Goal: Task Accomplishment & Management: Use online tool/utility

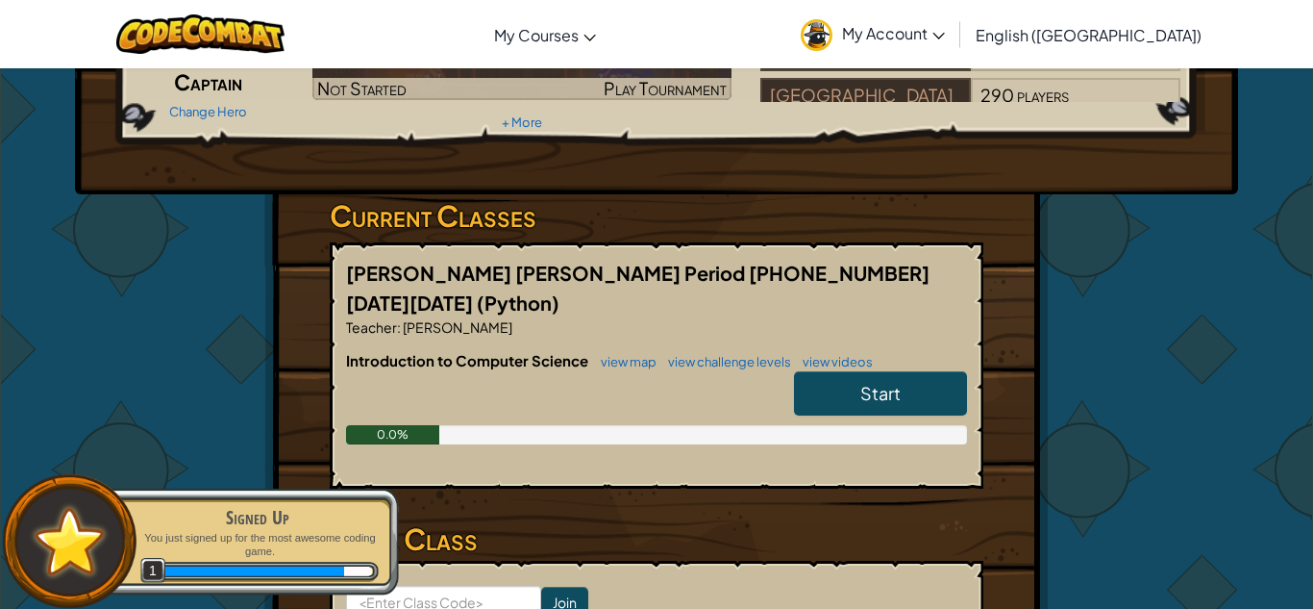
scroll to position [278, 0]
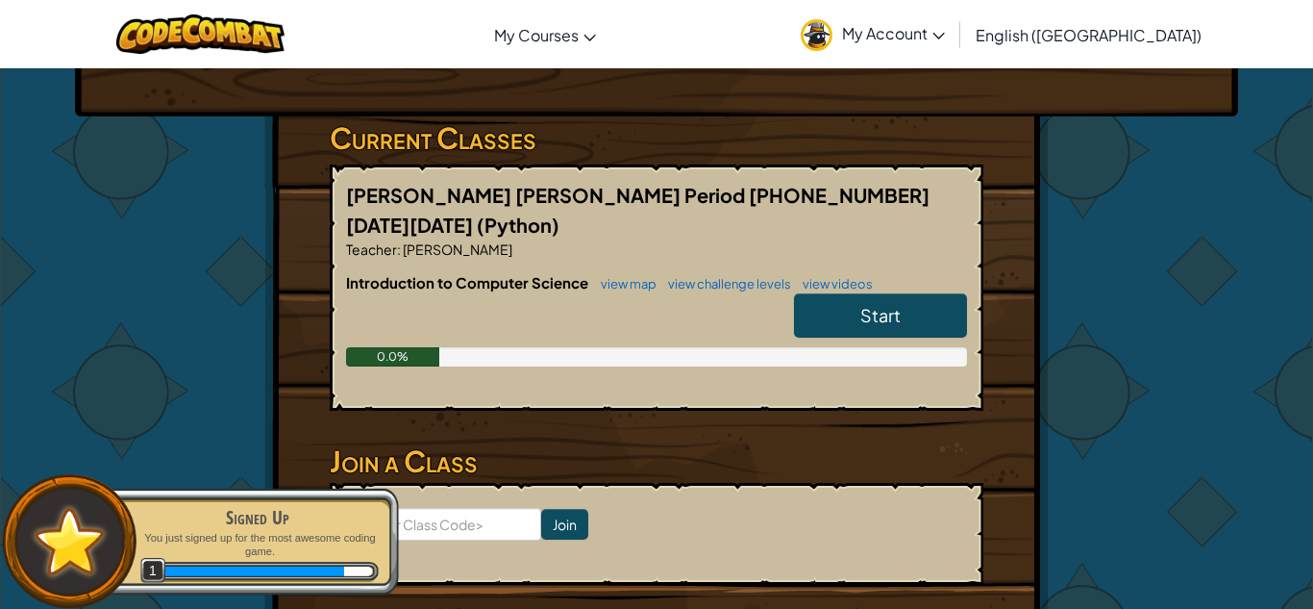
click at [867, 304] on span "Start" at bounding box center [881, 315] width 40 height 22
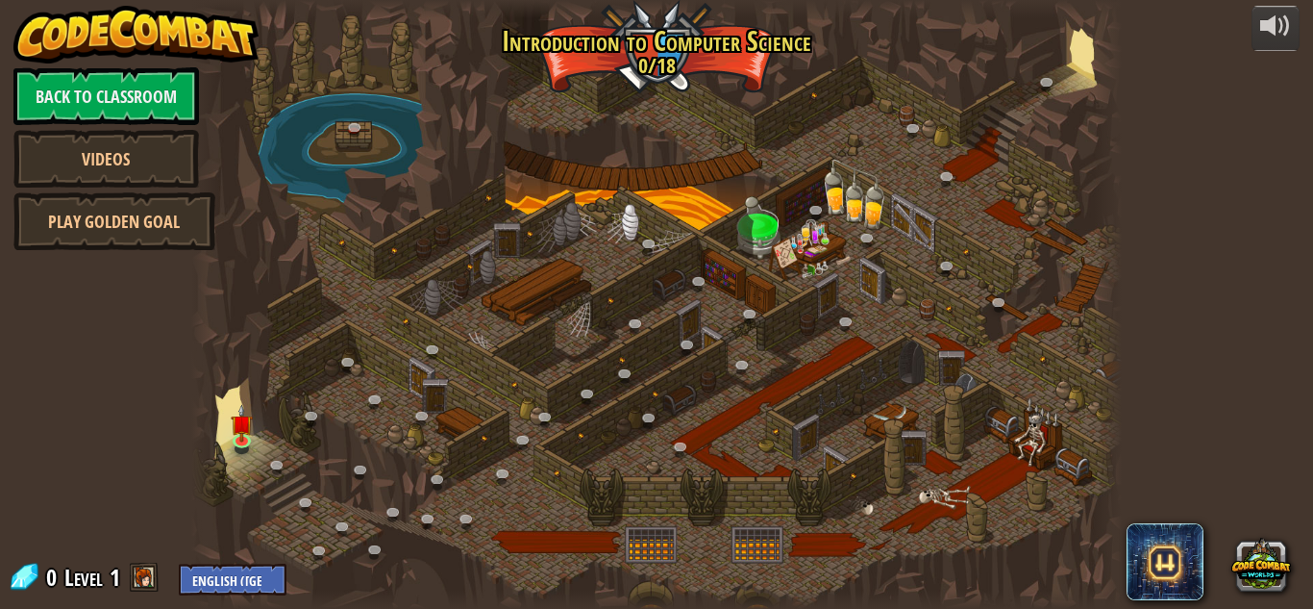
click at [140, 578] on span at bounding box center [144, 577] width 29 height 29
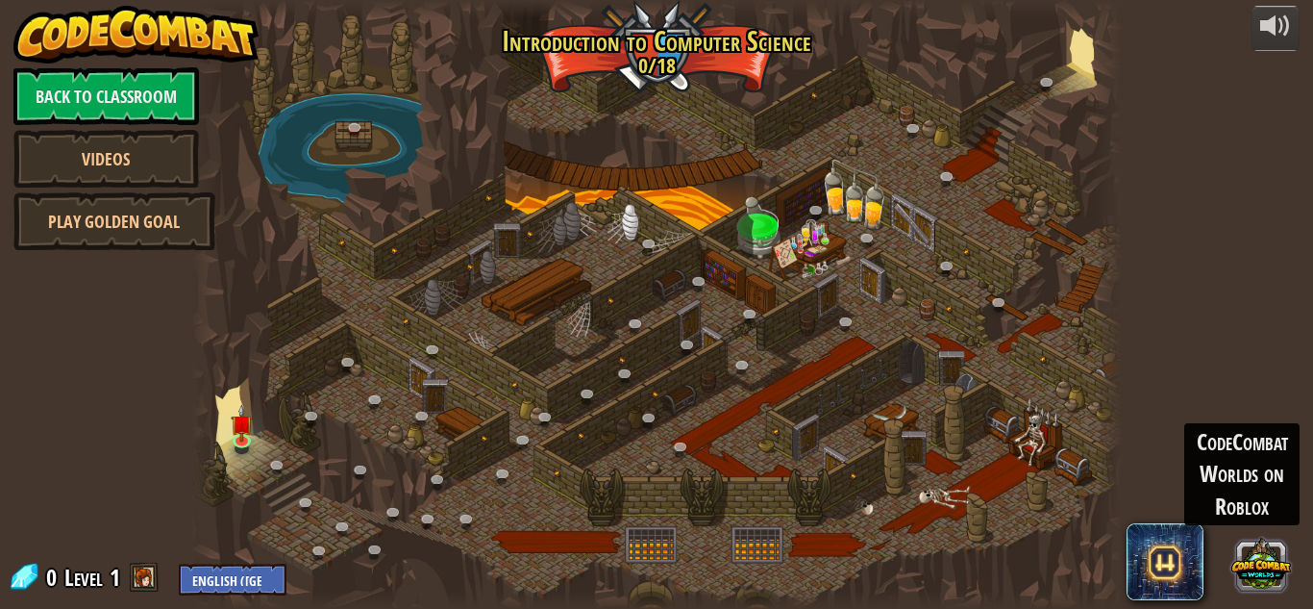
click at [1268, 564] on button at bounding box center [1262, 564] width 60 height 60
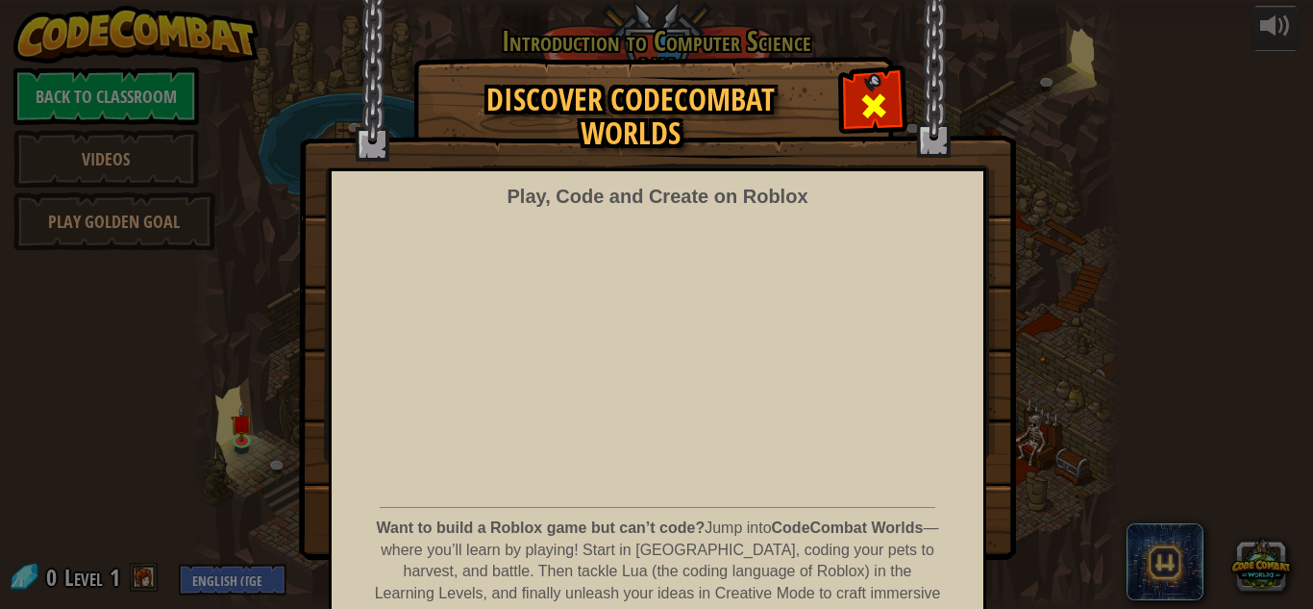
click at [876, 111] on span at bounding box center [874, 105] width 31 height 31
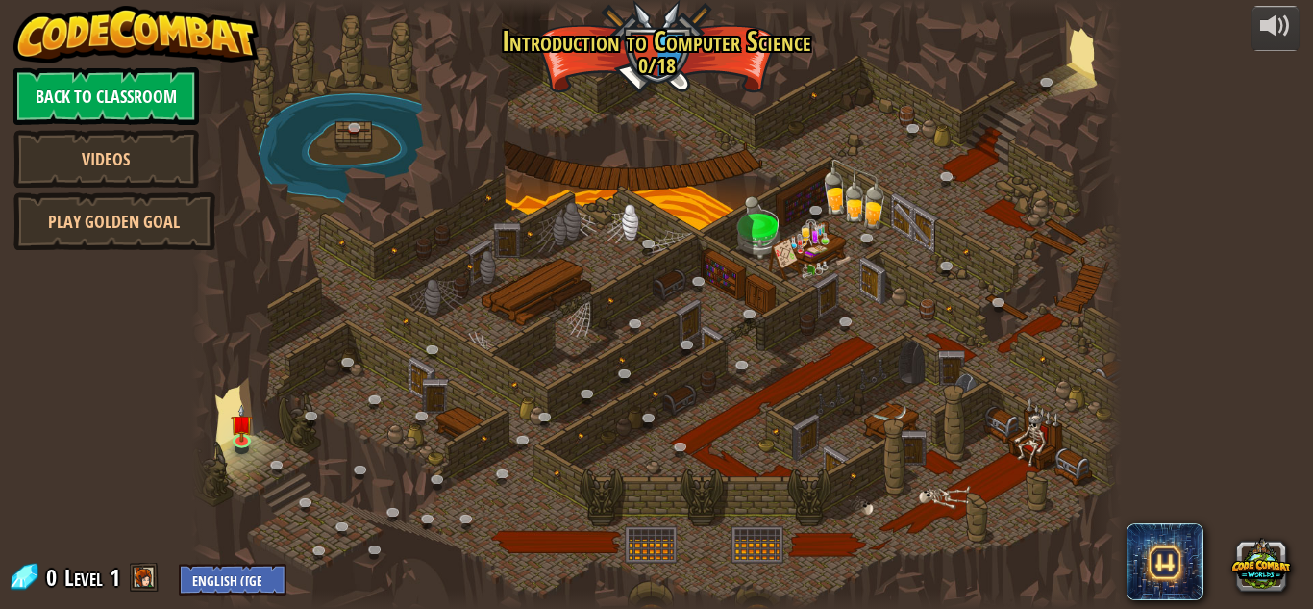
drag, startPoint x: 281, startPoint y: 143, endPoint x: 159, endPoint y: 104, distance: 128.3
click at [159, 104] on div "powered by Back to Classroom Videos Play Golden Goal 25. Kithgard Gates (Locked…" at bounding box center [656, 304] width 1313 height 609
click at [150, 83] on link "Back to Classroom" at bounding box center [106, 96] width 186 height 58
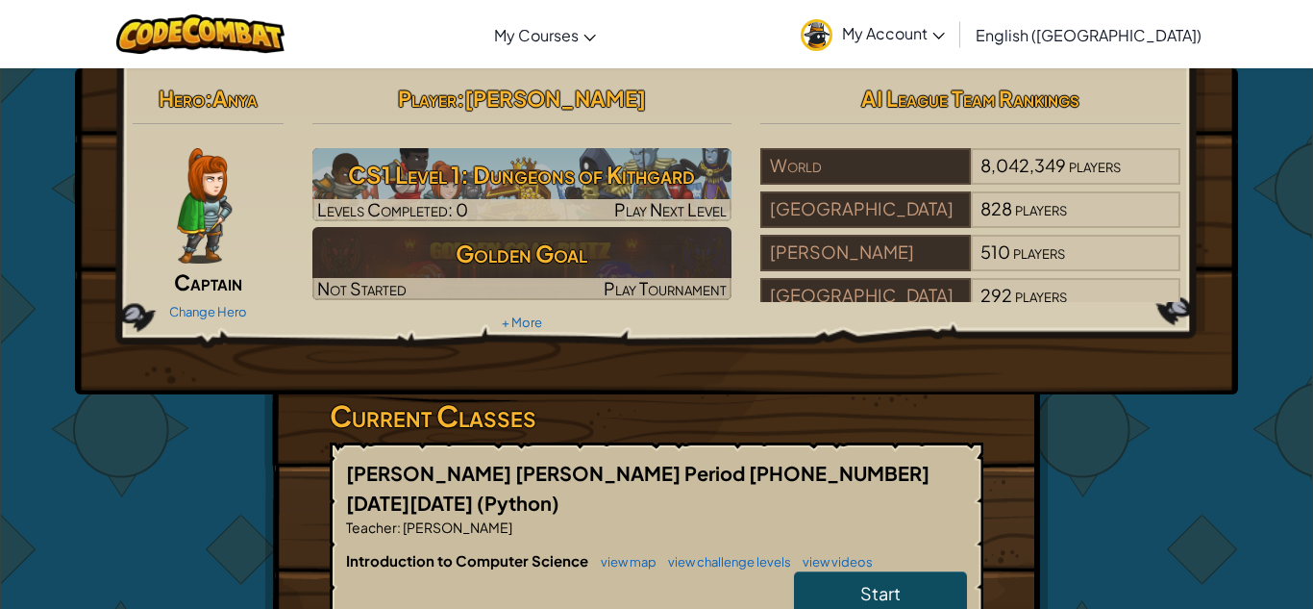
click at [955, 50] on link "My Account" at bounding box center [872, 34] width 163 height 61
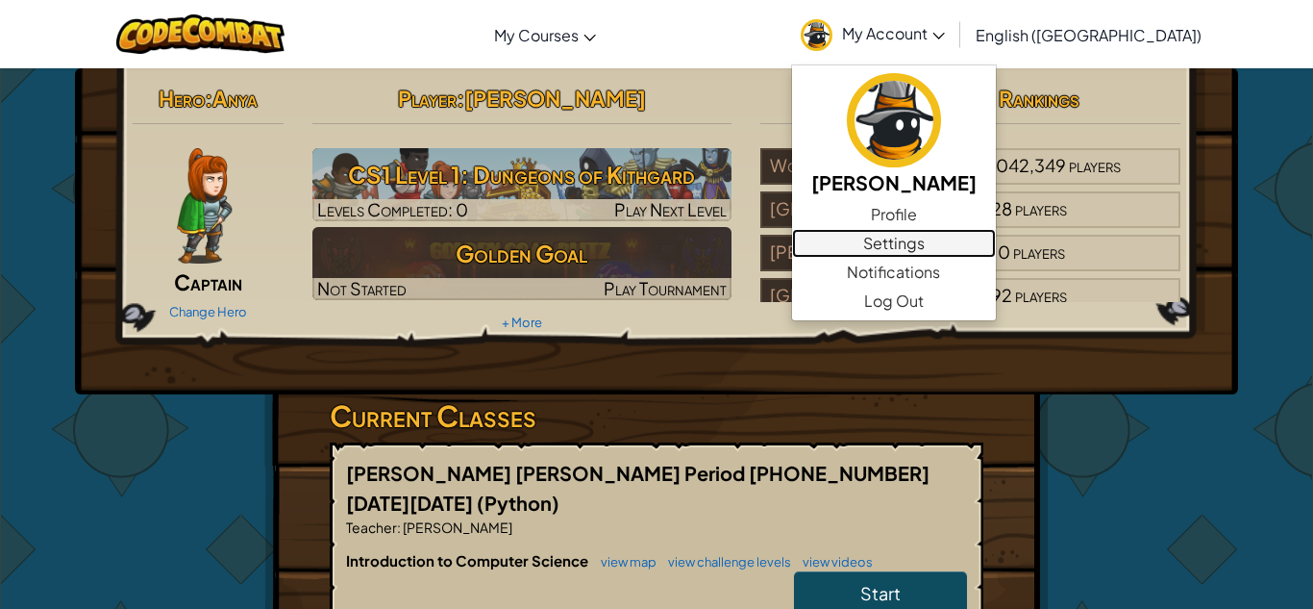
click at [996, 236] on link "Settings" at bounding box center [894, 243] width 204 height 29
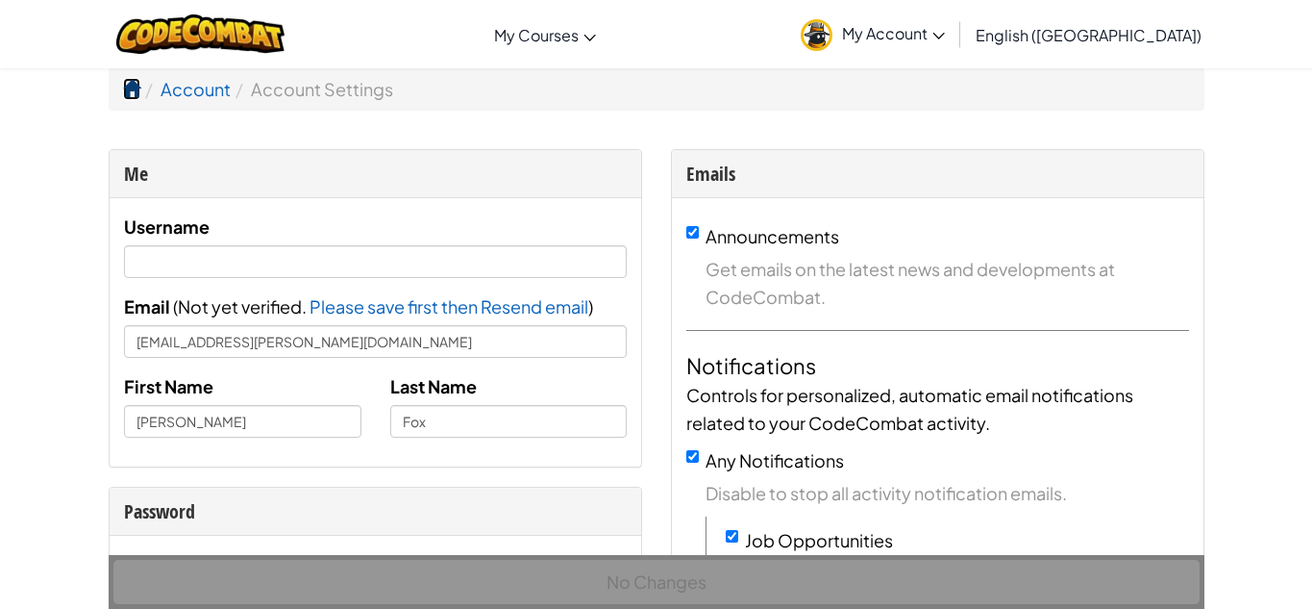
click at [127, 88] on span at bounding box center [131, 88] width 17 height 17
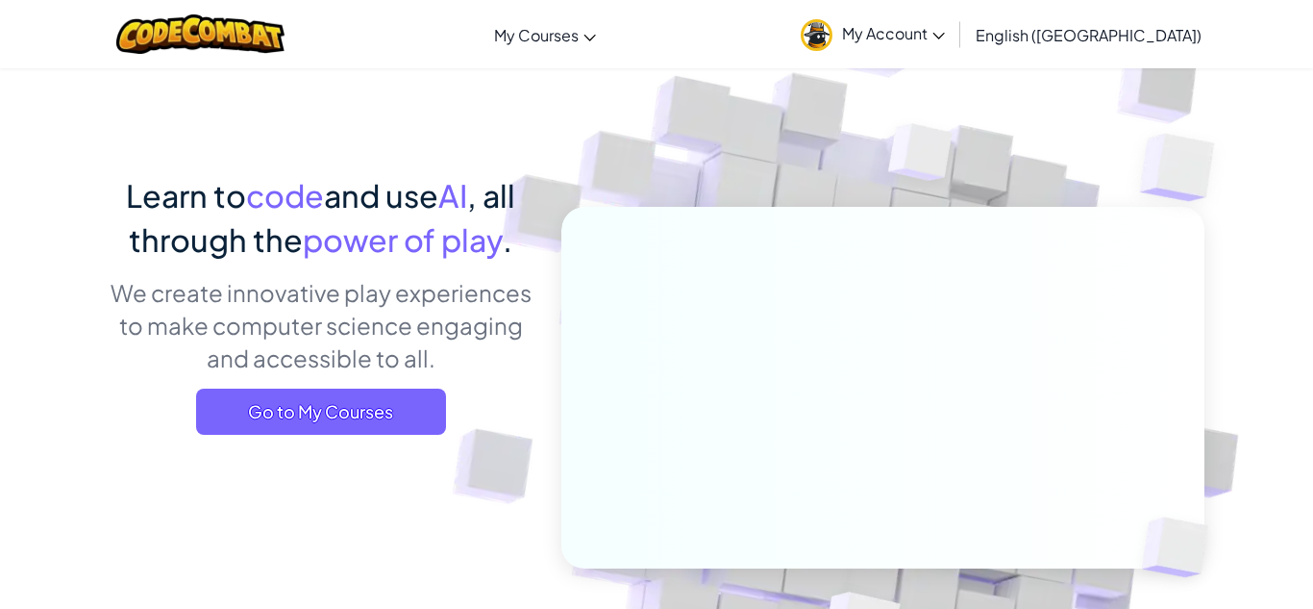
scroll to position [76, 0]
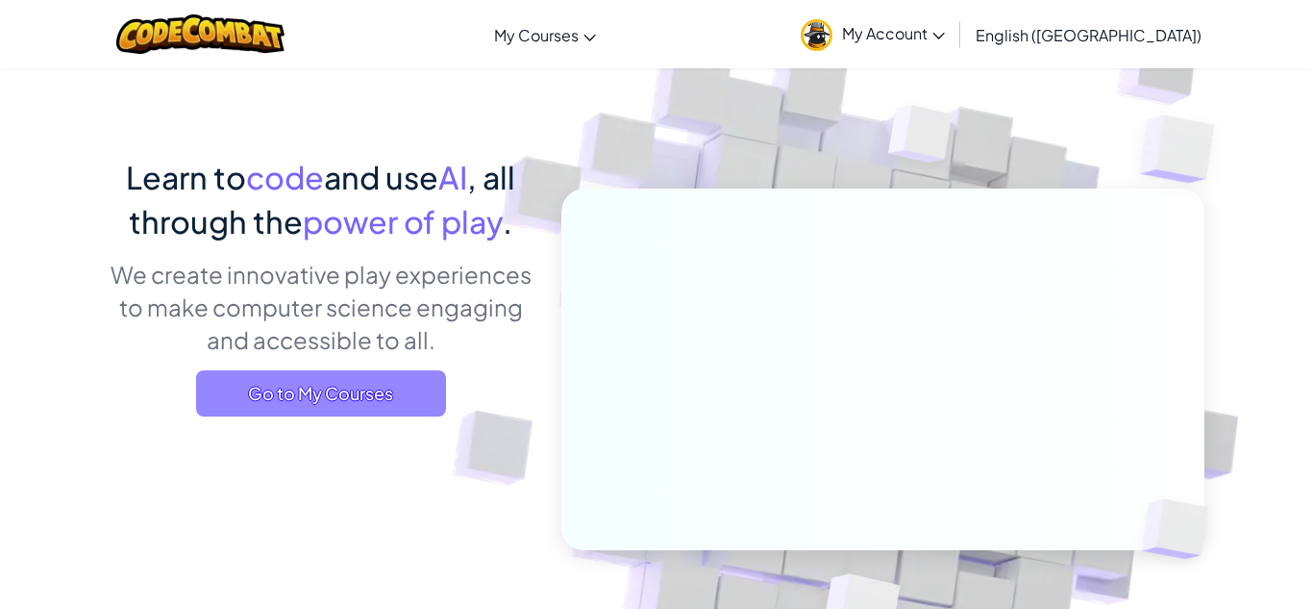
click at [318, 397] on span "Go to My Courses" at bounding box center [321, 393] width 250 height 46
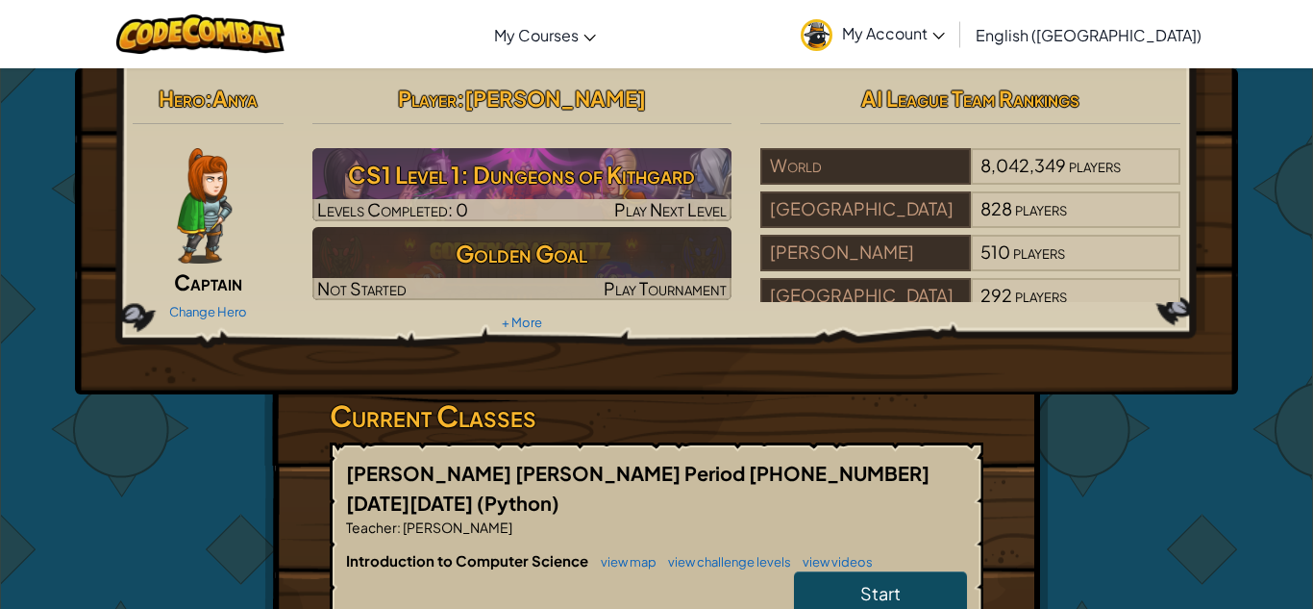
click at [833, 571] on link "Start" at bounding box center [880, 593] width 173 height 44
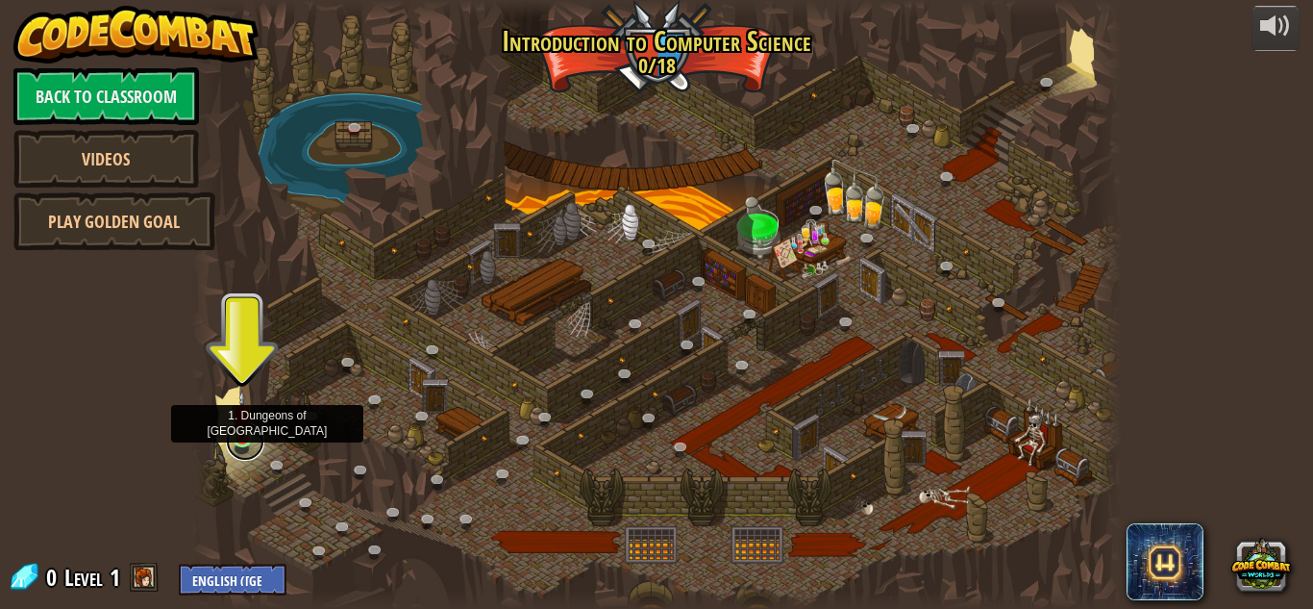
click at [241, 445] on link at bounding box center [245, 441] width 38 height 38
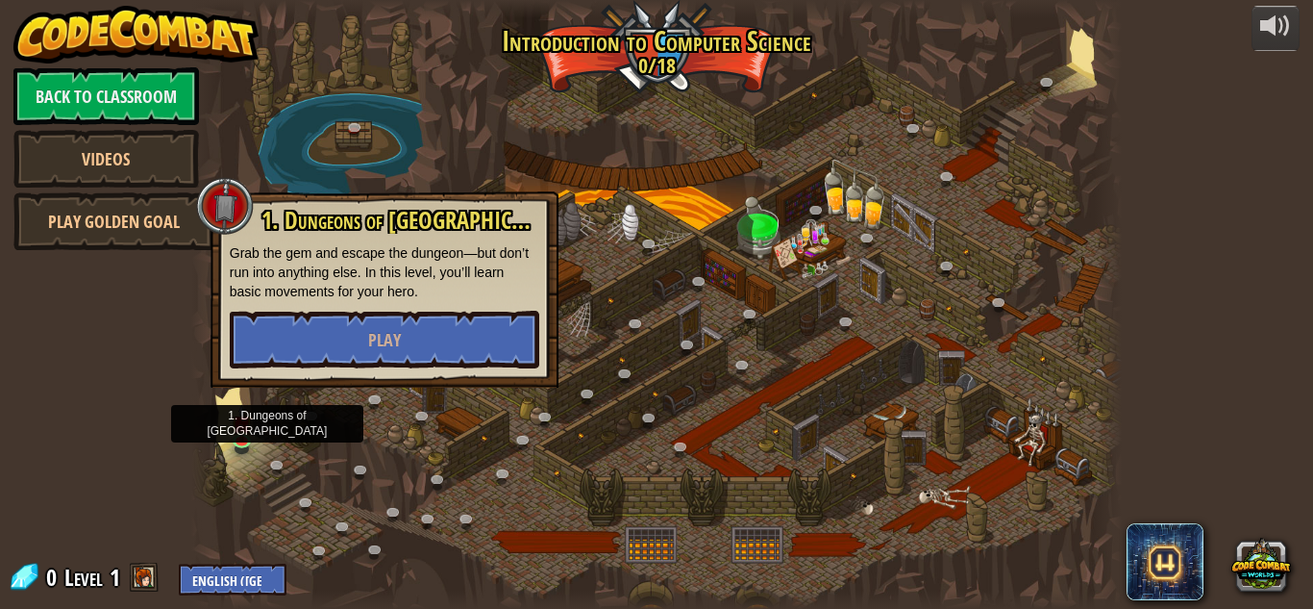
click at [451, 368] on div "1. Dungeons of Kithgard Grab the gem and escape the dungeon—but don’t run into …" at bounding box center [385, 289] width 348 height 196
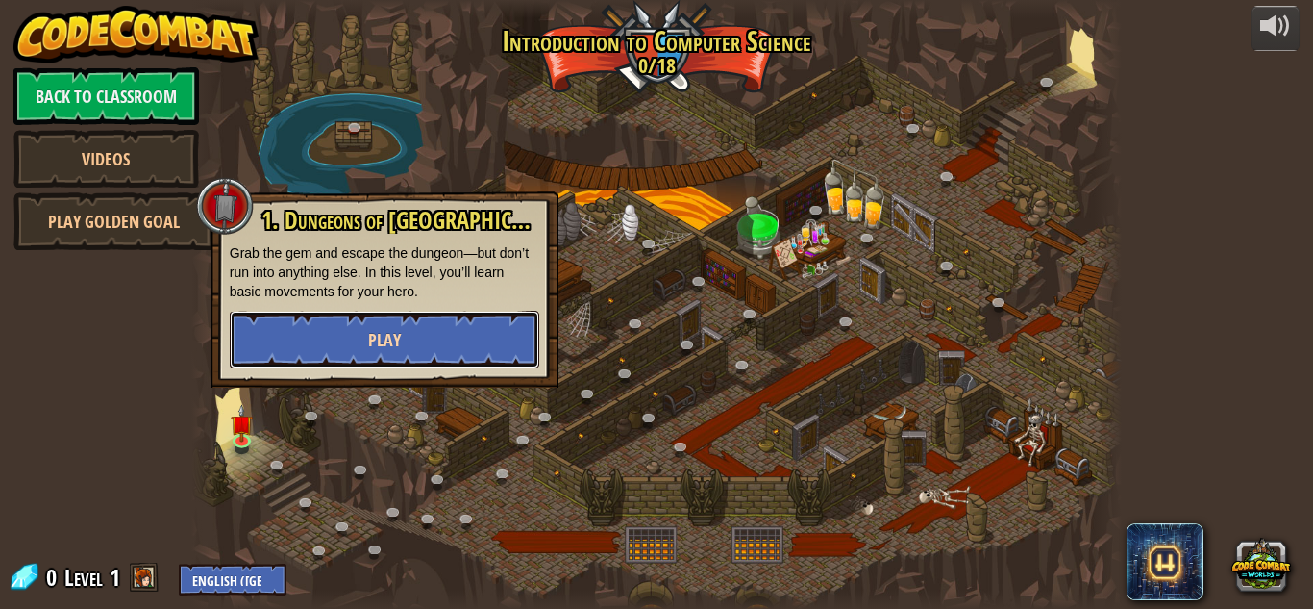
click at [447, 331] on button "Play" at bounding box center [385, 340] width 310 height 58
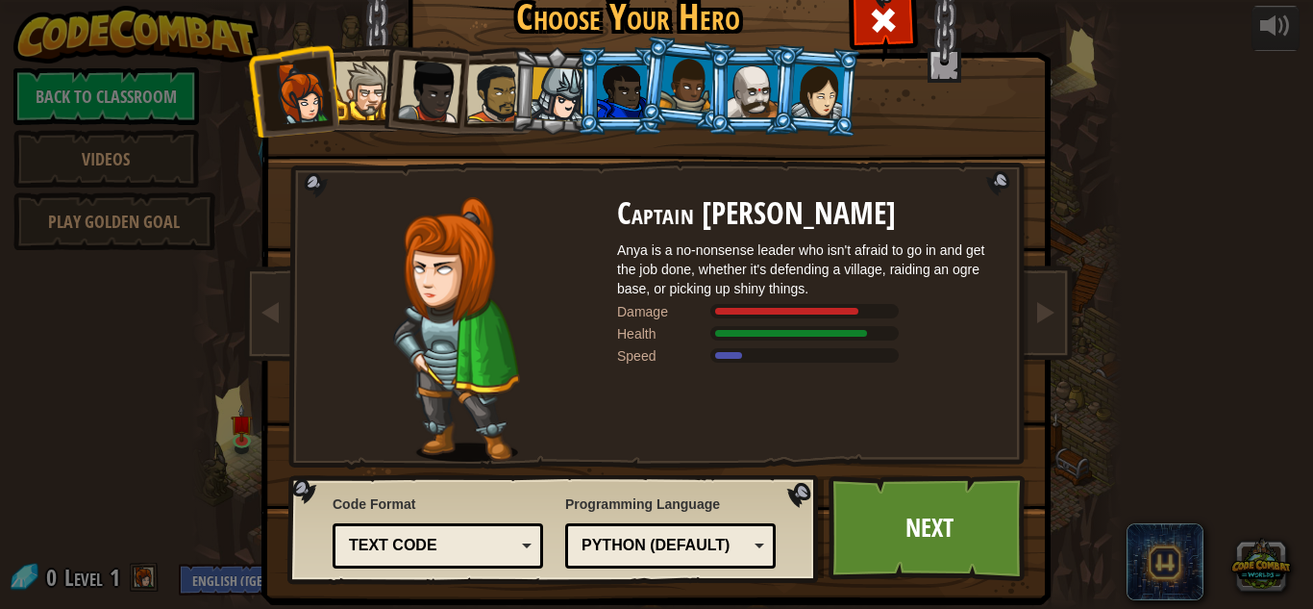
click at [359, 89] on div at bounding box center [365, 91] width 59 height 59
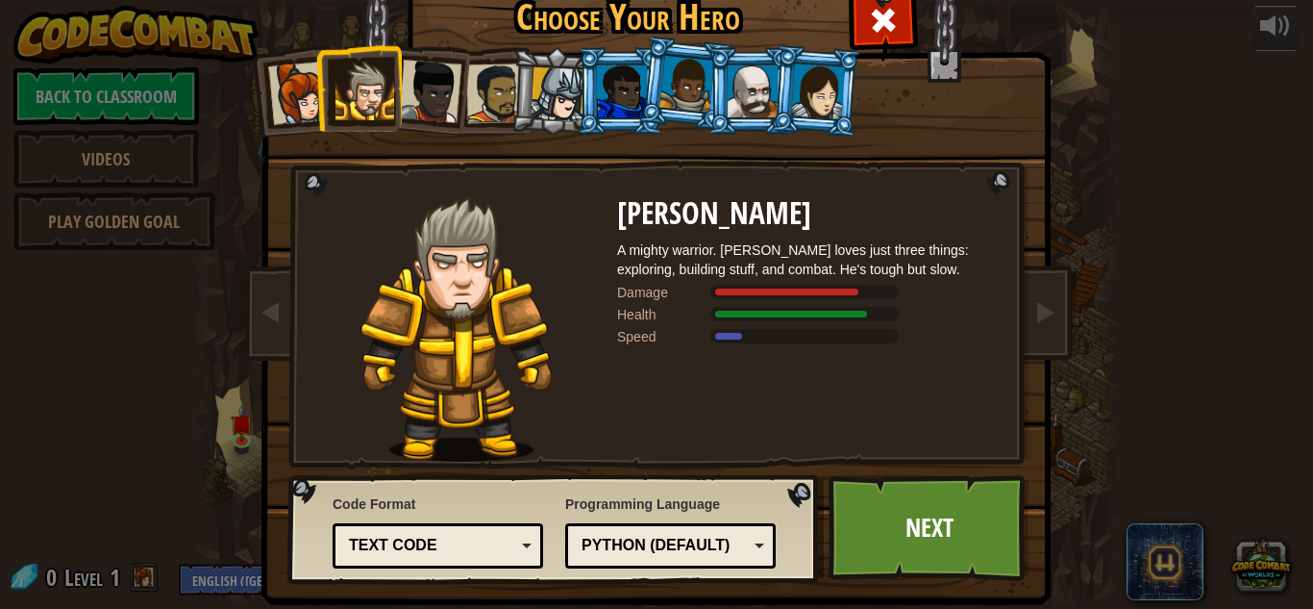
click at [439, 77] on div at bounding box center [429, 91] width 63 height 63
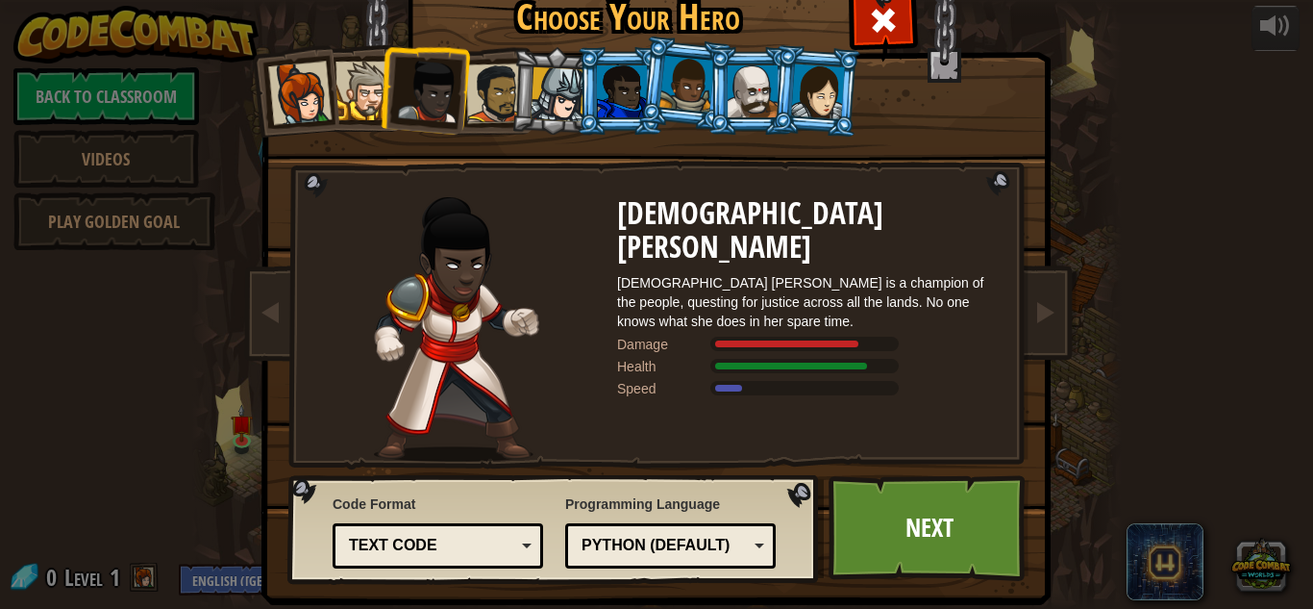
click at [504, 93] on div at bounding box center [496, 93] width 60 height 60
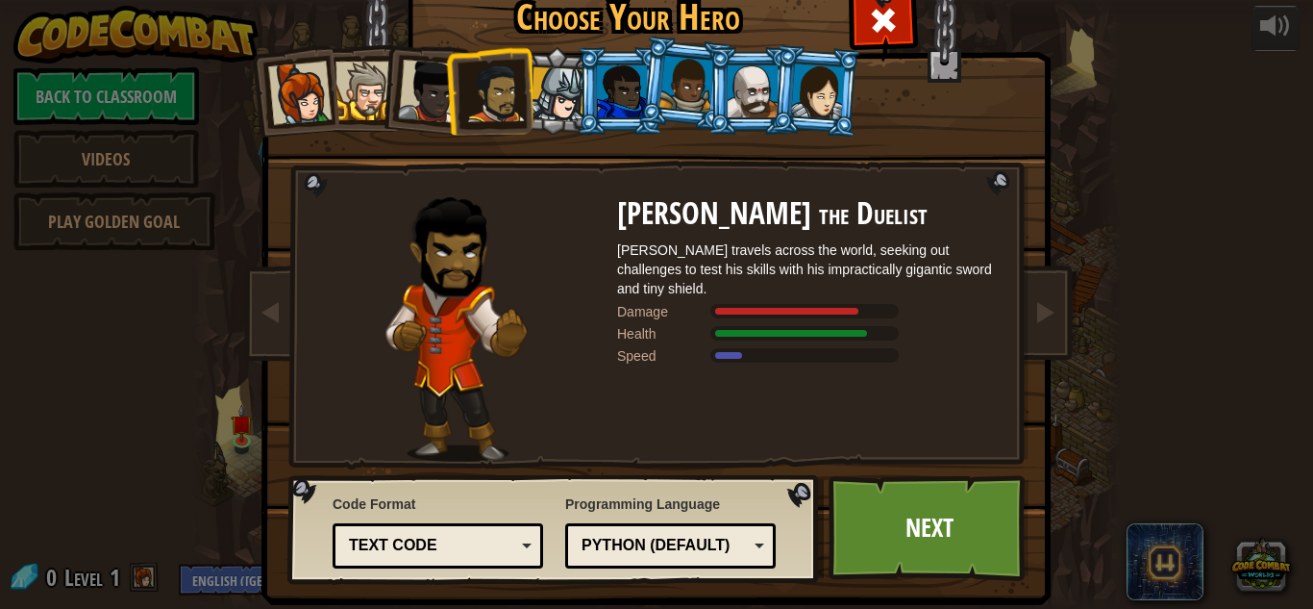
click at [575, 105] on div at bounding box center [558, 94] width 55 height 55
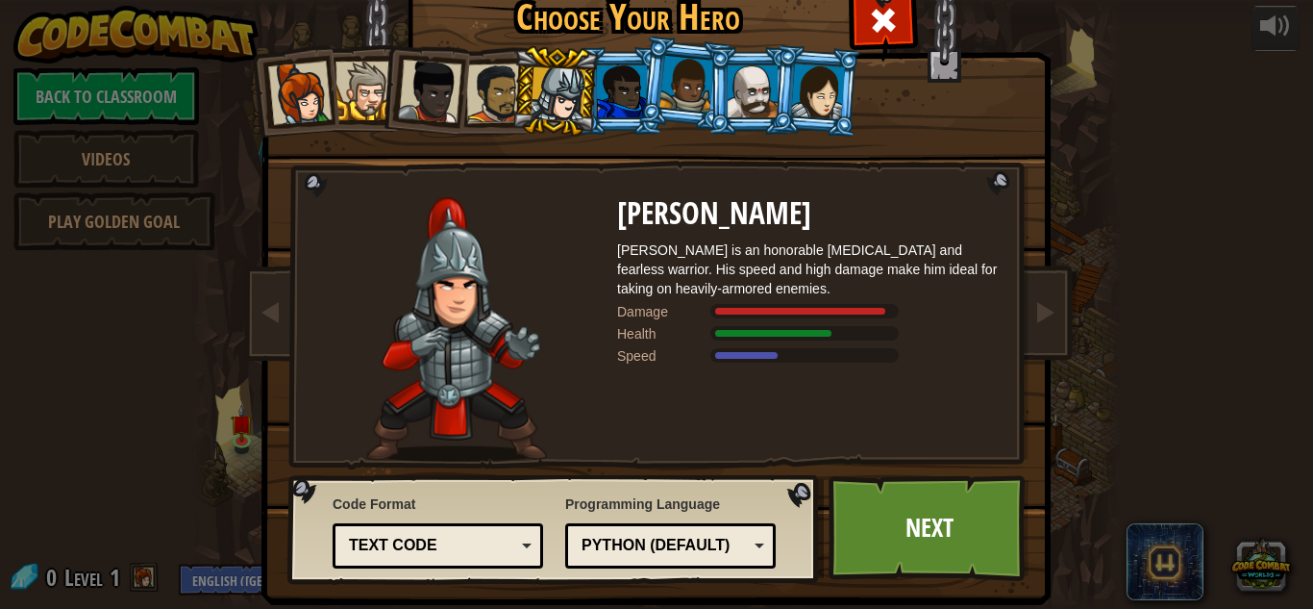
click at [642, 90] on li at bounding box center [685, 84] width 95 height 96
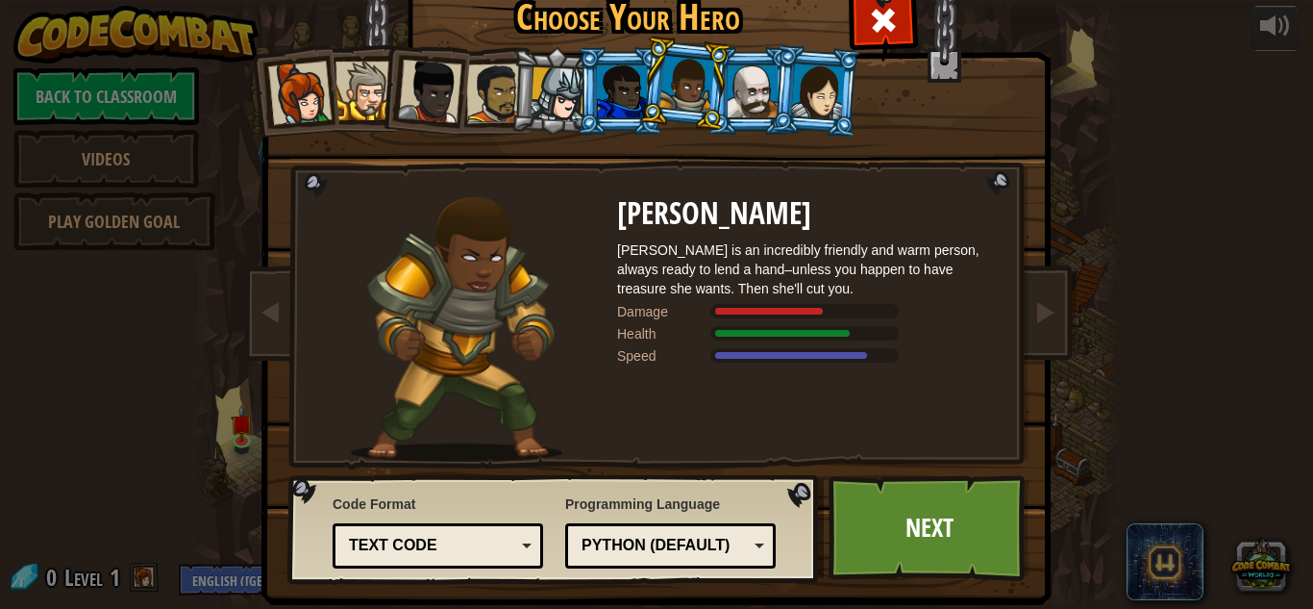
click at [682, 86] on div at bounding box center [687, 84] width 55 height 57
click at [688, 88] on div at bounding box center [687, 84] width 55 height 57
click at [730, 96] on div at bounding box center [753, 91] width 50 height 52
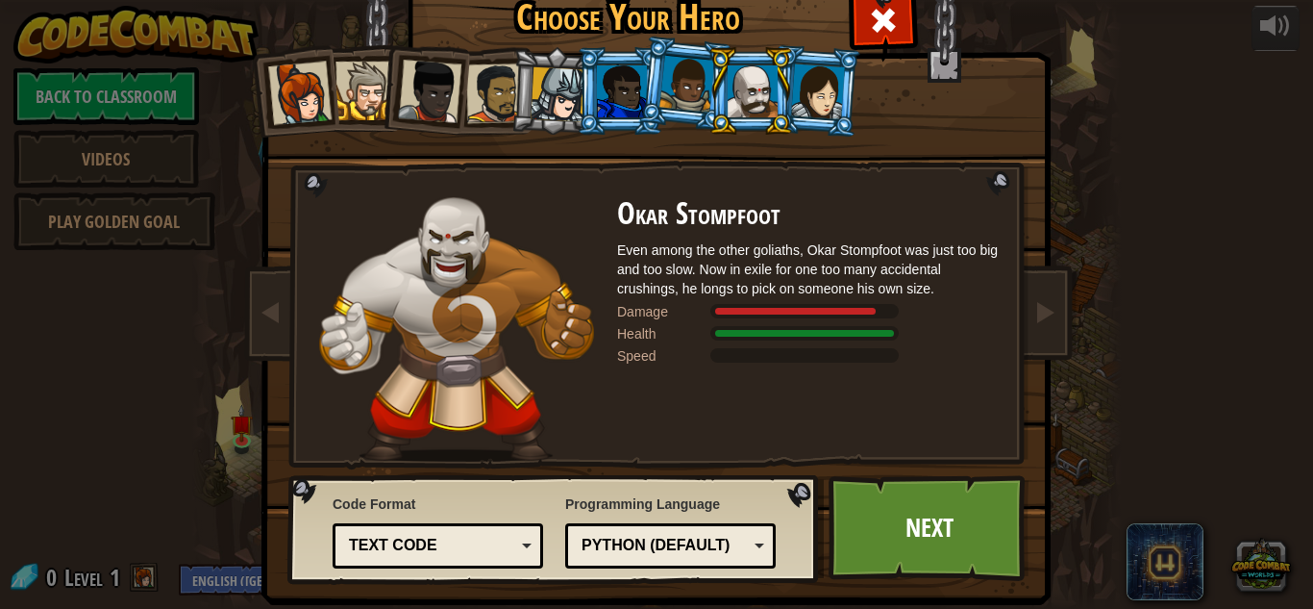
click at [829, 108] on div at bounding box center [818, 90] width 54 height 55
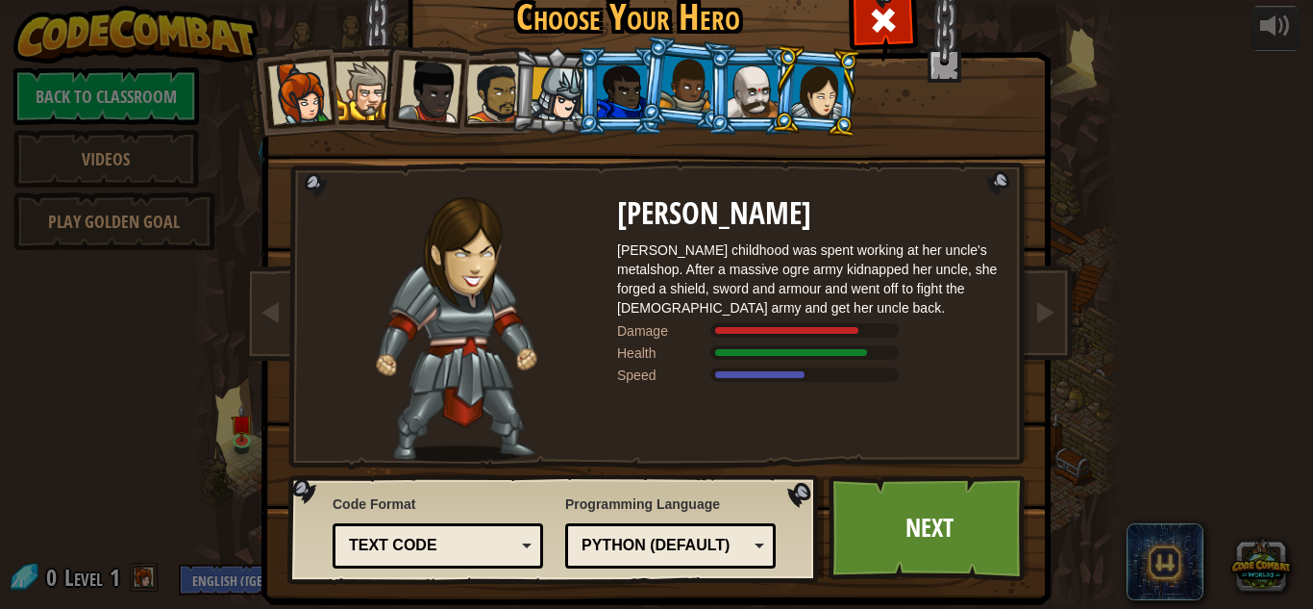
click at [734, 105] on div at bounding box center [753, 91] width 50 height 52
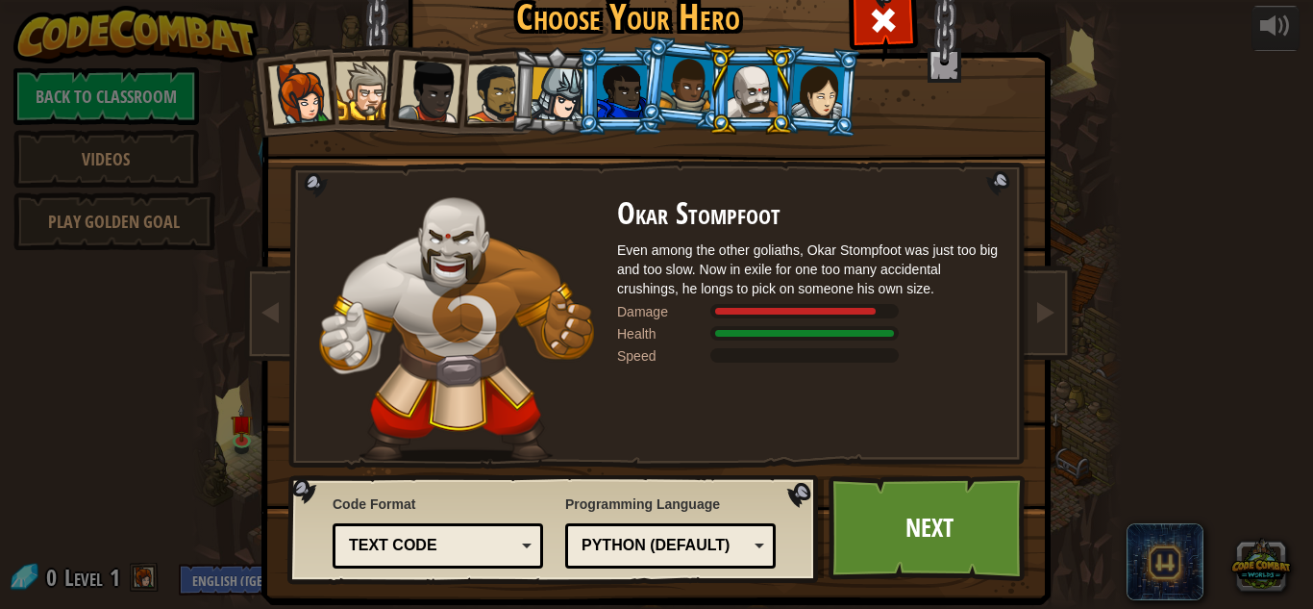
click at [713, 64] on li at bounding box center [751, 91] width 87 height 88
click at [695, 72] on div at bounding box center [687, 84] width 55 height 57
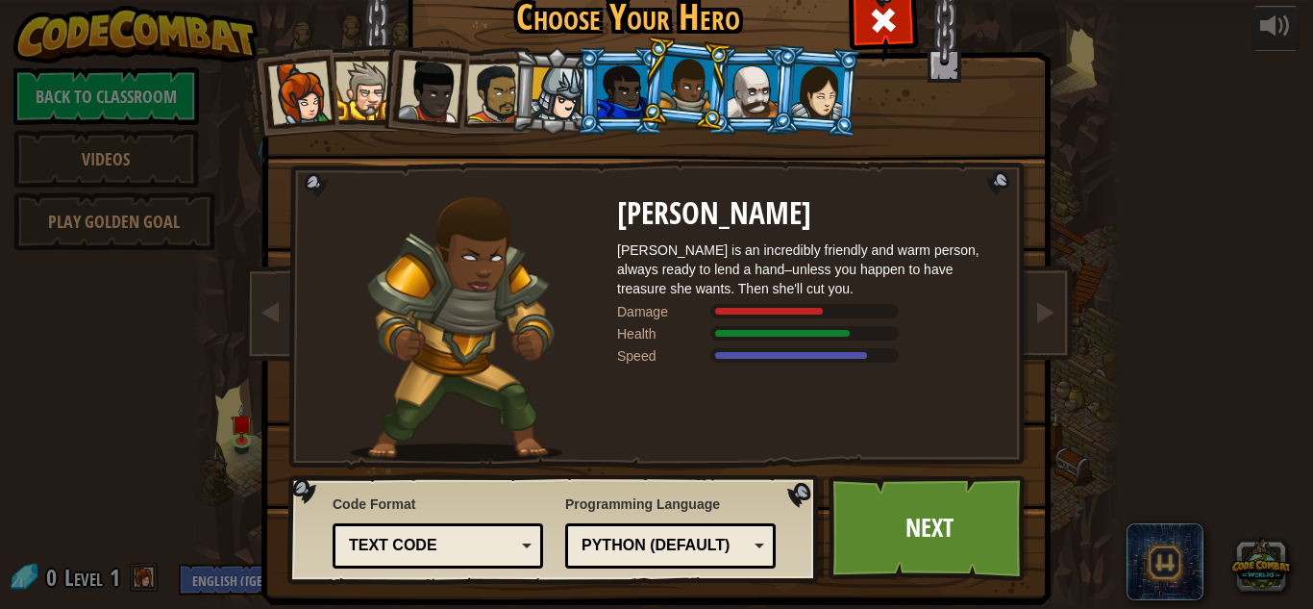
click at [601, 77] on div at bounding box center [622, 91] width 50 height 52
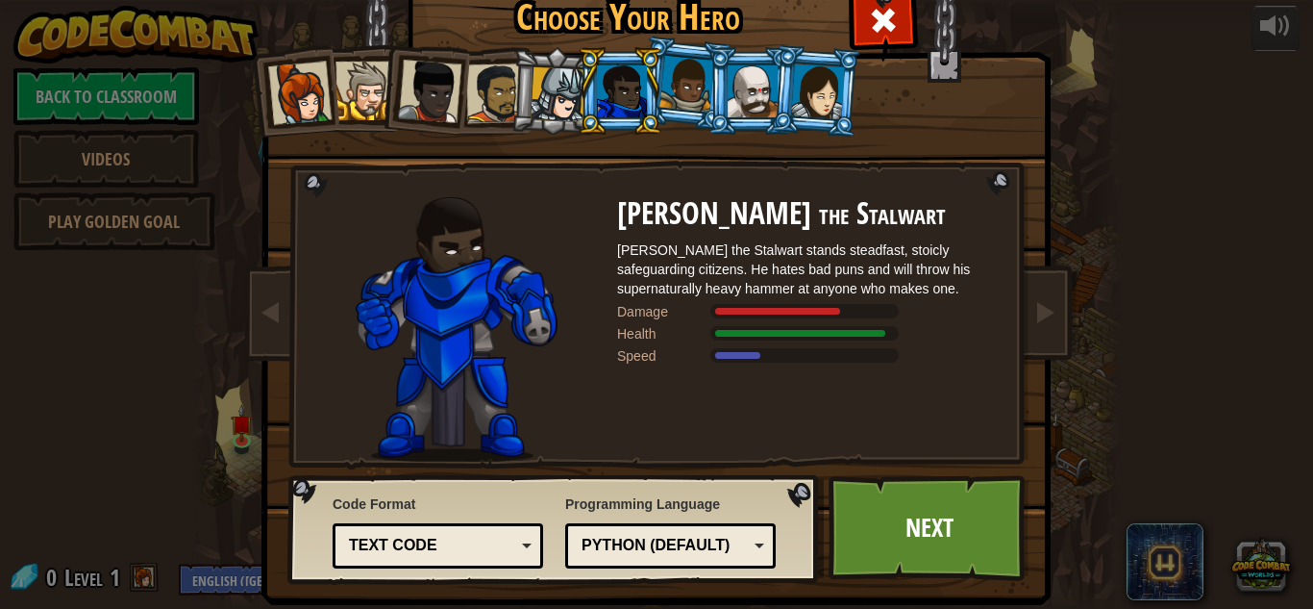
click at [551, 81] on div at bounding box center [558, 94] width 55 height 55
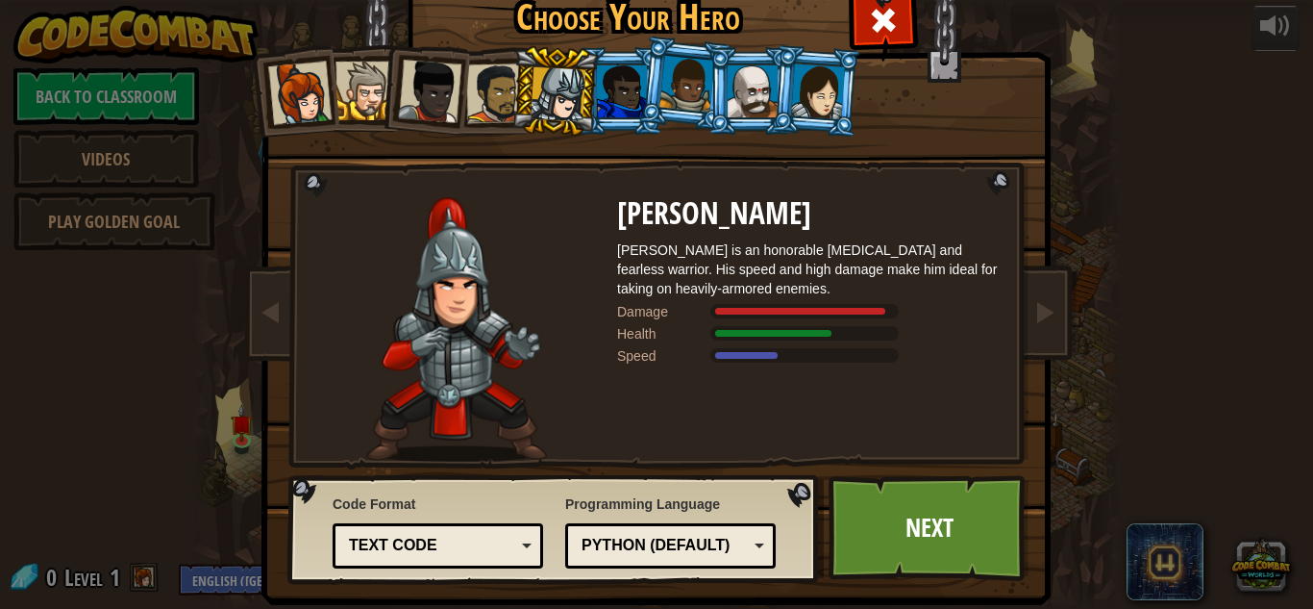
click at [502, 91] on div at bounding box center [496, 93] width 60 height 60
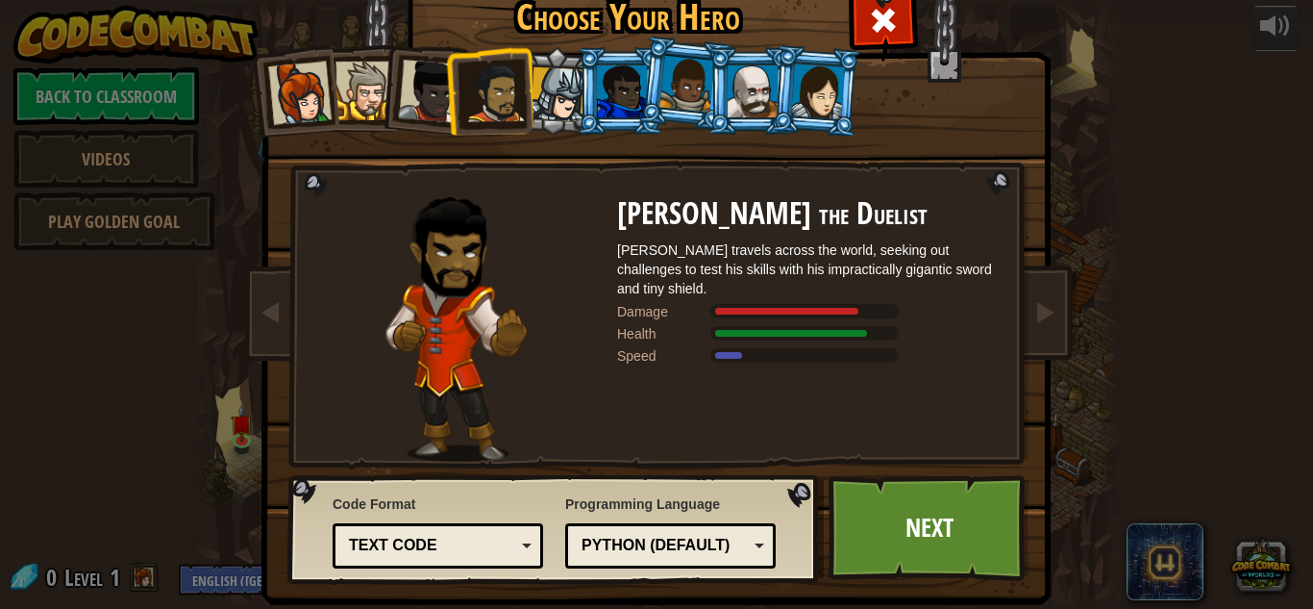
click at [436, 91] on div at bounding box center [429, 91] width 63 height 63
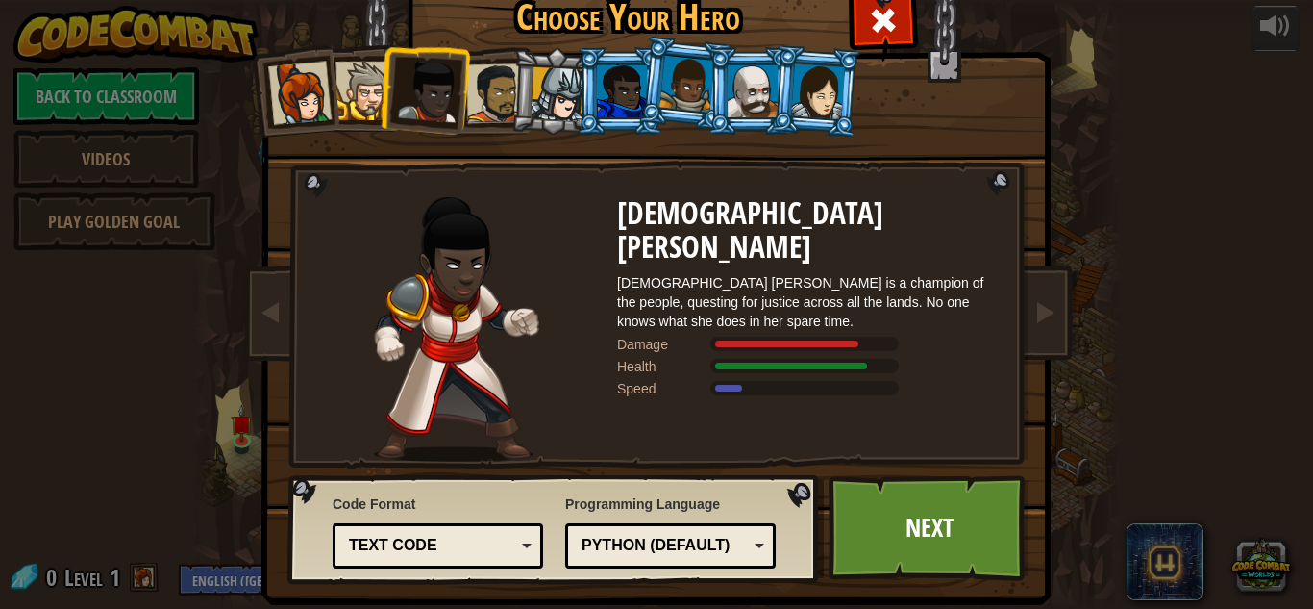
click at [367, 88] on div at bounding box center [365, 91] width 59 height 59
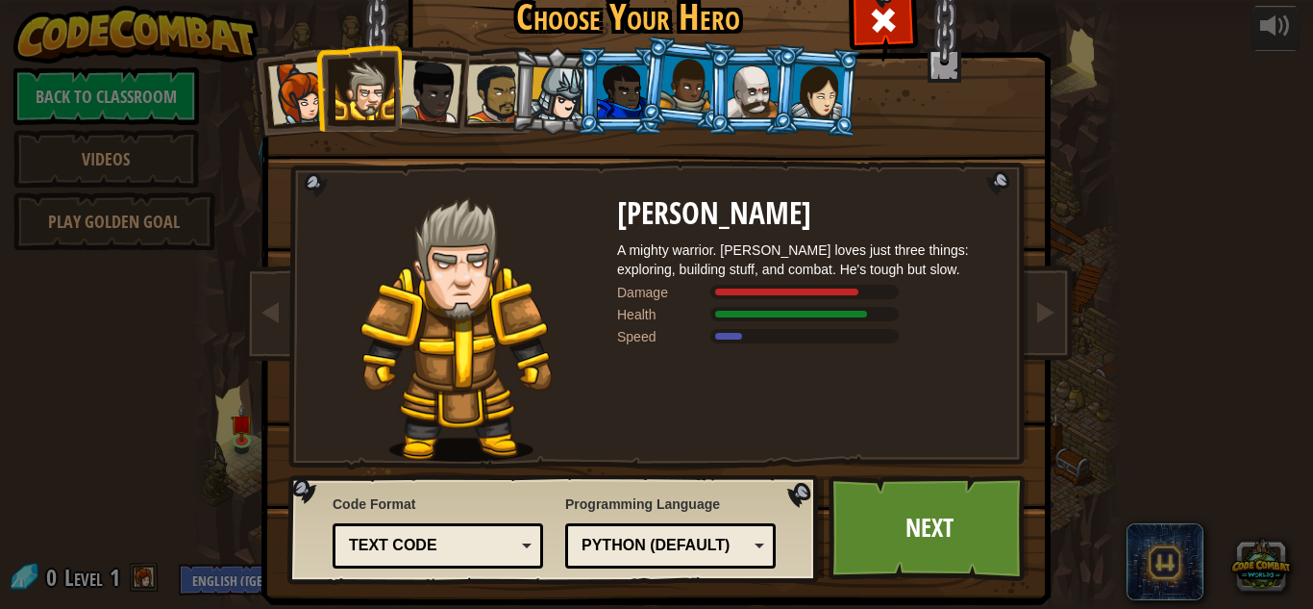
click at [310, 91] on div at bounding box center [299, 93] width 63 height 63
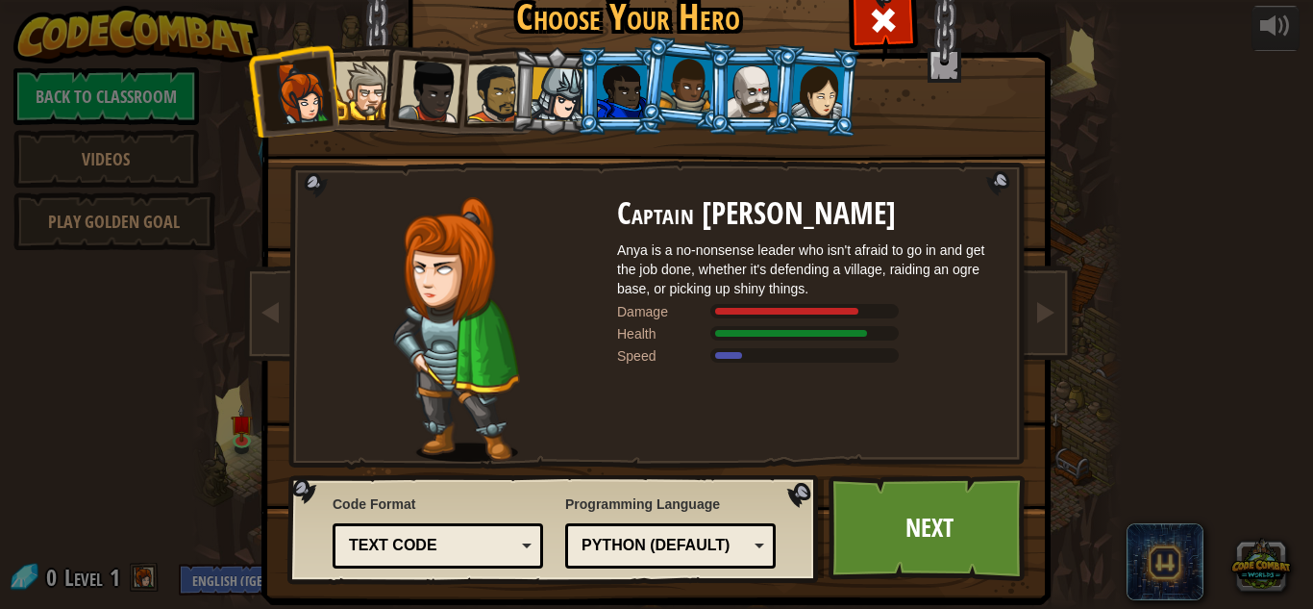
click at [647, 79] on li at bounding box center [685, 84] width 95 height 96
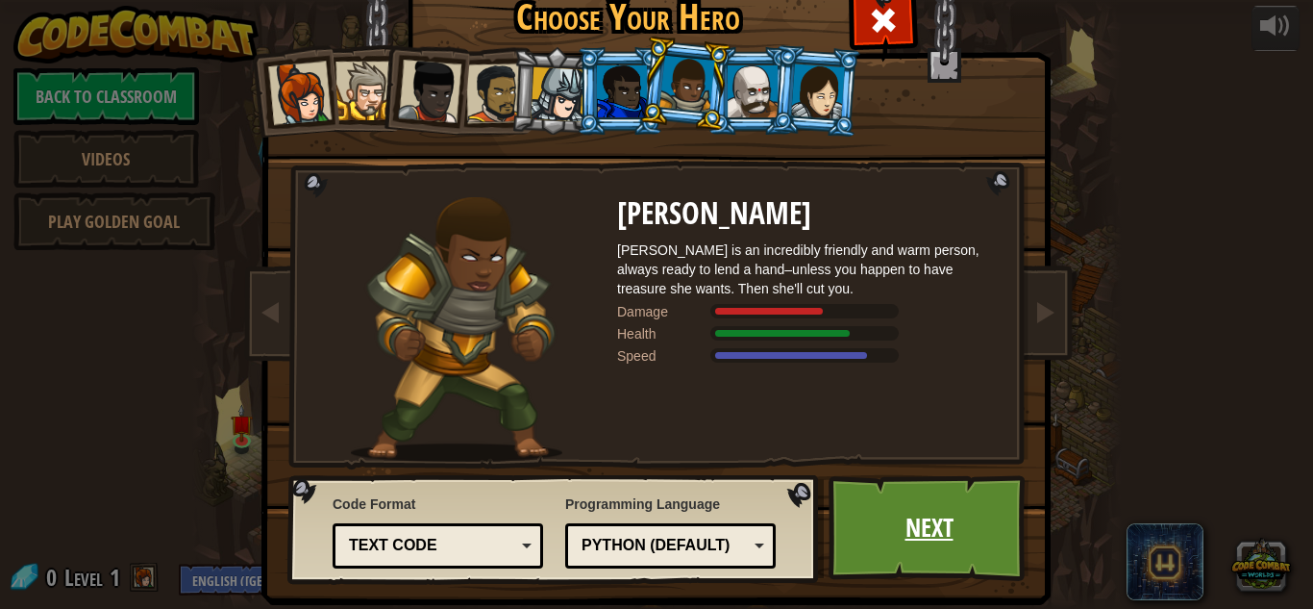
click at [864, 559] on link "Next" at bounding box center [929, 528] width 201 height 106
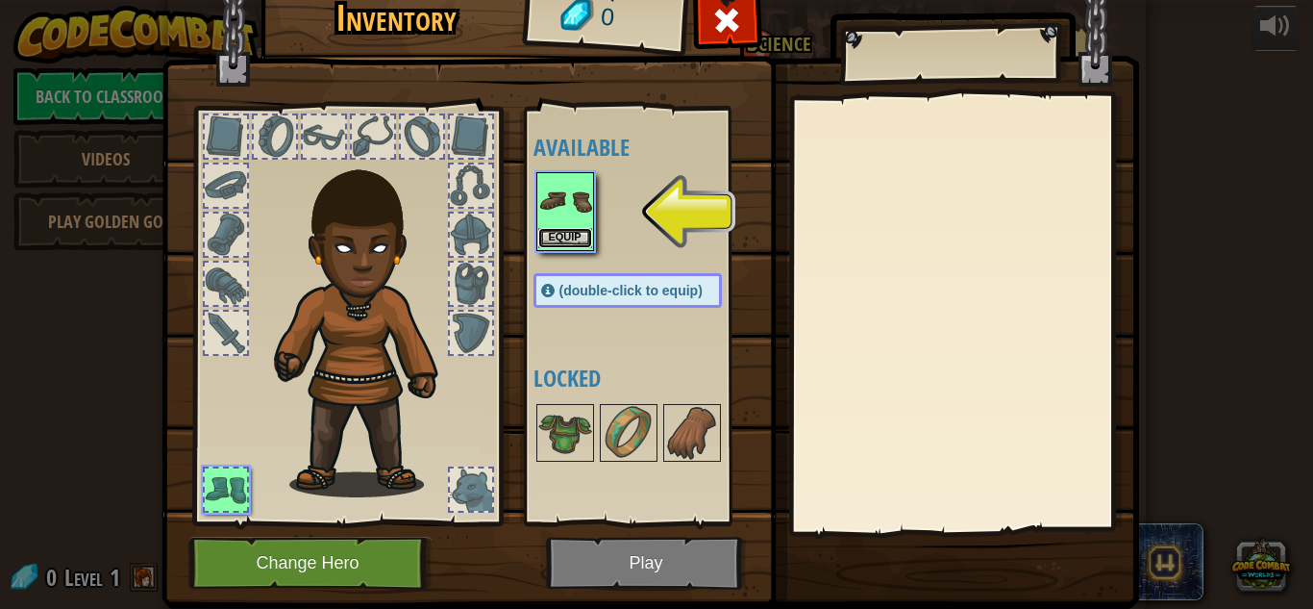
click at [562, 231] on button "Equip" at bounding box center [565, 238] width 54 height 20
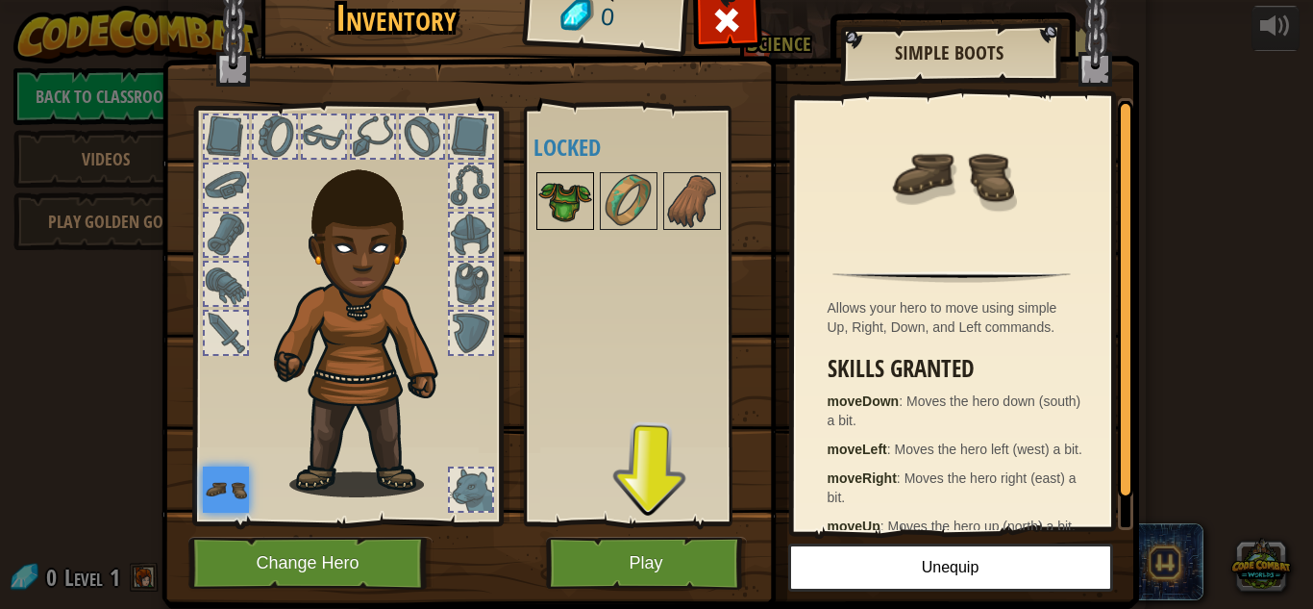
click at [577, 210] on img at bounding box center [565, 201] width 54 height 54
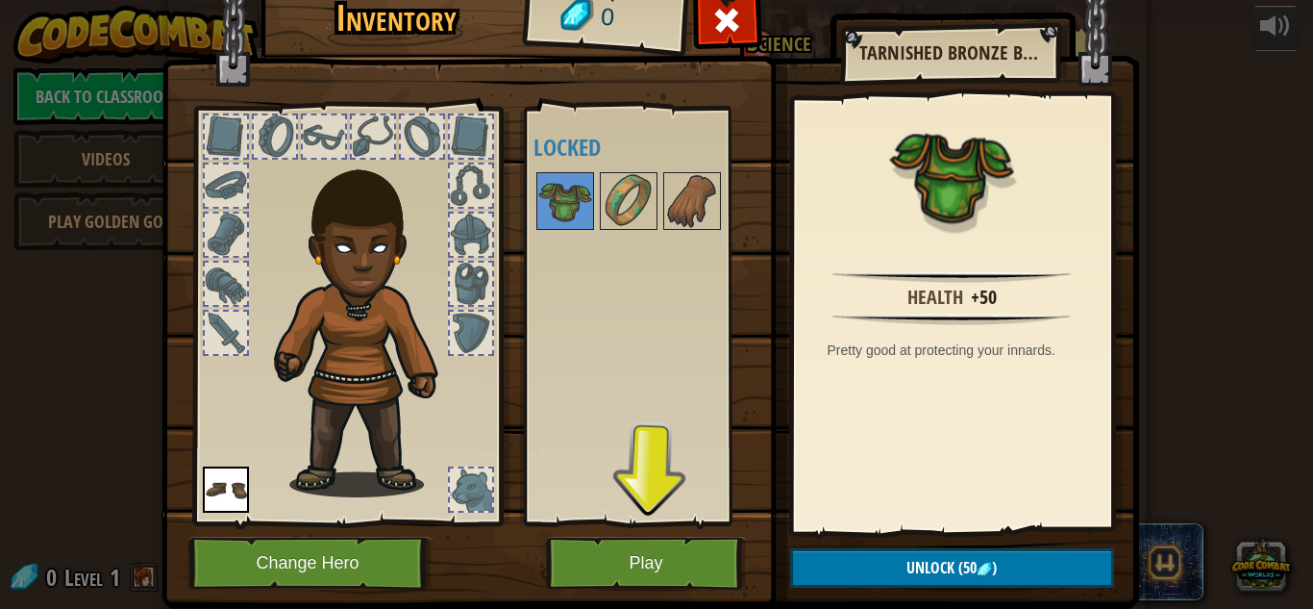
click at [645, 235] on div "Available Equip (double-click to equip) Locked" at bounding box center [647, 315] width 227 height 401
click at [573, 207] on img at bounding box center [565, 201] width 54 height 54
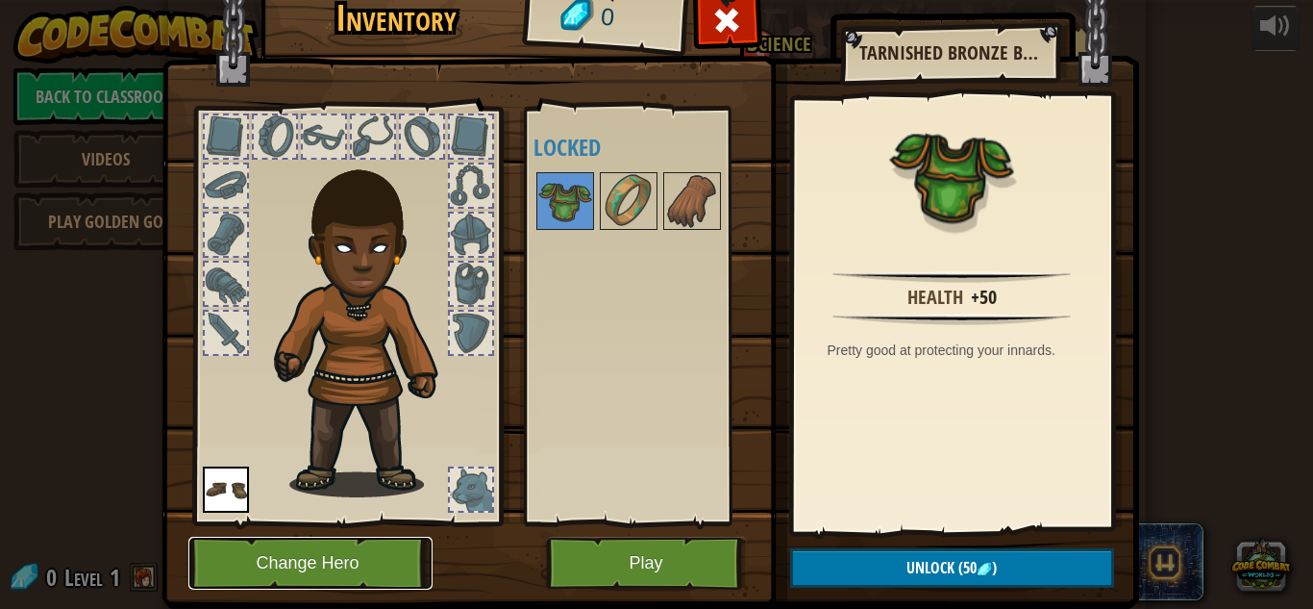
click at [243, 551] on button "Change Hero" at bounding box center [310, 563] width 244 height 53
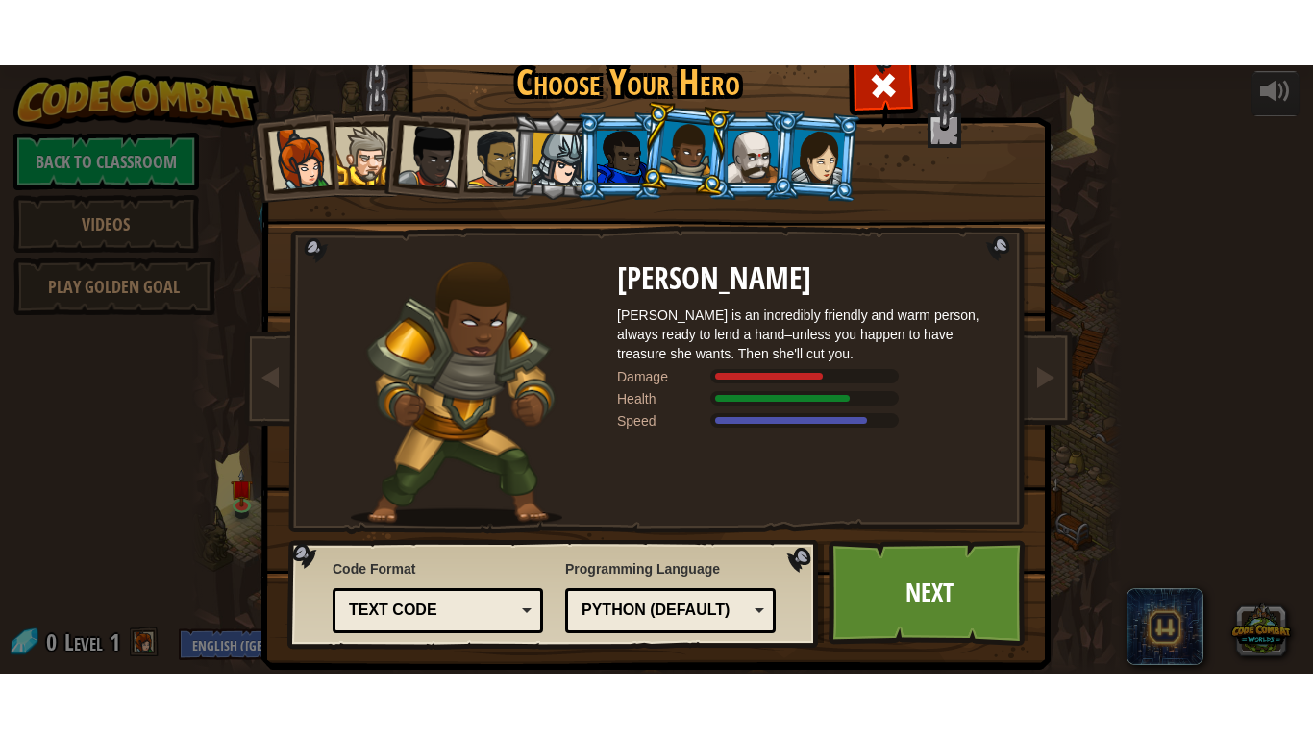
scroll to position [25, 0]
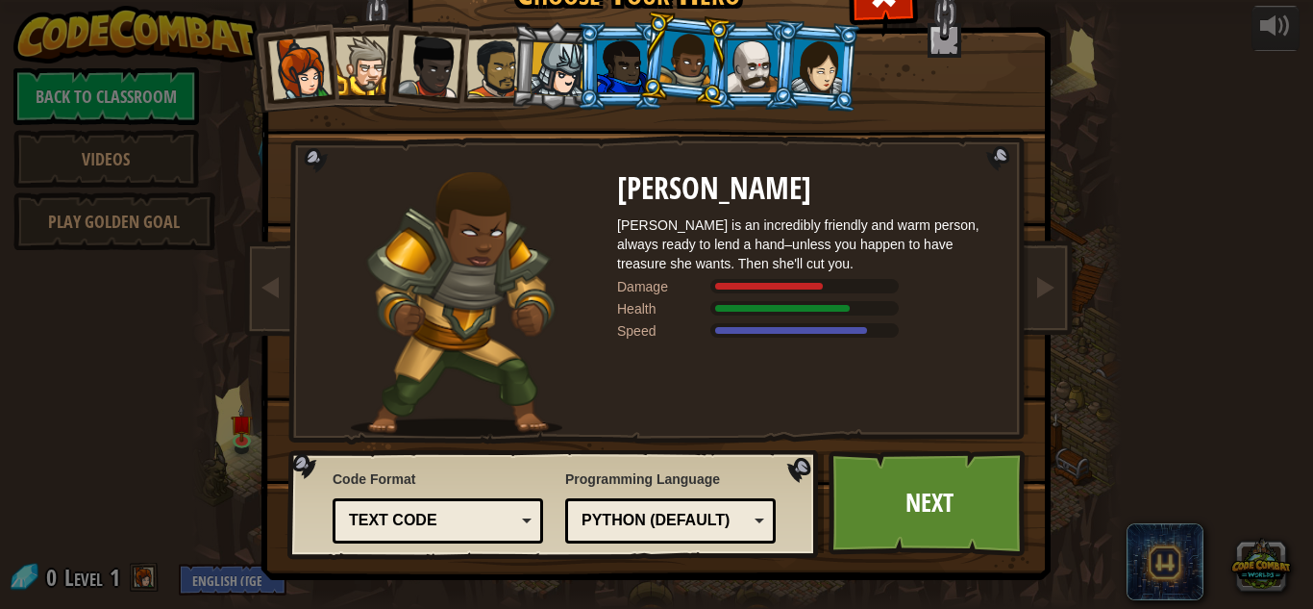
click at [416, 76] on div at bounding box center [429, 66] width 63 height 63
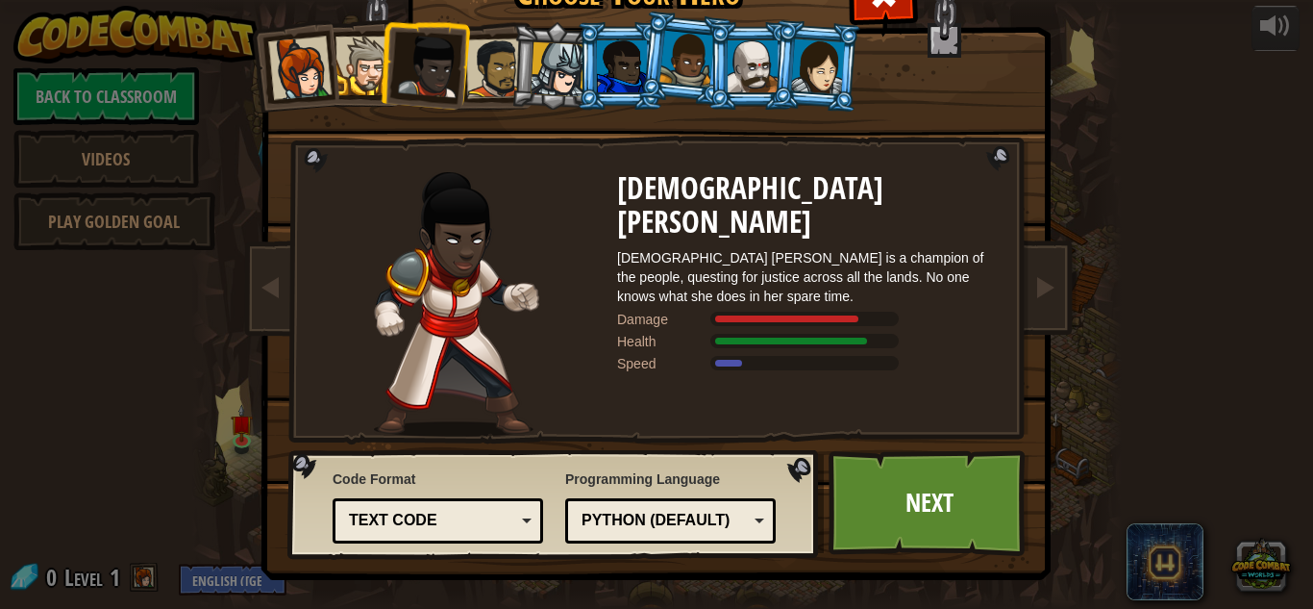
click at [520, 75] on li at bounding box center [555, 66] width 91 height 92
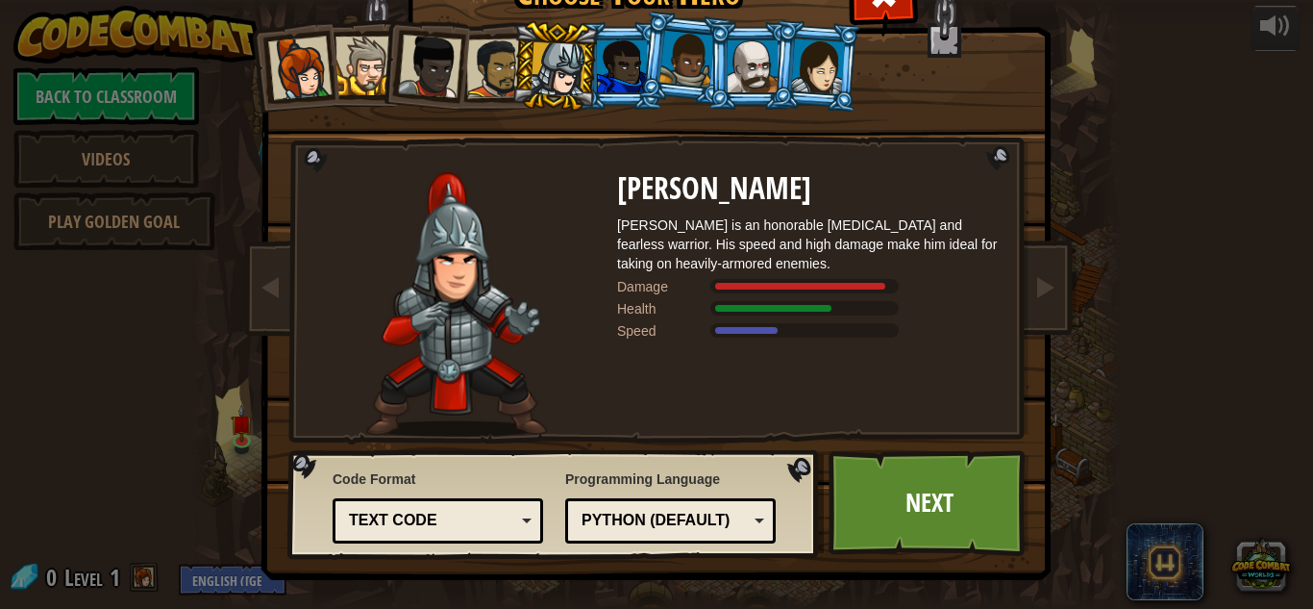
click at [500, 67] on div at bounding box center [496, 68] width 60 height 60
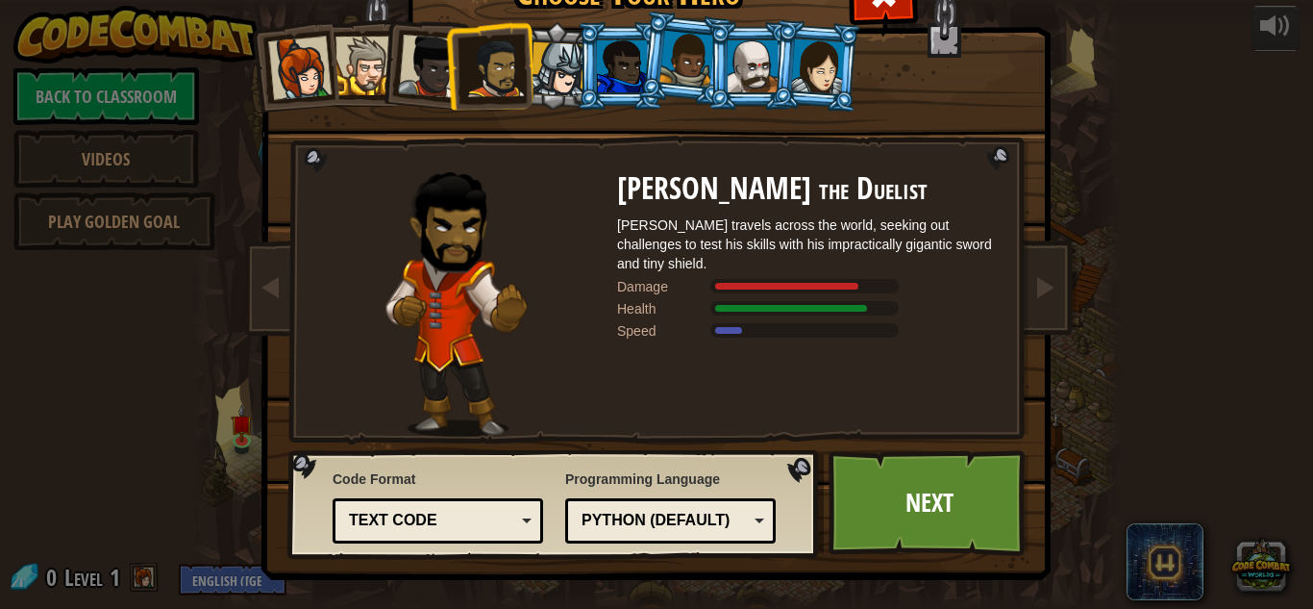
click at [639, 72] on li at bounding box center [685, 59] width 95 height 96
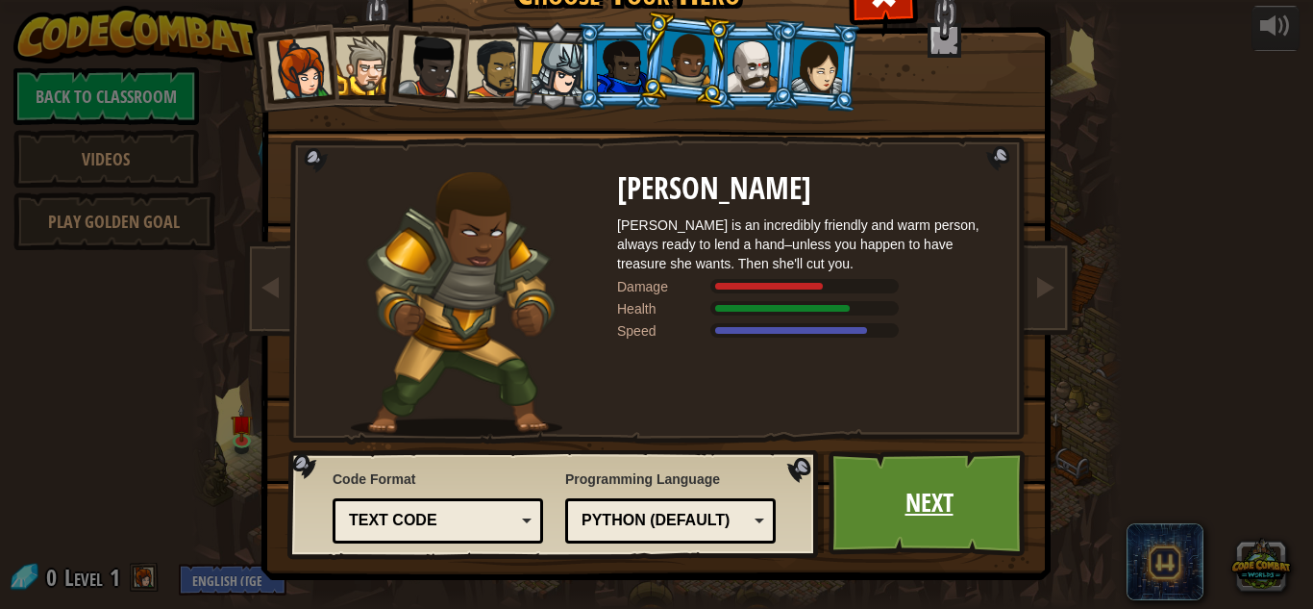
click at [894, 506] on link "Next" at bounding box center [929, 503] width 201 height 106
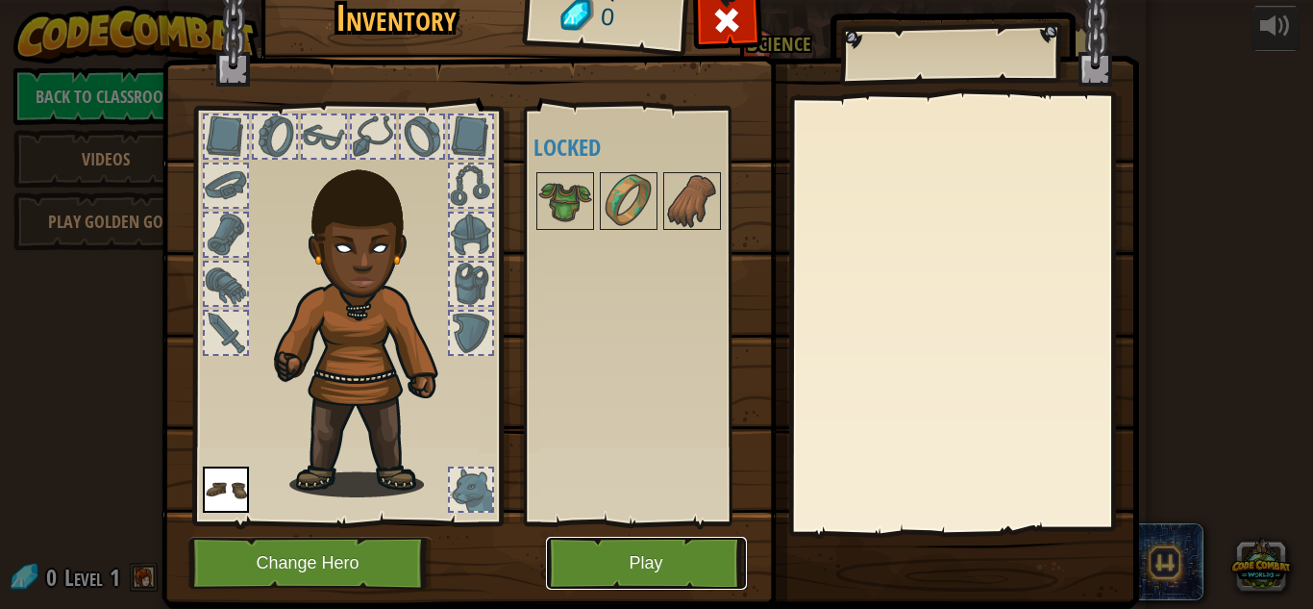
click at [634, 564] on button "Play" at bounding box center [646, 563] width 201 height 53
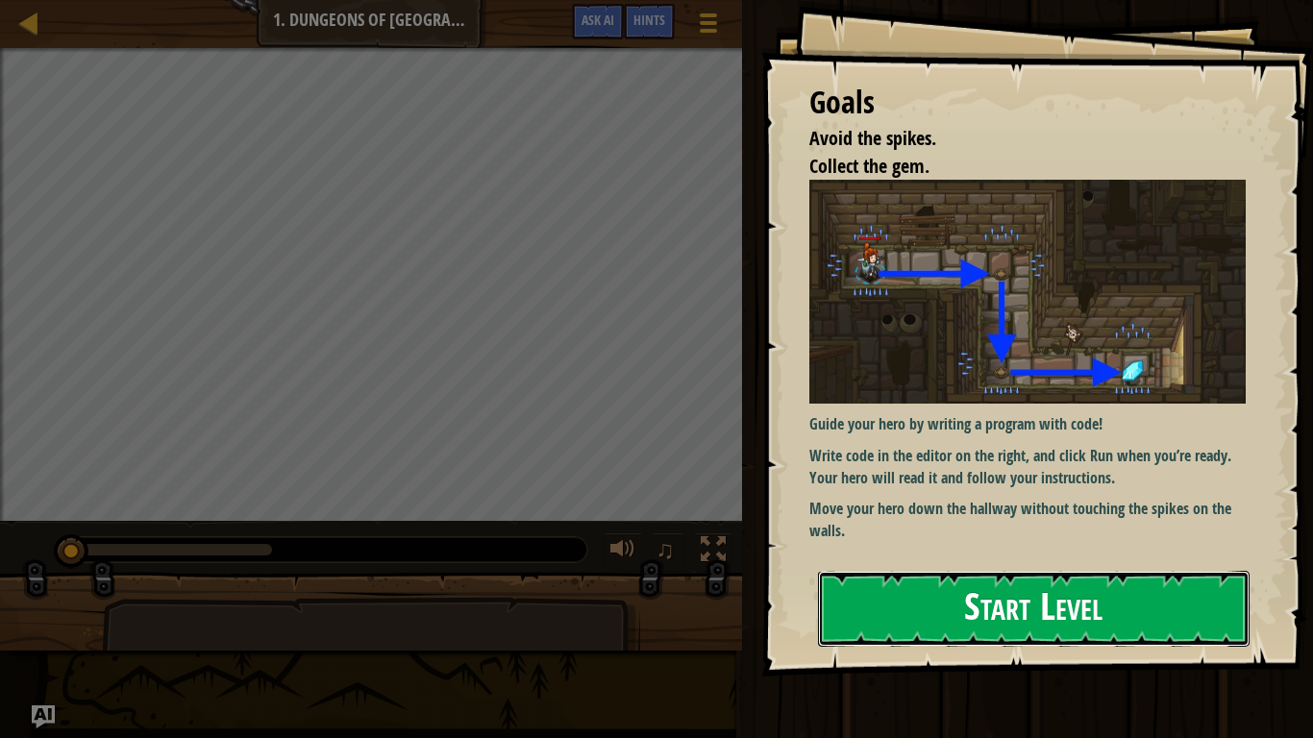
click at [975, 585] on button "Start Level" at bounding box center [1034, 609] width 432 height 76
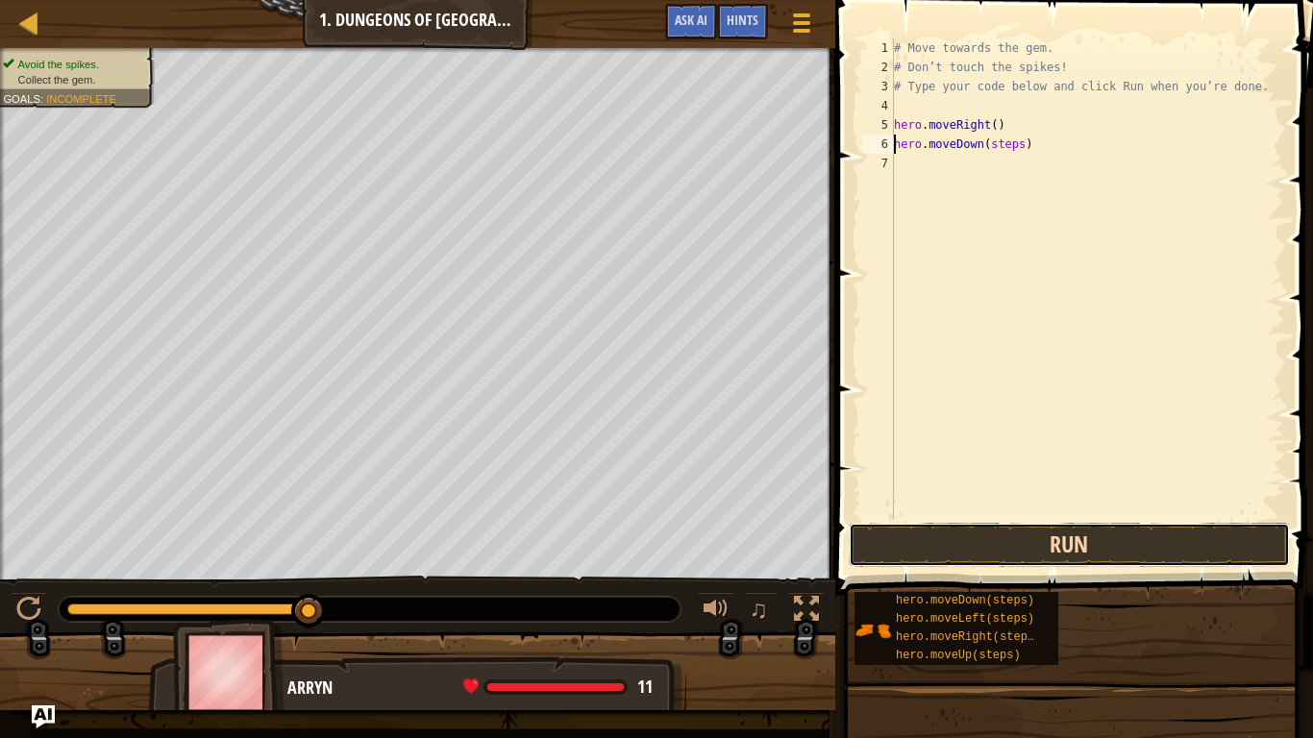
click at [949, 543] on button "Run" at bounding box center [1069, 545] width 441 height 44
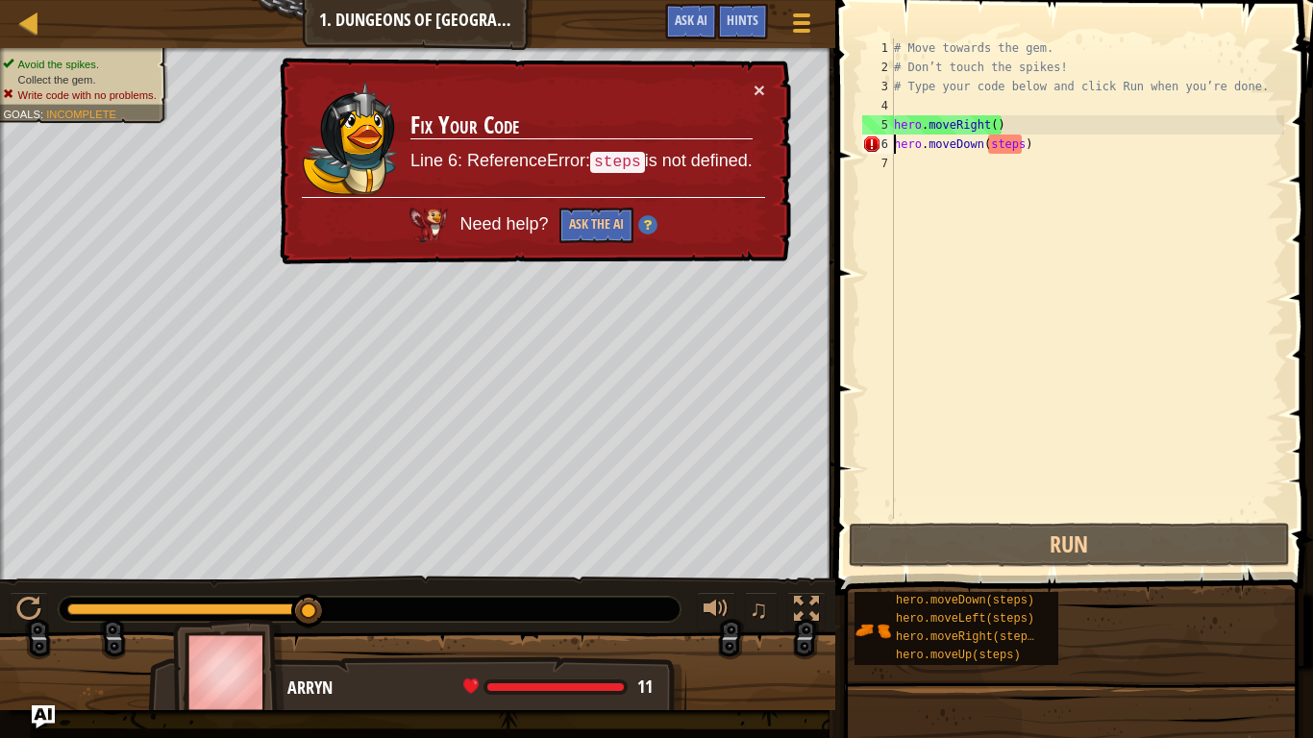
click at [1007, 153] on div "# Move towards the gem. # Don’t touch the spikes! # Type your code below and cl…" at bounding box center [1087, 297] width 394 height 519
click at [994, 145] on div "# Move towards the gem. # Don’t touch the spikes! # Type your code below and cl…" at bounding box center [1087, 297] width 394 height 519
click at [993, 144] on div "# Move towards the gem. # Don’t touch the spikes! # Type your code below and cl…" at bounding box center [1087, 297] width 394 height 519
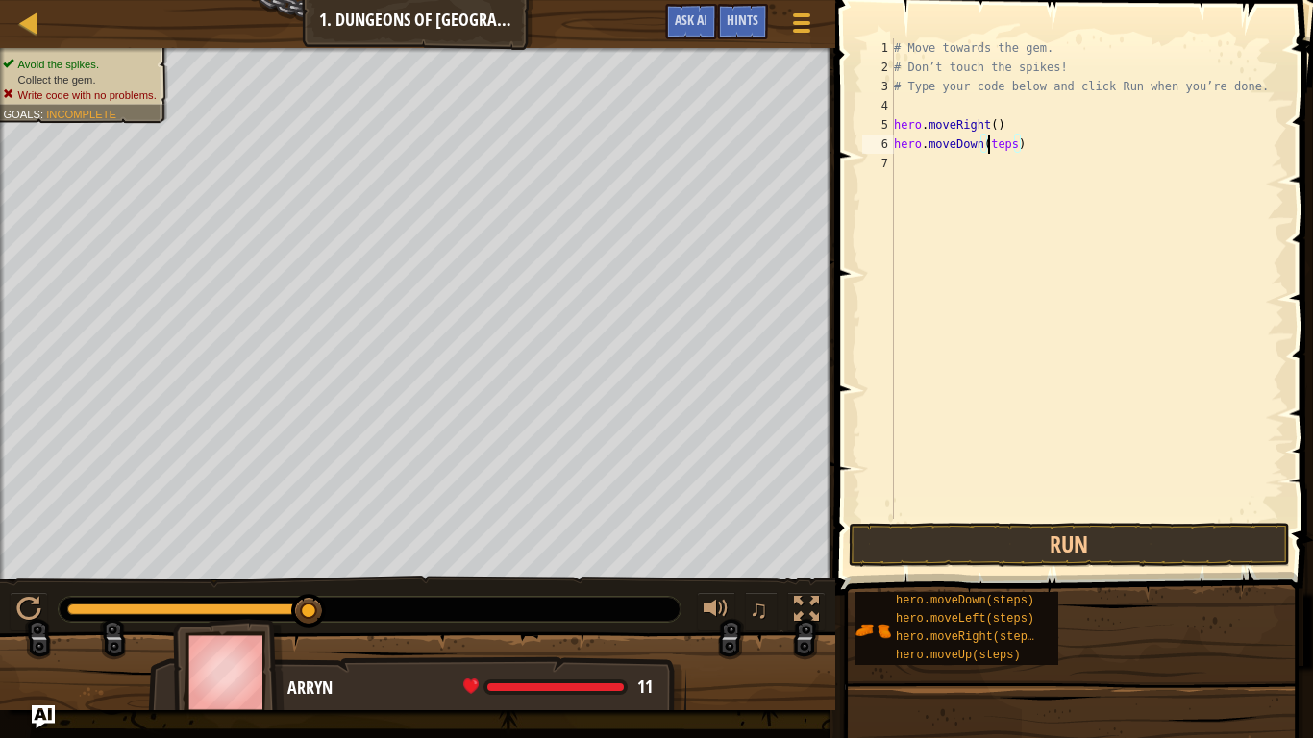
click at [1013, 146] on div "# Move towards the gem. # Don’t touch the spikes! # Type your code below and cl…" at bounding box center [1087, 297] width 394 height 519
click at [1036, 538] on button "Run" at bounding box center [1069, 545] width 441 height 44
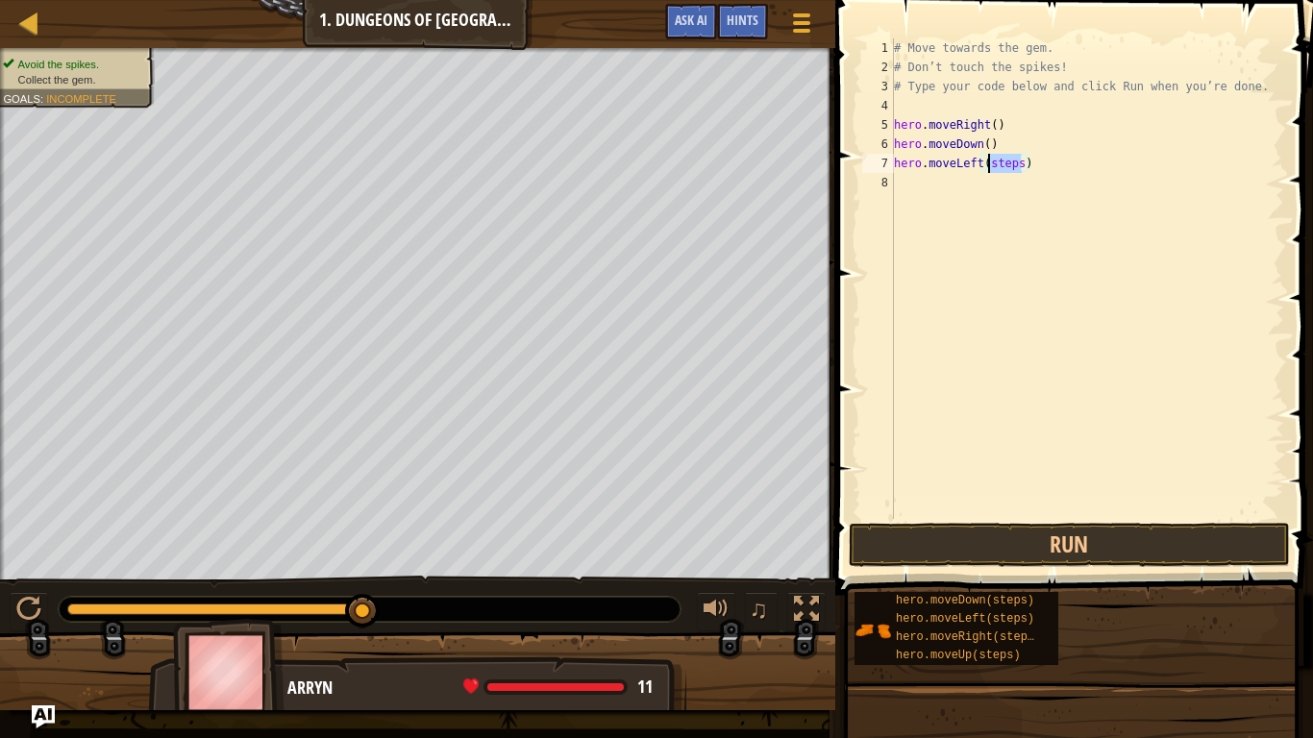
drag, startPoint x: 1024, startPoint y: 165, endPoint x: 986, endPoint y: 168, distance: 38.6
click at [986, 168] on div "# Move towards the gem. # Don’t touch the spikes! # Type your code below and cl…" at bounding box center [1087, 297] width 394 height 519
click at [1125, 519] on span at bounding box center [1076, 270] width 493 height 652
click at [1130, 531] on button "Run" at bounding box center [1069, 545] width 441 height 44
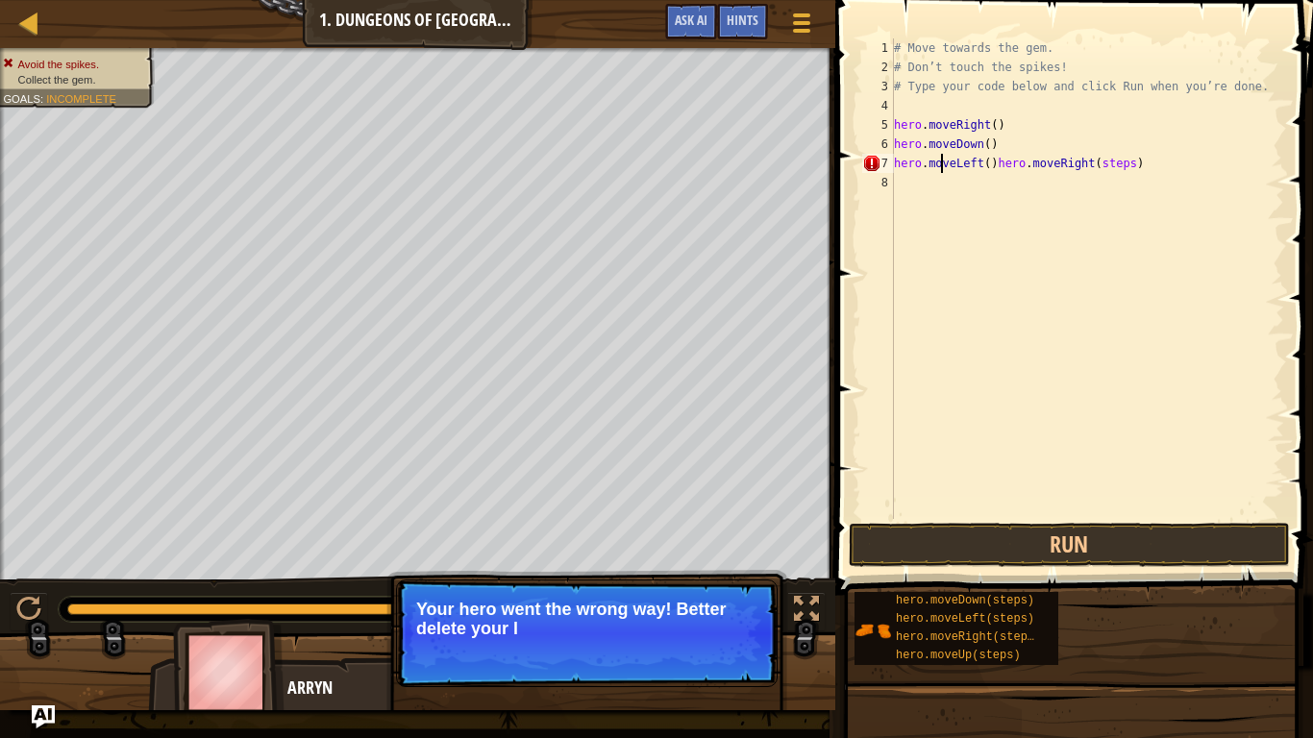
click at [942, 162] on div "# Move towards the gem. # Don’t touch the spikes! # Type your code below and cl…" at bounding box center [1087, 297] width 394 height 519
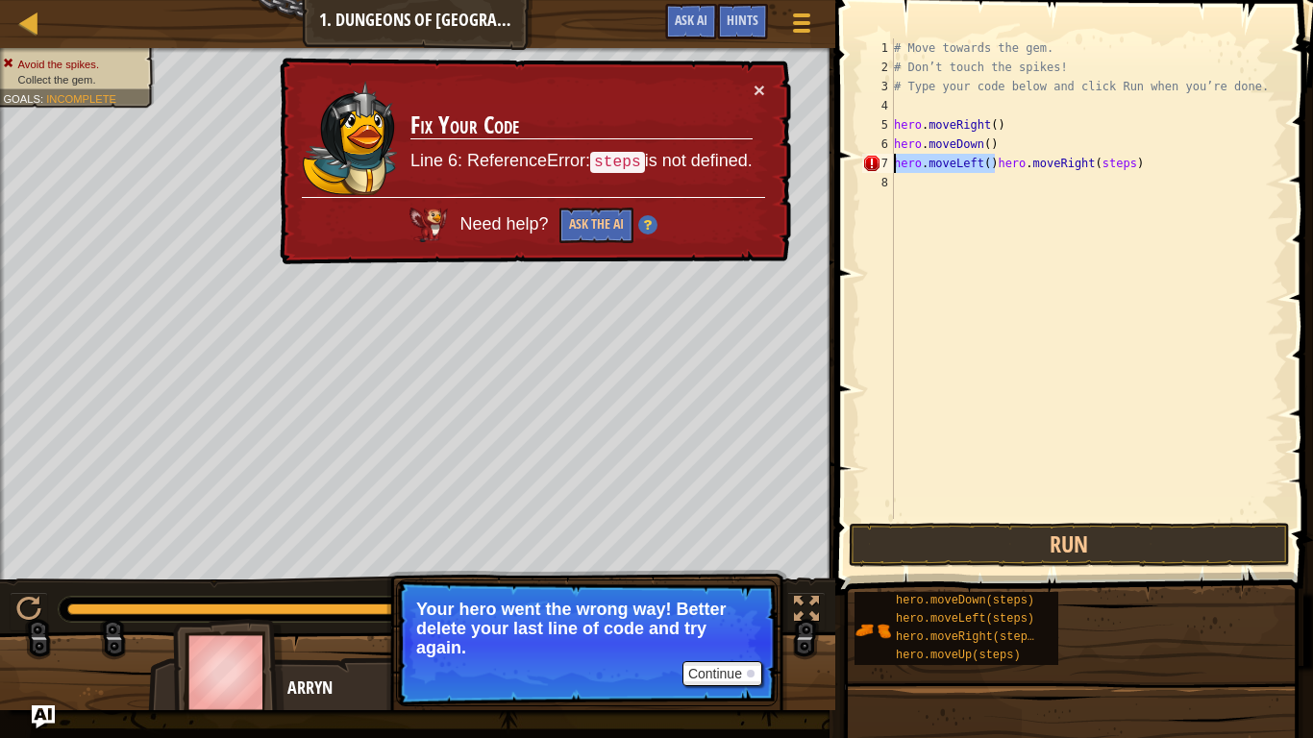
drag, startPoint x: 992, startPoint y: 162, endPoint x: 880, endPoint y: 165, distance: 112.6
click at [880, 165] on div "hero.moveLeft()hero.moveRight(steps) 1 2 3 4 5 6 7 8 # Move towards the gem. # …" at bounding box center [1072, 278] width 426 height 481
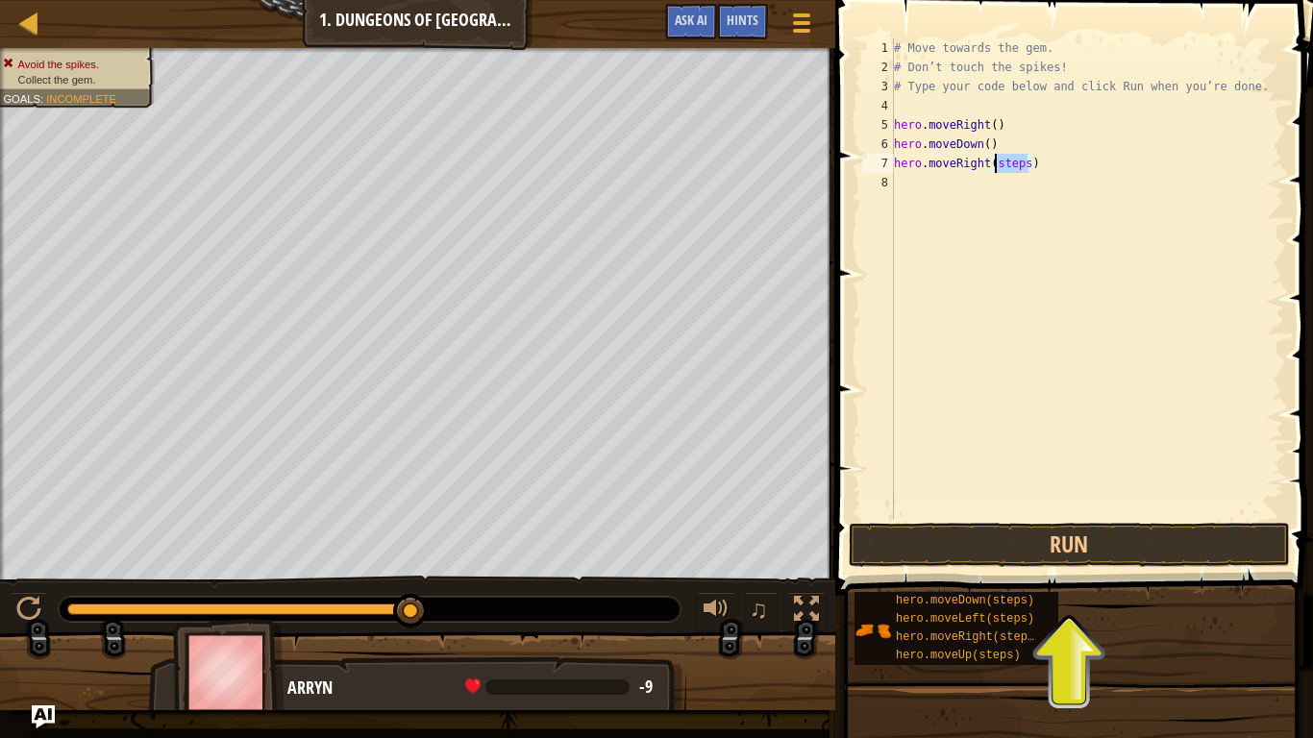
drag, startPoint x: 1027, startPoint y: 170, endPoint x: 996, endPoint y: 171, distance: 30.8
click at [996, 171] on div "# Move towards the gem. # Don’t touch the spikes! # Type your code below and cl…" at bounding box center [1087, 297] width 394 height 519
type textarea "hero.moveRight()"
click at [954, 531] on button "Run" at bounding box center [1069, 545] width 441 height 44
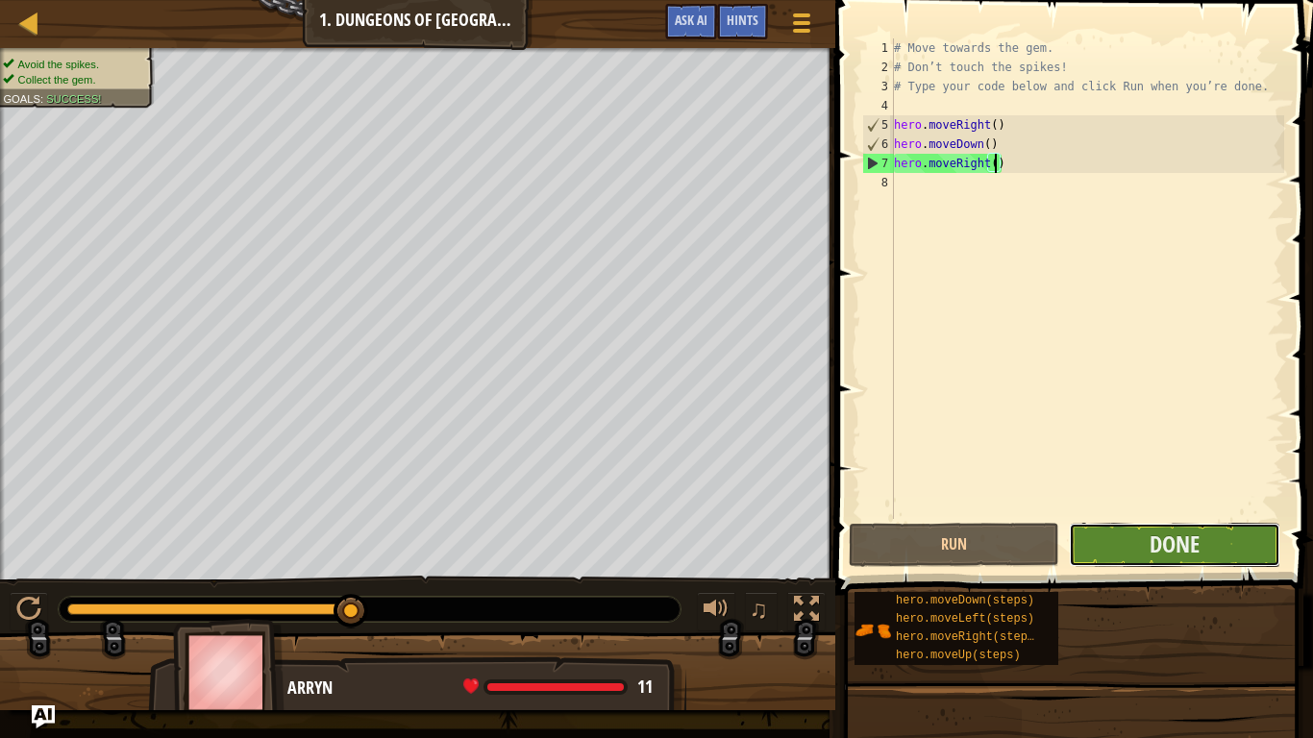
click at [1097, 543] on button "Done" at bounding box center [1174, 545] width 211 height 44
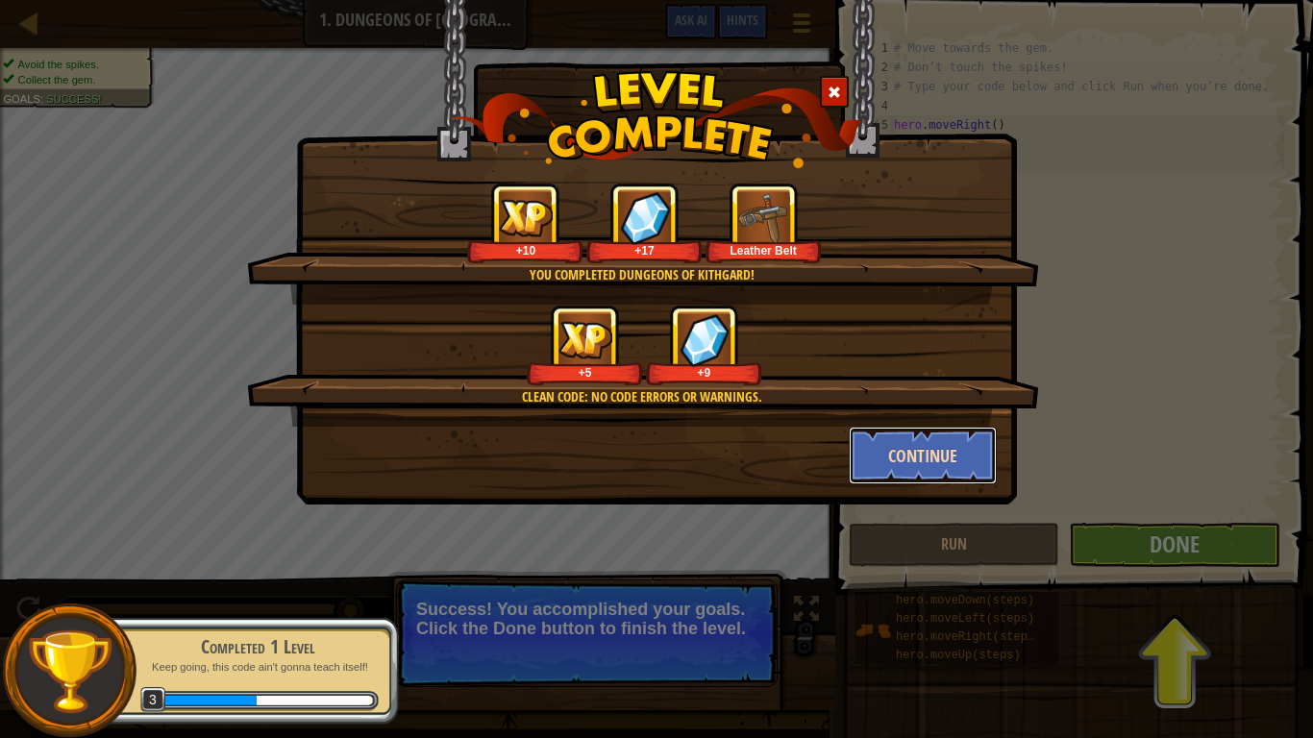
click at [870, 451] on button "Continue" at bounding box center [923, 456] width 149 height 58
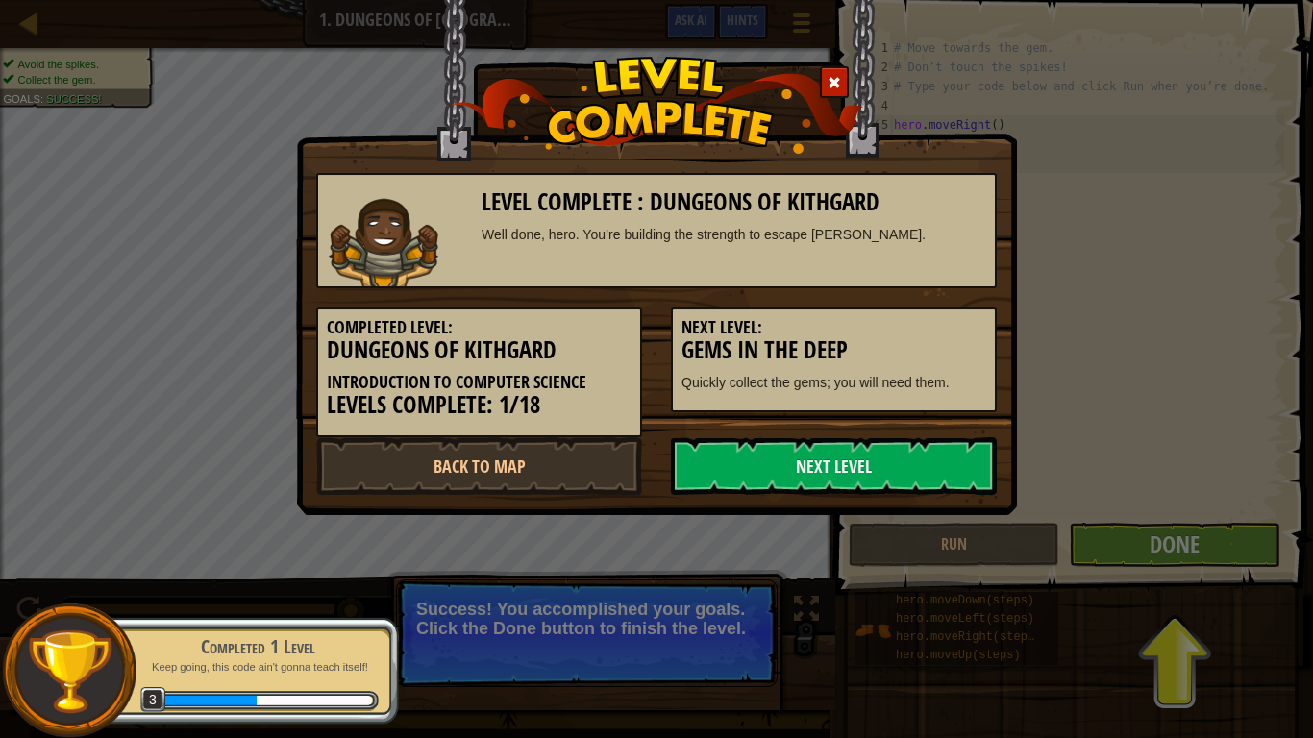
click at [870, 451] on link "Next Level" at bounding box center [834, 467] width 326 height 58
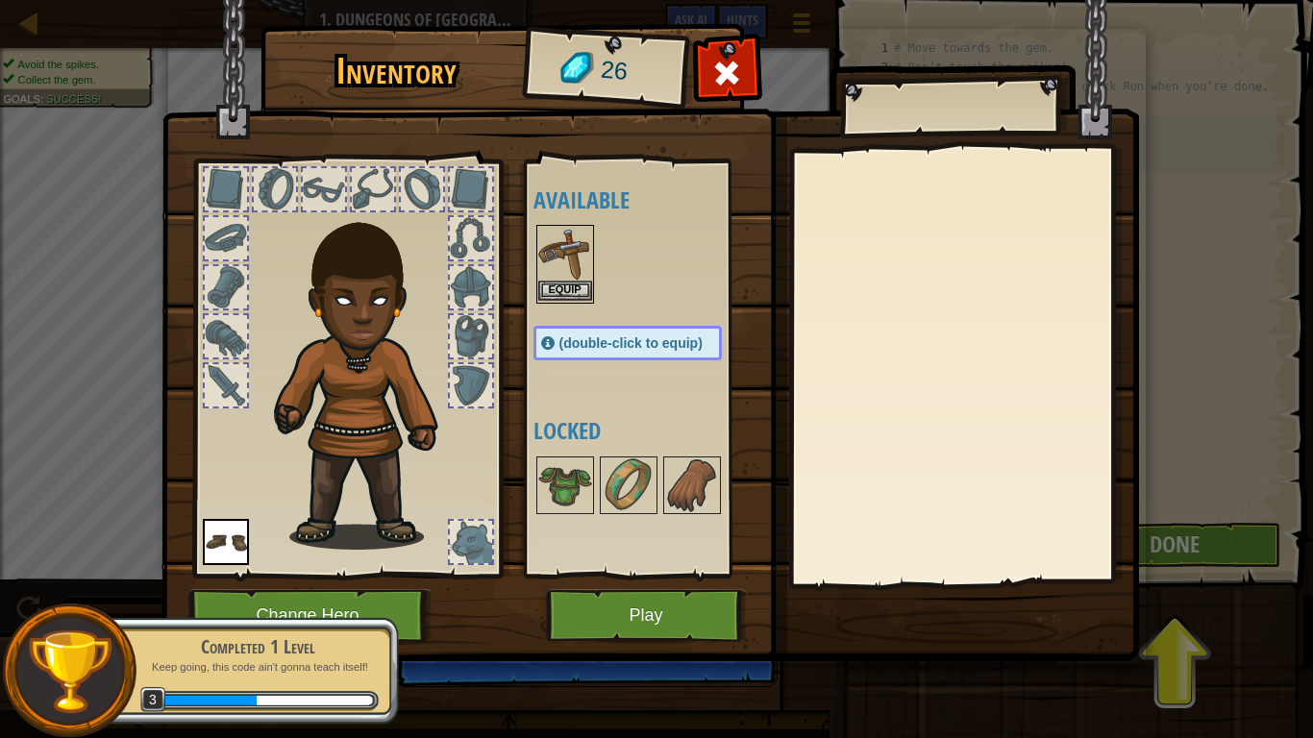
click at [568, 277] on img at bounding box center [565, 254] width 54 height 54
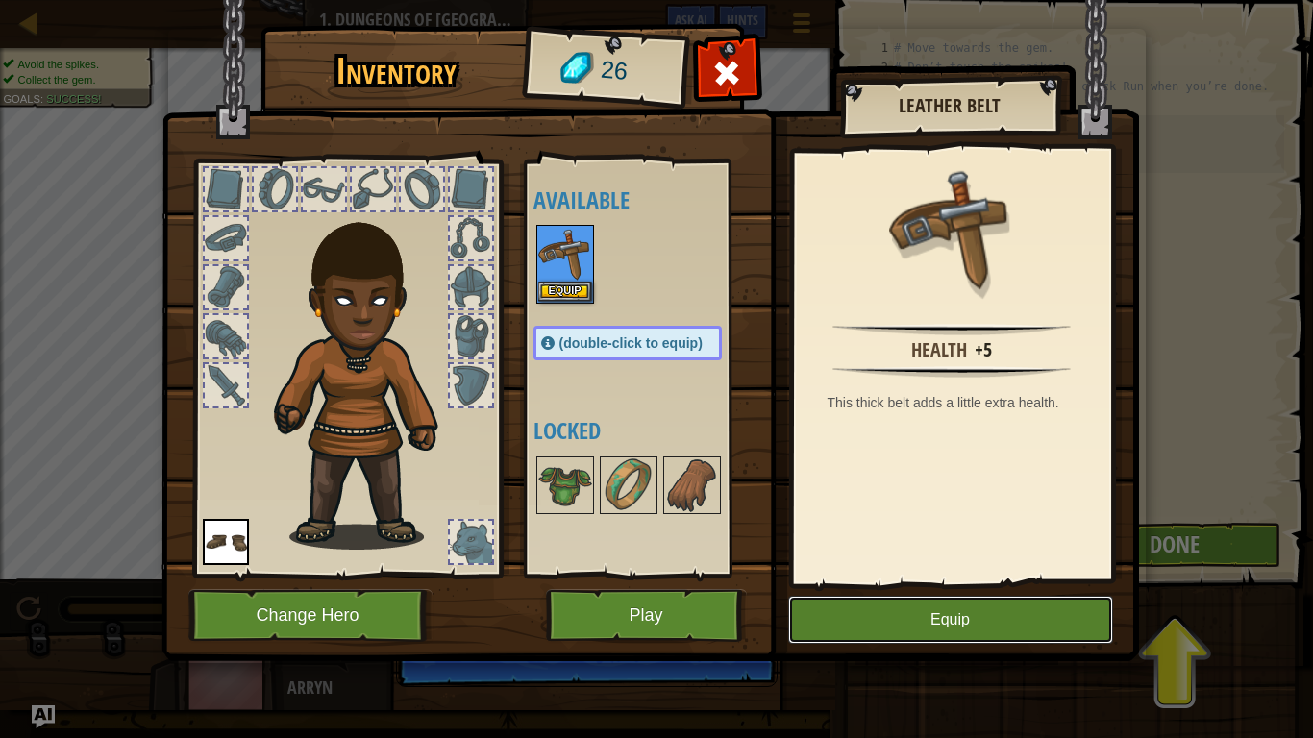
click at [855, 608] on button "Equip" at bounding box center [950, 620] width 325 height 48
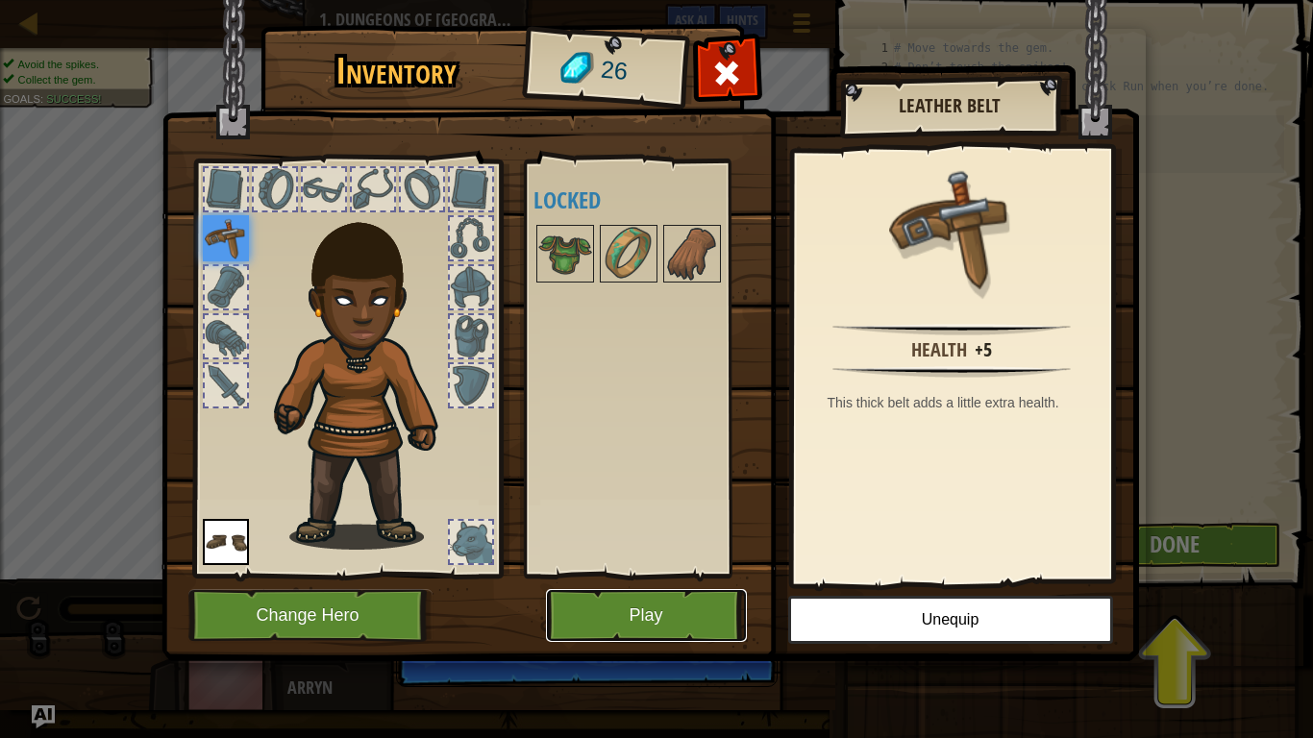
click at [639, 608] on button "Play" at bounding box center [646, 615] width 201 height 53
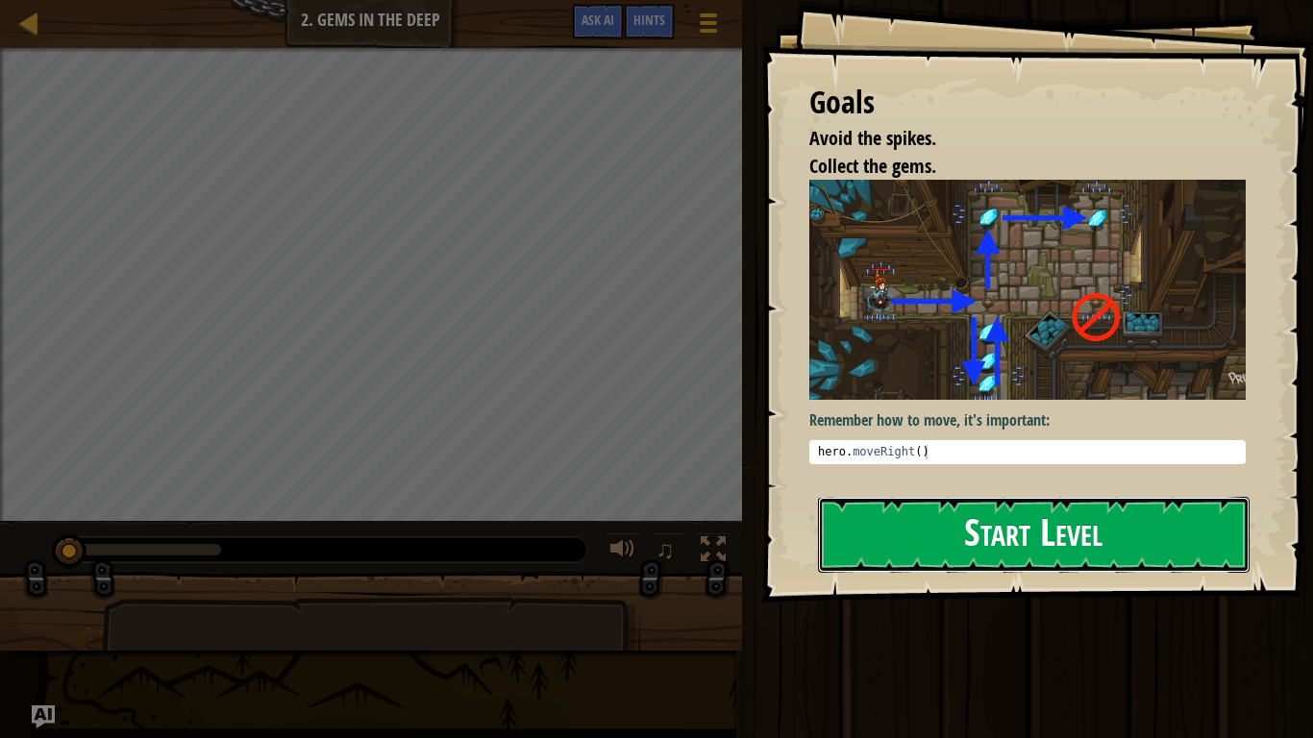
click at [884, 523] on button "Start Level" at bounding box center [1034, 535] width 432 height 76
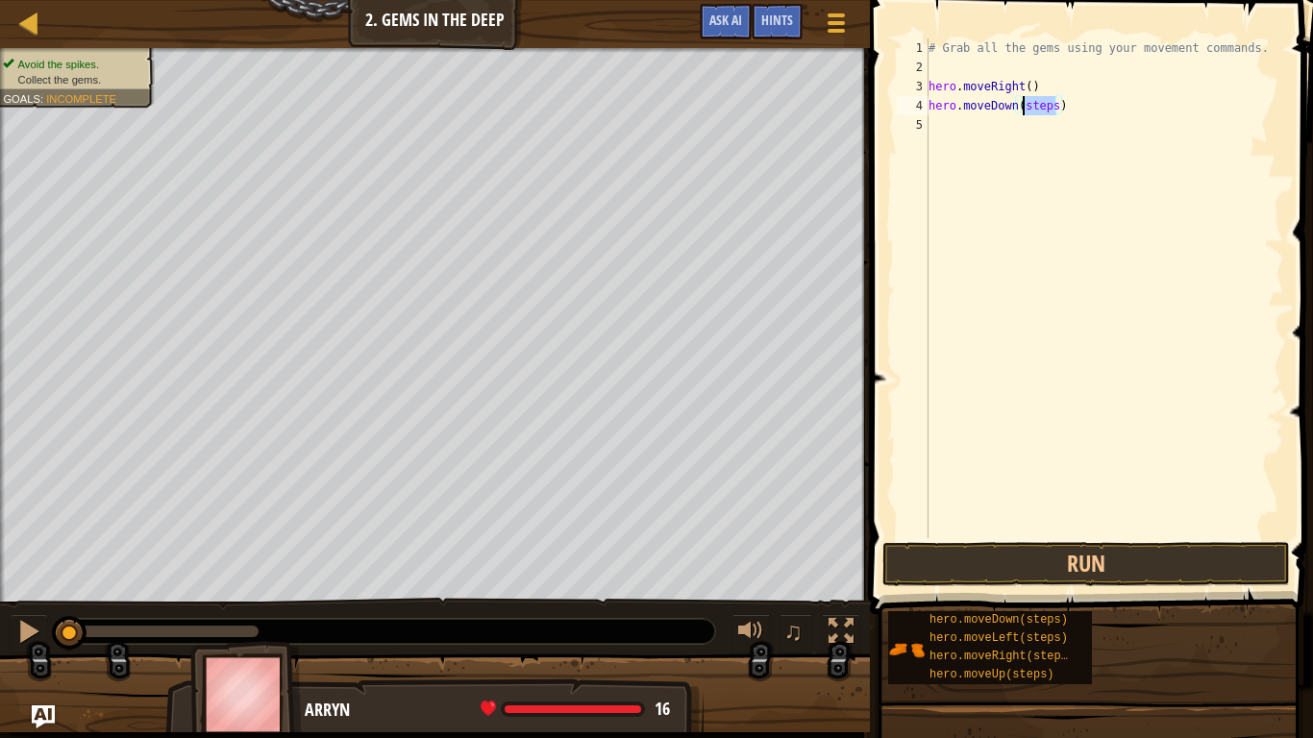
drag, startPoint x: 1055, startPoint y: 106, endPoint x: 1021, endPoint y: 111, distance: 34.0
click at [1021, 111] on div "# Grab all the gems using your movement commands. hero . moveRight ( ) hero . m…" at bounding box center [1105, 307] width 360 height 538
click at [1121, 567] on button "Run" at bounding box center [1087, 564] width 408 height 44
drag, startPoint x: 1045, startPoint y: 127, endPoint x: 1010, endPoint y: 126, distance: 35.6
click at [1010, 126] on div "# Grab all the gems using your movement commands. hero . moveRight ( ) hero . m…" at bounding box center [1105, 307] width 360 height 538
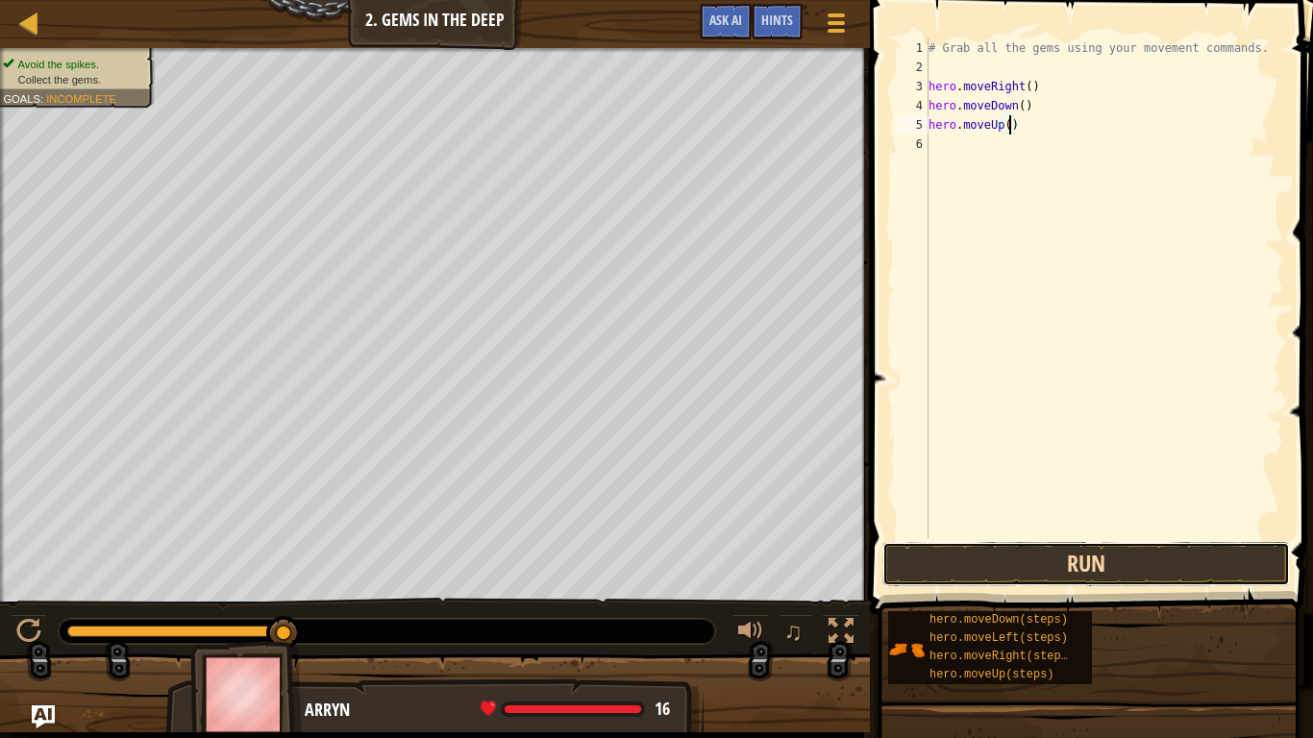
click at [1146, 572] on button "Run" at bounding box center [1087, 564] width 408 height 44
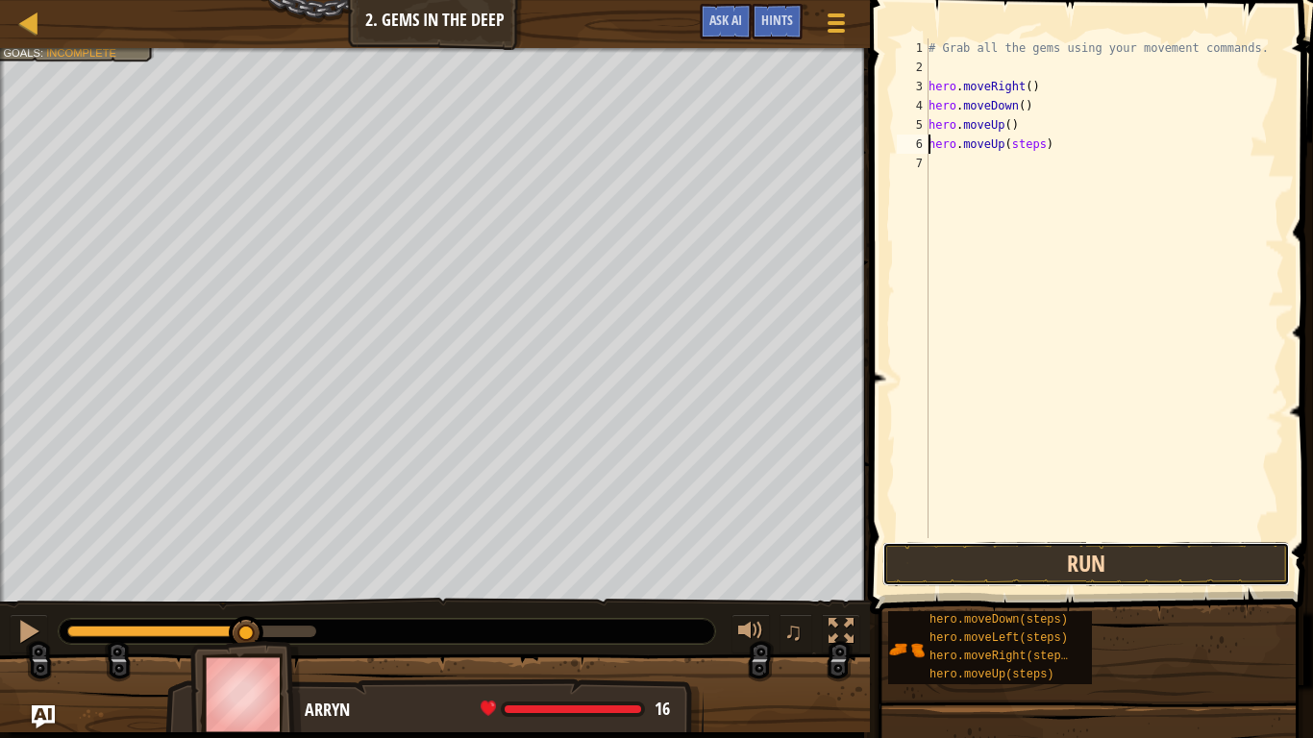
click at [1135, 555] on button "Run" at bounding box center [1087, 564] width 408 height 44
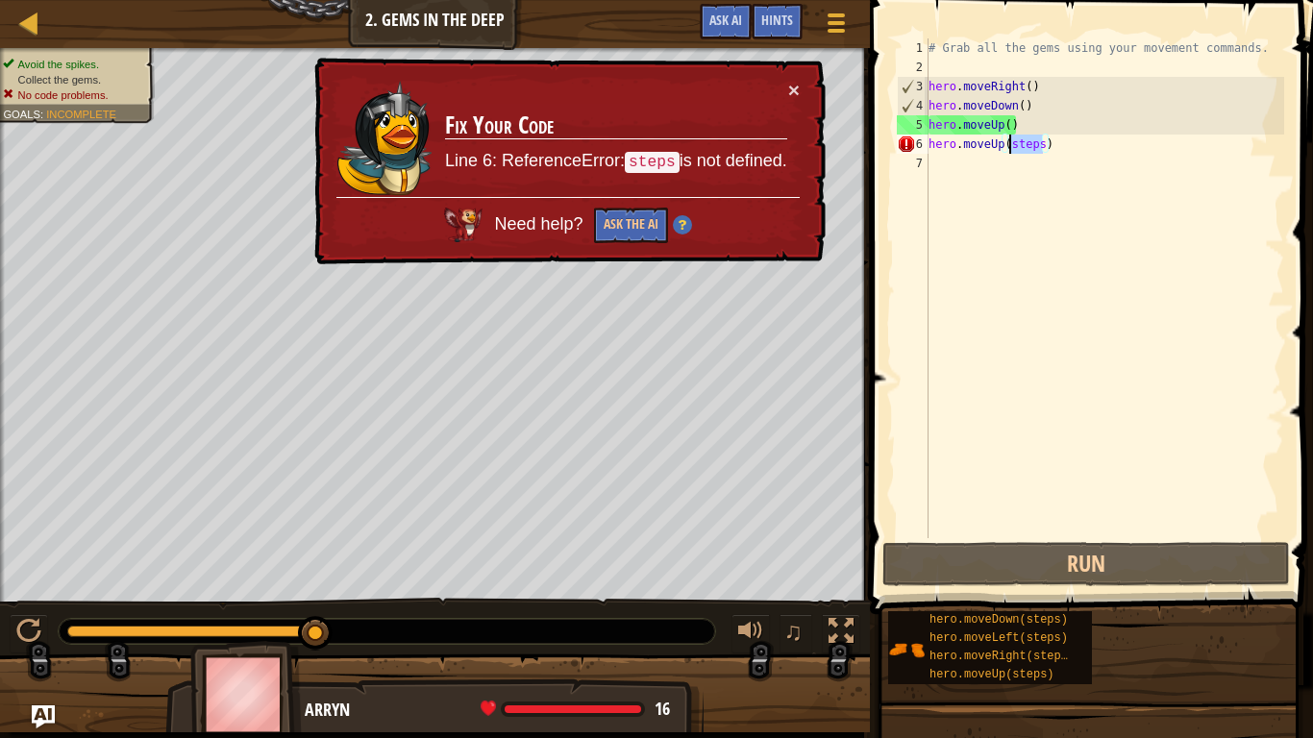
drag, startPoint x: 1040, startPoint y: 140, endPoint x: 1007, endPoint y: 141, distance: 33.7
click at [1007, 141] on div "# Grab all the gems using your movement commands. hero . moveRight ( ) hero . m…" at bounding box center [1105, 307] width 360 height 538
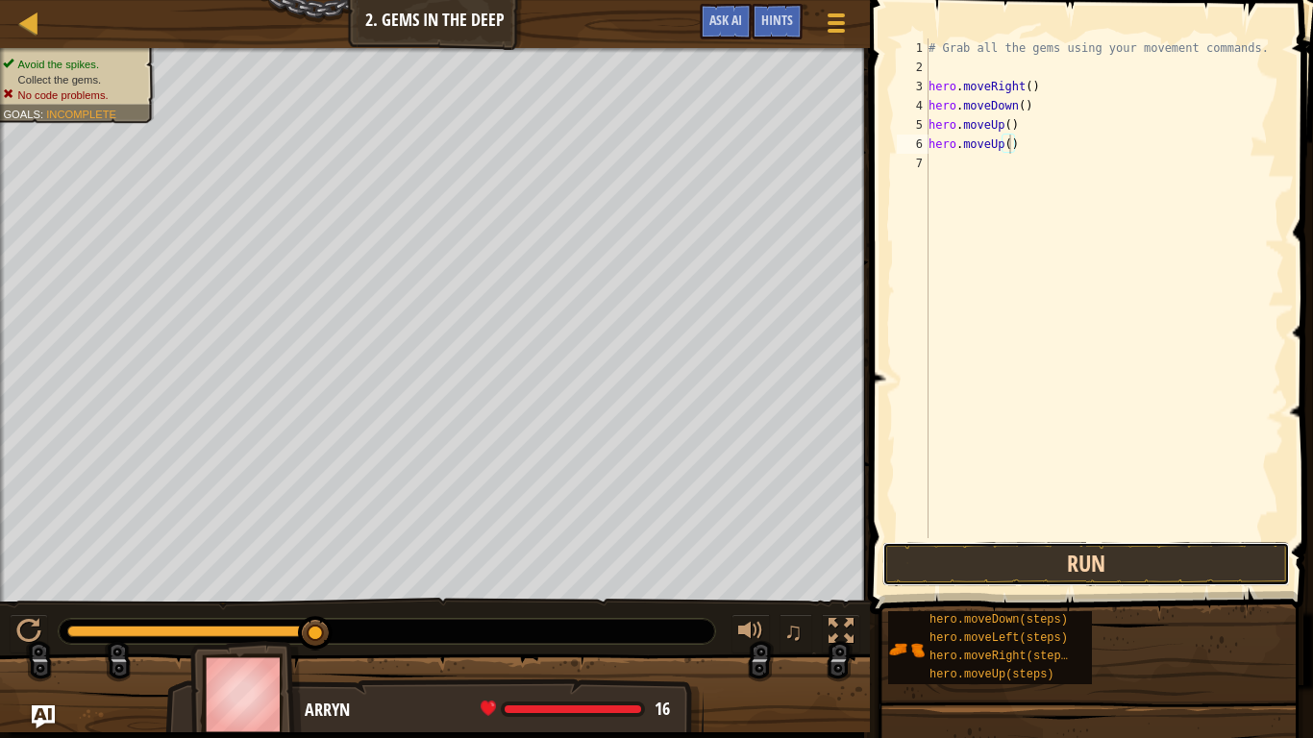
click at [1132, 556] on button "Run" at bounding box center [1087, 564] width 408 height 44
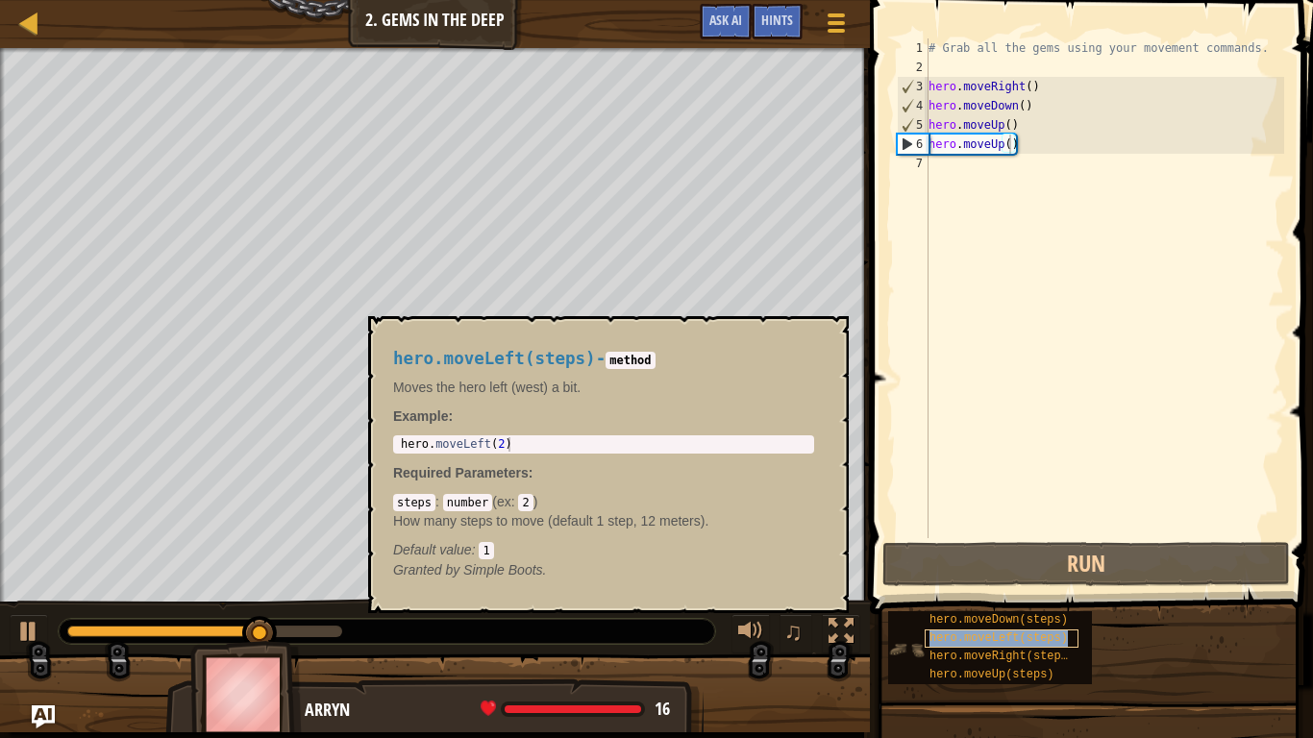
click at [1024, 608] on span "hero.moveLeft(steps)" at bounding box center [999, 638] width 138 height 13
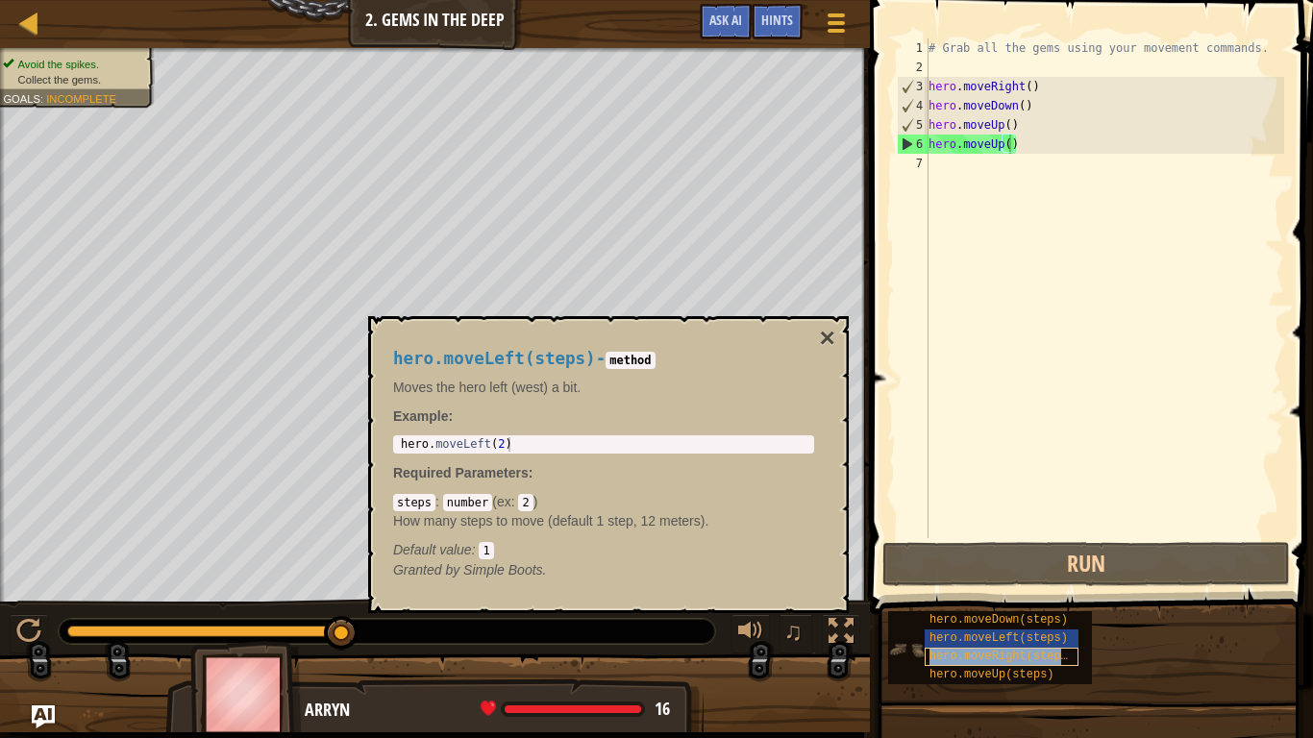
click at [1043, 608] on span "hero.moveRight(steps)" at bounding box center [1002, 656] width 145 height 13
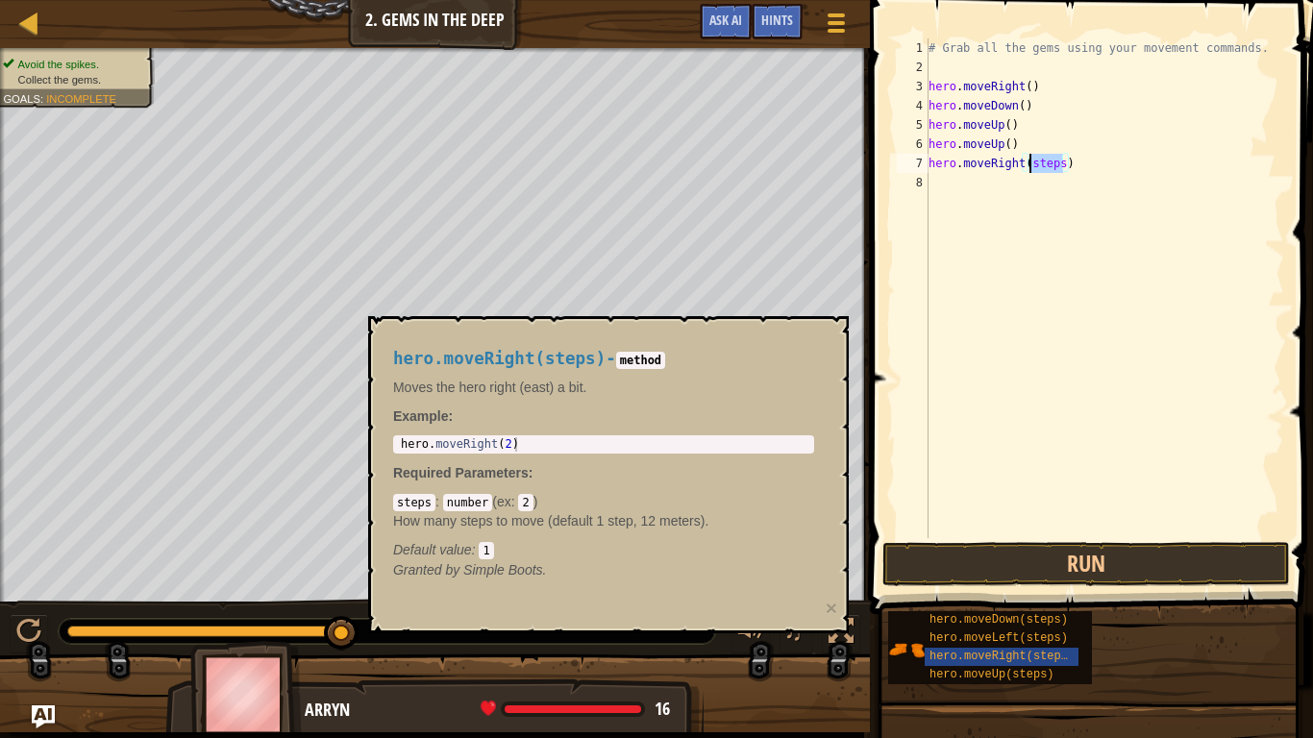
drag, startPoint x: 1062, startPoint y: 163, endPoint x: 1030, endPoint y: 168, distance: 32.1
click at [1030, 168] on div "# Grab all the gems using your movement commands. hero . moveRight ( ) hero . m…" at bounding box center [1105, 307] width 360 height 538
type textarea "hero.moveRight()"
click at [1122, 572] on button "Run" at bounding box center [1087, 564] width 408 height 44
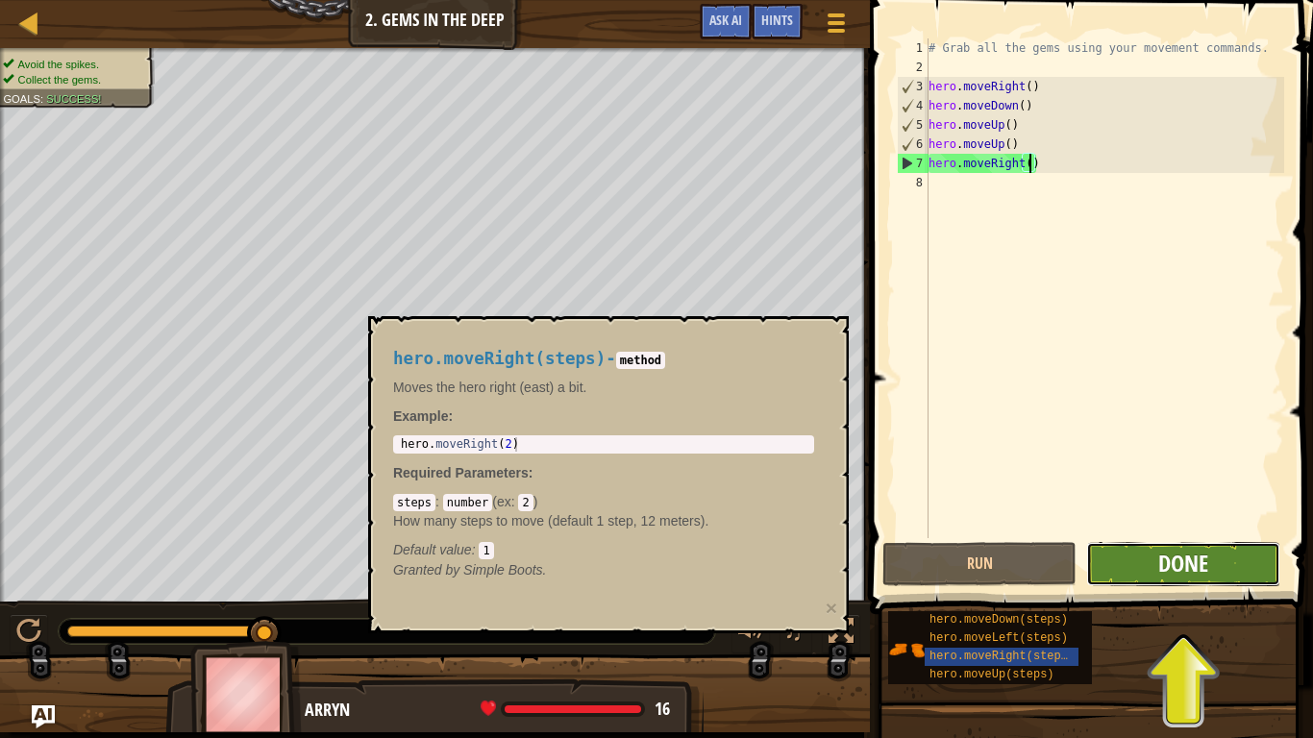
click at [1206, 577] on span "Done" at bounding box center [1184, 563] width 50 height 31
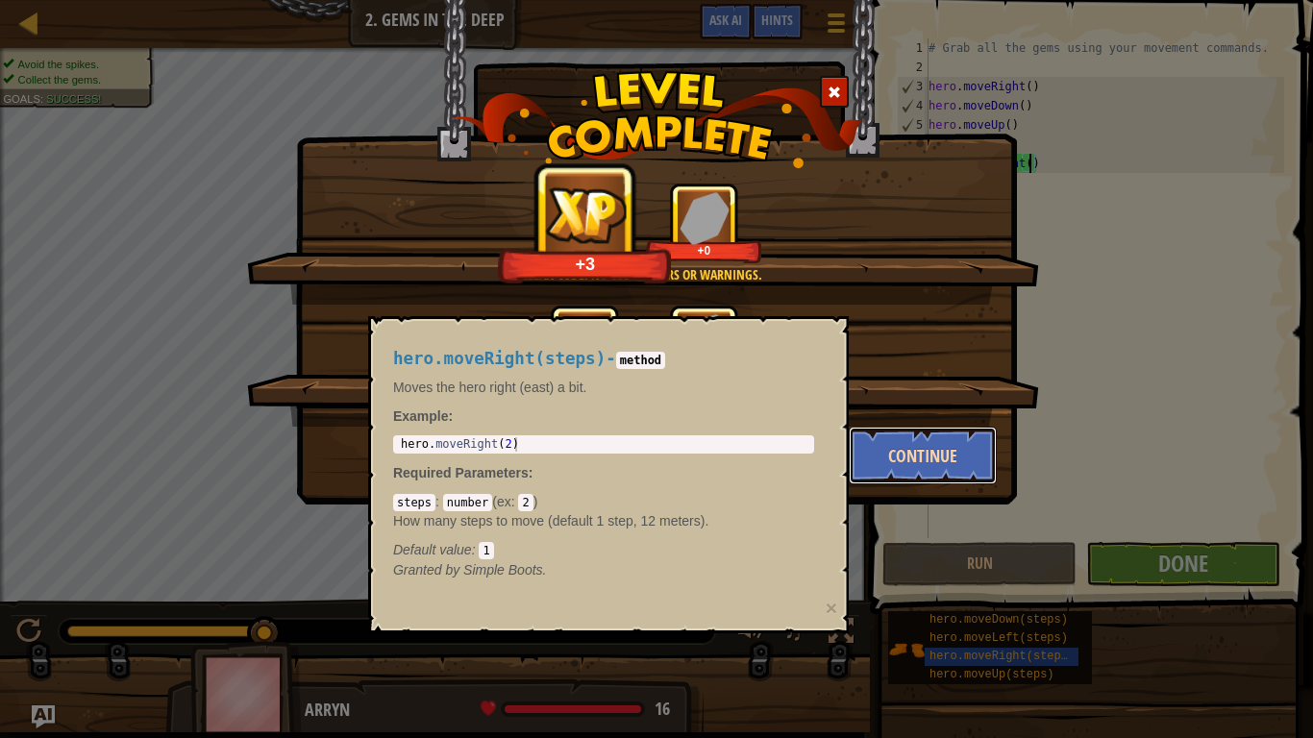
click at [908, 473] on button "Continue" at bounding box center [923, 456] width 149 height 58
click at [593, 316] on div "hero.moveRight(steps) - method Moves the hero right (east) a bit. Example : 1 h…" at bounding box center [608, 474] width 481 height 317
click at [580, 403] on div "hero.moveRight(steps) - method Moves the hero right (east) a bit. Example : 1 h…" at bounding box center [604, 465] width 448 height 266
click at [404, 550] on span "Default value" at bounding box center [432, 549] width 79 height 15
click at [641, 543] on div "Default value : 1" at bounding box center [603, 549] width 421 height 19
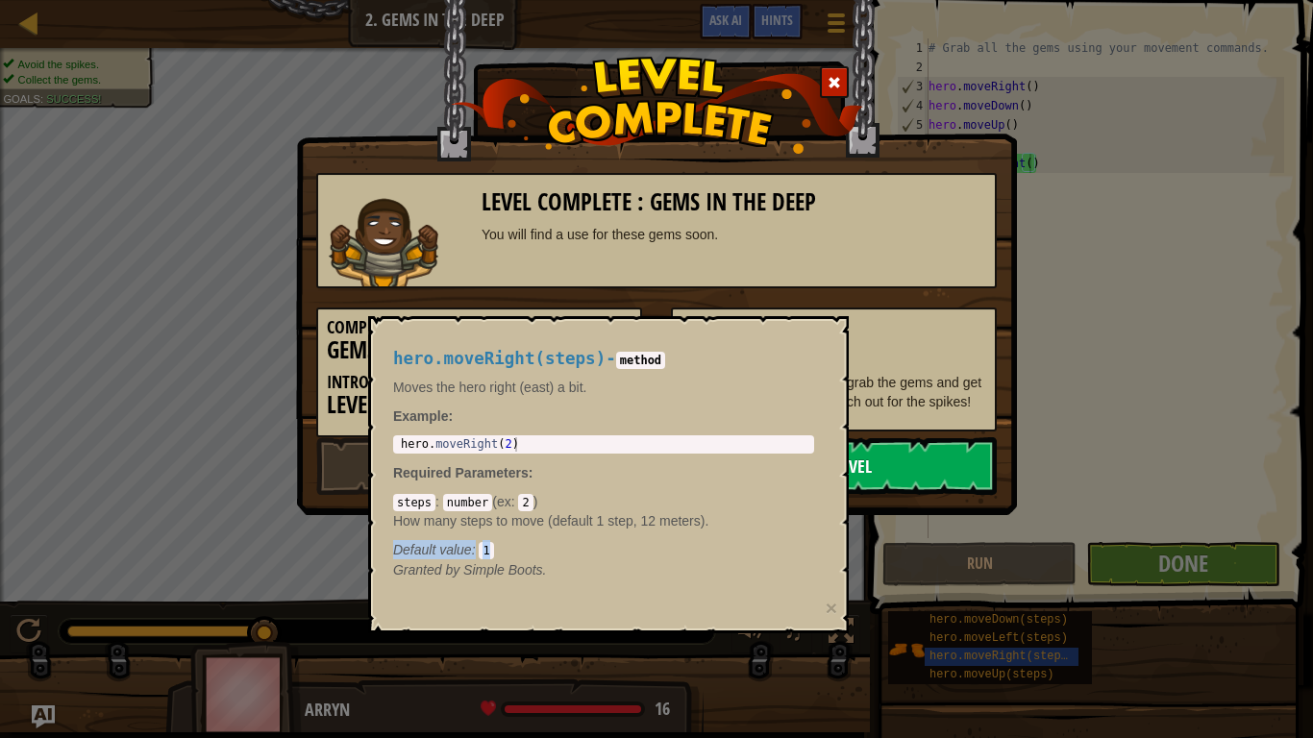
click at [854, 478] on link "Next Level" at bounding box center [834, 467] width 326 height 58
click at [873, 482] on link "Next Level" at bounding box center [834, 467] width 326 height 58
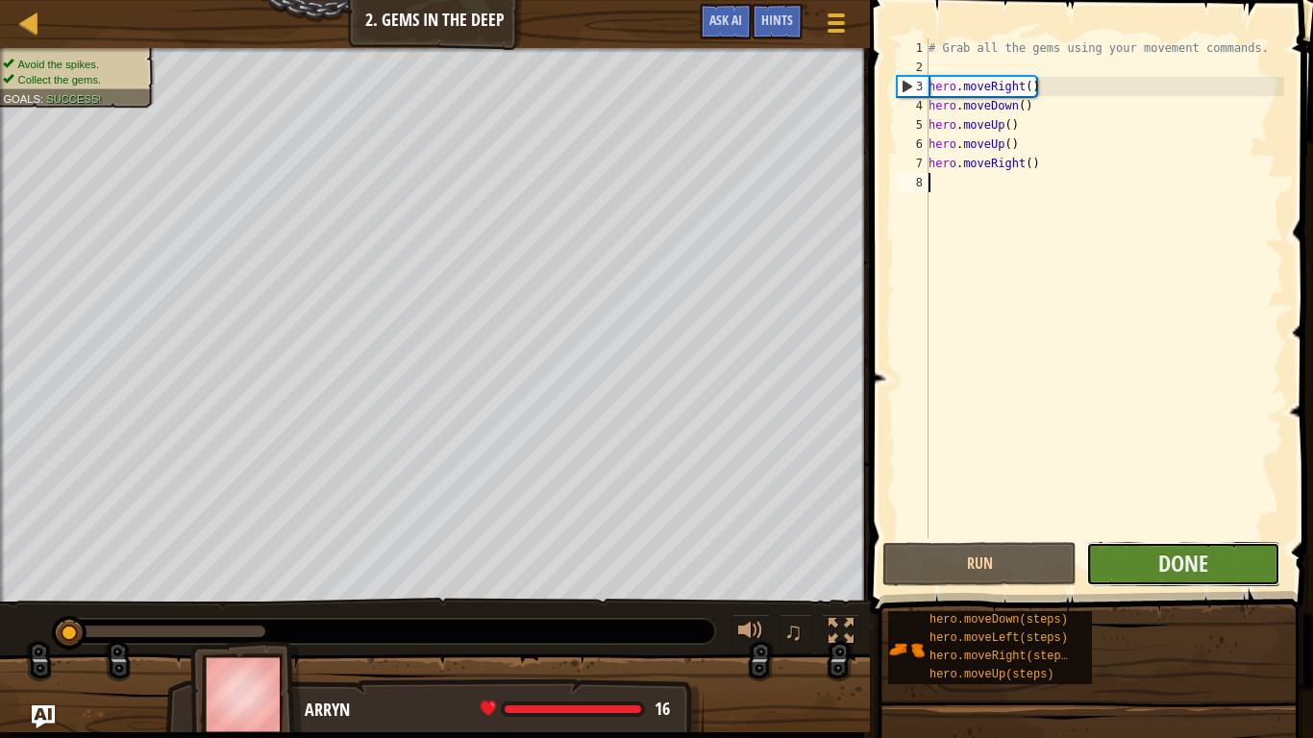
click at [1145, 575] on button "Done" at bounding box center [1184, 564] width 194 height 44
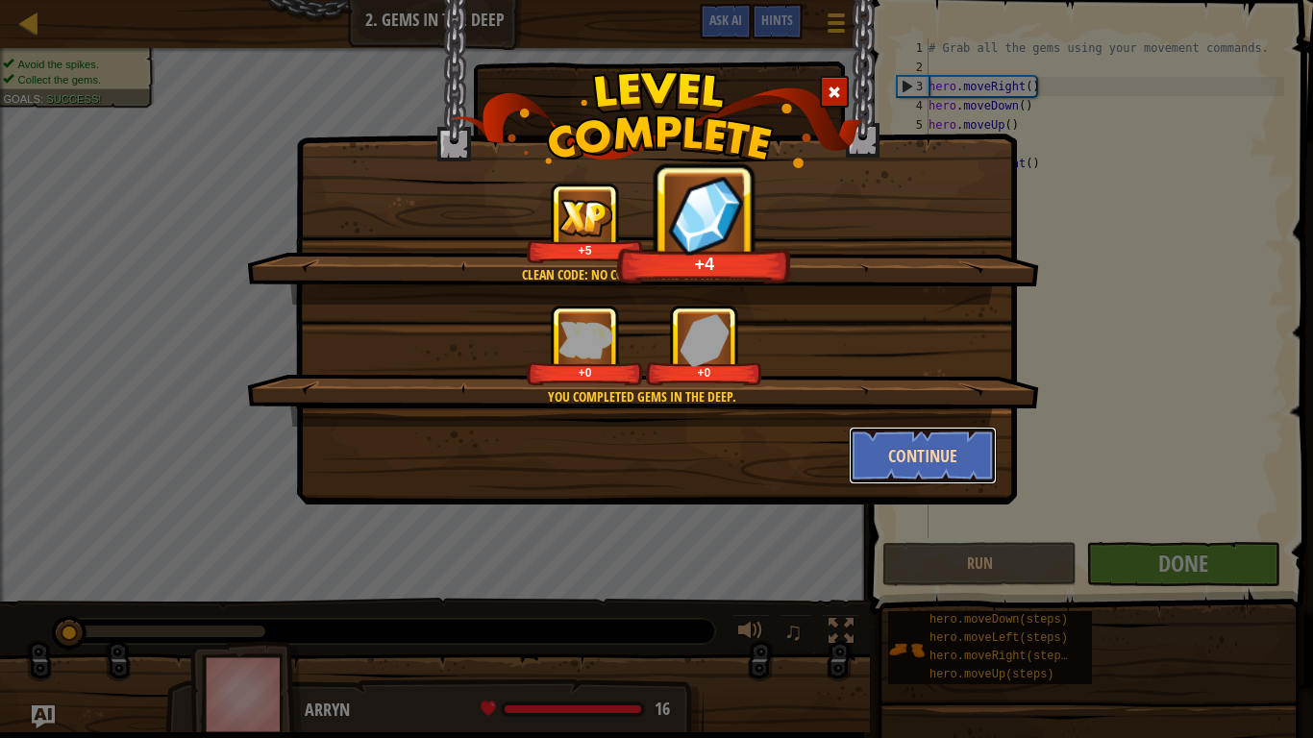
click at [921, 443] on button "Continue" at bounding box center [923, 456] width 149 height 58
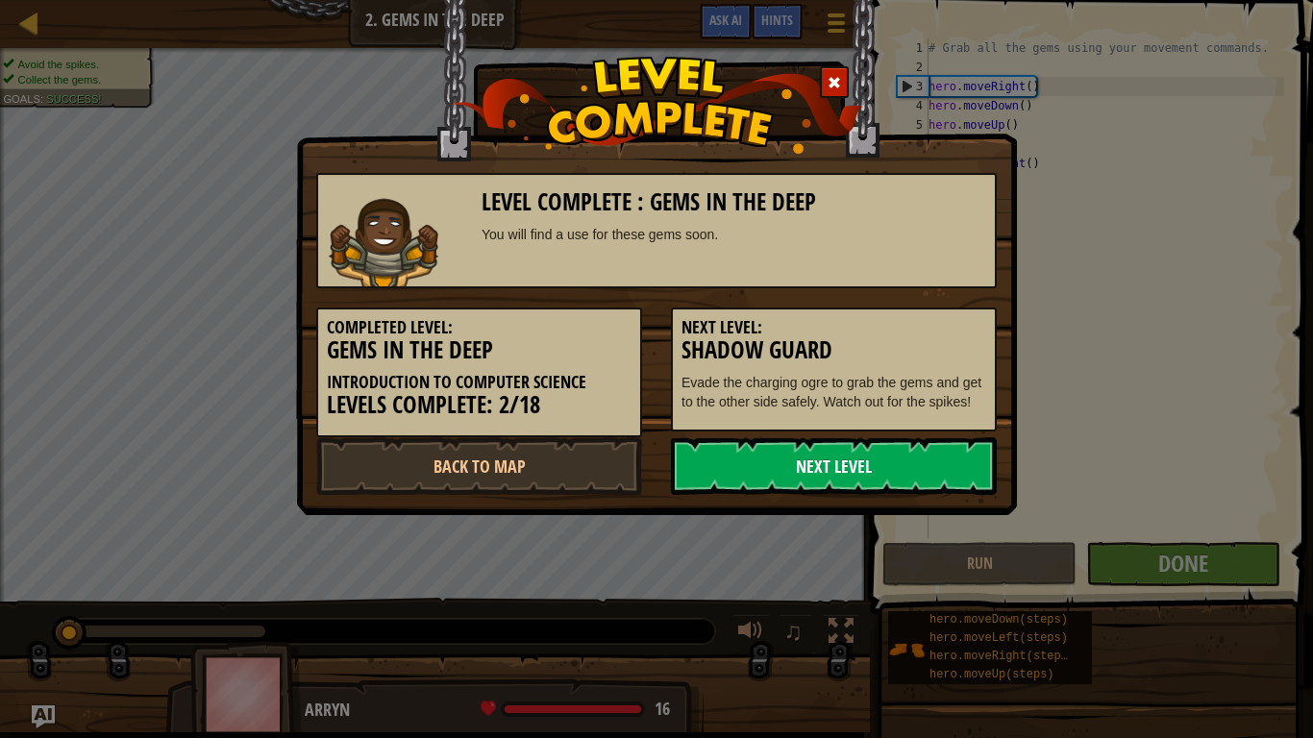
click at [891, 478] on link "Next Level" at bounding box center [834, 467] width 326 height 58
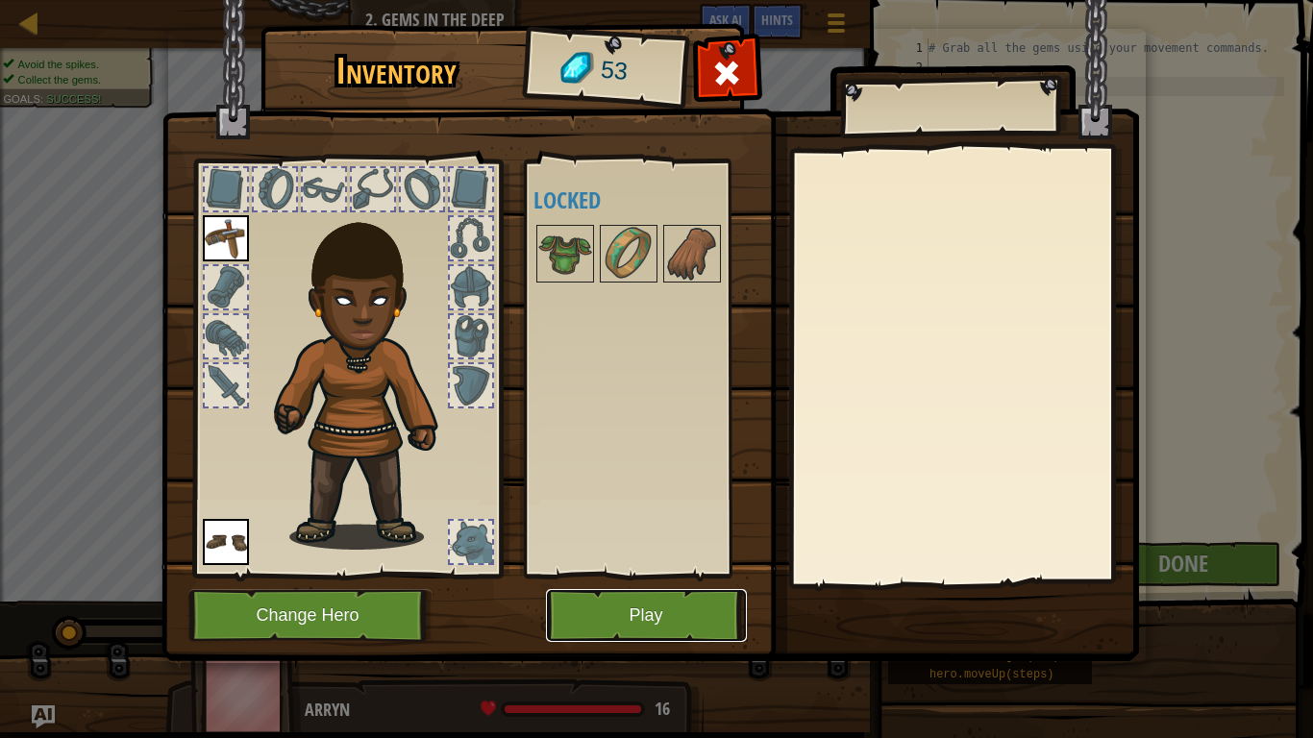
click at [665, 608] on button "Play" at bounding box center [646, 615] width 201 height 53
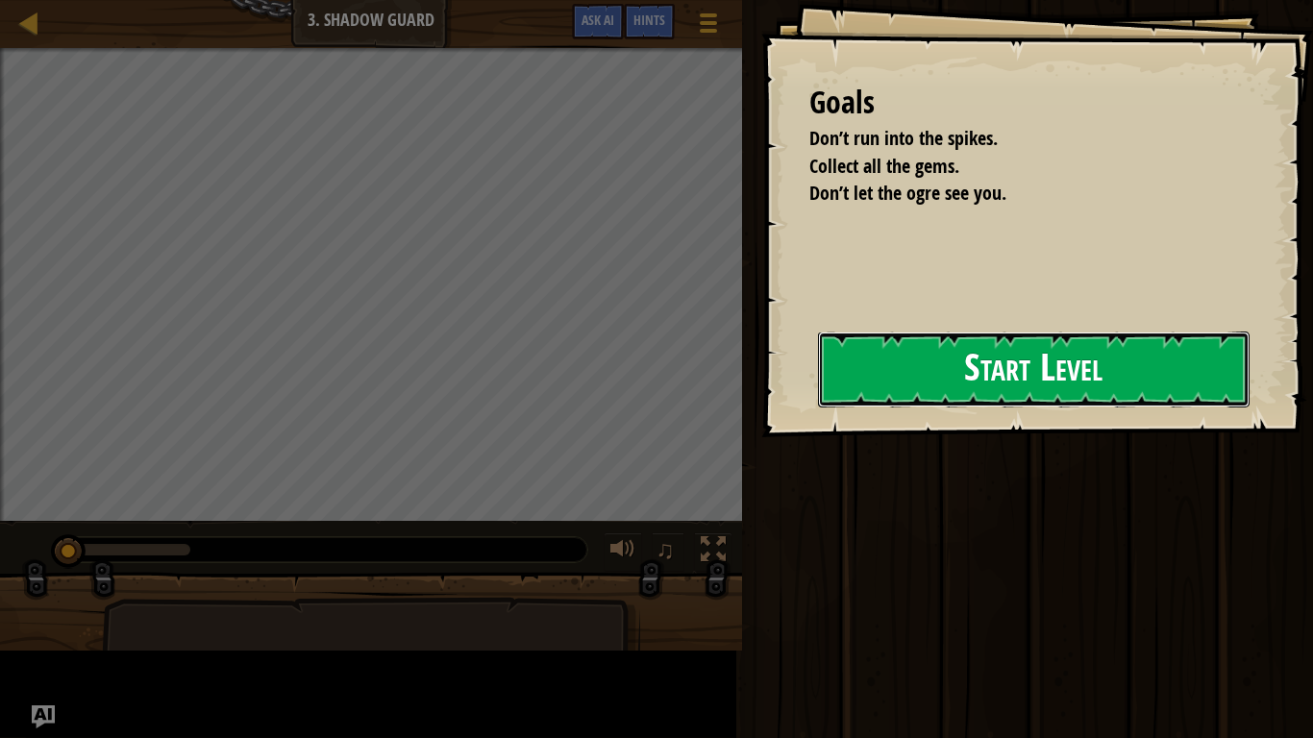
click at [996, 346] on button "Start Level" at bounding box center [1034, 370] width 432 height 76
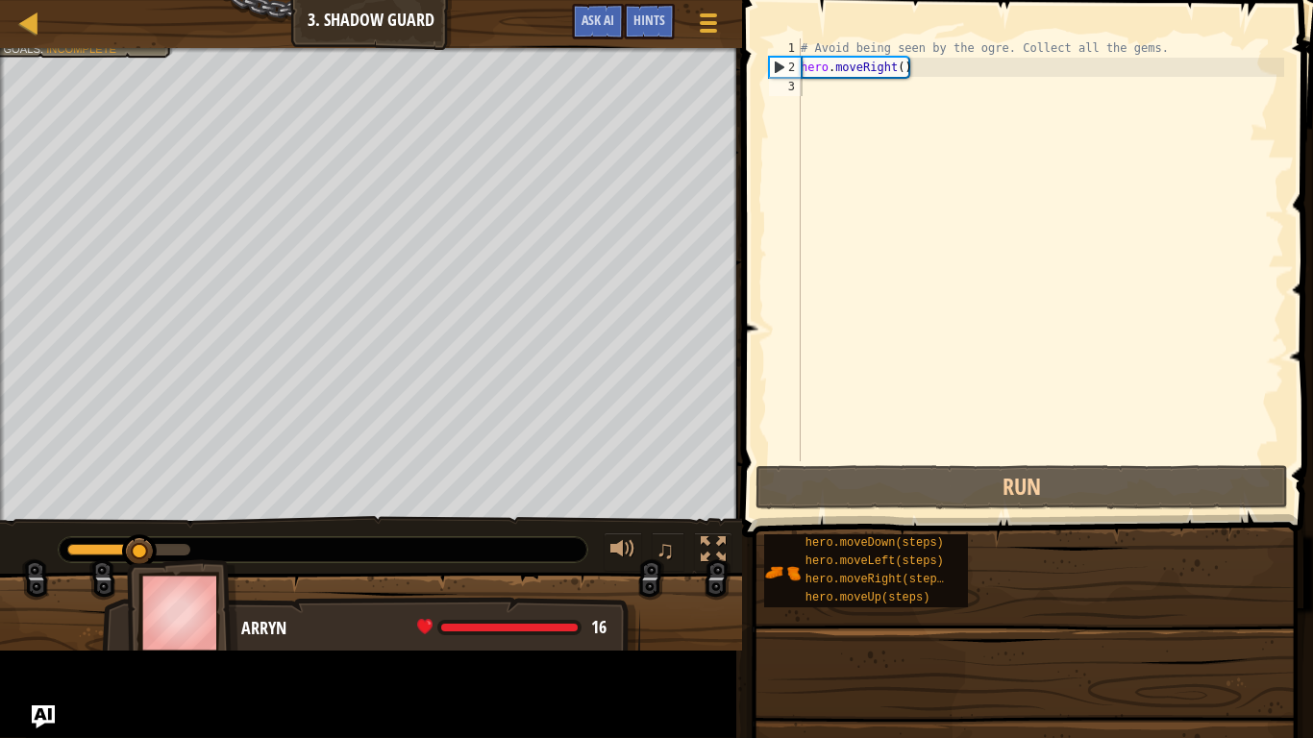
drag, startPoint x: 996, startPoint y: 346, endPoint x: 548, endPoint y: 532, distance: 485.0
click at [548, 532] on div "Map Introduction to Computer Science 3. Shadow Guard Game Menu Done Hints Ask A…" at bounding box center [656, 369] width 1313 height 738
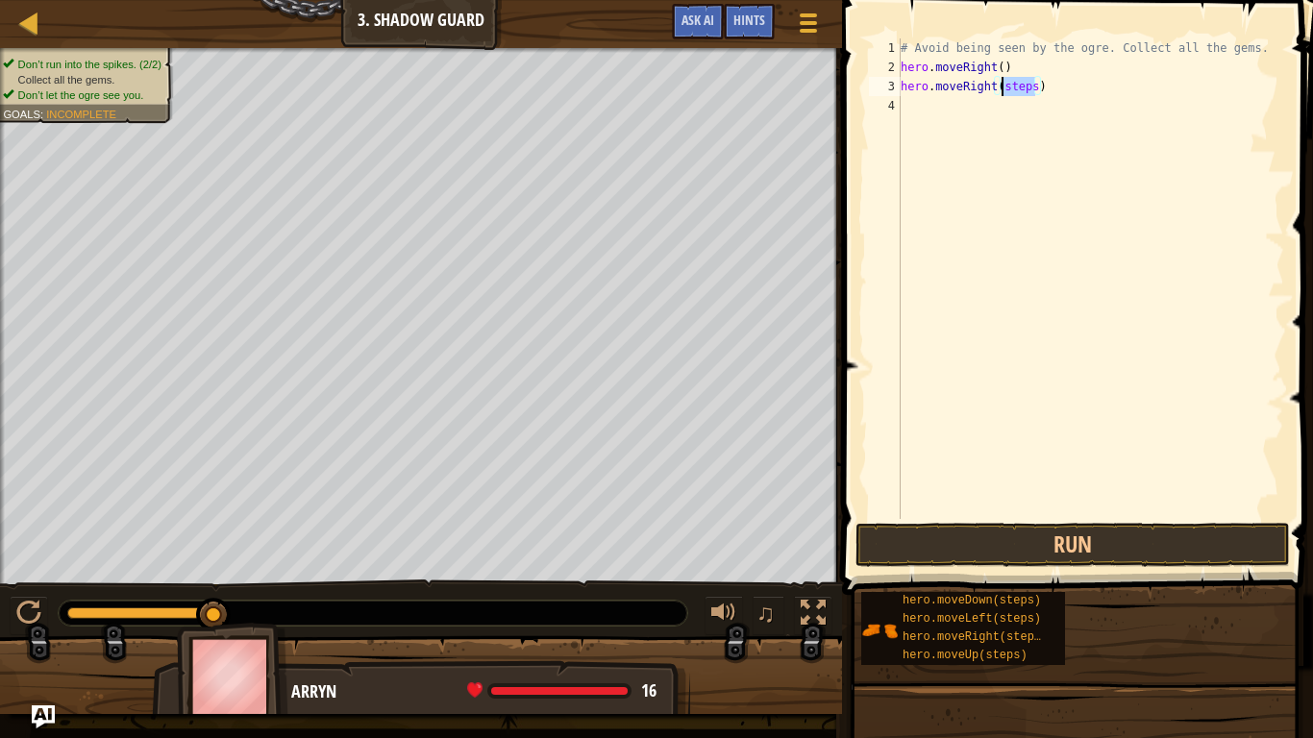
drag, startPoint x: 1036, startPoint y: 89, endPoint x: 1002, endPoint y: 91, distance: 33.7
click at [1002, 91] on div "# Avoid being seen by the ogre. Collect all the gems. hero . moveRight ( ) hero…" at bounding box center [1091, 297] width 388 height 519
click at [1152, 542] on button "Run" at bounding box center [1073, 545] width 435 height 44
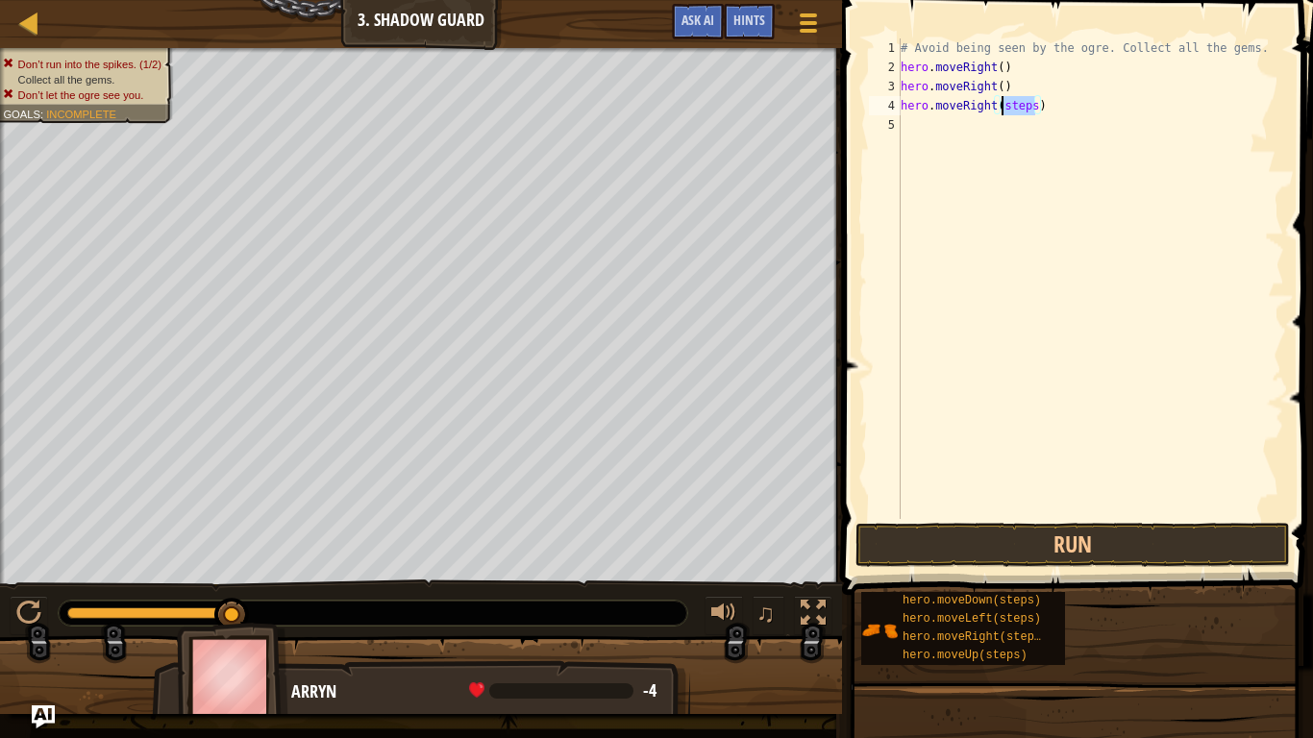
drag, startPoint x: 1036, startPoint y: 104, endPoint x: 998, endPoint y: 109, distance: 37.8
click at [998, 109] on div "# Avoid being seen by the ogre. Collect all the gems. hero . moveRight ( ) hero…" at bounding box center [1091, 297] width 388 height 519
click at [1059, 550] on button "Run" at bounding box center [1073, 545] width 435 height 44
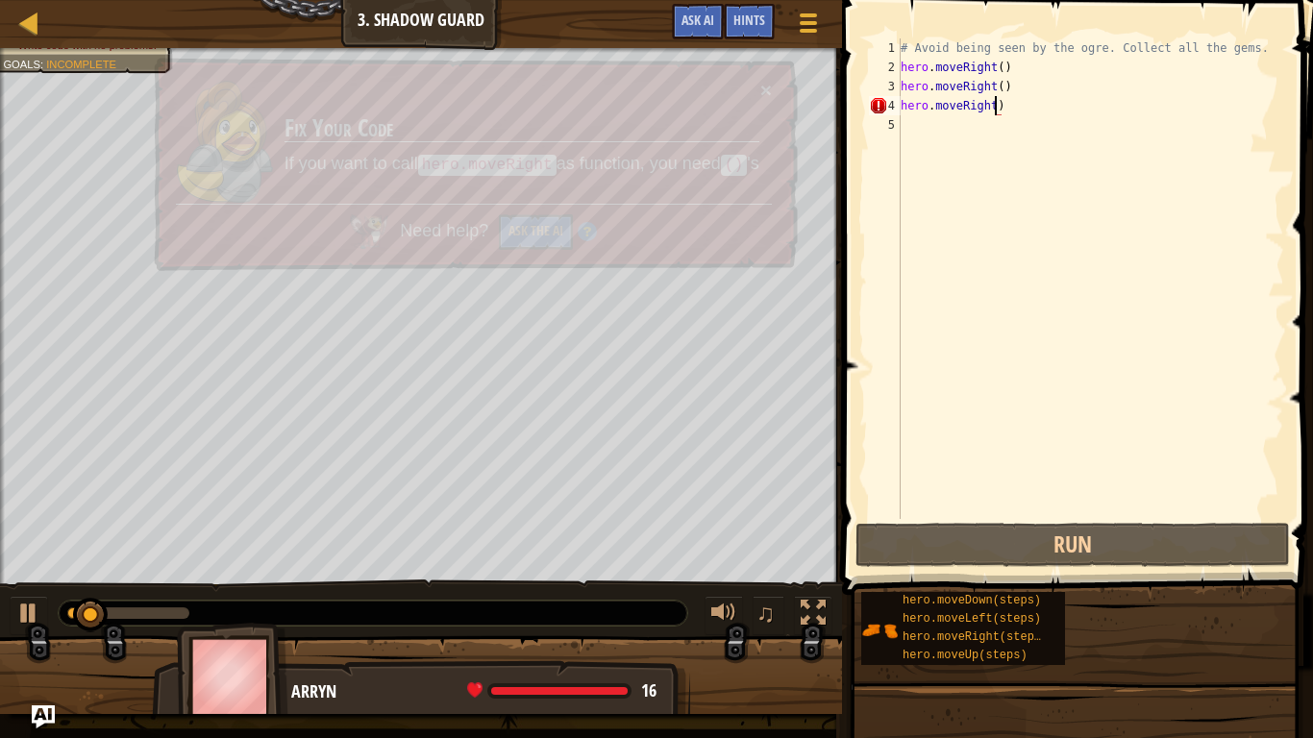
scroll to position [9, 14]
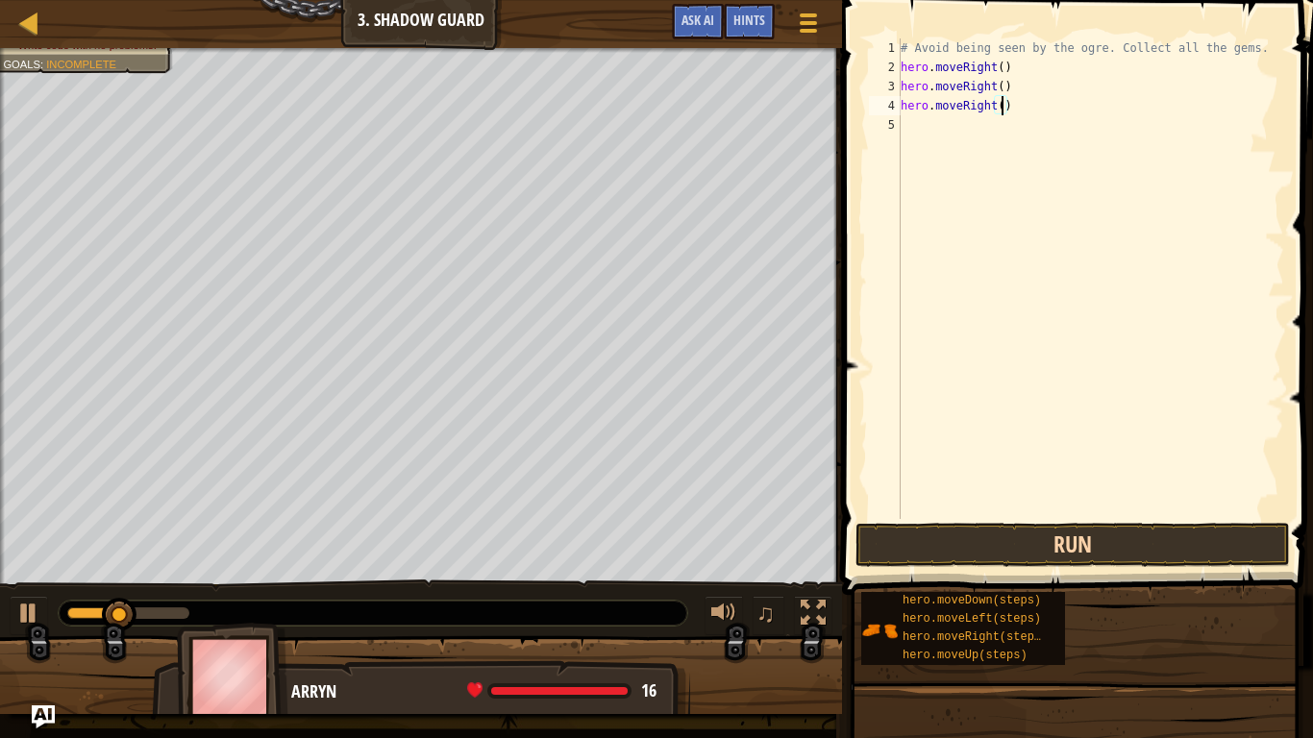
type textarea "hero.moveRight()"
click at [1073, 549] on button "Run" at bounding box center [1073, 545] width 435 height 44
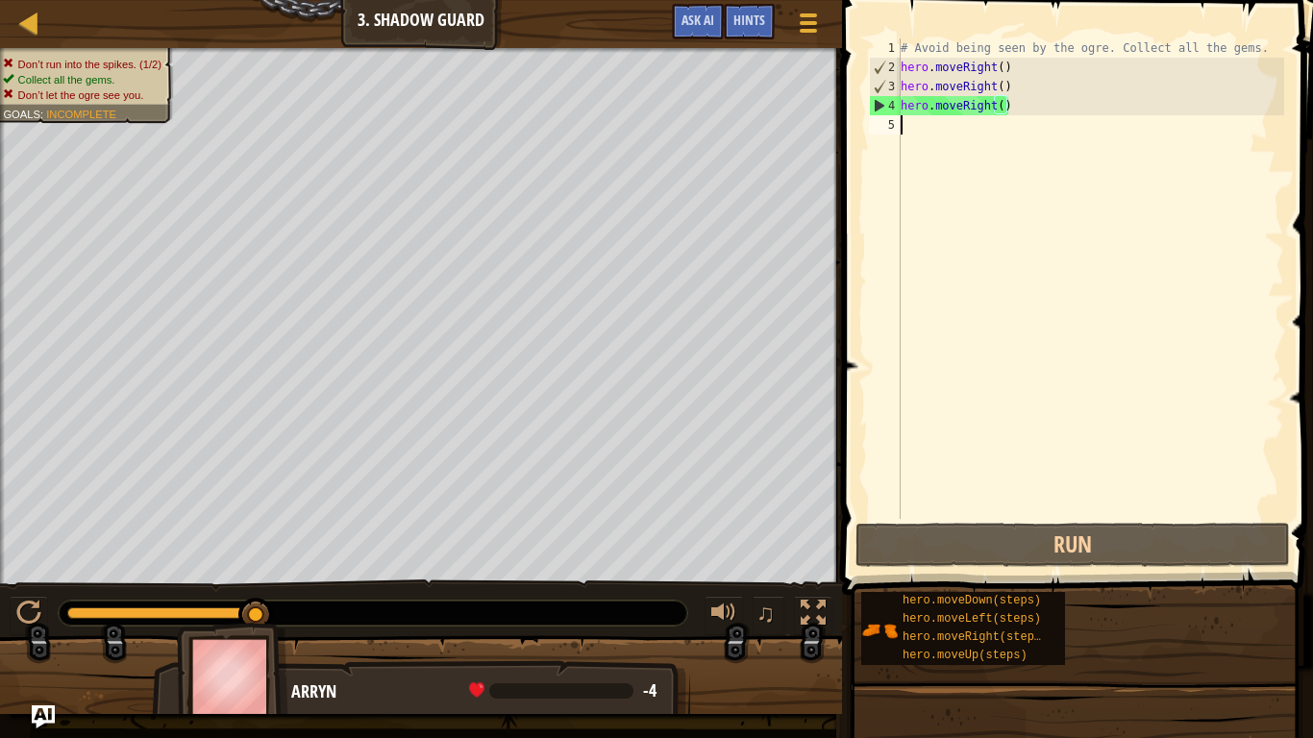
click at [928, 137] on div "# Avoid being seen by the ogre. Collect all the gems. hero . moveRight ( ) hero…" at bounding box center [1091, 297] width 388 height 519
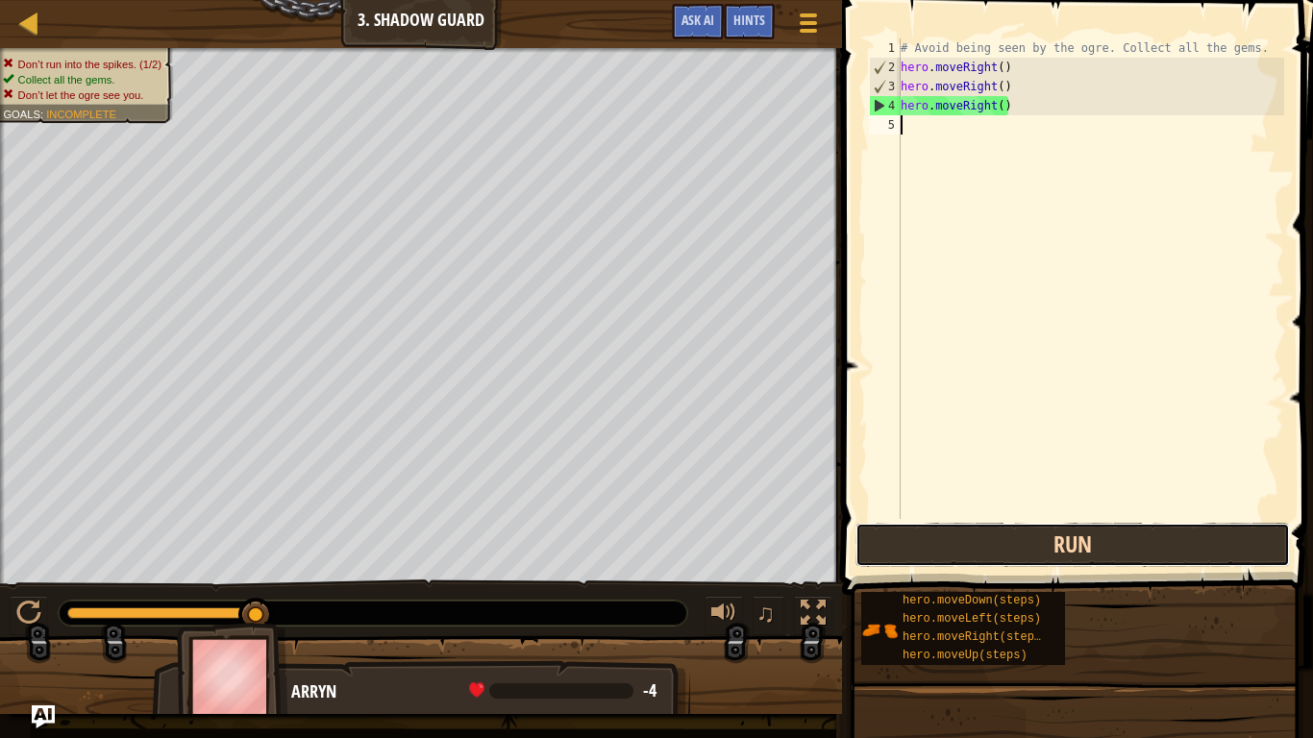
click at [998, 538] on button "Run" at bounding box center [1073, 545] width 435 height 44
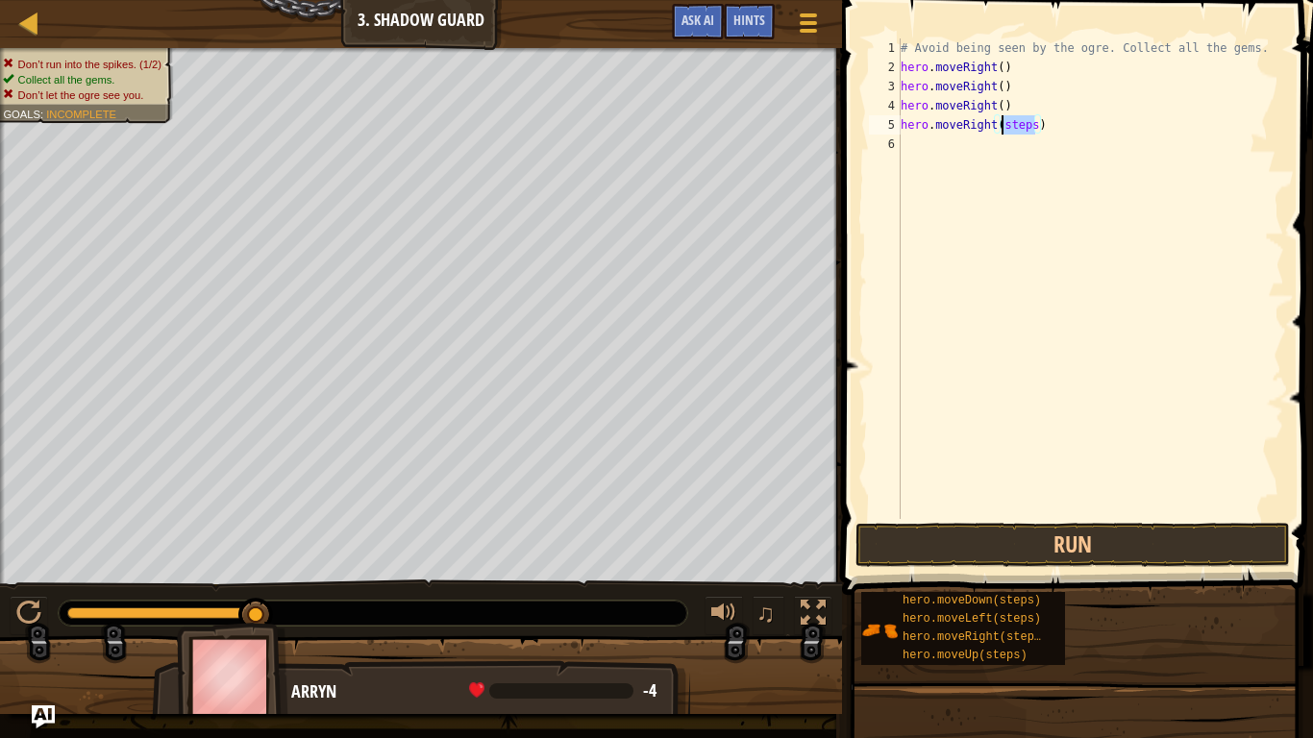
drag, startPoint x: 1034, startPoint y: 124, endPoint x: 997, endPoint y: 127, distance: 36.7
click at [997, 127] on div "# Avoid being seen by the ogre. Collect all the gems. hero . moveRight ( ) hero…" at bounding box center [1091, 297] width 388 height 519
click at [1168, 531] on button "Run" at bounding box center [1073, 545] width 435 height 44
drag, startPoint x: 1028, startPoint y: 149, endPoint x: 995, endPoint y: 149, distance: 32.7
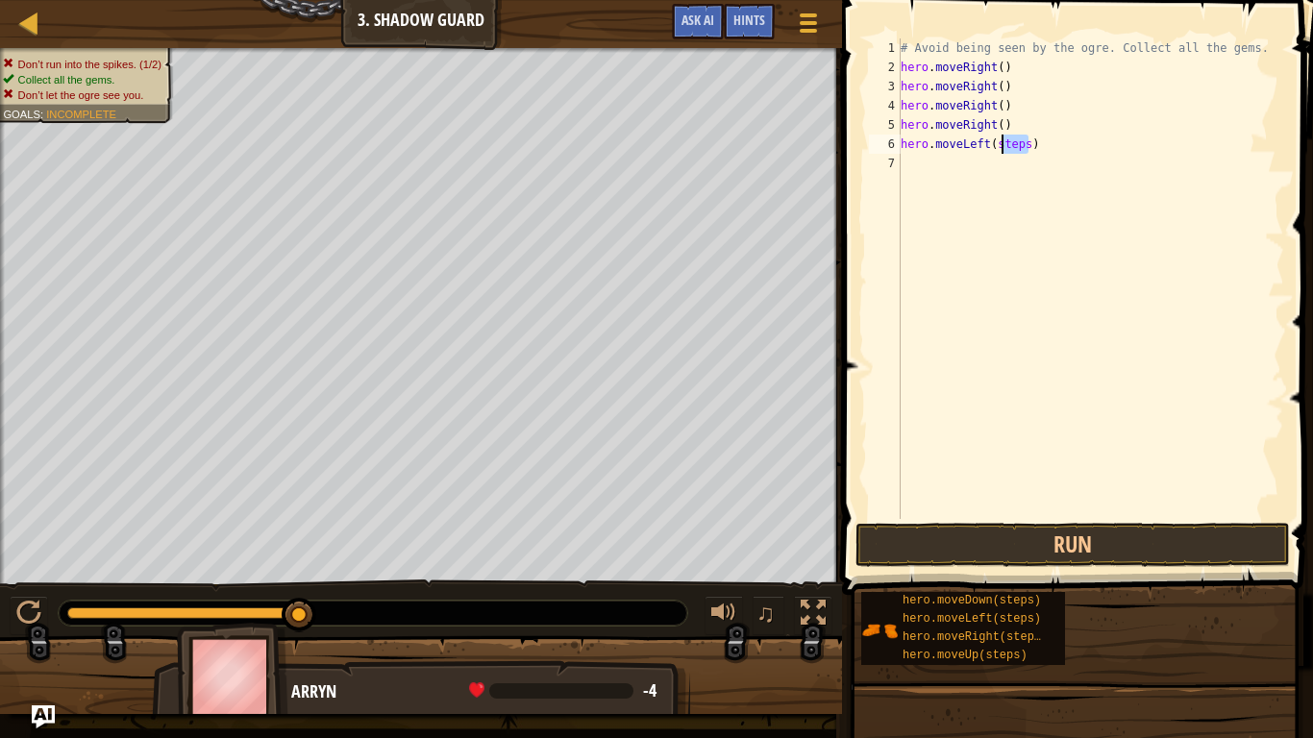
click at [995, 149] on div "# Avoid being seen by the ogre. Collect all the gems. hero . moveRight ( ) hero…" at bounding box center [1091, 297] width 388 height 519
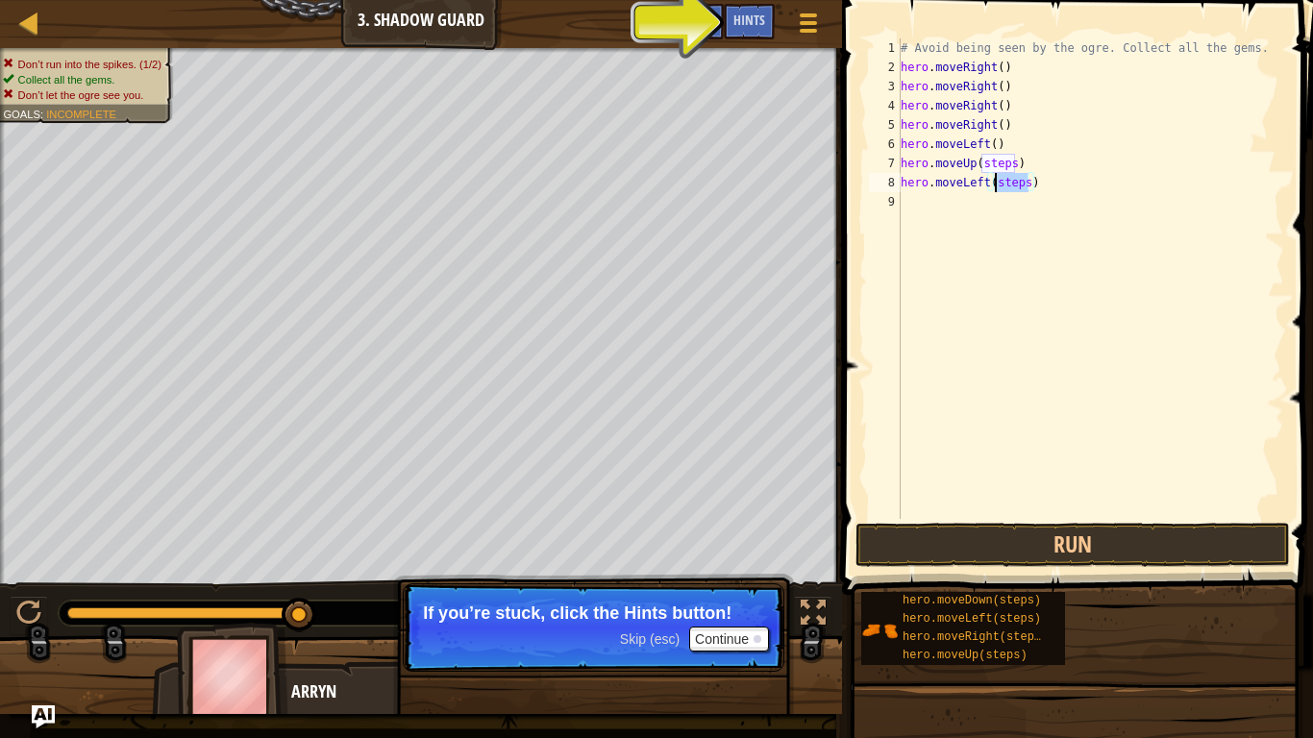
drag, startPoint x: 1027, startPoint y: 185, endPoint x: 993, endPoint y: 188, distance: 33.8
click at [993, 188] on div "# Avoid being seen by the ogre. Collect all the gems. hero . moveRight ( ) hero…" at bounding box center [1091, 297] width 388 height 519
drag, startPoint x: 1015, startPoint y: 162, endPoint x: 984, endPoint y: 162, distance: 31.7
click at [984, 162] on div "# Avoid being seen by the ogre. Collect all the gems. hero . moveRight ( ) hero…" at bounding box center [1091, 297] width 388 height 519
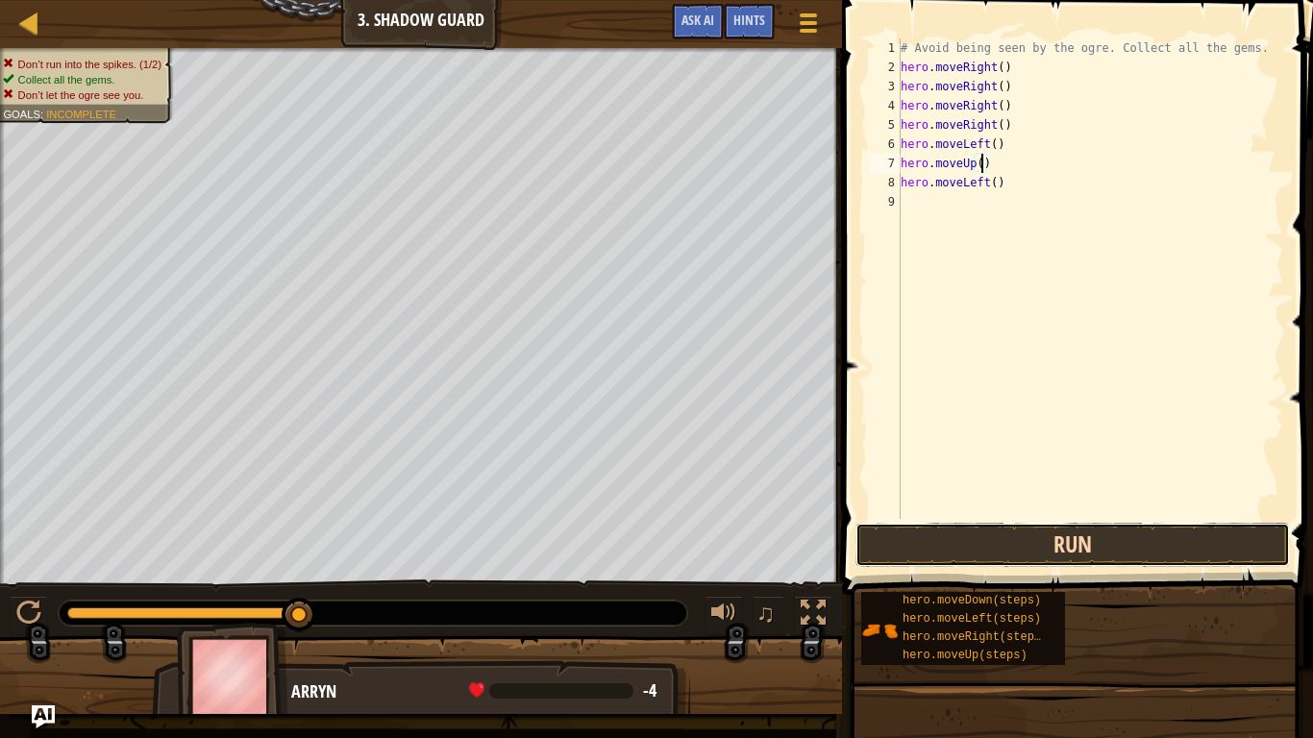
click at [1176, 547] on button "Run" at bounding box center [1073, 545] width 435 height 44
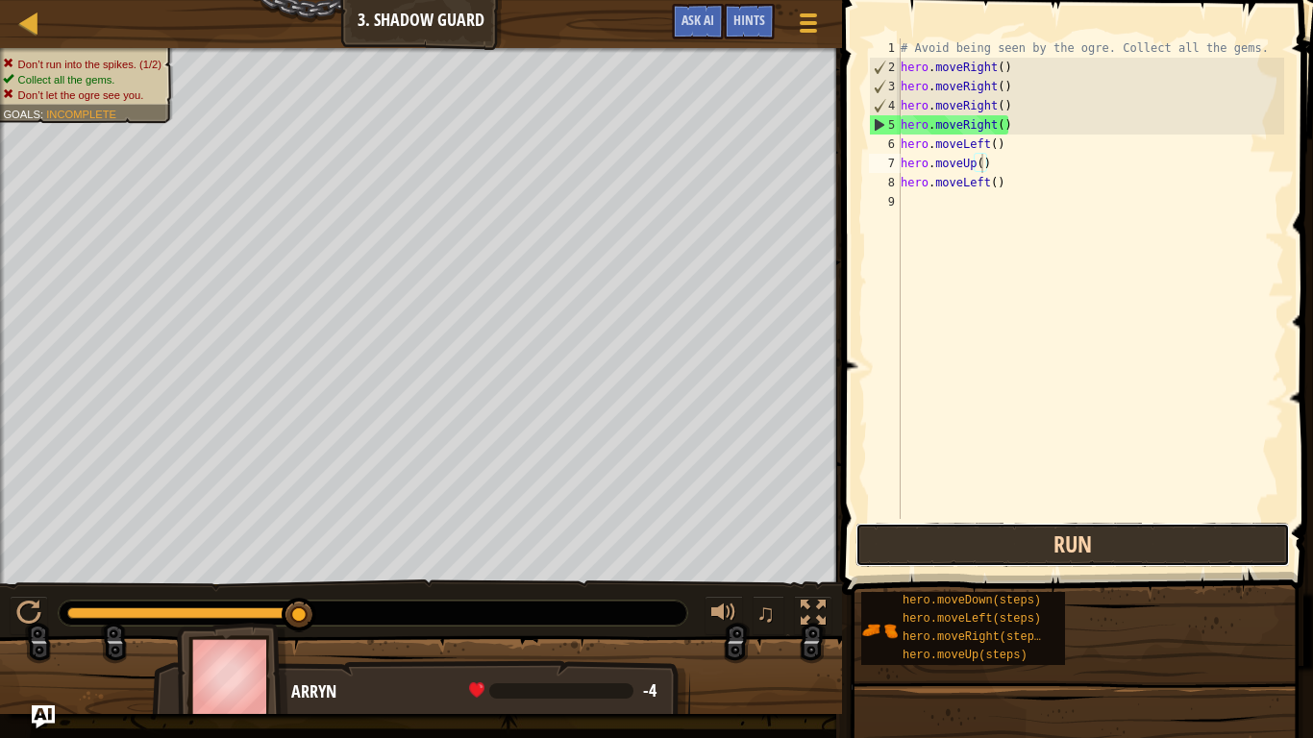
click at [952, 555] on button "Run" at bounding box center [1073, 545] width 435 height 44
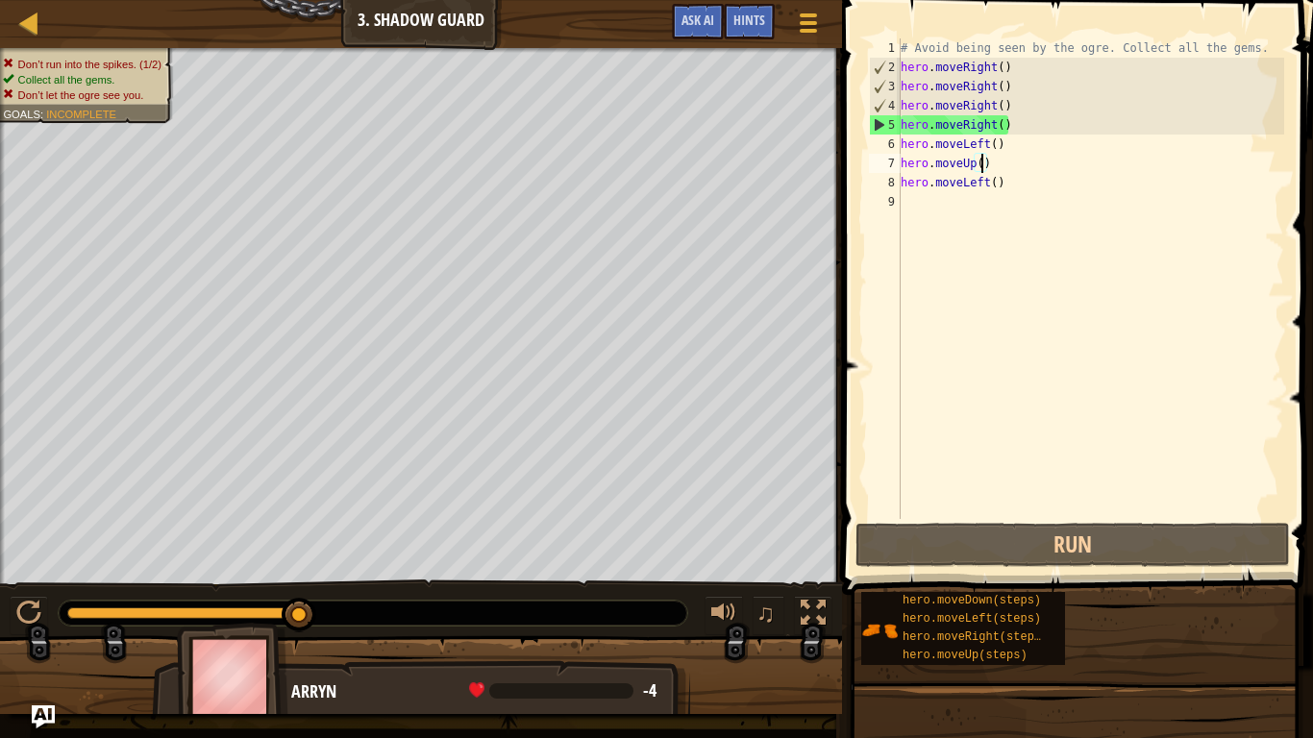
click at [917, 127] on div "# Avoid being seen by the ogre. Collect all the gems. hero . moveRight ( ) hero…" at bounding box center [1091, 297] width 388 height 519
click at [993, 125] on div "# Avoid being seen by the ogre. Collect all the gems. hero . moveRight ( ) hero…" at bounding box center [1091, 297] width 388 height 519
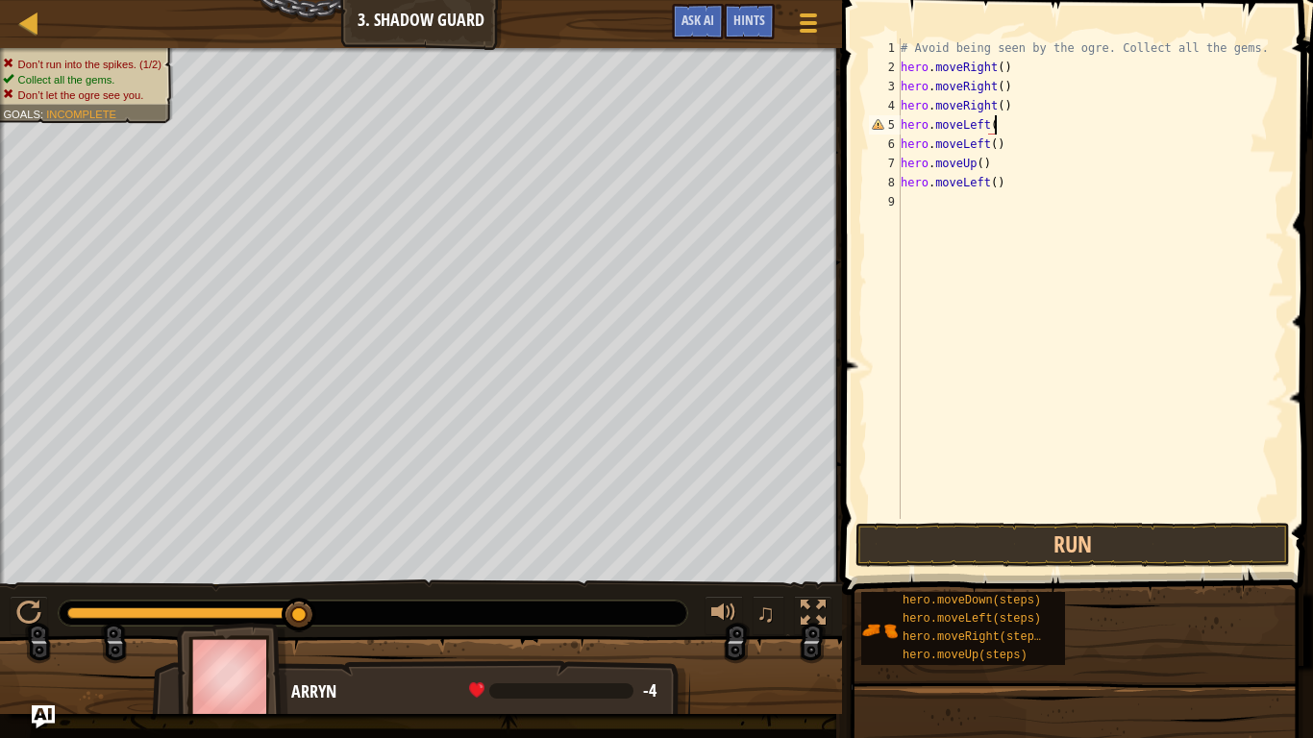
scroll to position [9, 13]
click at [1049, 542] on button "Run" at bounding box center [1073, 545] width 435 height 44
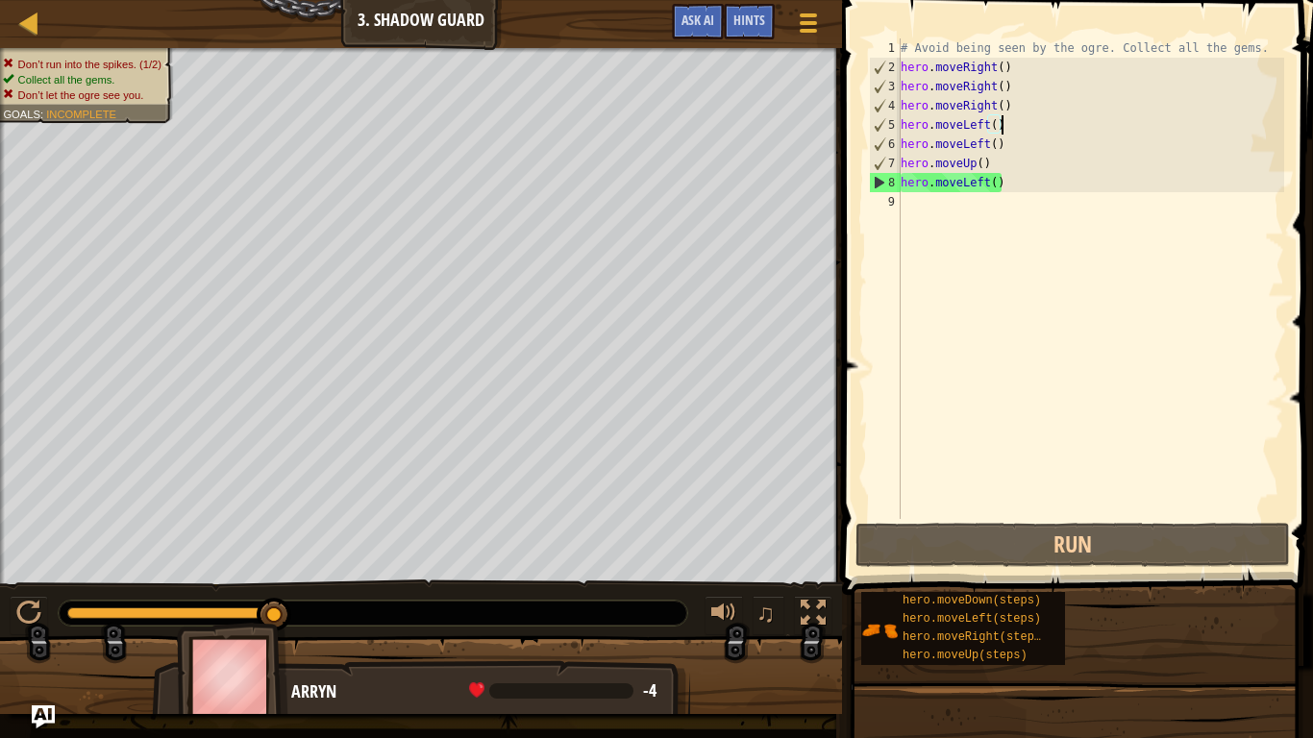
click at [986, 181] on div "# Avoid being seen by the ogre. Collect all the gems. hero . moveRight ( ) hero…" at bounding box center [1091, 297] width 388 height 519
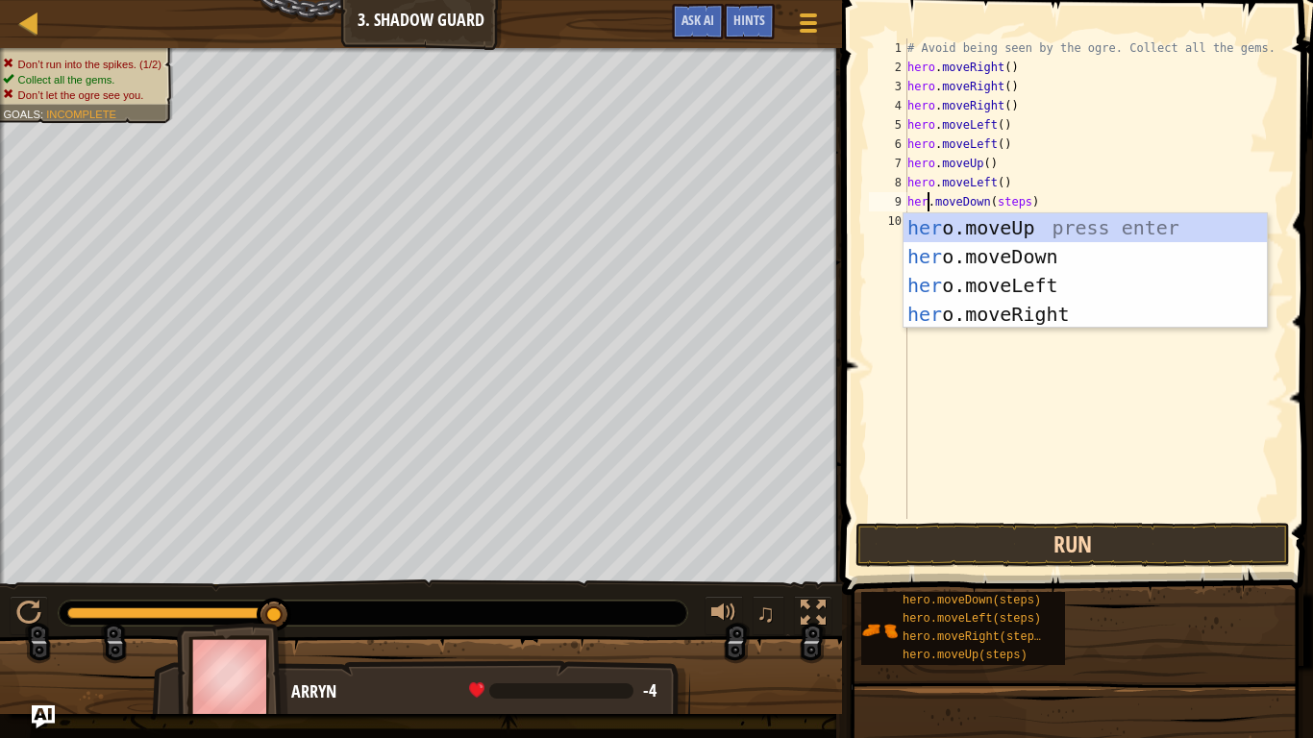
scroll to position [9, 5]
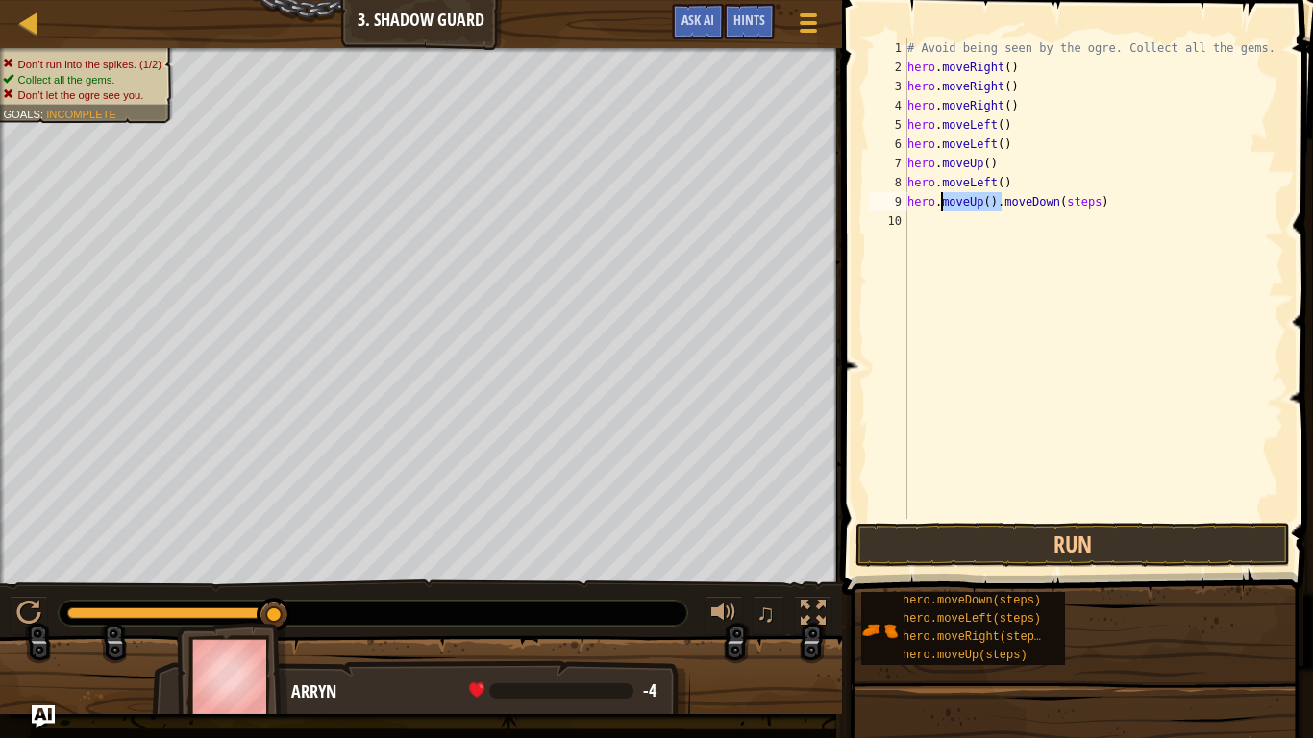
drag, startPoint x: 999, startPoint y: 204, endPoint x: 941, endPoint y: 202, distance: 57.7
click at [941, 202] on div "# Avoid being seen by the ogre. Collect all the gems. hero . moveRight ( ) hero…" at bounding box center [1094, 297] width 381 height 519
drag, startPoint x: 1035, startPoint y: 202, endPoint x: 1001, endPoint y: 198, distance: 33.9
click at [1001, 198] on div "# Avoid being seen by the ogre. Collect all the gems. hero . moveRight ( ) hero…" at bounding box center [1094, 297] width 381 height 519
type textarea "hero.moveDown()"
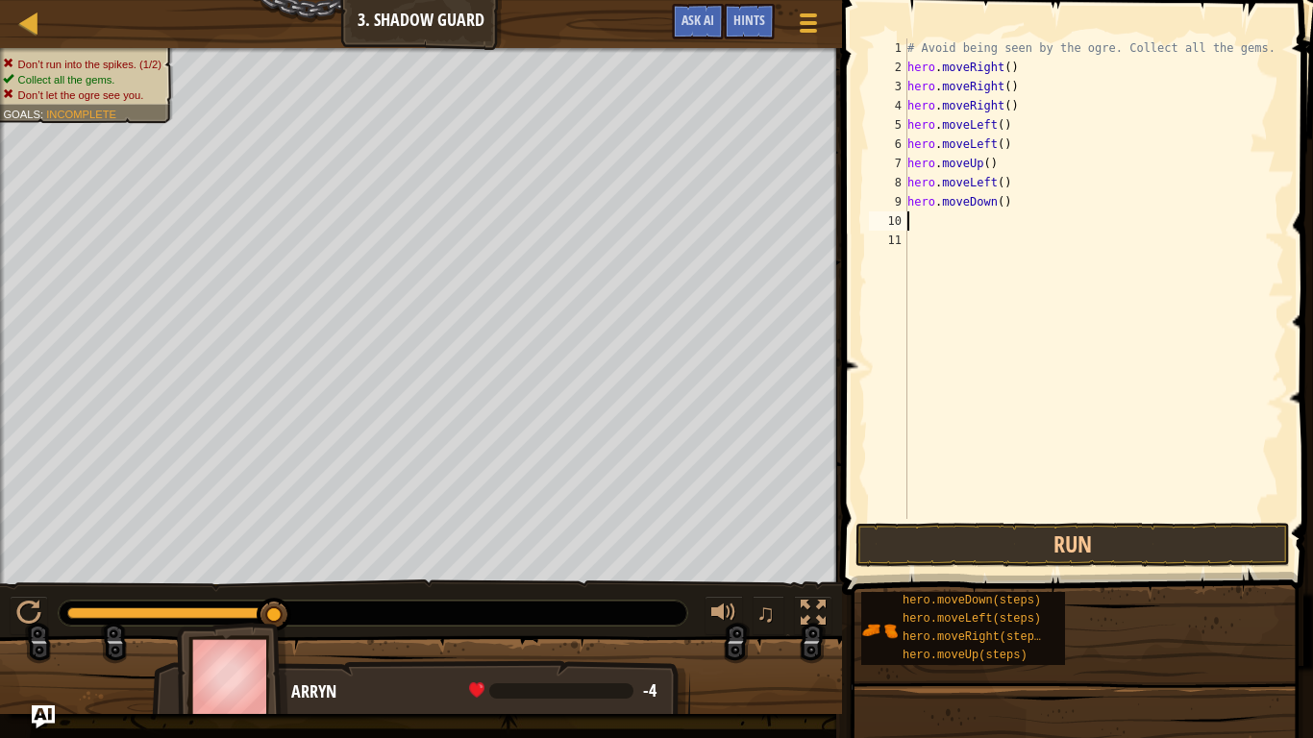
scroll to position [9, 0]
click at [1112, 542] on button "Run" at bounding box center [1073, 545] width 435 height 44
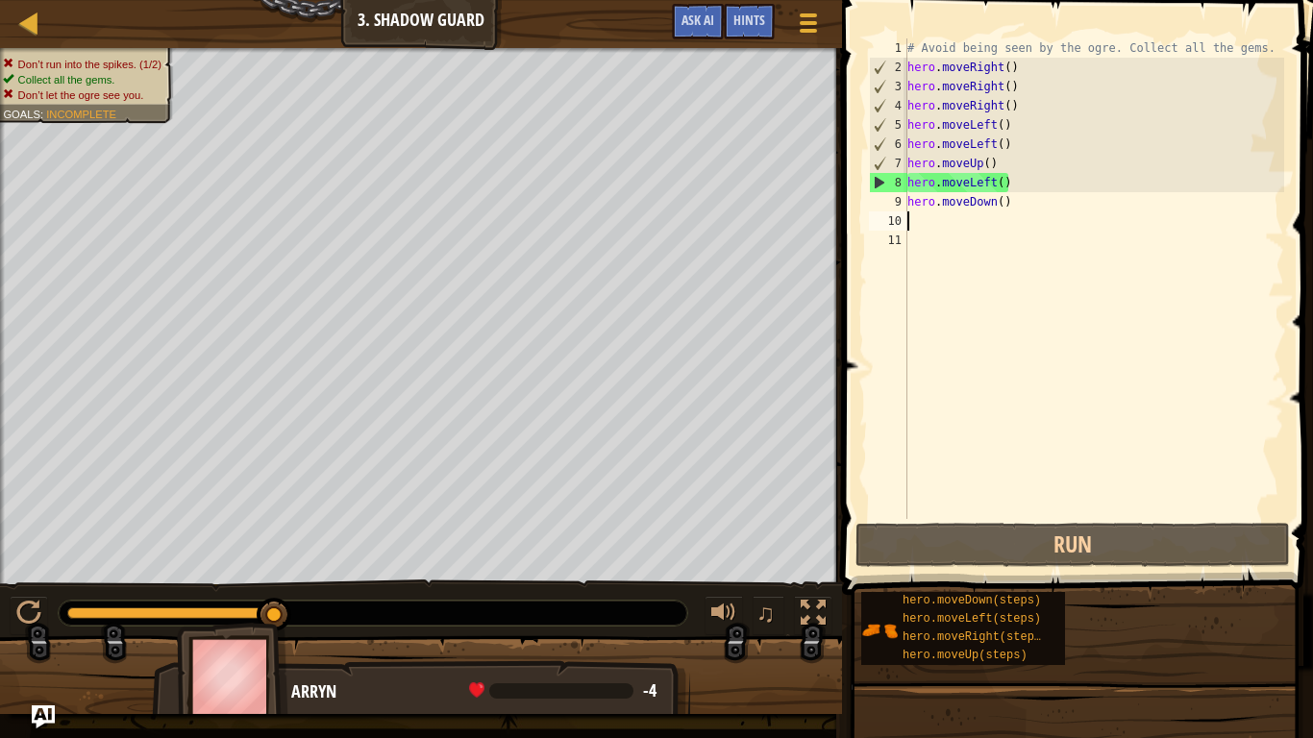
click at [996, 144] on div "# Avoid being seen by the ogre. Collect all the gems. hero . moveRight ( ) hero…" at bounding box center [1094, 297] width 381 height 519
click at [995, 144] on div "# Avoid being seen by the ogre. Collect all the gems. hero . moveRight ( ) hero…" at bounding box center [1094, 297] width 381 height 519
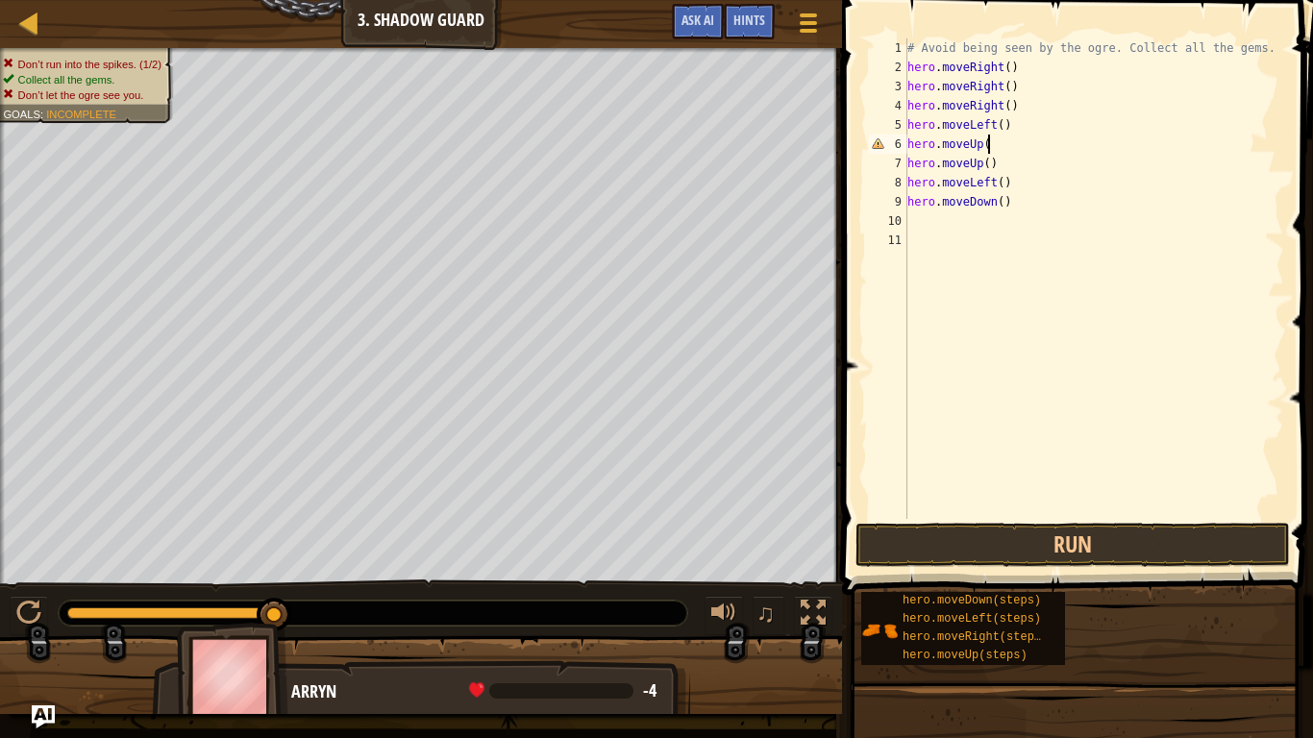
scroll to position [9, 12]
drag, startPoint x: 983, startPoint y: 169, endPoint x: 969, endPoint y: 170, distance: 13.5
click at [969, 170] on div "# Avoid being seen by the ogre. Collect all the gems. hero . moveRight ( ) hero…" at bounding box center [1094, 297] width 381 height 519
drag, startPoint x: 995, startPoint y: 185, endPoint x: 969, endPoint y: 186, distance: 26.0
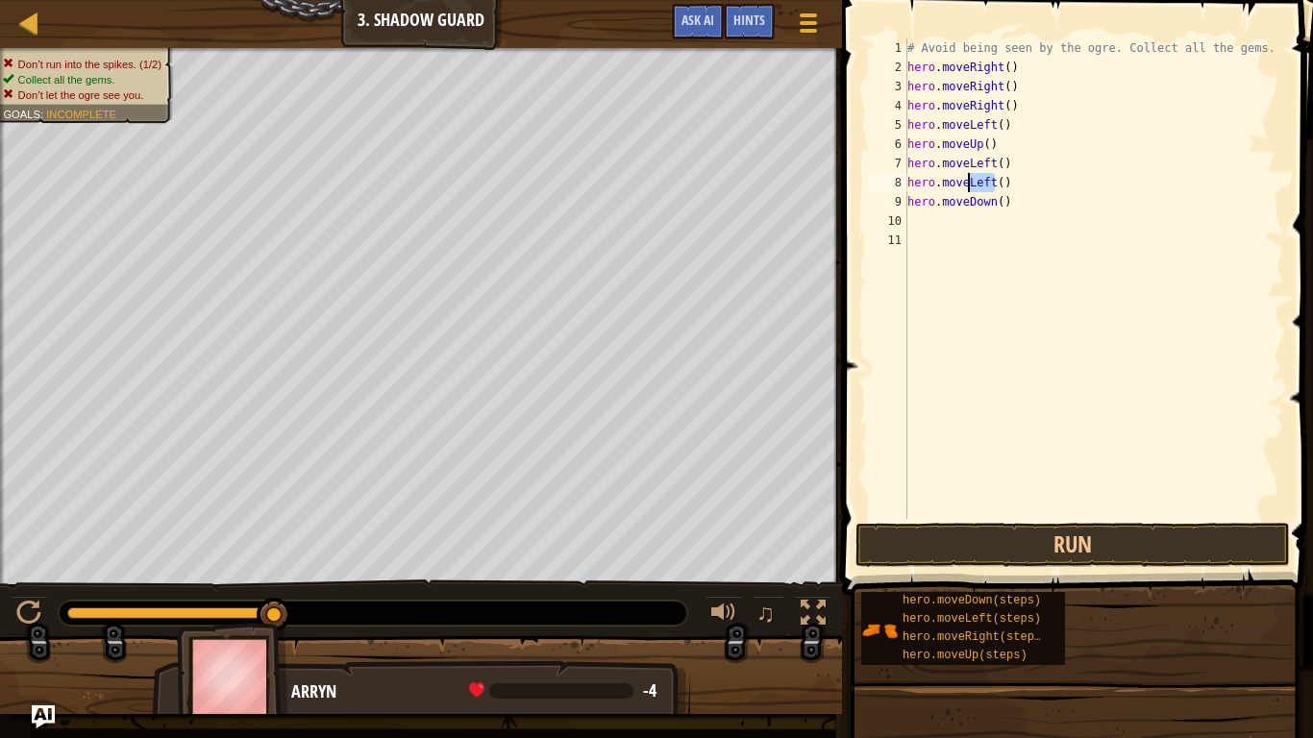
click at [969, 186] on div "# Avoid being seen by the ogre. Collect all the gems. hero . moveRight ( ) hero…" at bounding box center [1094, 297] width 381 height 519
click at [1081, 543] on button "Run" at bounding box center [1073, 545] width 435 height 44
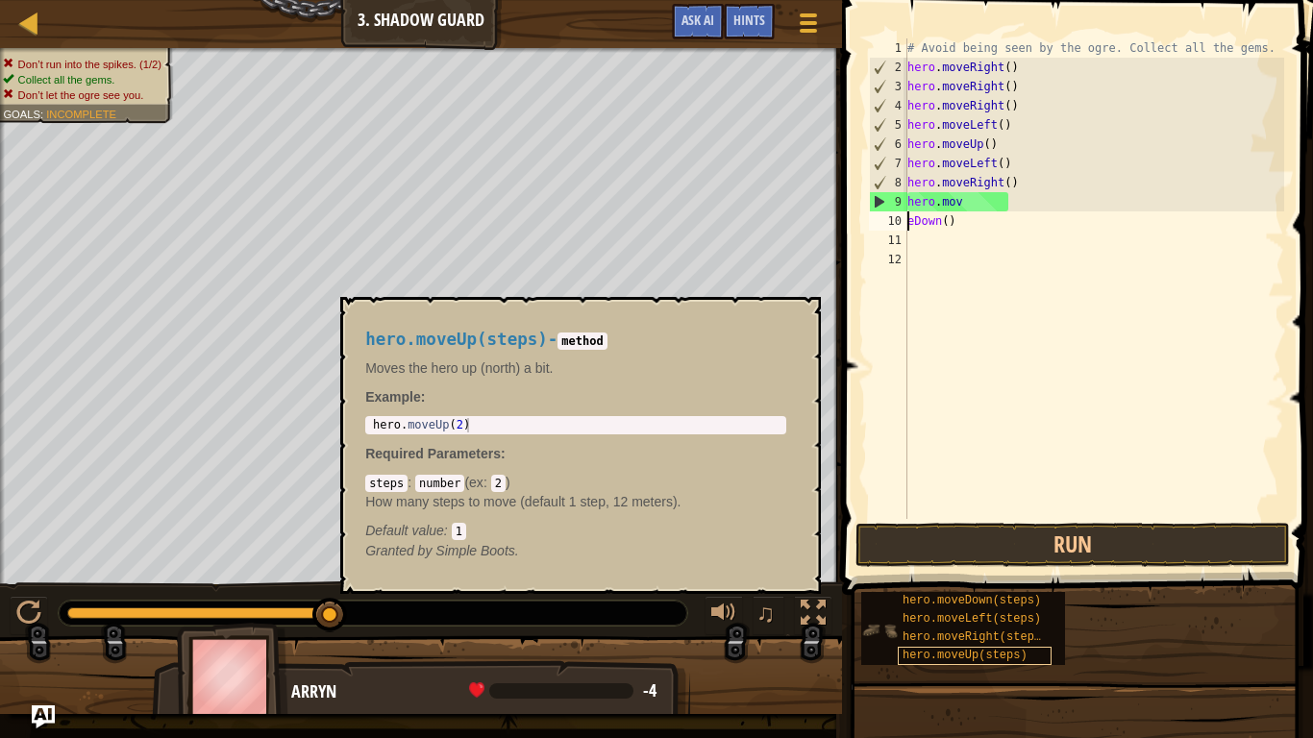
scroll to position [9, 6]
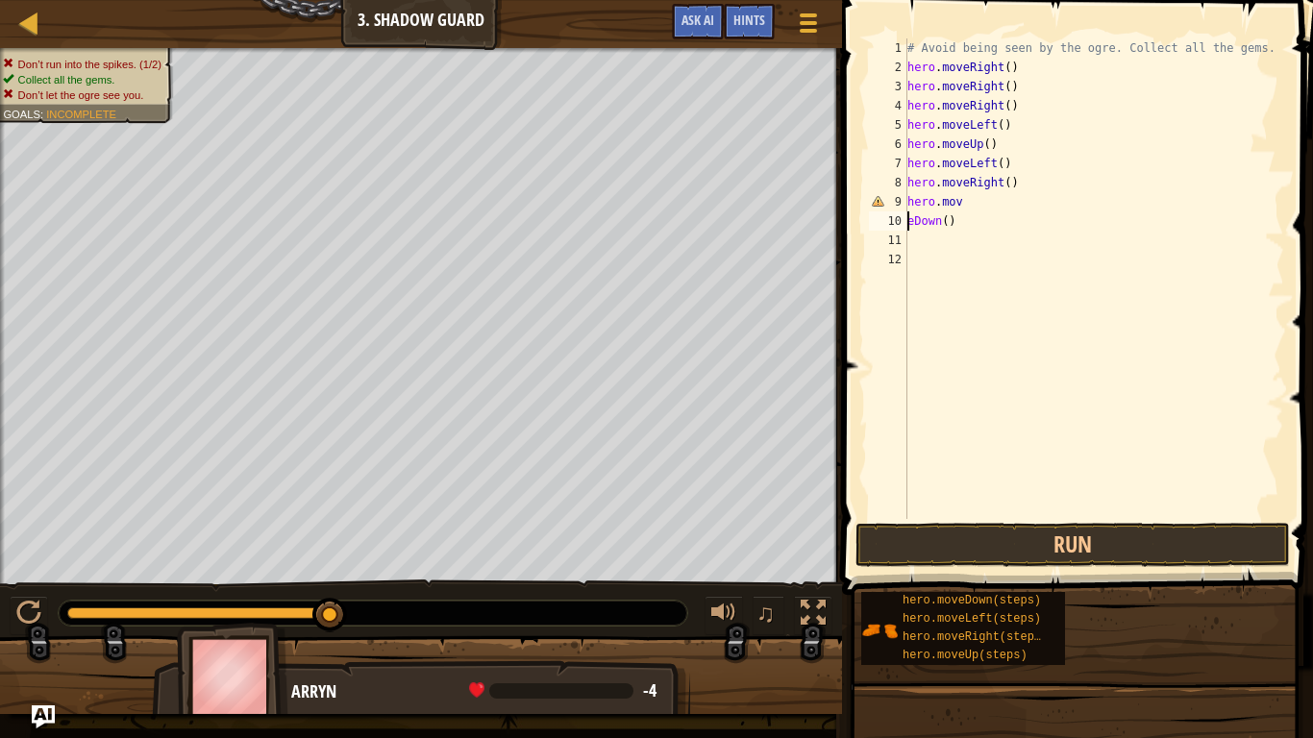
type textarea "hero.moveDown()"
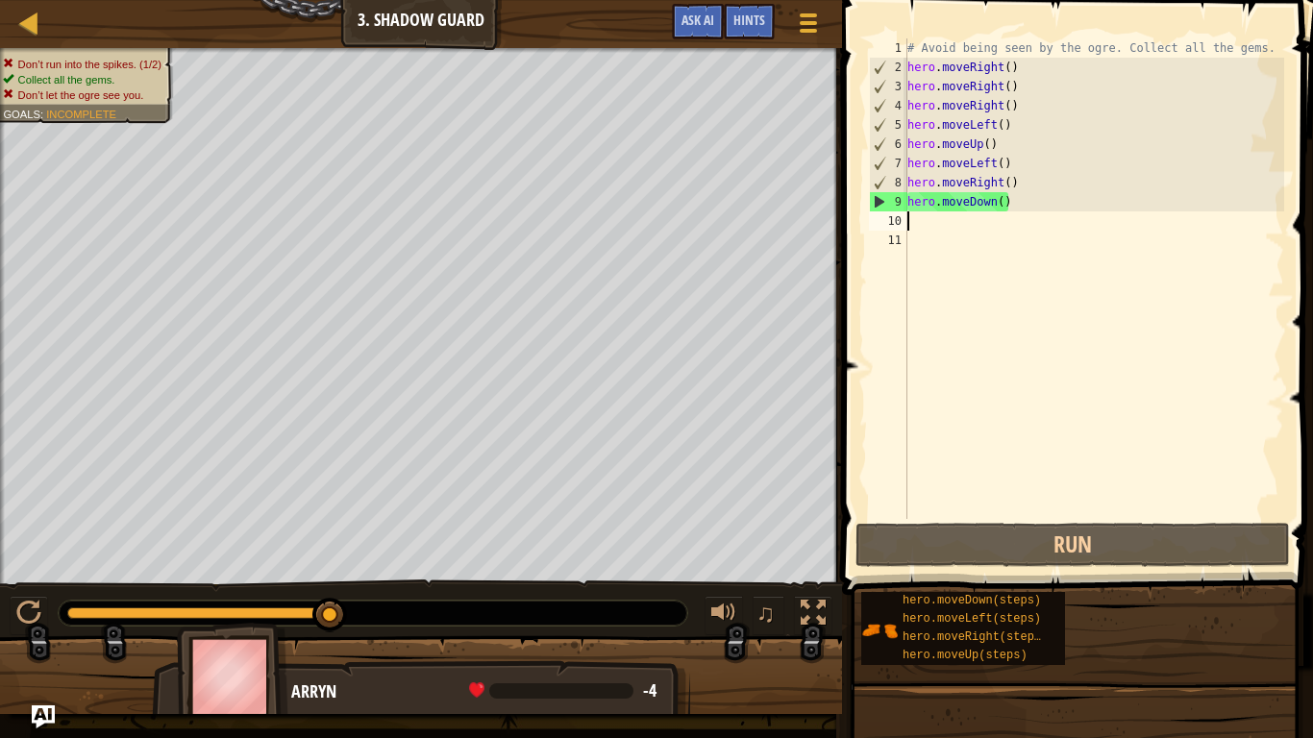
click at [920, 221] on div "# Avoid being seen by the ogre. Collect all the gems. hero . moveRight ( ) hero…" at bounding box center [1094, 297] width 381 height 519
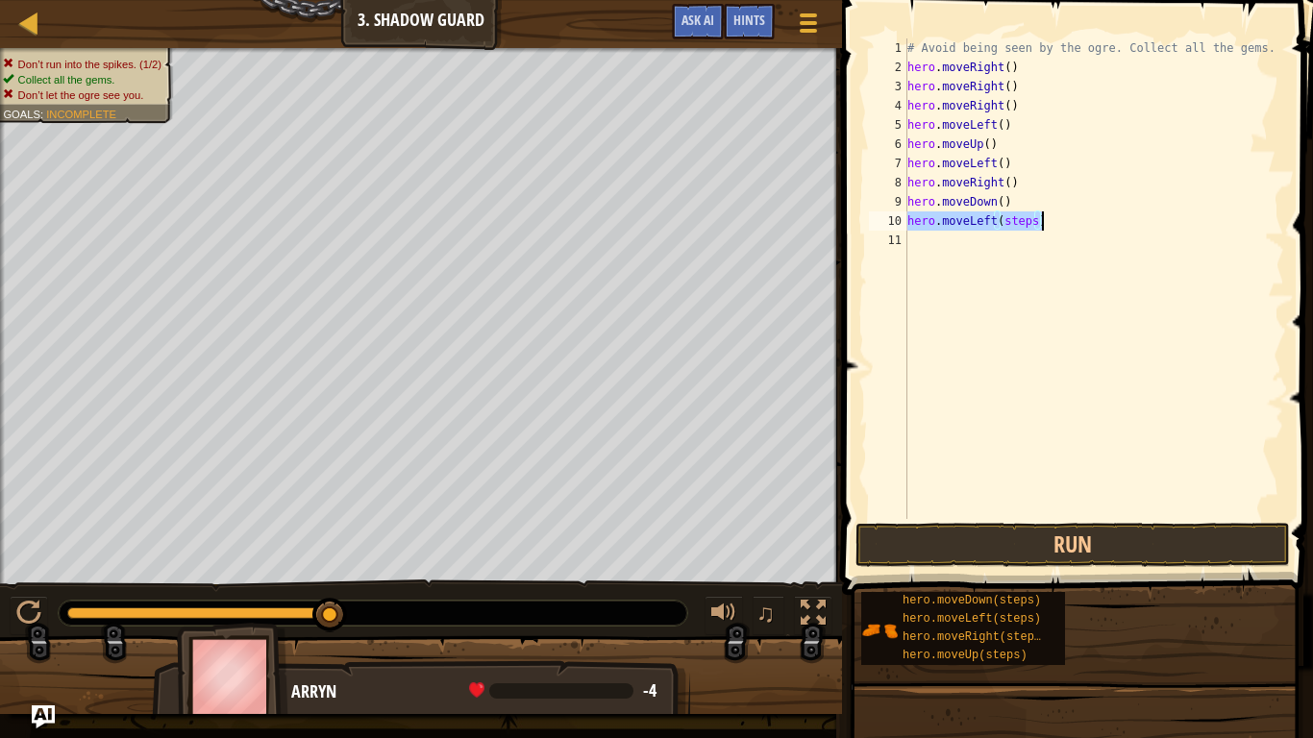
click at [1032, 221] on div "# Avoid being seen by the ogre. Collect all the gems. hero . moveRight ( ) hero…" at bounding box center [1094, 278] width 381 height 481
click at [1032, 223] on div "# Avoid being seen by the ogre. Collect all the gems. hero . moveRight ( ) hero…" at bounding box center [1094, 297] width 381 height 519
drag, startPoint x: 1035, startPoint y: 223, endPoint x: 1001, endPoint y: 221, distance: 33.7
click at [1001, 221] on div "# Avoid being seen by the ogre. Collect all the gems. hero . moveRight ( ) hero…" at bounding box center [1094, 297] width 381 height 519
type textarea "hero.moveLeft()"
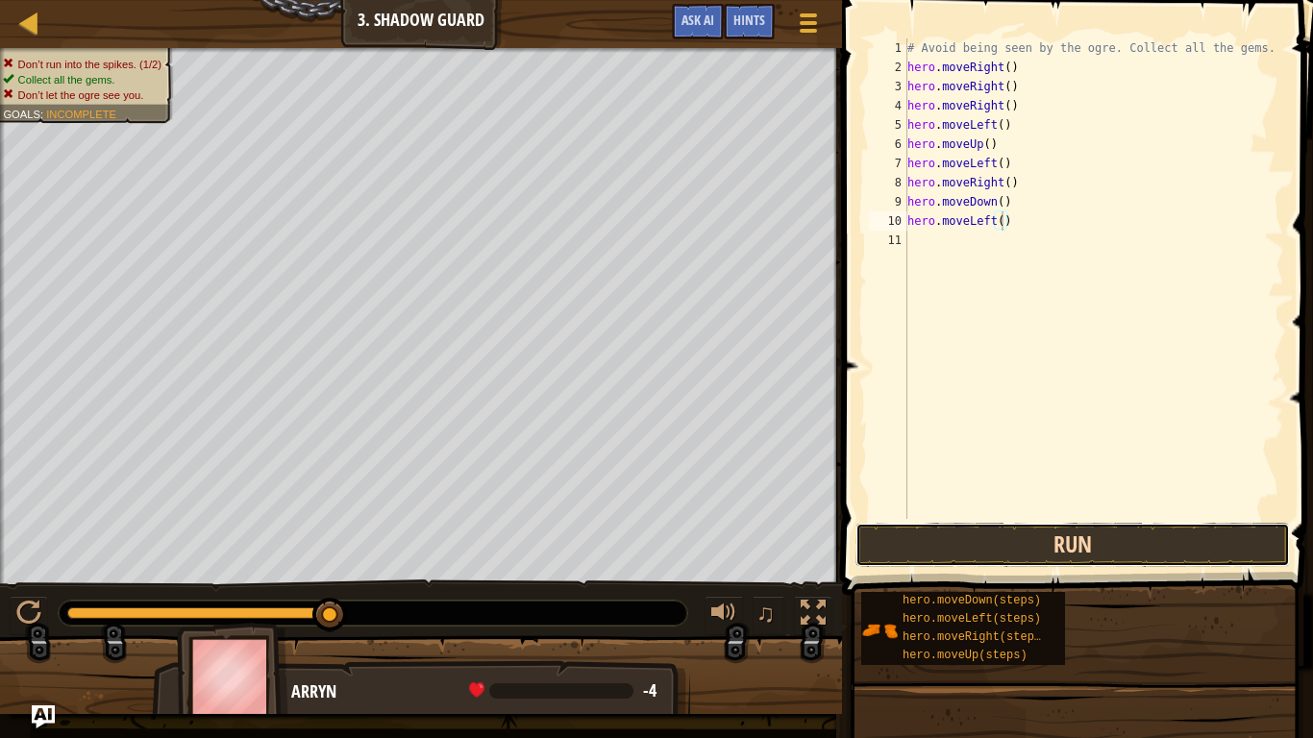
click at [1076, 548] on button "Run" at bounding box center [1073, 545] width 435 height 44
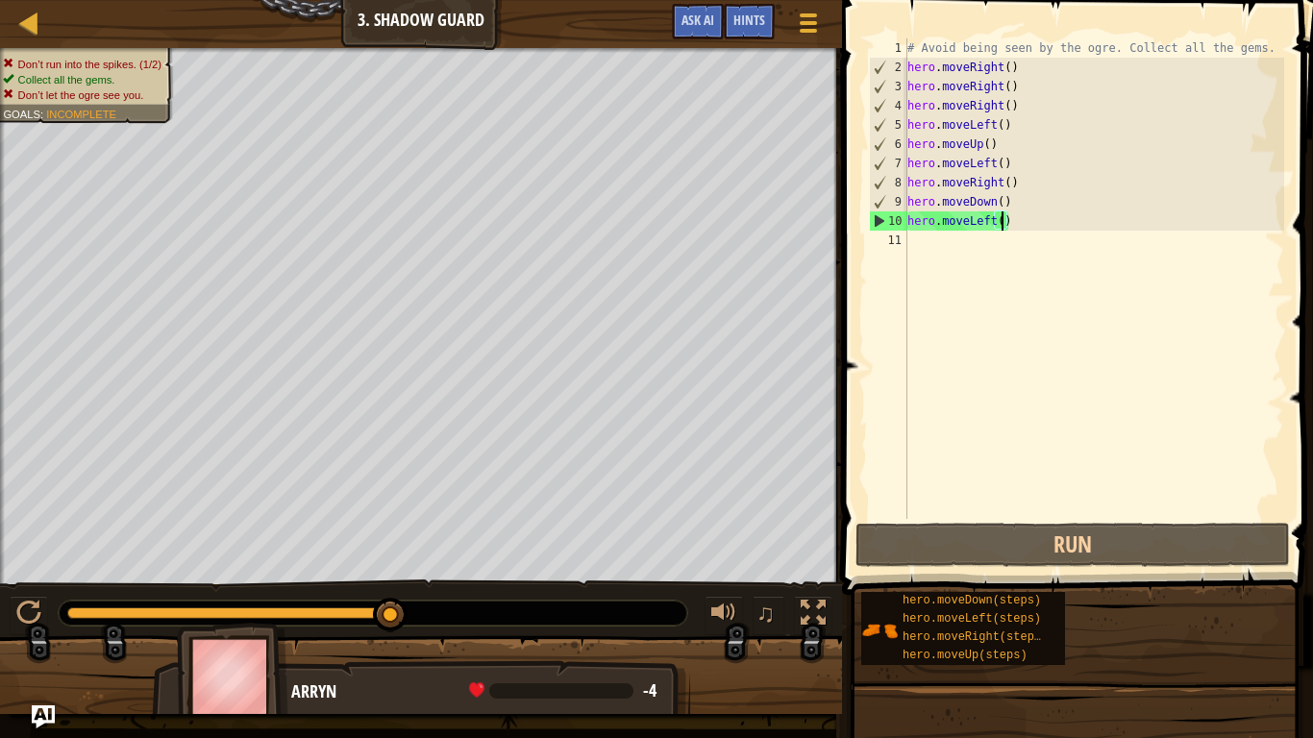
click at [930, 257] on div "# Avoid being seen by the ogre. Collect all the gems. hero . moveRight ( ) hero…" at bounding box center [1094, 297] width 381 height 519
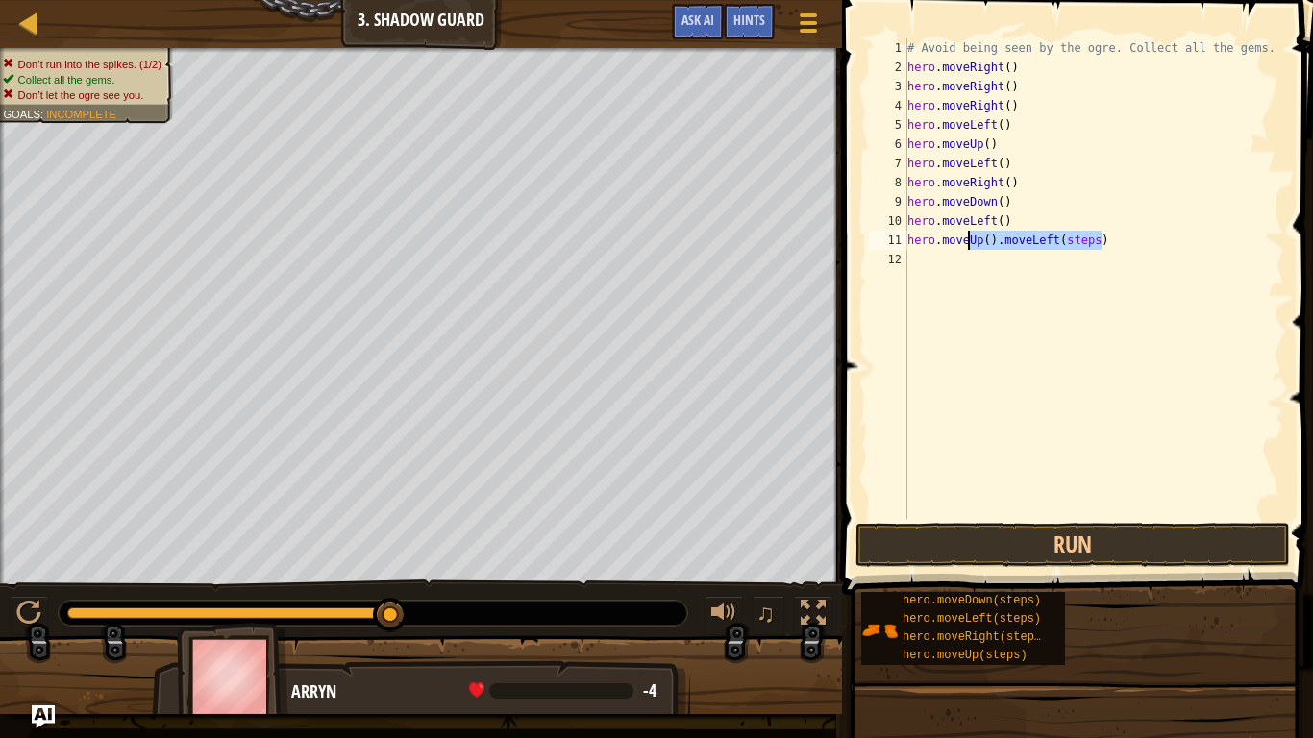
drag, startPoint x: 1100, startPoint y: 244, endPoint x: 969, endPoint y: 238, distance: 130.9
click at [969, 238] on div "# Avoid being seen by the ogre. Collect all the gems. hero . moveRight ( ) hero…" at bounding box center [1094, 297] width 381 height 519
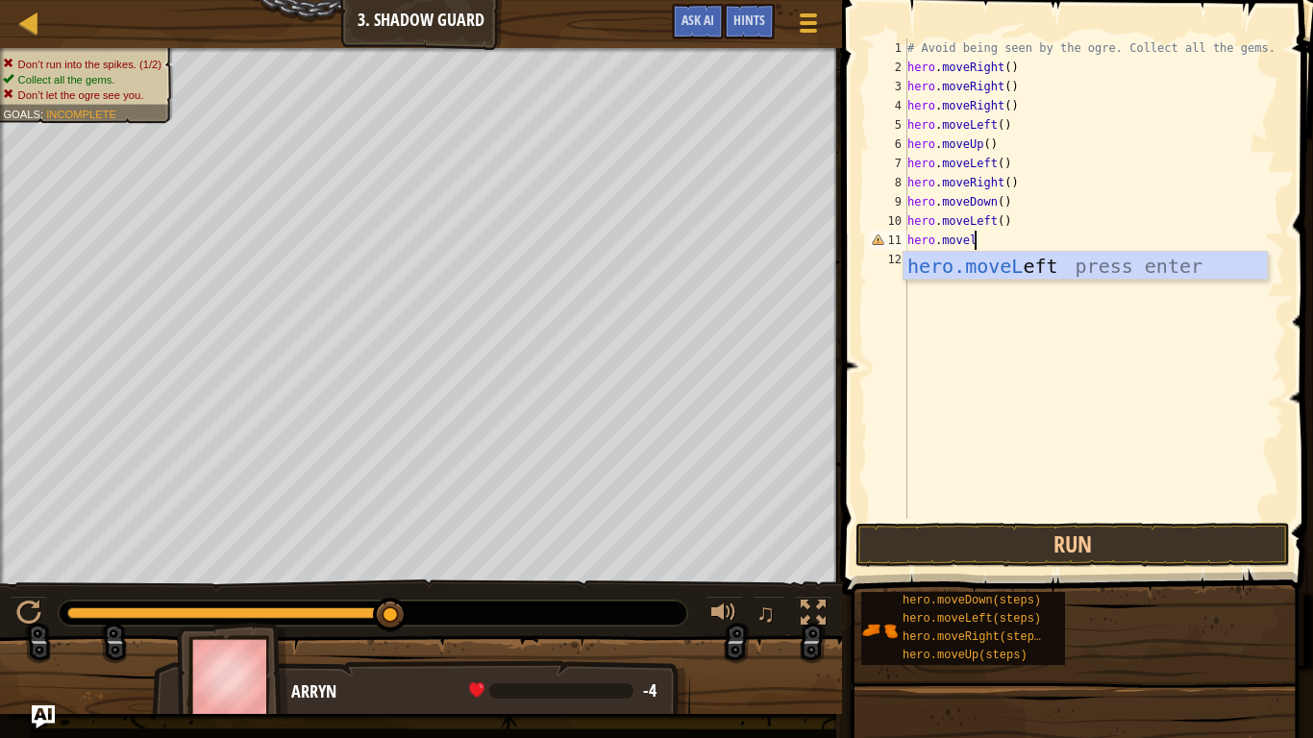
type textarea "hero.movele"
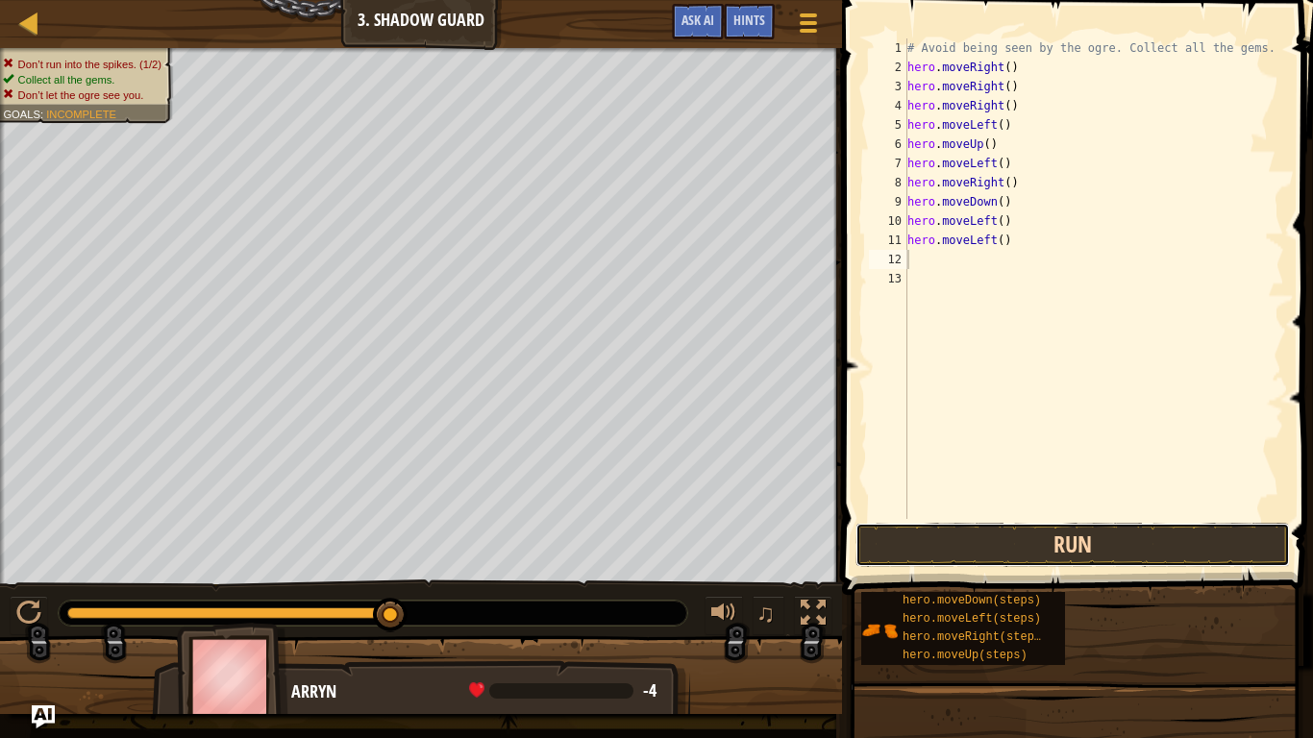
click at [1011, 528] on button "Run" at bounding box center [1073, 545] width 435 height 44
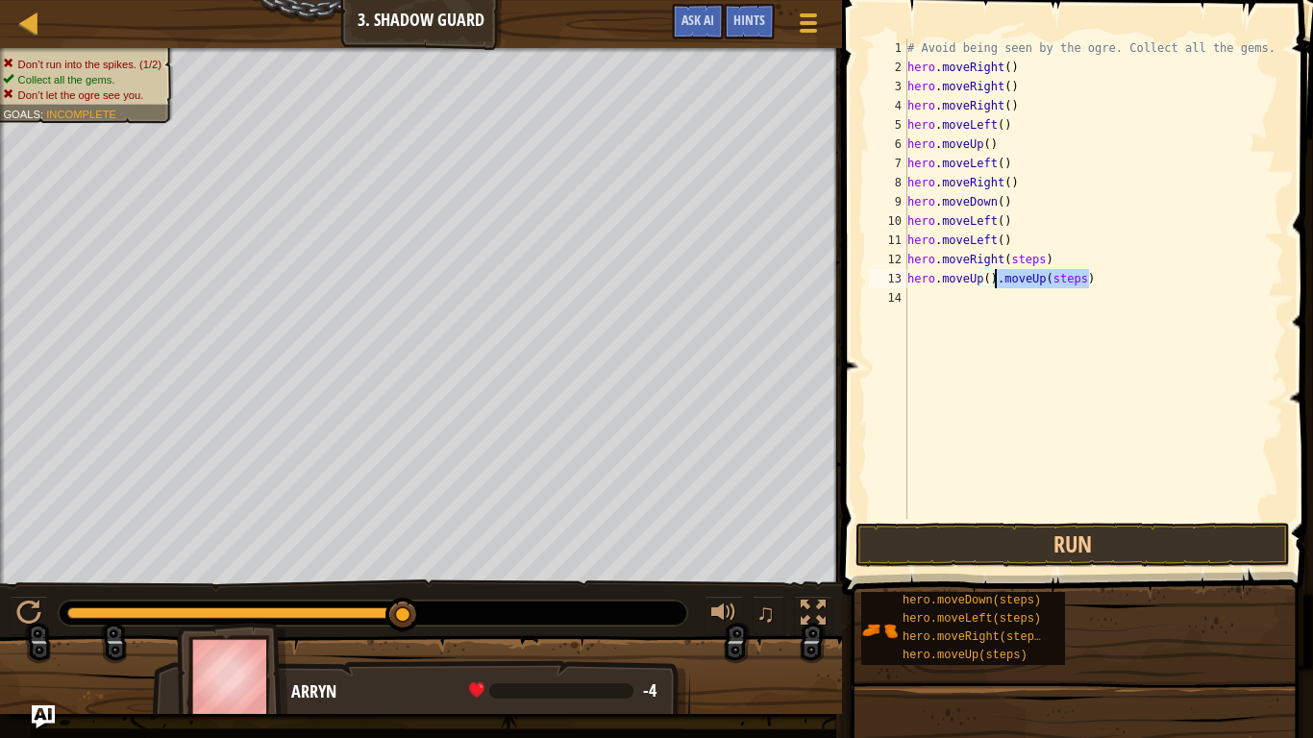
drag, startPoint x: 1100, startPoint y: 282, endPoint x: 997, endPoint y: 286, distance: 103.0
click at [997, 286] on div "# Avoid being seen by the ogre. Collect all the gems. hero . moveRight ( ) hero…" at bounding box center [1094, 297] width 381 height 519
type textarea "hero.moveUp()"
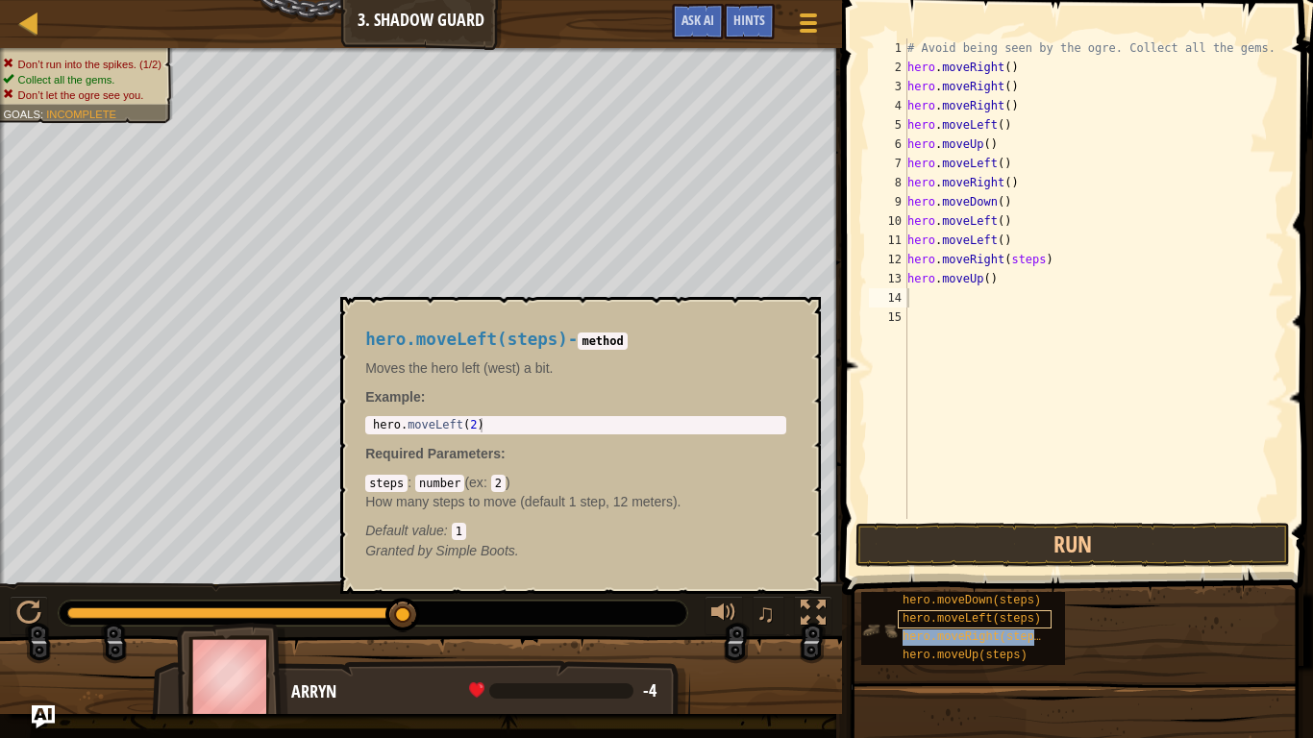
type textarea "hero.moveRight(steps)"
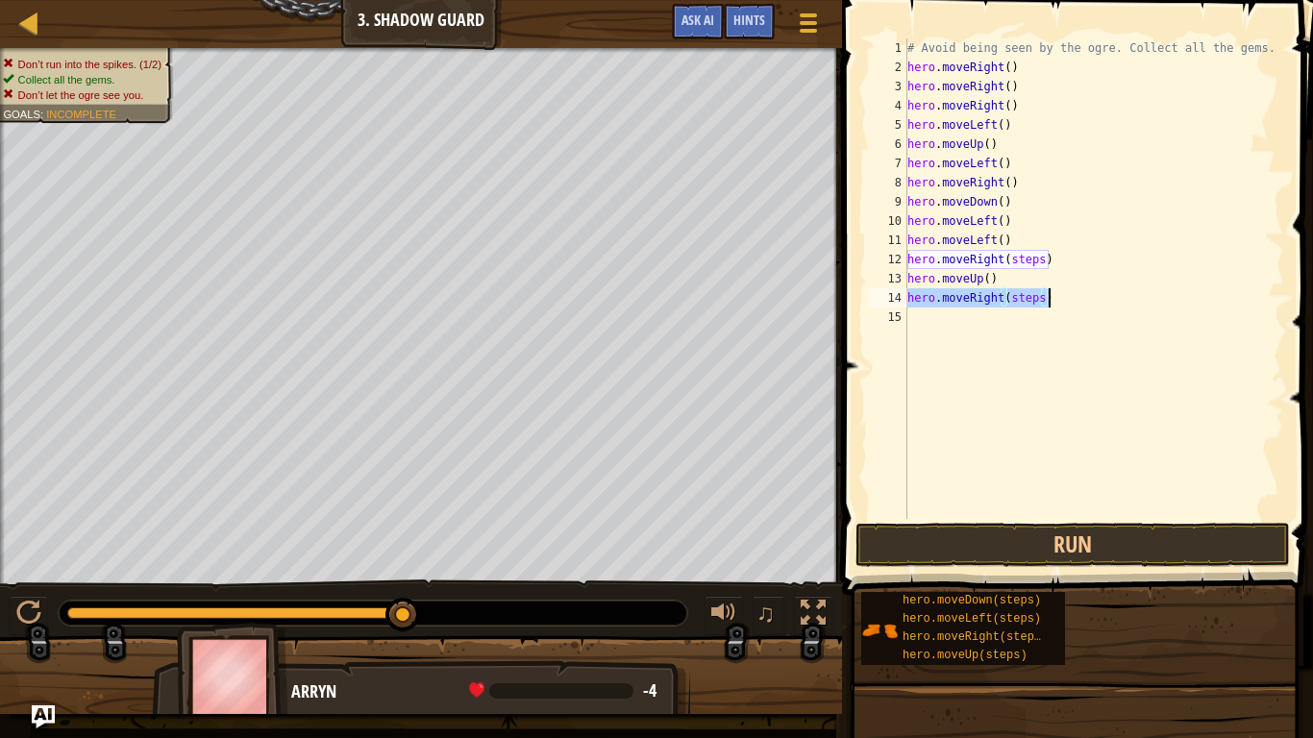
click at [1187, 382] on div "# Avoid being seen by the ogre. Collect all the gems. hero . moveRight ( ) hero…" at bounding box center [1094, 297] width 381 height 519
drag, startPoint x: 998, startPoint y: 319, endPoint x: 940, endPoint y: 319, distance: 57.7
click at [940, 319] on div "# Avoid being seen by the ogre. Collect all the gems. hero . moveRight ( ) hero…" at bounding box center [1094, 297] width 381 height 519
click at [945, 322] on div "# Avoid being seen by the ogre. Collect all the gems. hero . moveRight ( ) hero…" at bounding box center [1094, 297] width 381 height 519
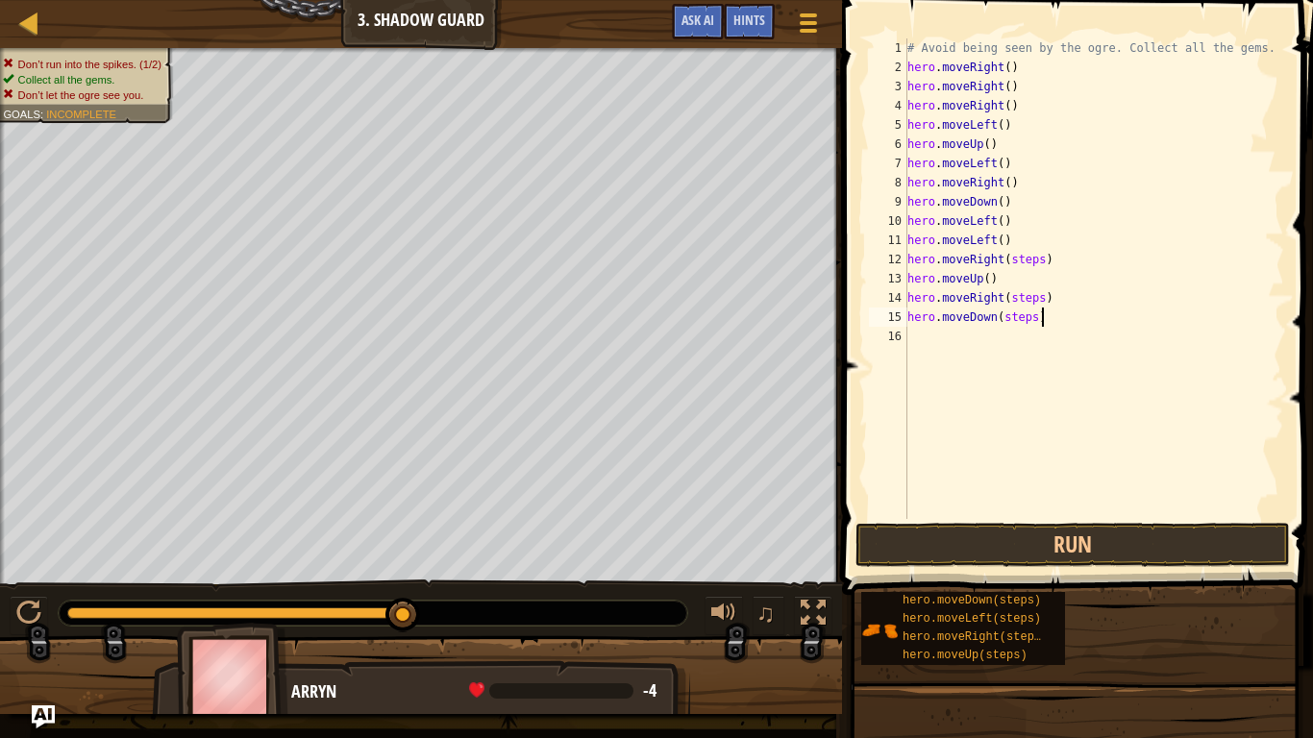
click at [1077, 318] on div "# Avoid being seen by the ogre. Collect all the gems. hero . moveRight ( ) hero…" at bounding box center [1094, 297] width 381 height 519
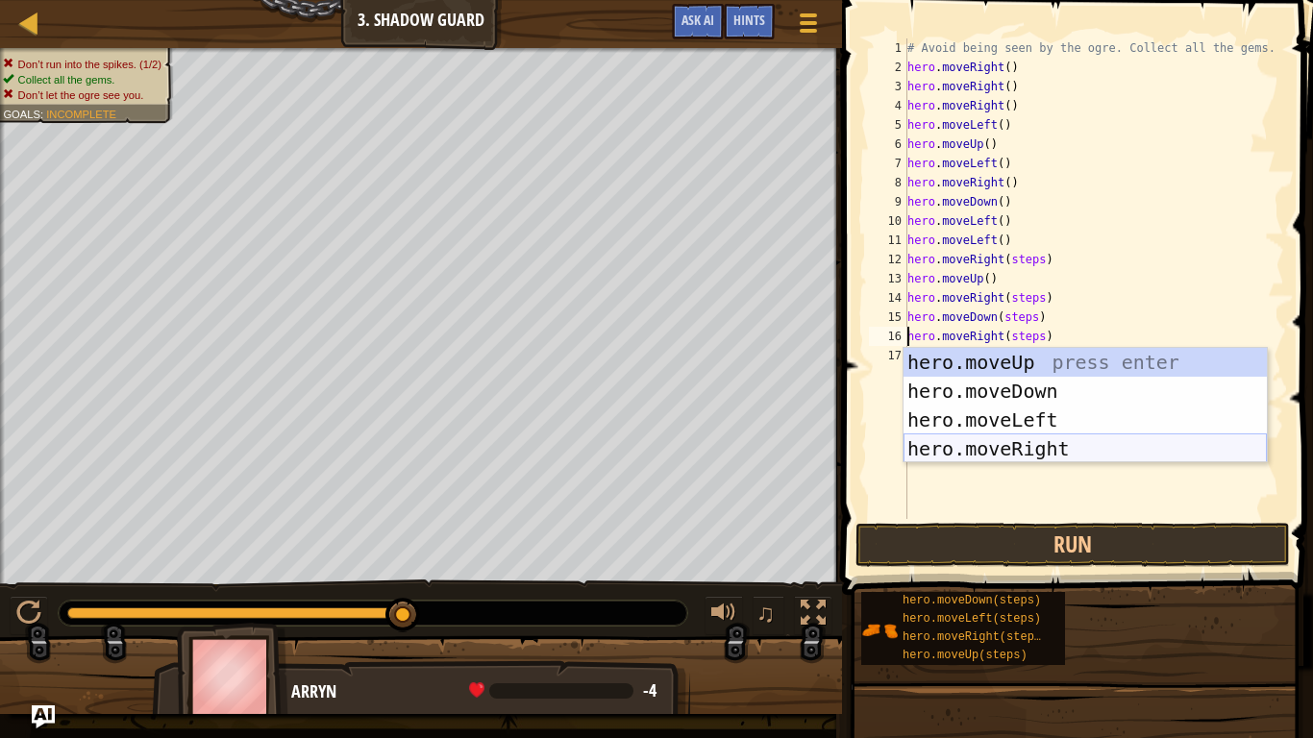
click at [1100, 447] on div "hero.moveUp press enter hero.moveDown press enter hero.moveLeft press enter her…" at bounding box center [1085, 434] width 363 height 173
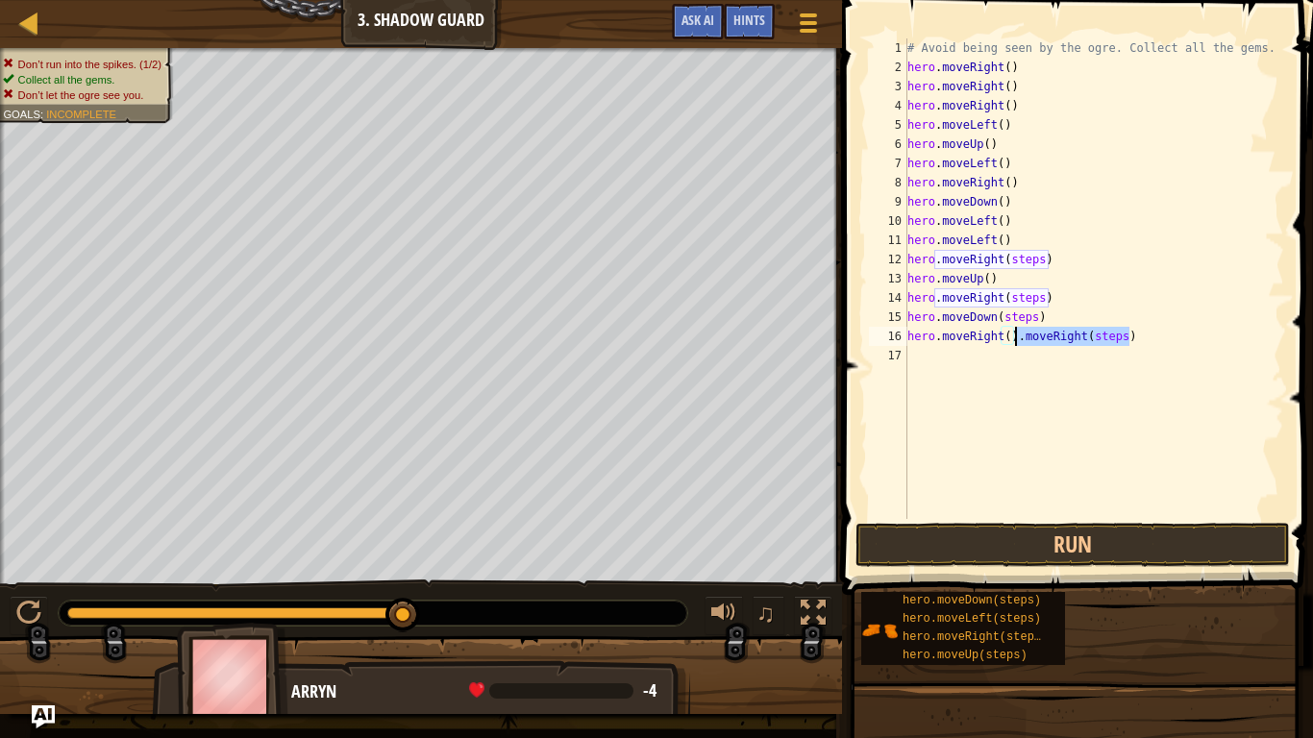
drag, startPoint x: 1129, startPoint y: 338, endPoint x: 1014, endPoint y: 338, distance: 114.4
click at [1014, 338] on div "# Avoid being seen by the ogre. Collect all the gems. hero . moveRight ( ) hero…" at bounding box center [1094, 297] width 381 height 519
drag, startPoint x: 1035, startPoint y: 315, endPoint x: 1004, endPoint y: 317, distance: 30.8
click at [1004, 317] on div "# Avoid being seen by the ogre. Collect all the gems. hero . moveRight ( ) hero…" at bounding box center [1094, 297] width 381 height 519
drag, startPoint x: 1041, startPoint y: 295, endPoint x: 1008, endPoint y: 298, distance: 33.8
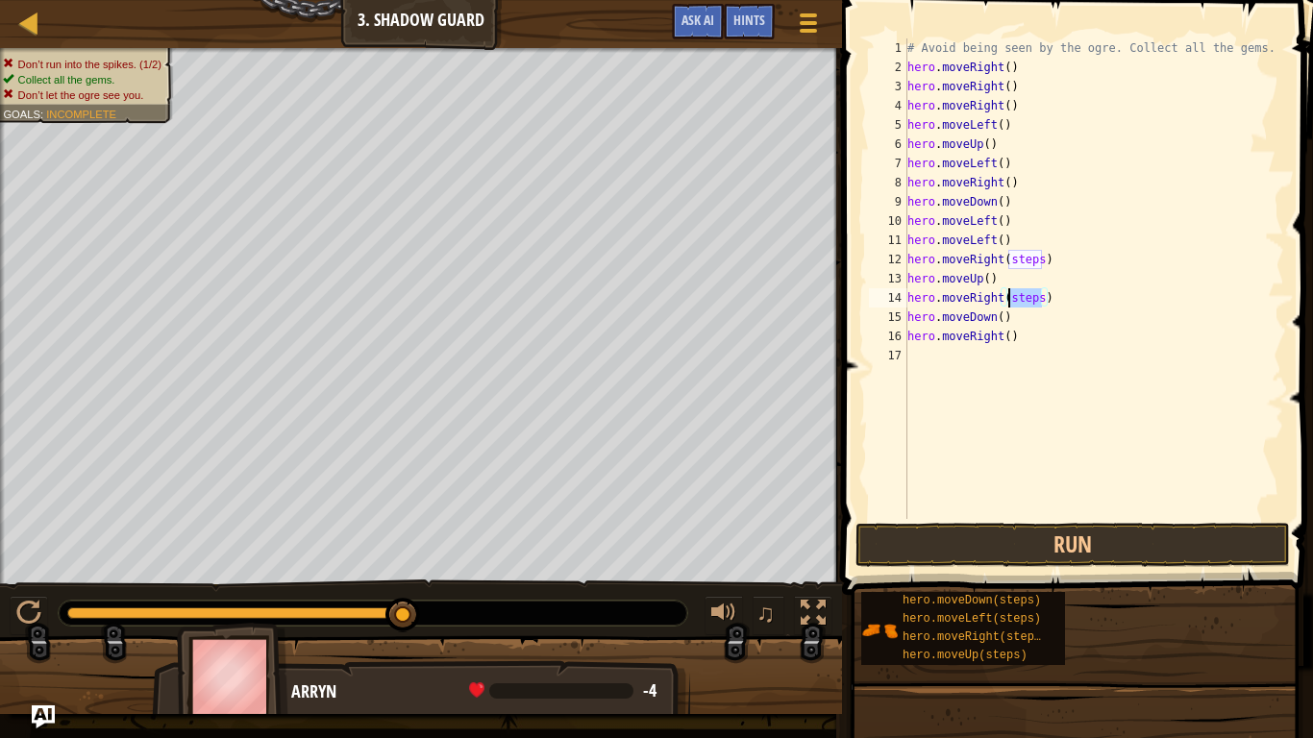
click at [1008, 298] on div "# Avoid being seen by the ogre. Collect all the gems. hero . moveRight ( ) hero…" at bounding box center [1094, 297] width 381 height 519
drag, startPoint x: 1043, startPoint y: 255, endPoint x: 1012, endPoint y: 252, distance: 31.9
click at [1012, 252] on div "# Avoid being seen by the ogre. Collect all the gems. hero . moveRight ( ) hero…" at bounding box center [1094, 297] width 381 height 519
click at [1086, 556] on button "Run" at bounding box center [1073, 545] width 435 height 44
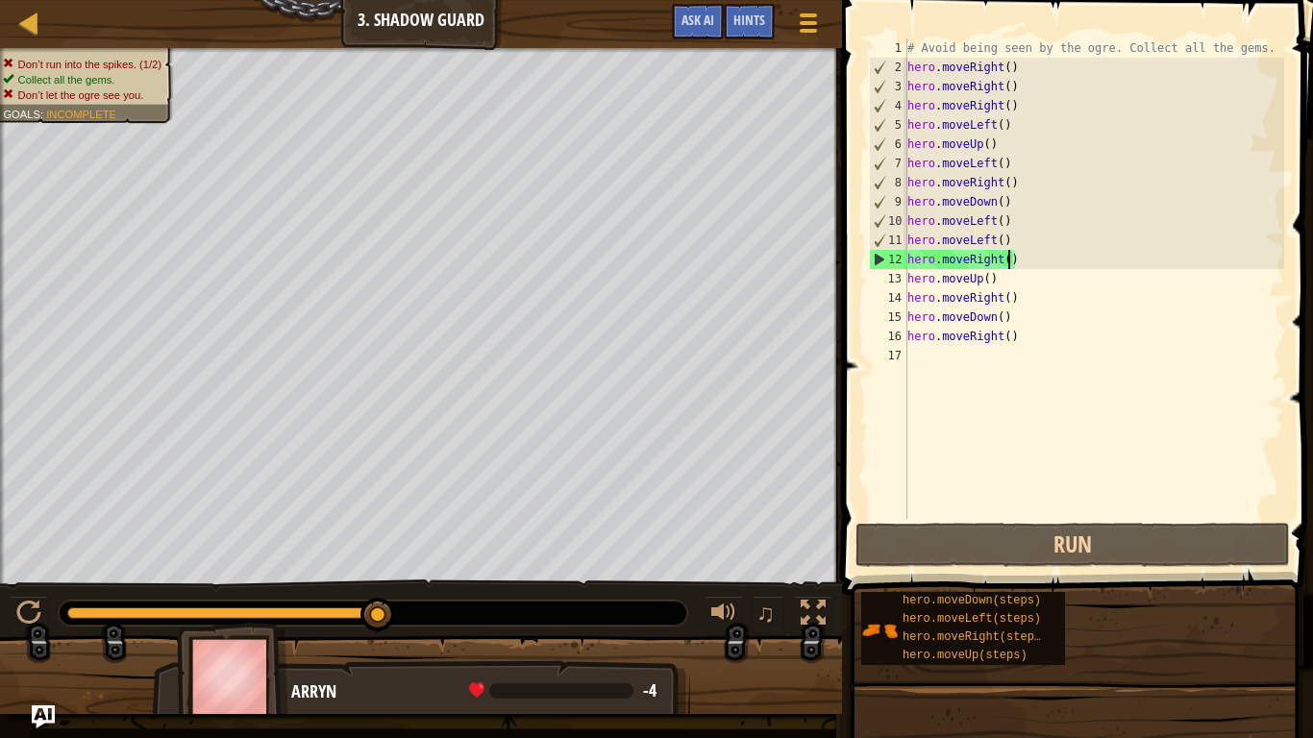
drag, startPoint x: 381, startPoint y: 620, endPoint x: 671, endPoint y: 592, distance: 291.7
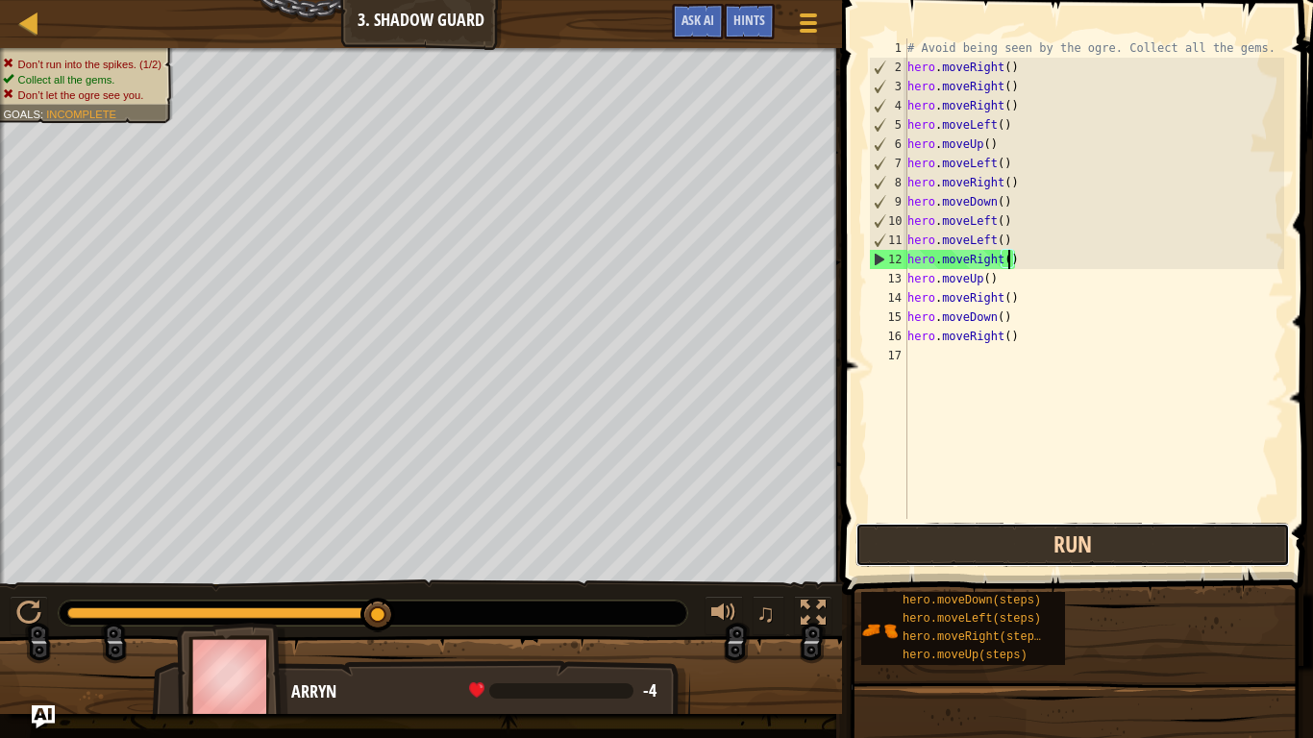
click at [987, 525] on button "Run" at bounding box center [1073, 545] width 435 height 44
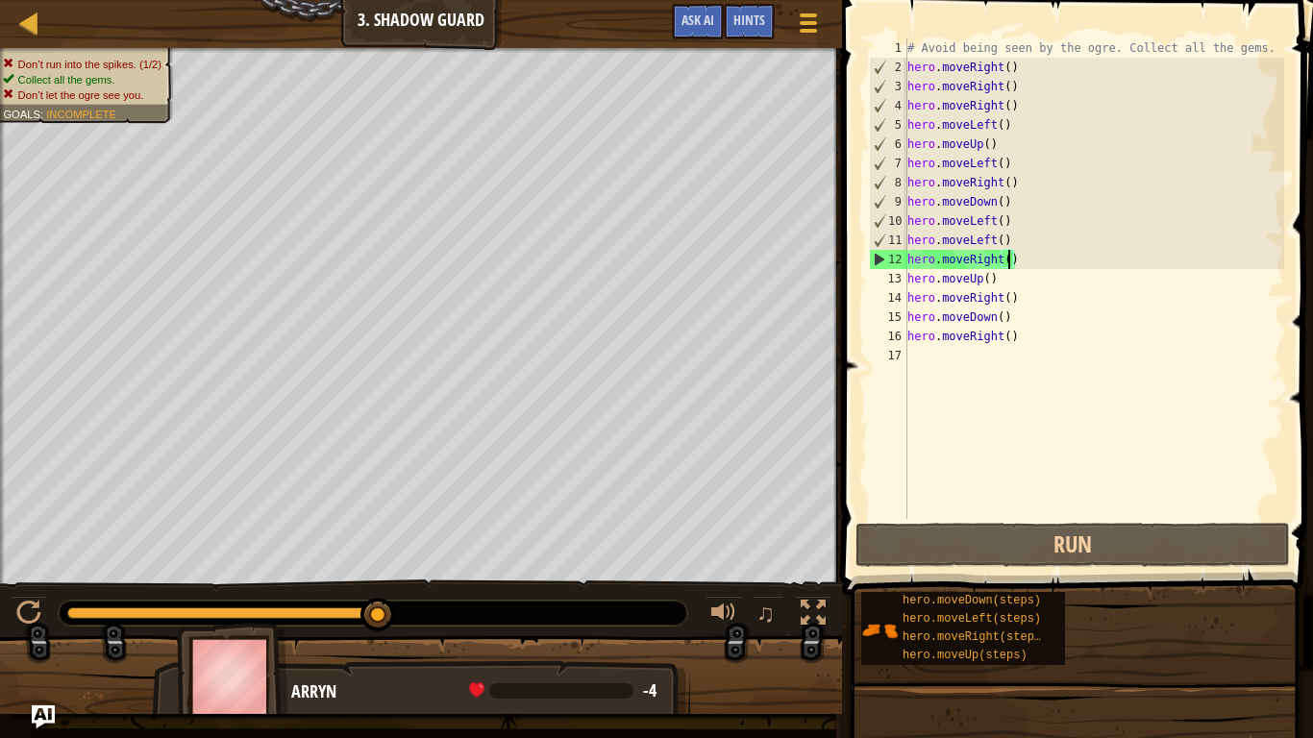
click at [1039, 342] on div "# Avoid being seen by the ogre. Collect all the gems. hero . moveRight ( ) hero…" at bounding box center [1094, 297] width 381 height 519
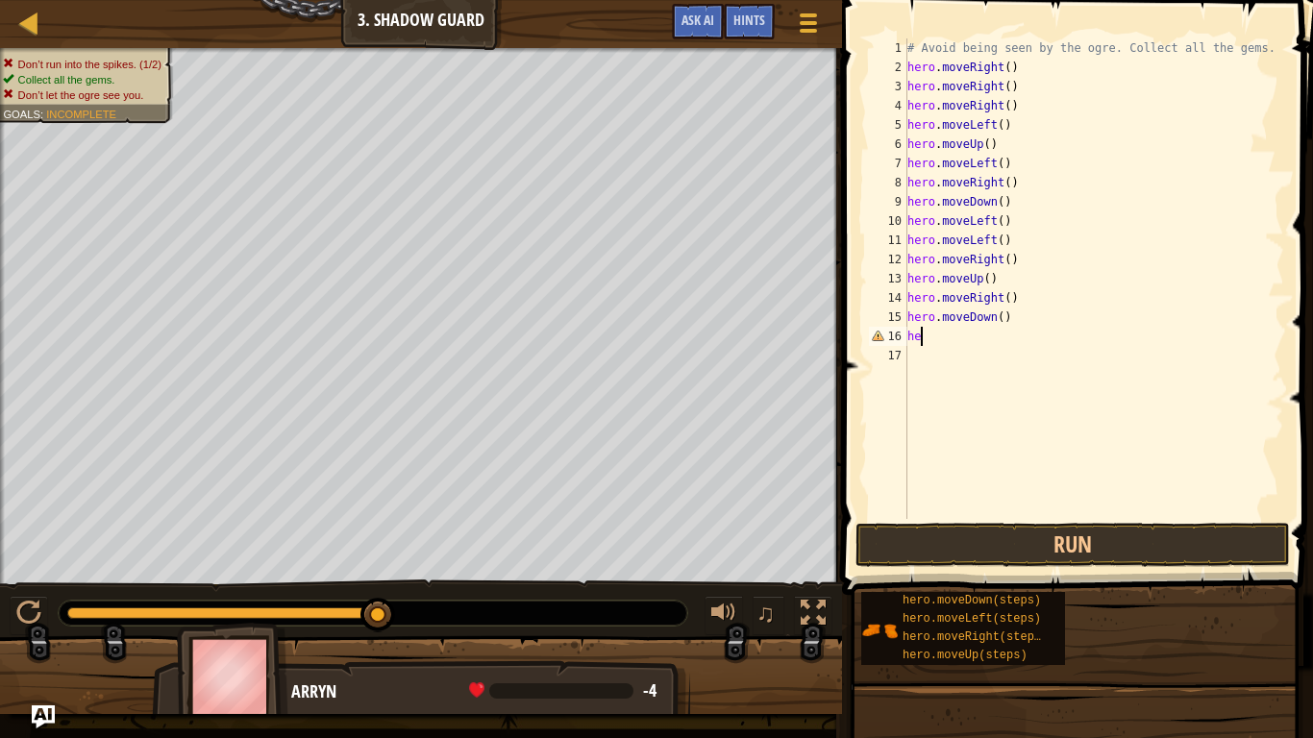
scroll to position [9, 1]
type textarea "h"
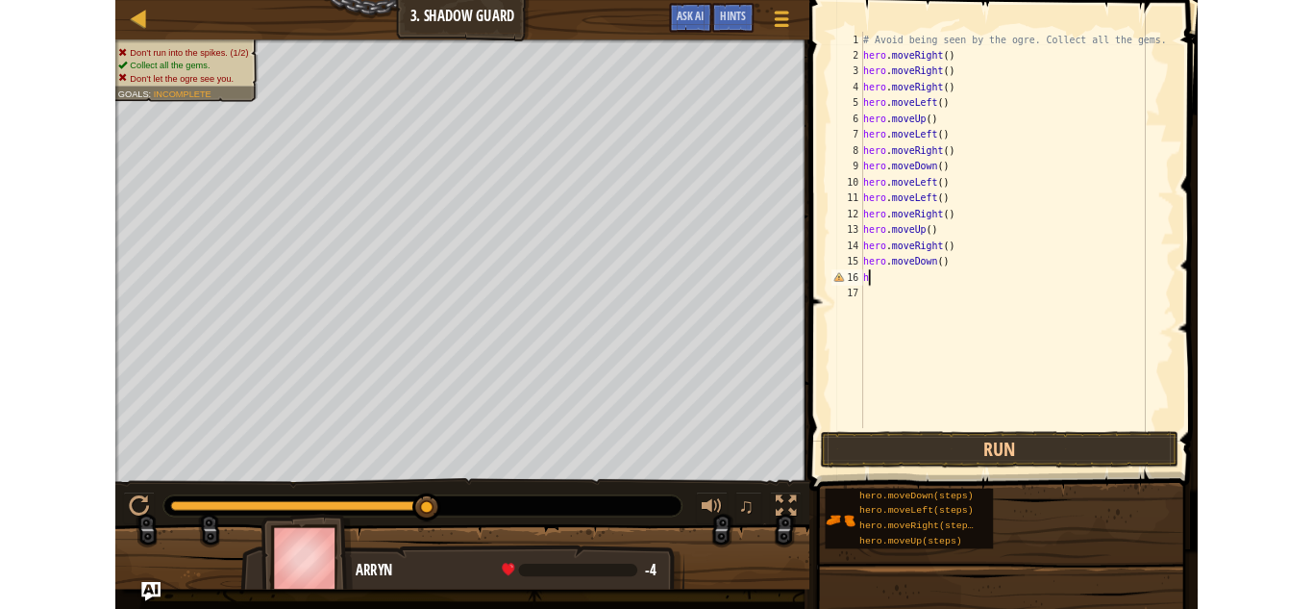
scroll to position [9, 0]
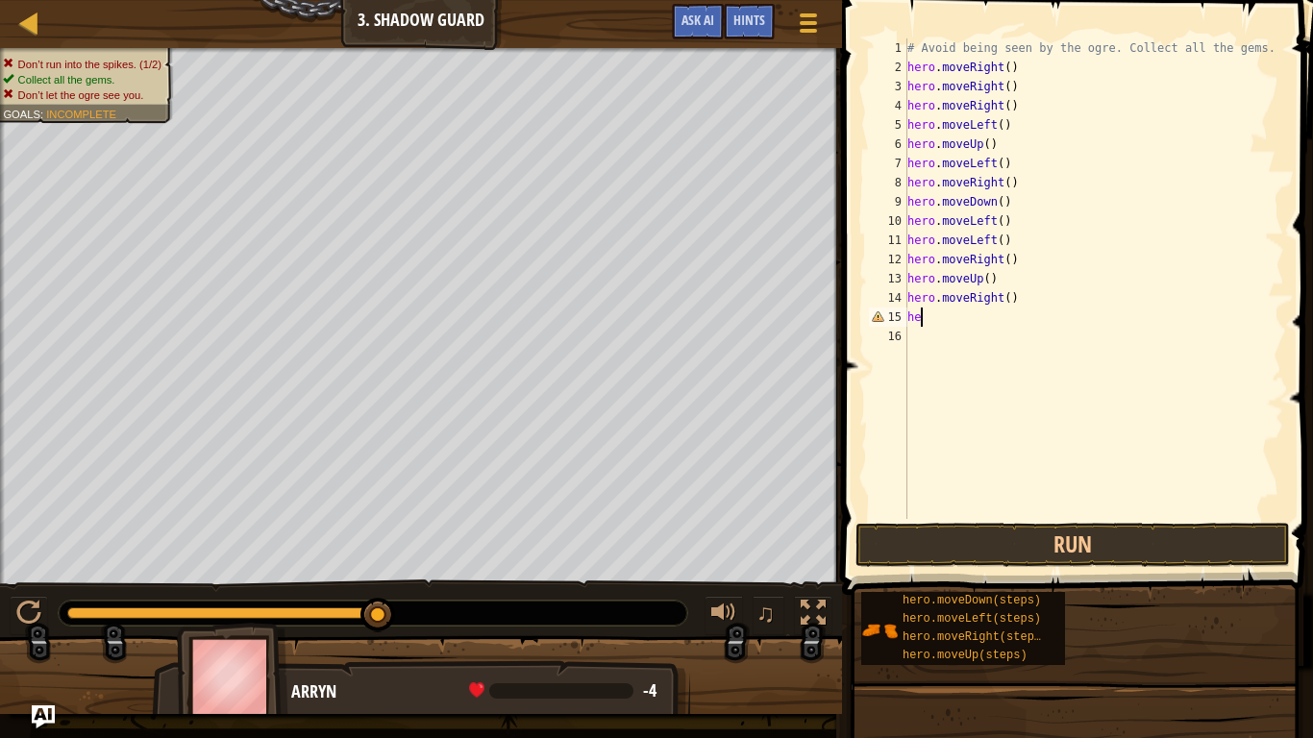
type textarea "h"
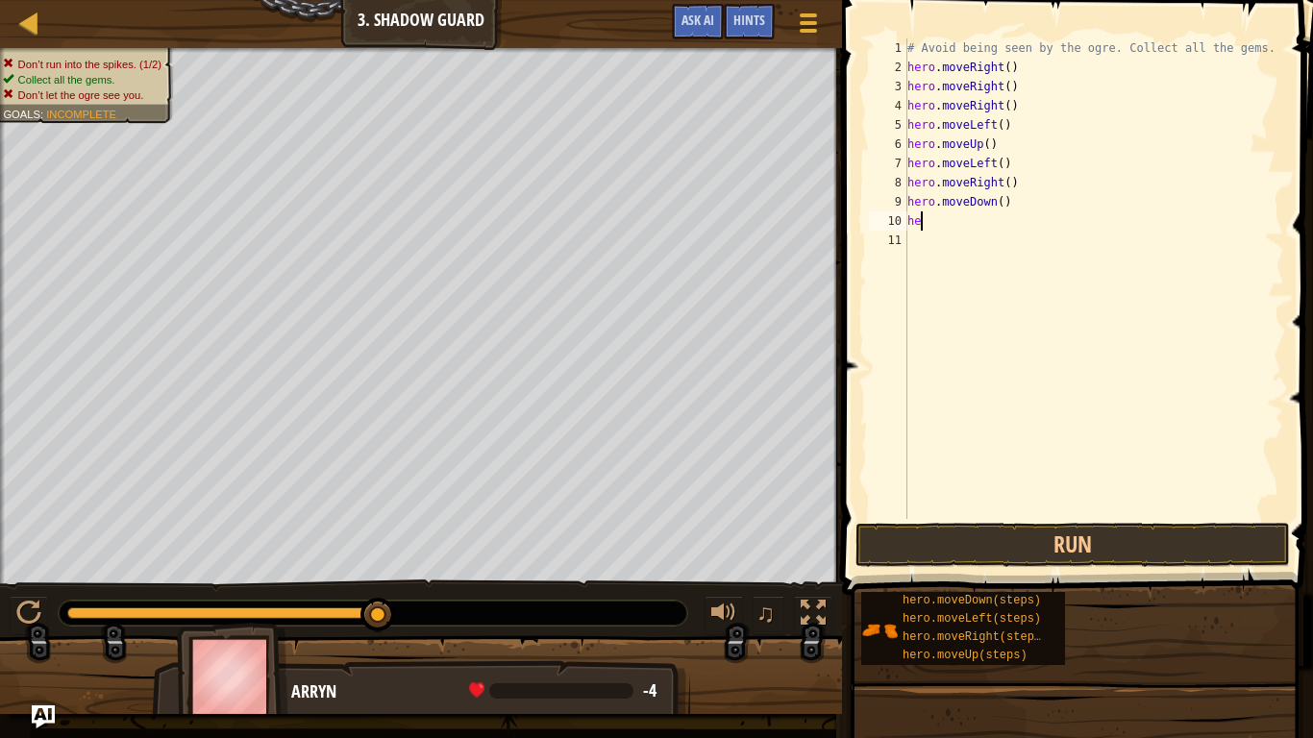
type textarea "h"
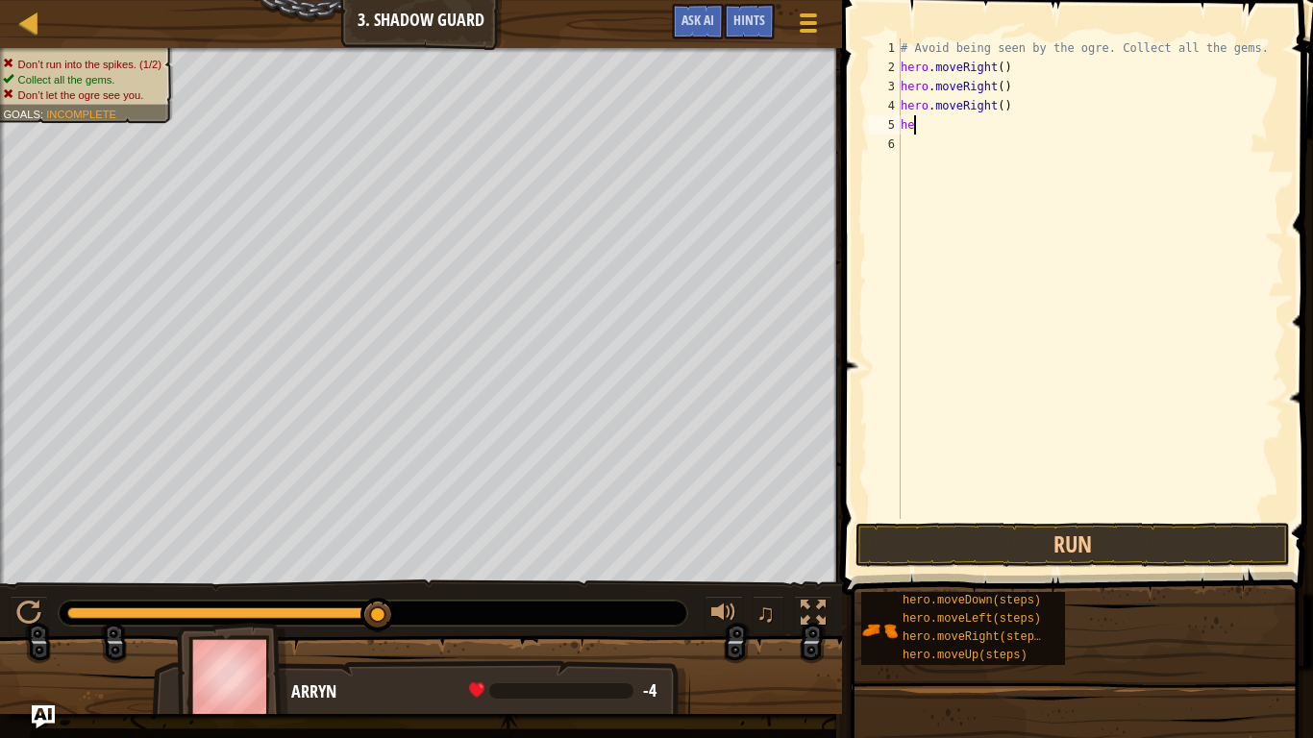
type textarea "h"
type textarea "m"
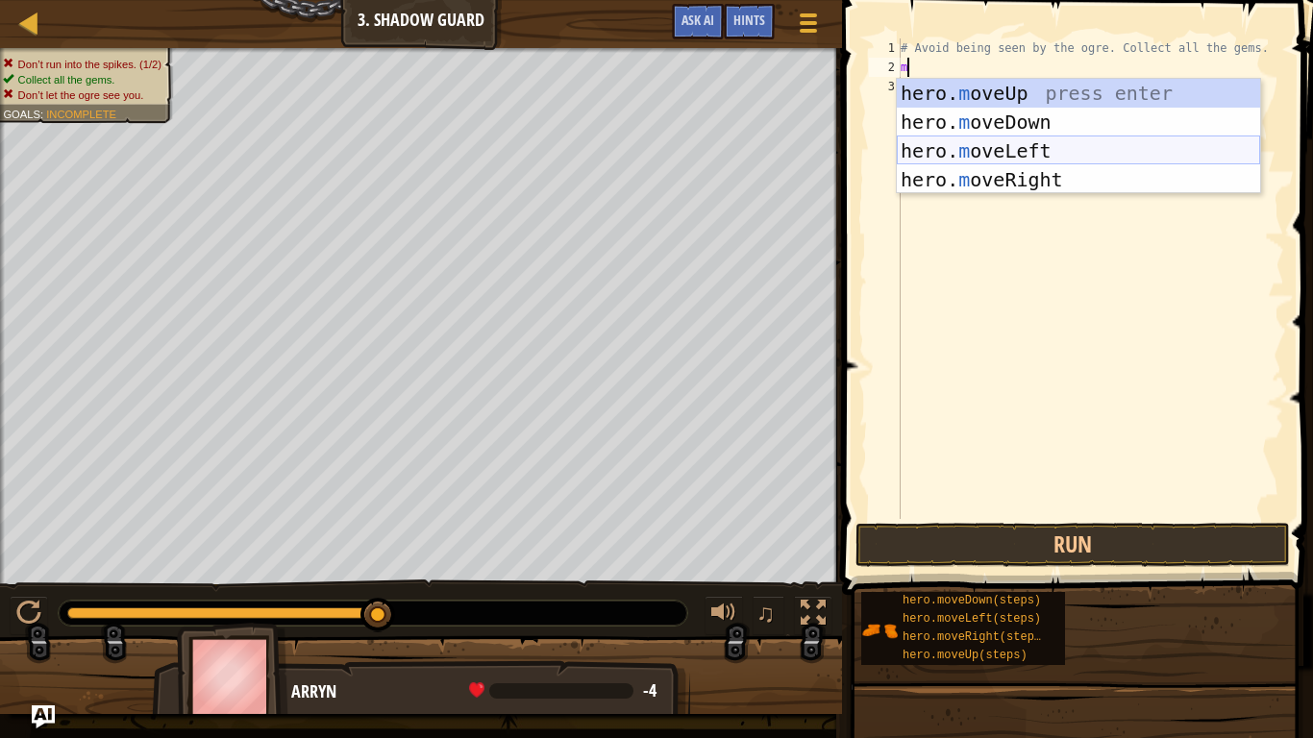
click at [1087, 151] on div "hero. m oveUp press enter hero. m oveDown press enter hero. m oveLeft press ent…" at bounding box center [1078, 165] width 363 height 173
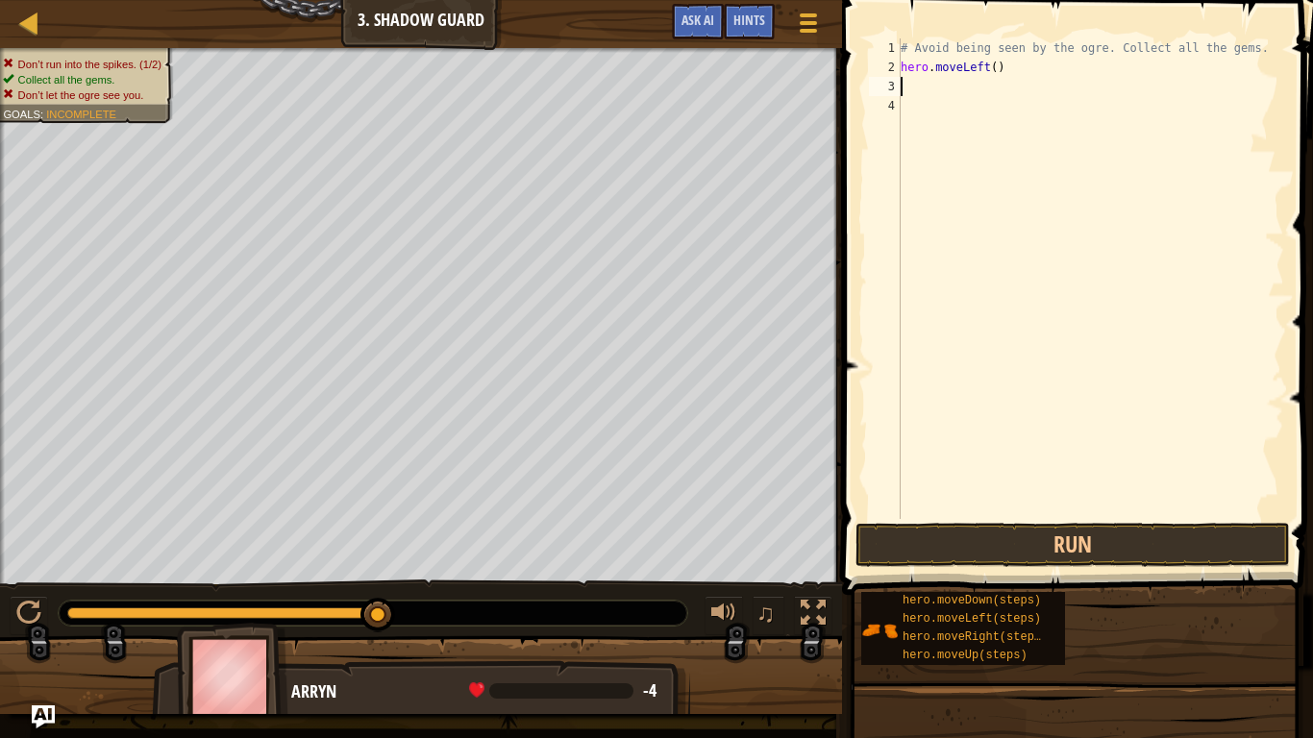
click at [1000, 70] on div "# Avoid being seen by the ogre. Collect all the gems. hero . moveLeft ( )" at bounding box center [1091, 297] width 388 height 519
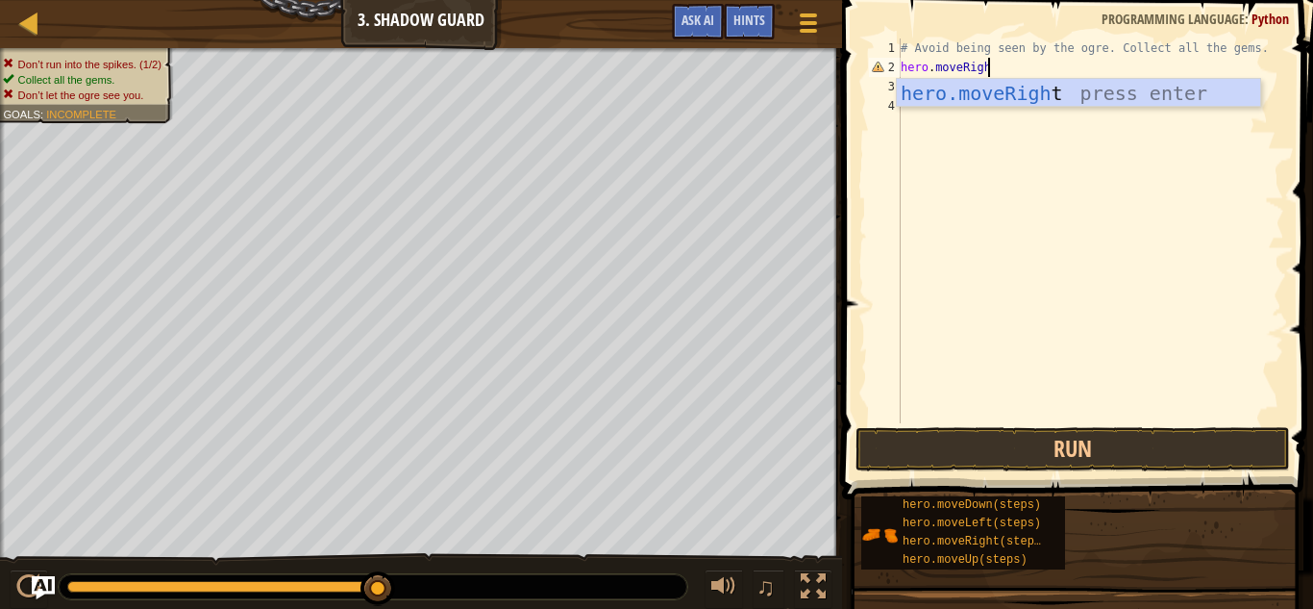
type textarea "hero.moveRight"
click at [1056, 105] on div "hero.moveRight press enter" at bounding box center [1078, 122] width 363 height 87
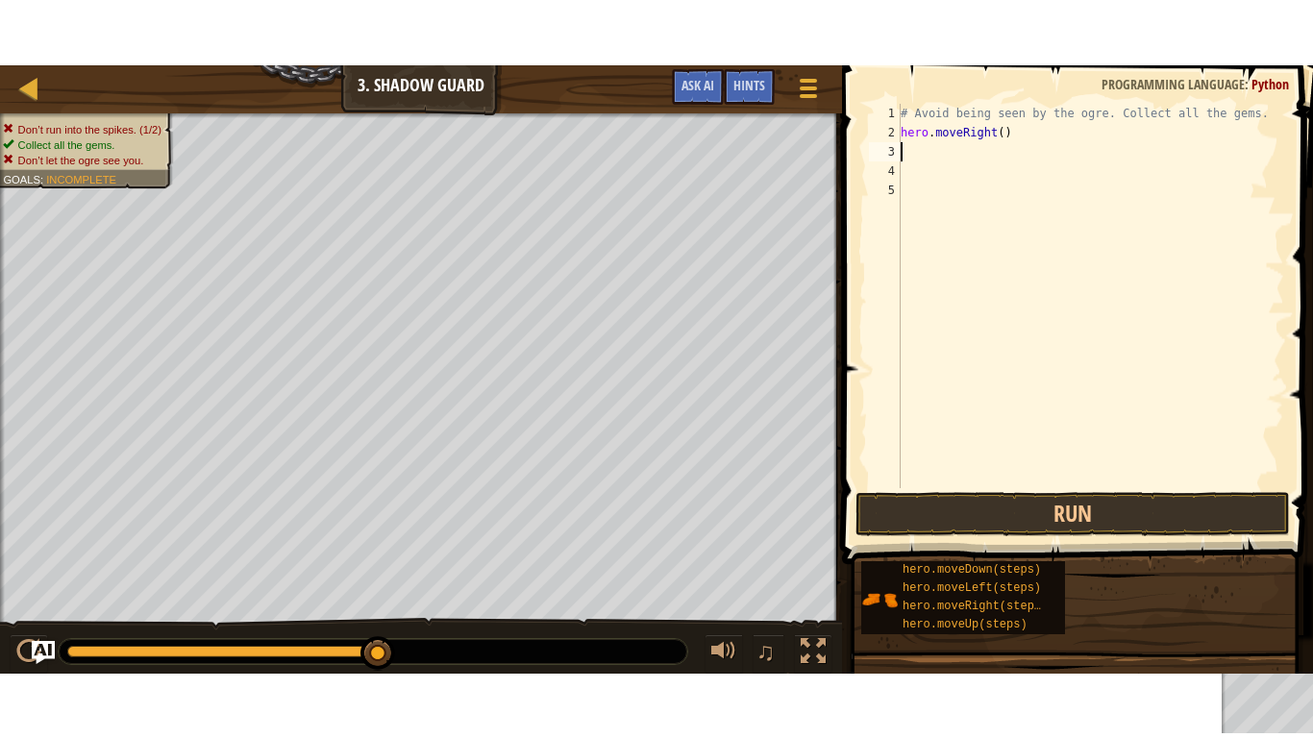
scroll to position [9, 0]
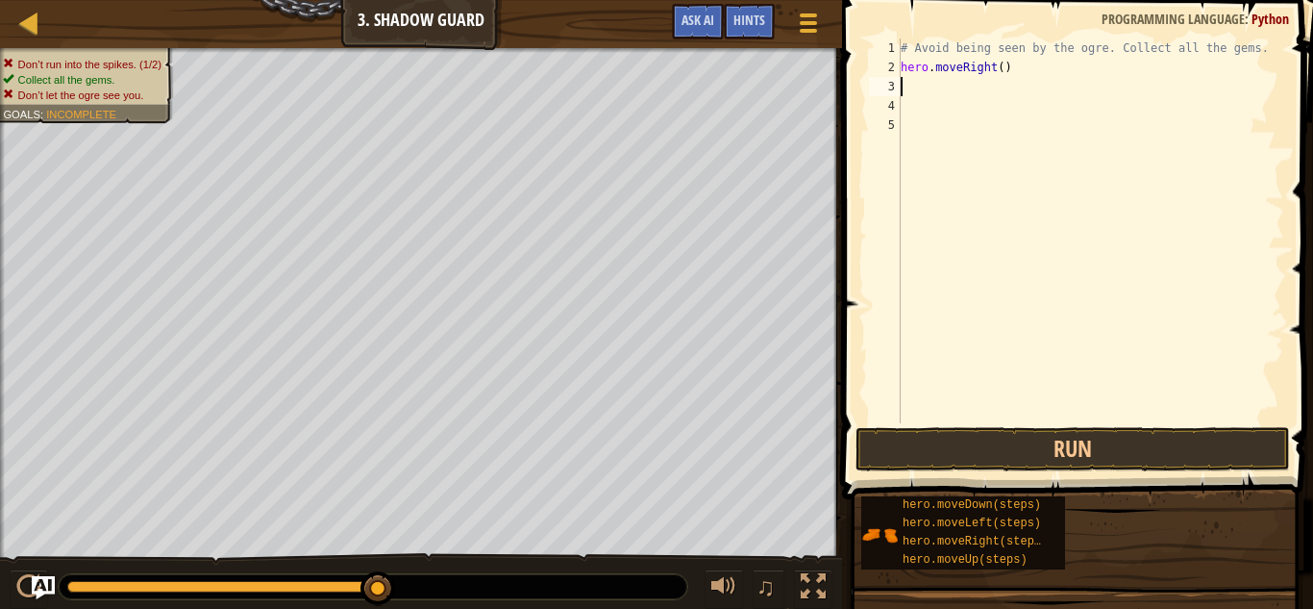
type textarea "m"
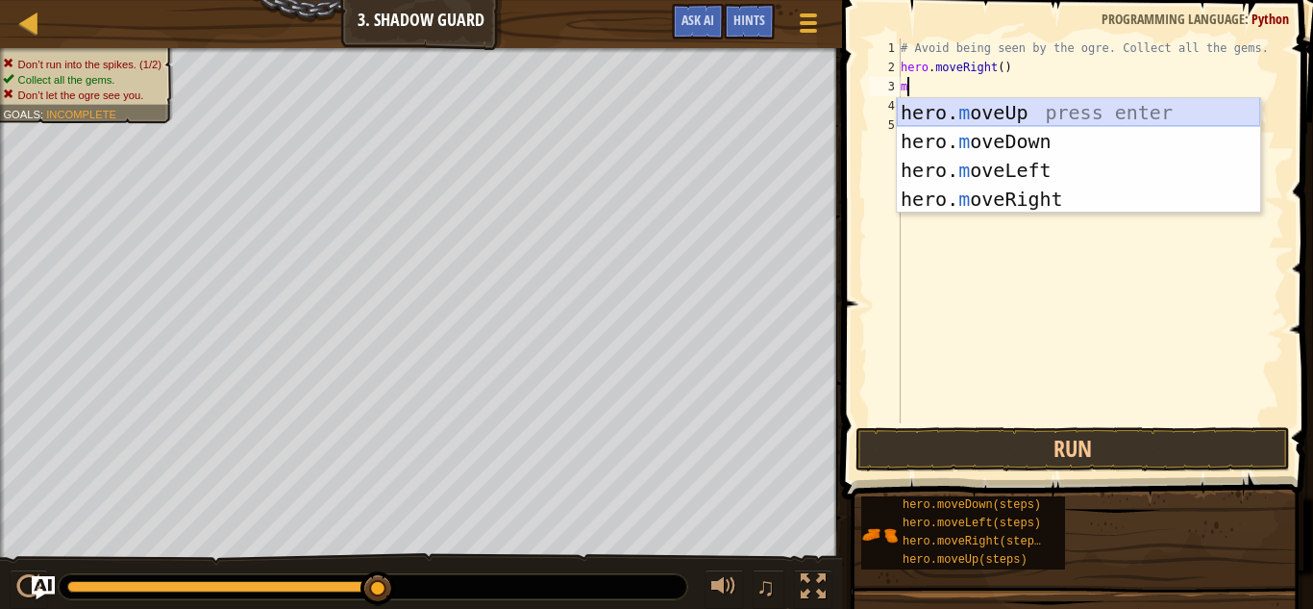
click at [993, 121] on div "hero. m oveUp press enter hero. m oveDown press enter hero. m oveLeft press ent…" at bounding box center [1078, 184] width 363 height 173
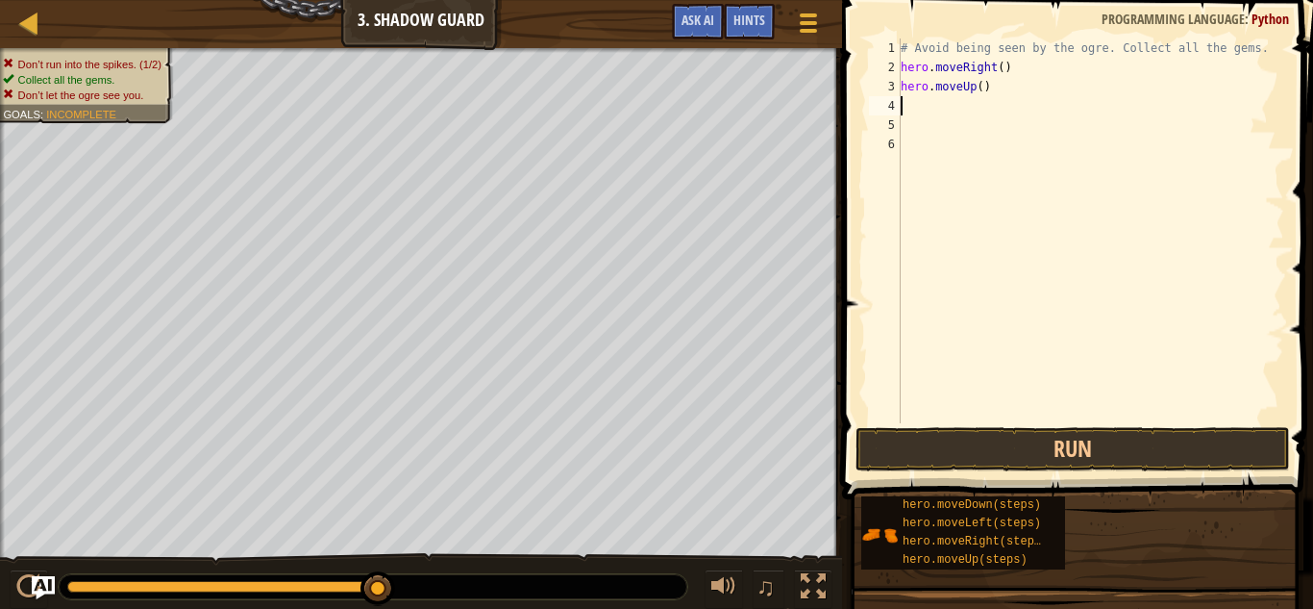
type textarea "m"
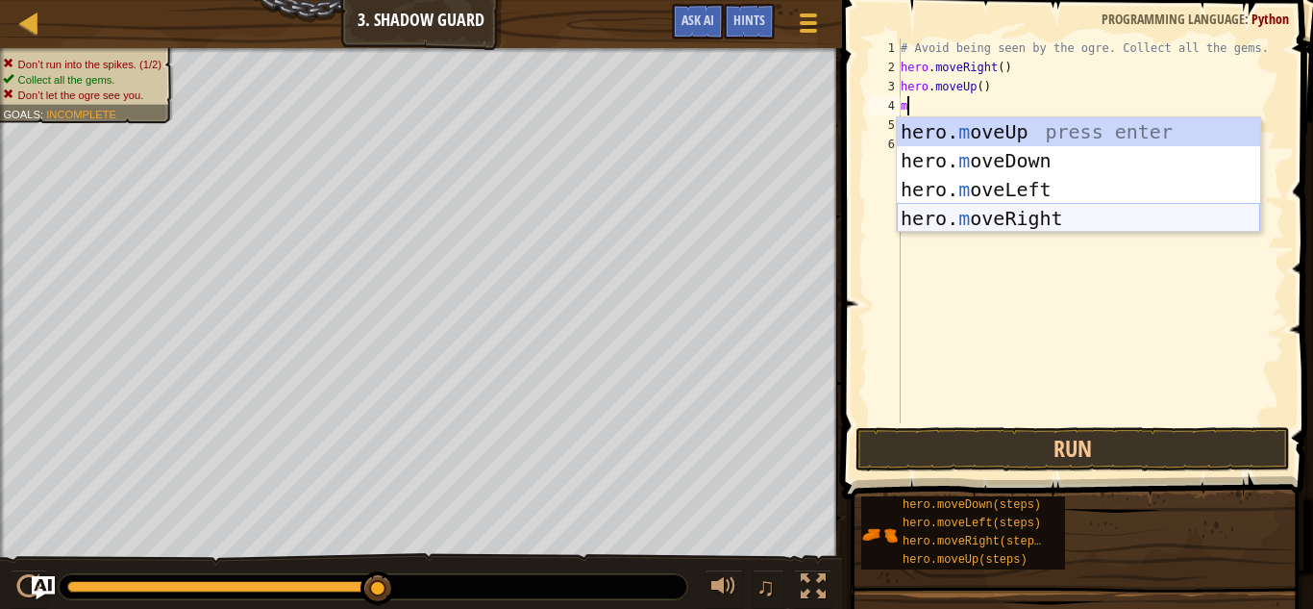
click at [975, 216] on div "hero. m oveUp press enter hero. m oveDown press enter hero. m oveLeft press ent…" at bounding box center [1078, 203] width 363 height 173
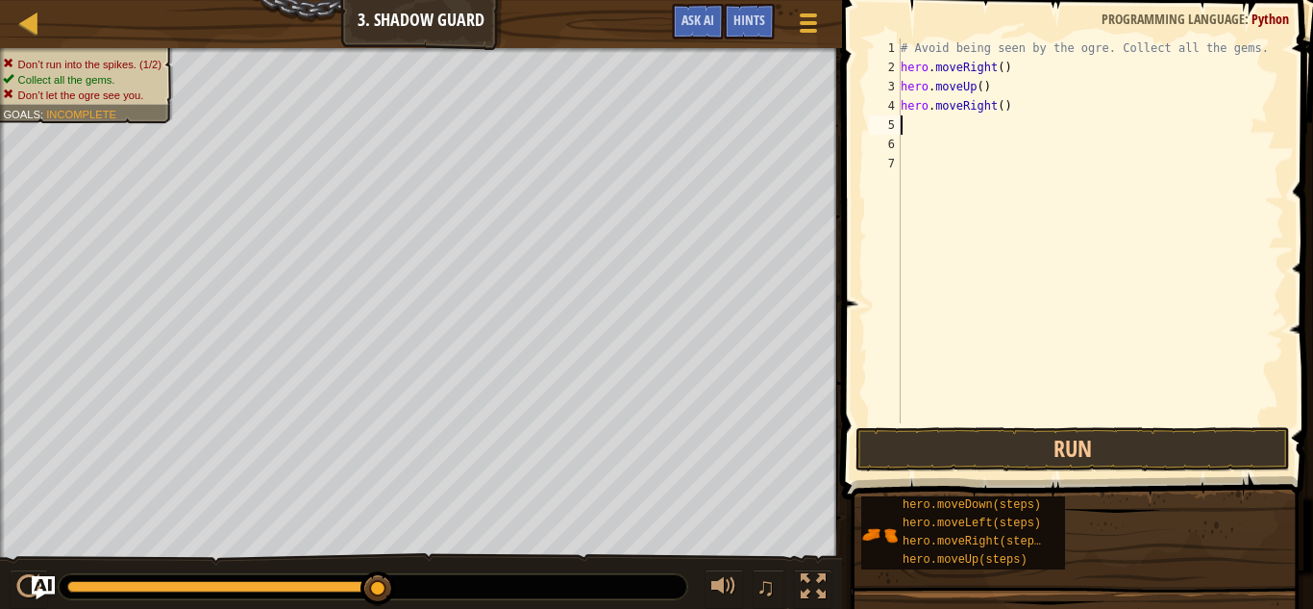
type textarea "m"
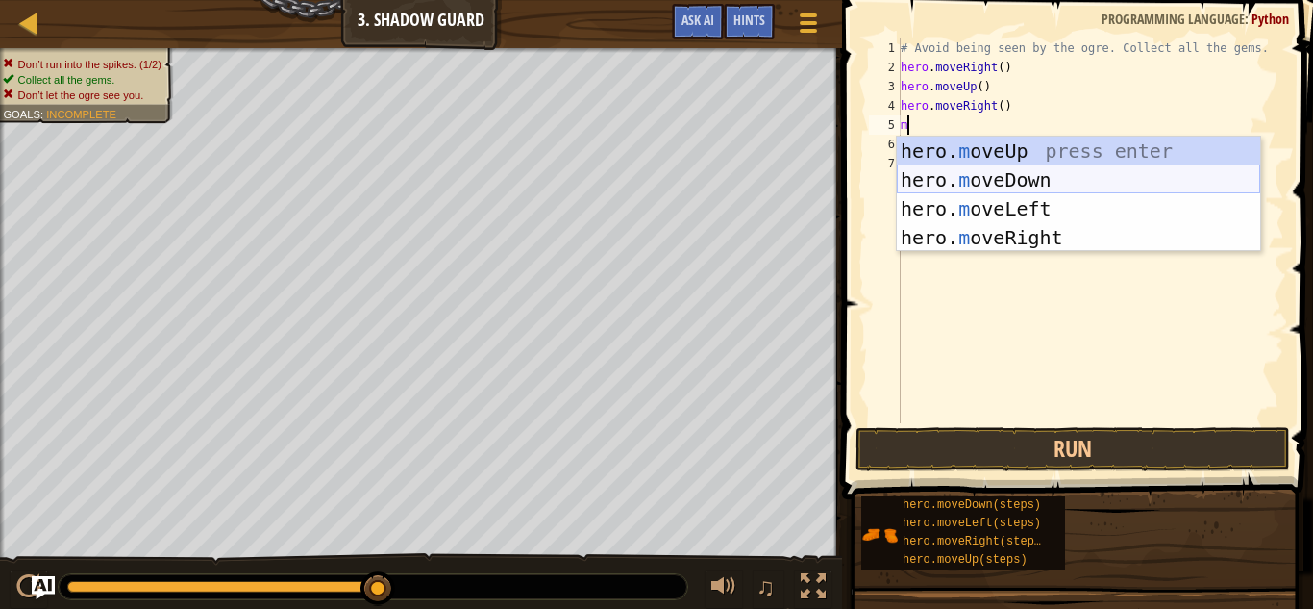
click at [1032, 187] on div "hero. m oveUp press enter hero. m oveDown press enter hero. m oveLeft press ent…" at bounding box center [1078, 223] width 363 height 173
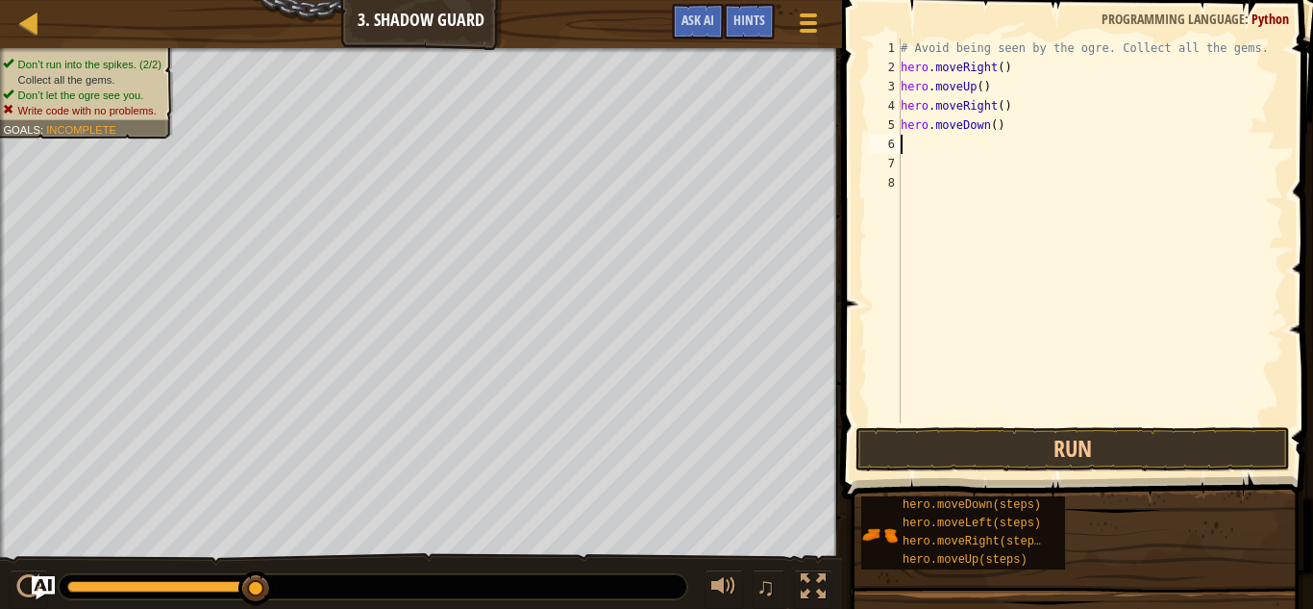
type textarea "m"
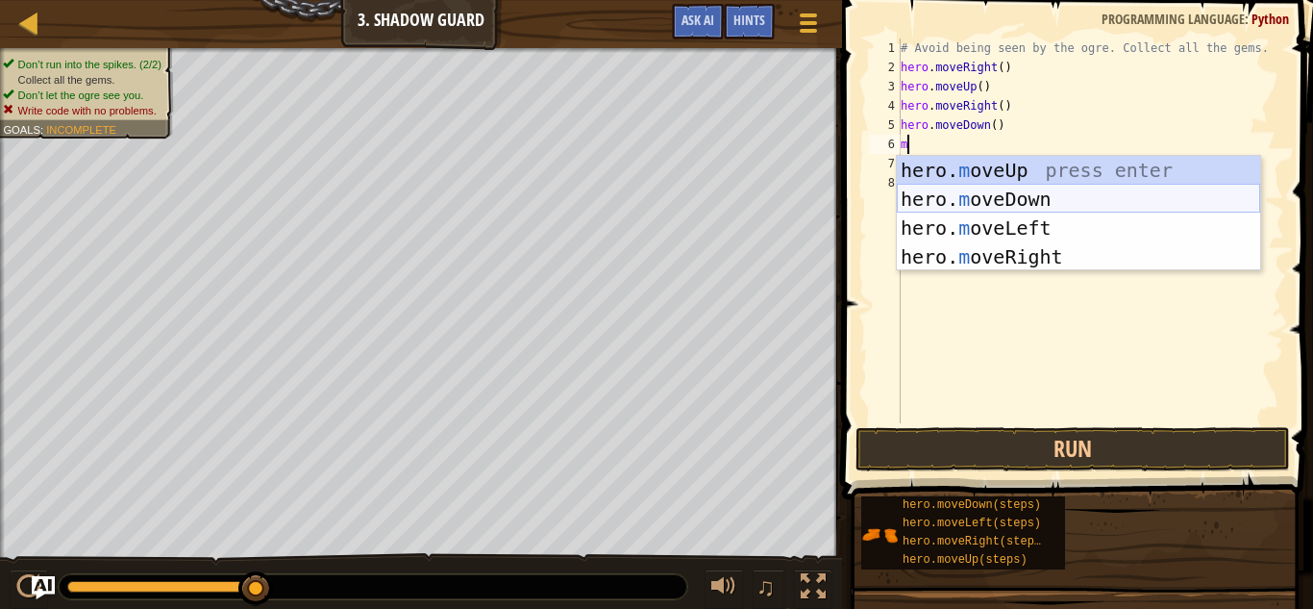
click at [998, 199] on div "hero. m oveUp press enter hero. m oveDown press enter hero. m oveLeft press ent…" at bounding box center [1078, 242] width 363 height 173
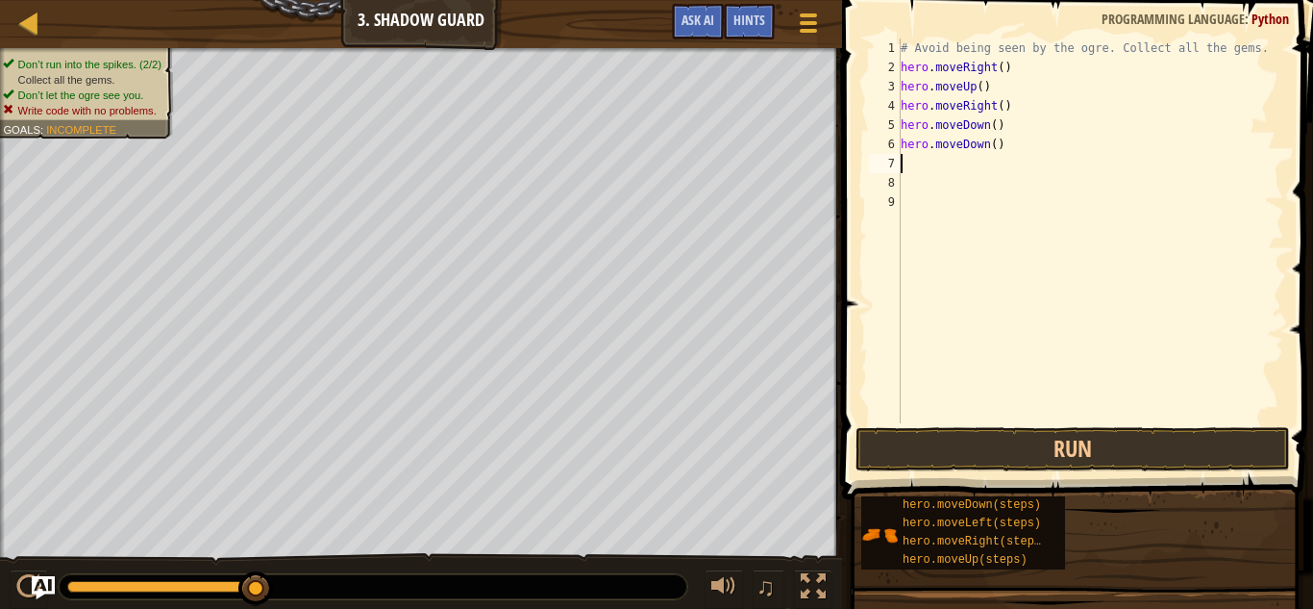
click at [999, 143] on div "# Avoid being seen by the ogre. Collect all the gems. hero . moveRight ( ) hero…" at bounding box center [1091, 249] width 388 height 423
type textarea "h"
type textarea "m"
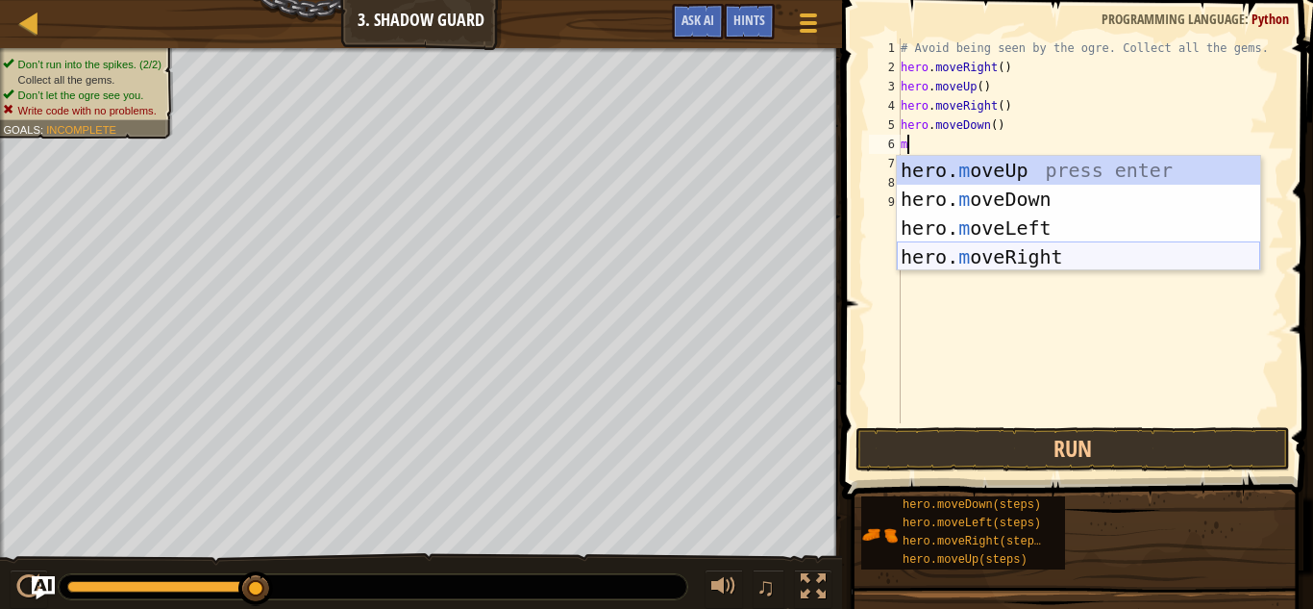
click at [1038, 255] on div "hero. m oveUp press enter hero. m oveDown press enter hero. m oveLeft press ent…" at bounding box center [1078, 242] width 363 height 173
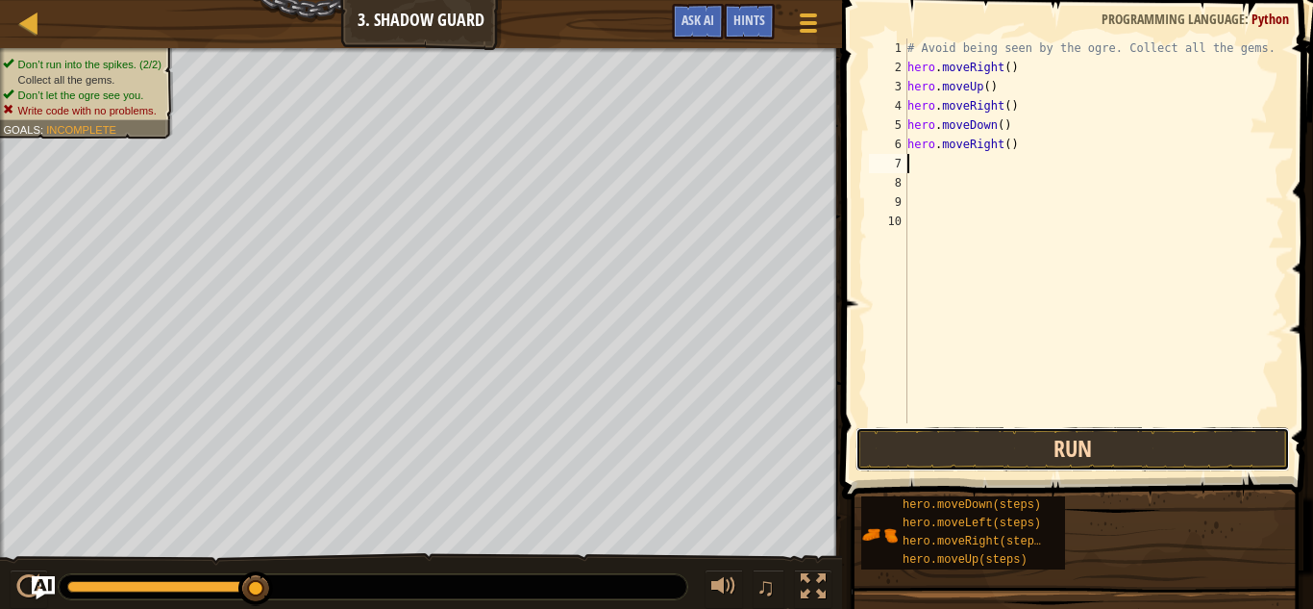
click at [1022, 441] on button "Run" at bounding box center [1073, 449] width 435 height 44
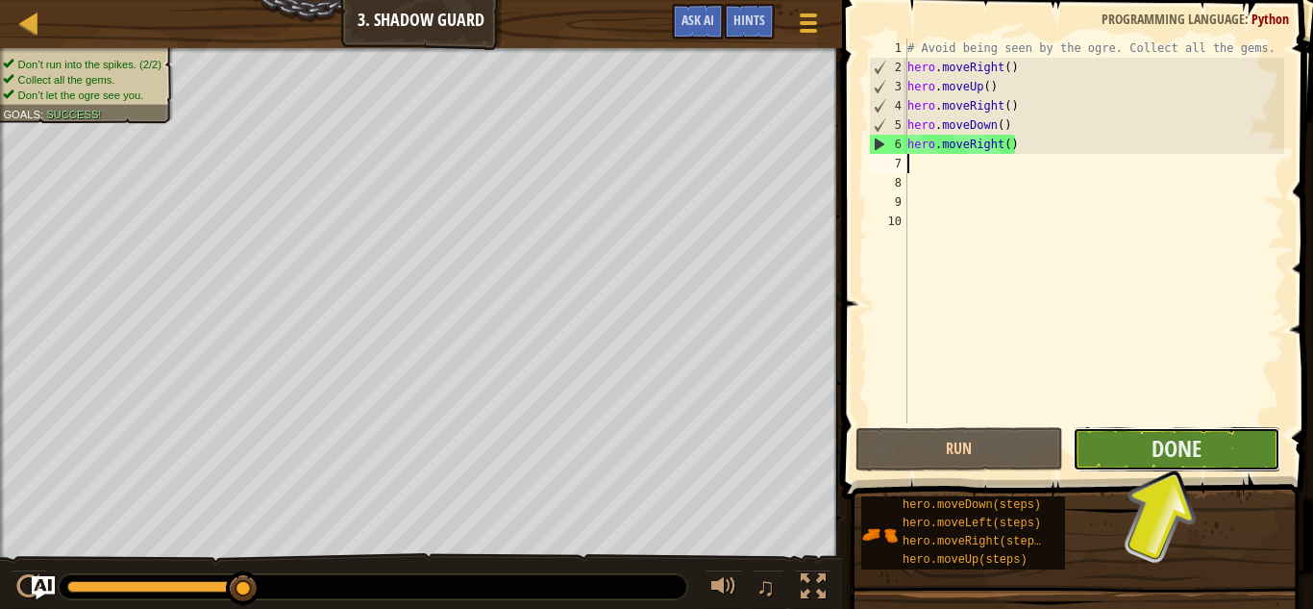
click at [1095, 443] on button "Done" at bounding box center [1177, 449] width 208 height 44
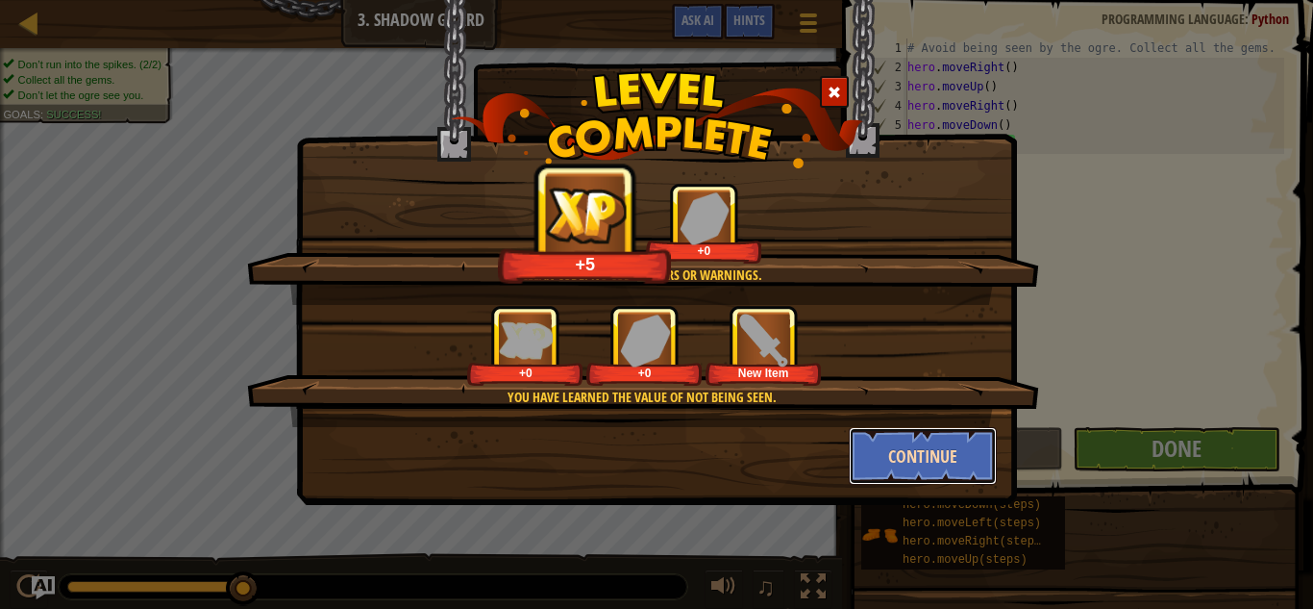
click at [883, 450] on button "Continue" at bounding box center [923, 456] width 149 height 58
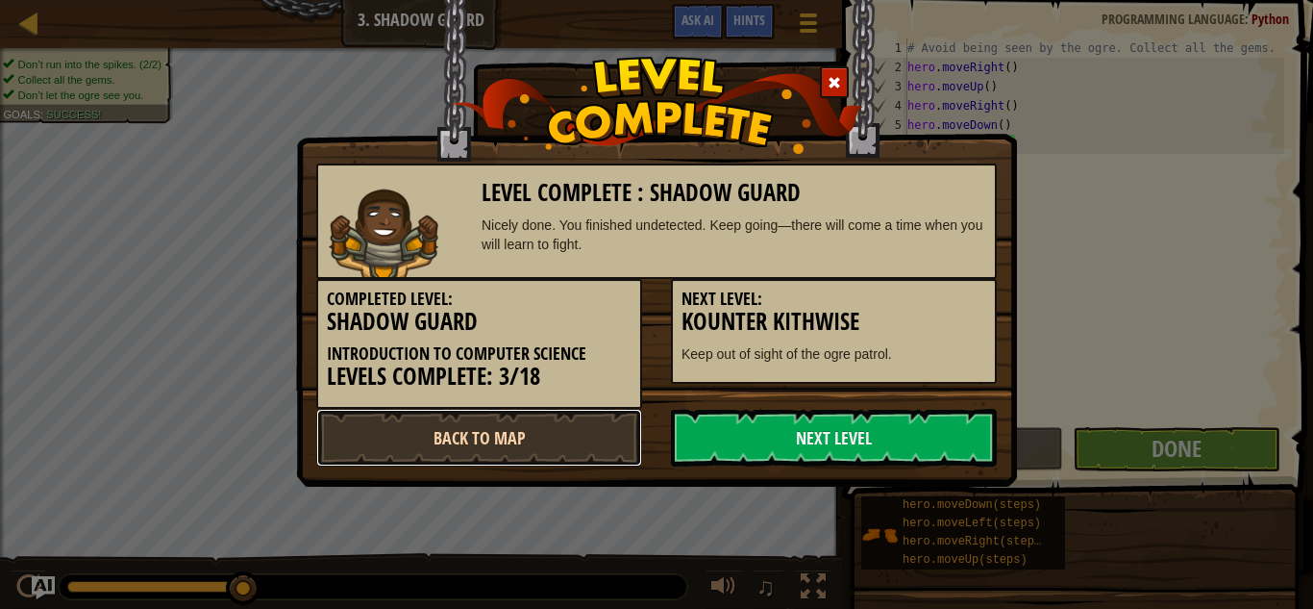
click at [548, 442] on link "Back to Map" at bounding box center [479, 438] width 326 height 58
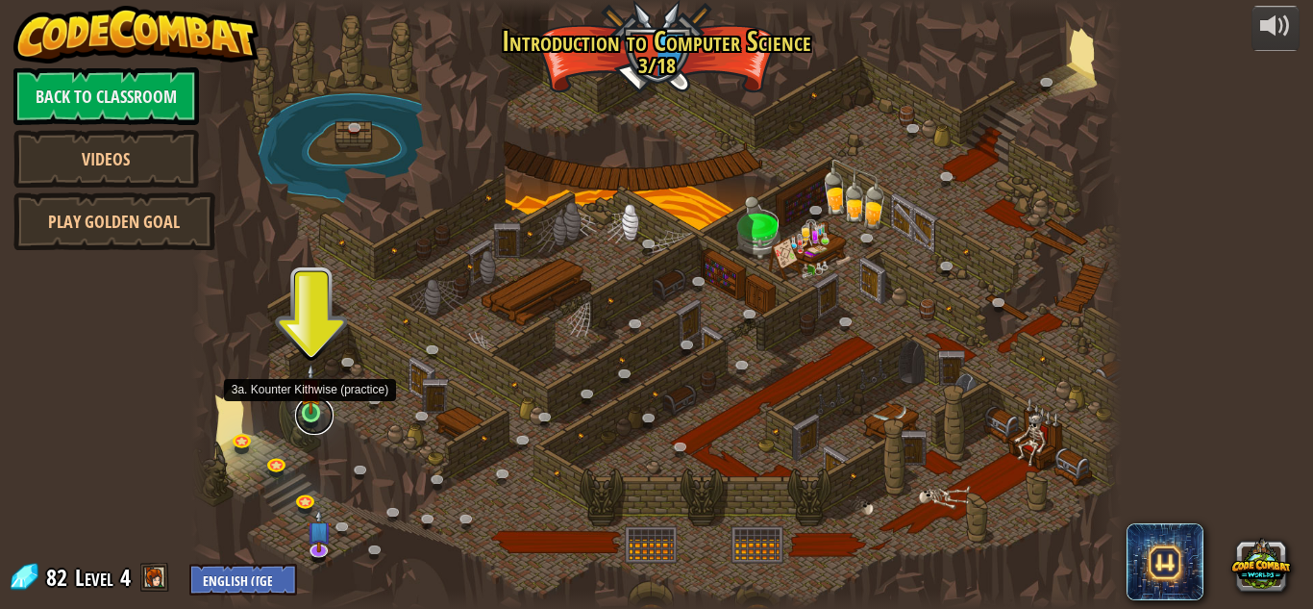
click at [307, 413] on link at bounding box center [314, 415] width 38 height 38
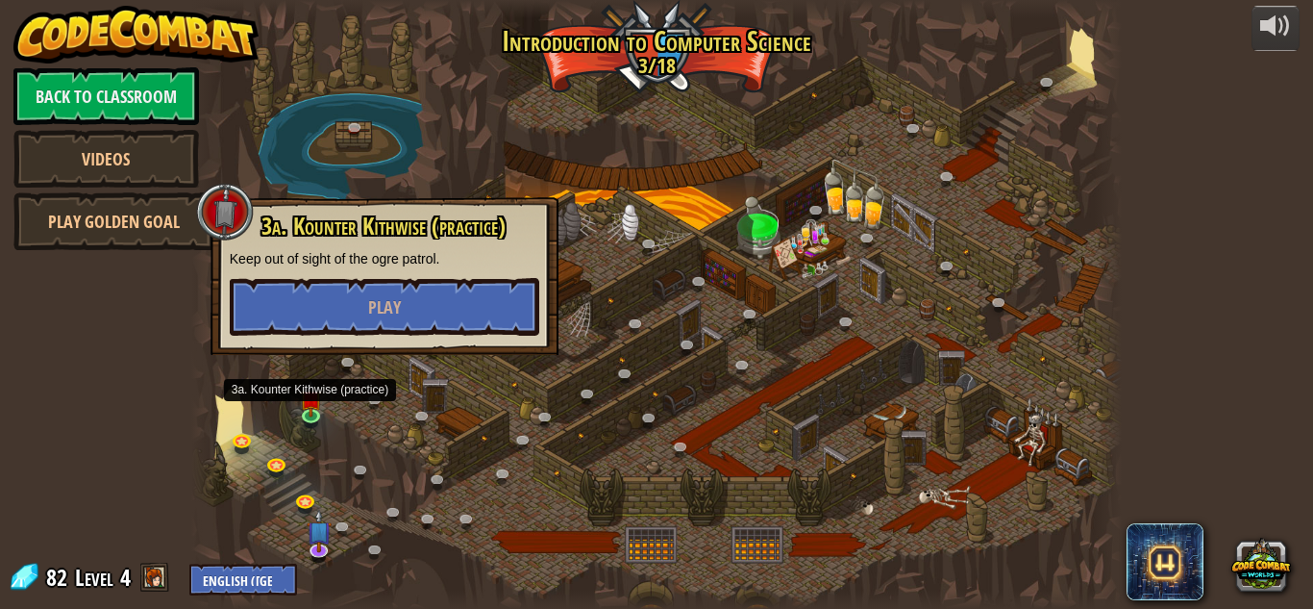
click at [345, 336] on div "3a. Kounter Kithwise (practice) Keep out of sight of the ogre patrol. Play" at bounding box center [385, 276] width 348 height 158
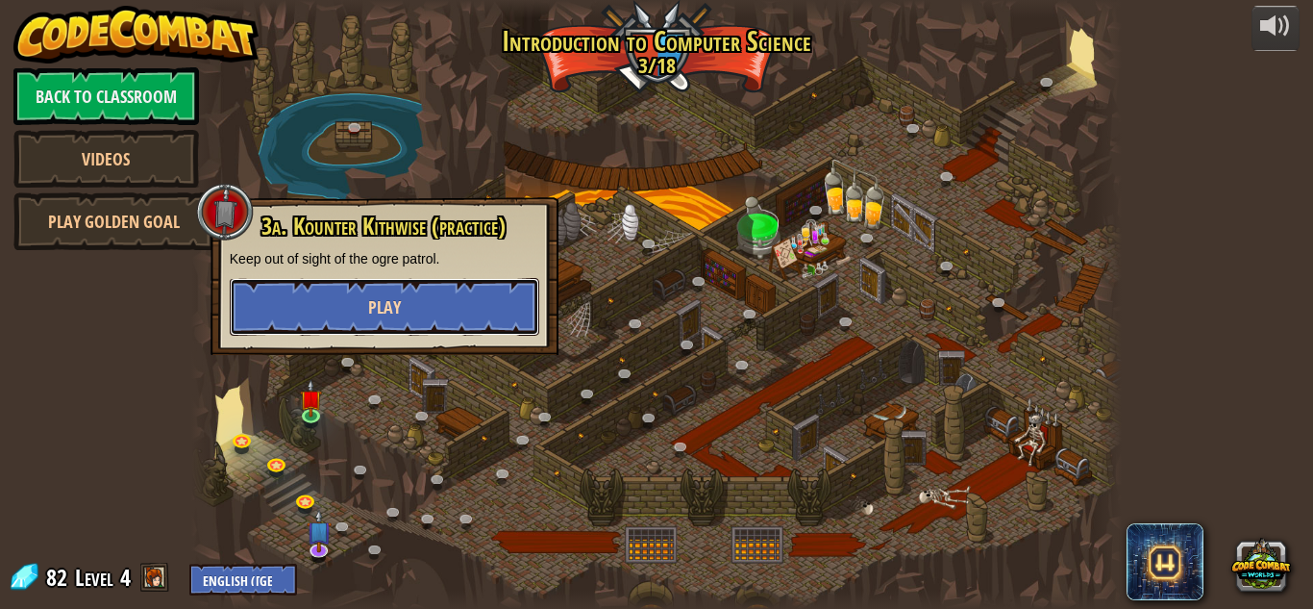
click at [340, 311] on button "Play" at bounding box center [385, 307] width 310 height 58
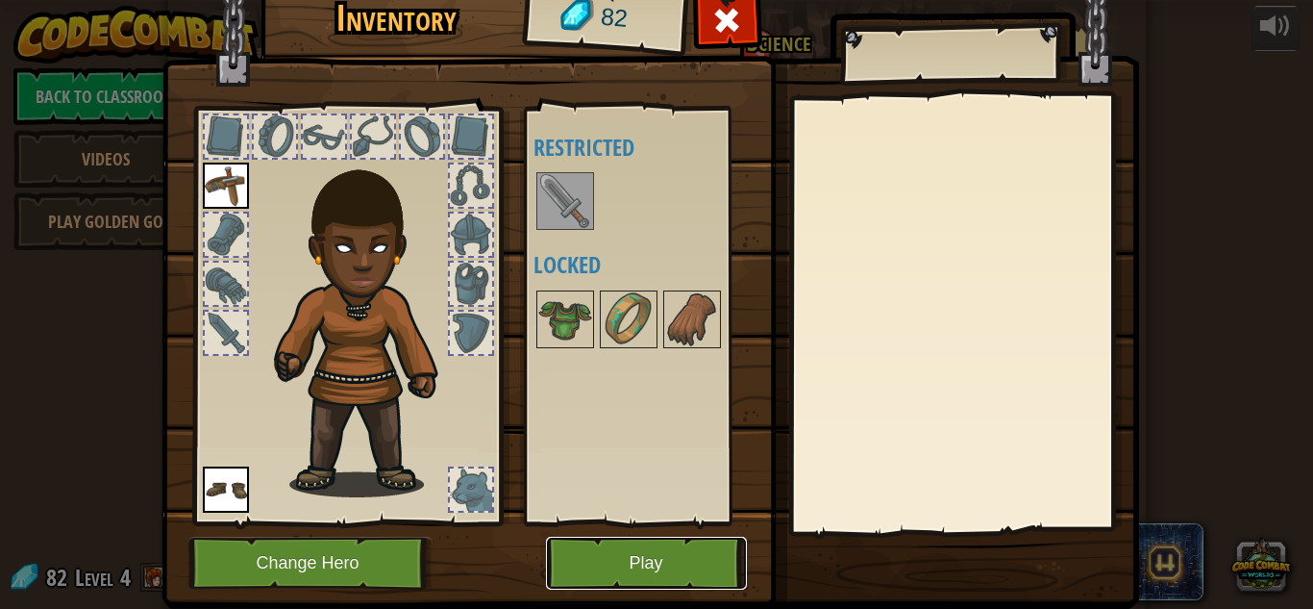
click at [611, 570] on button "Play" at bounding box center [646, 563] width 201 height 53
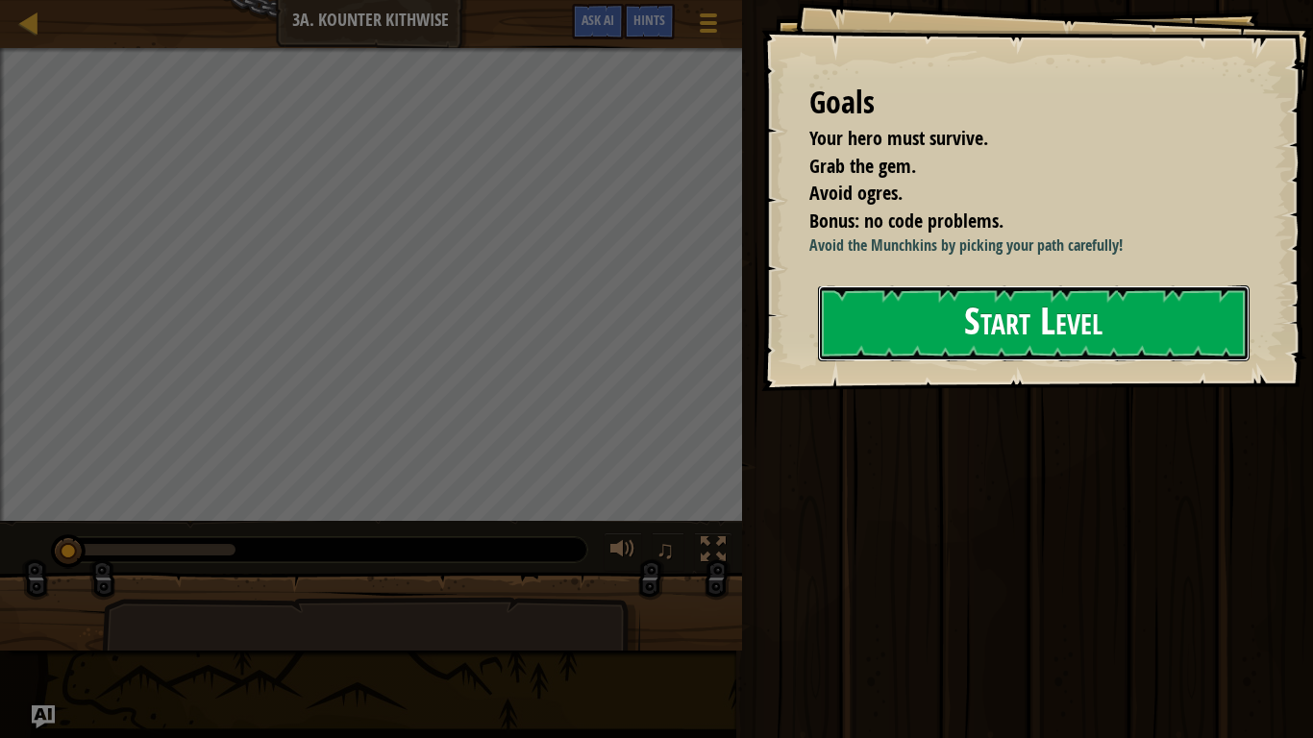
click at [989, 323] on button "Start Level" at bounding box center [1034, 324] width 432 height 76
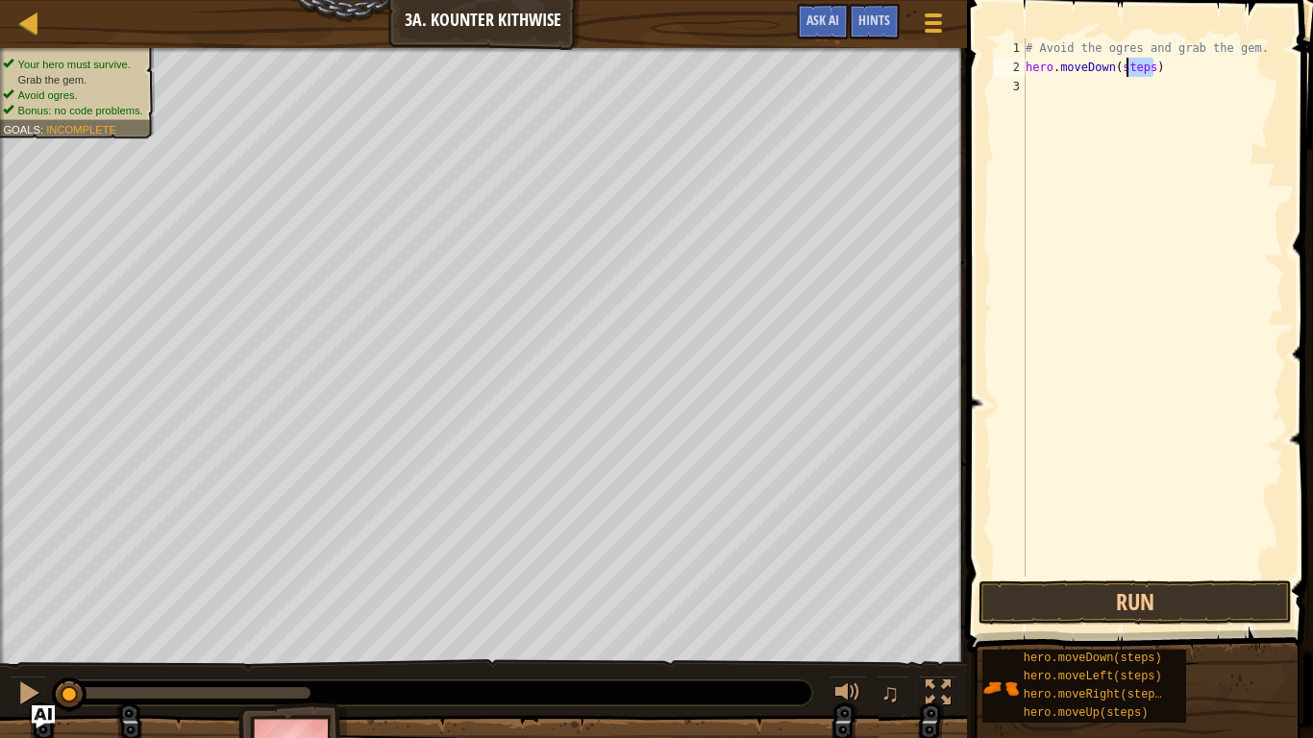
drag, startPoint x: 1153, startPoint y: 75, endPoint x: 1122, endPoint y: 76, distance: 30.8
click at [1122, 76] on div "# Avoid the ogres and grab the gem. hero . moveDown ( steps )" at bounding box center [1153, 326] width 263 height 577
drag, startPoint x: 1162, startPoint y: 90, endPoint x: 1127, endPoint y: 89, distance: 34.6
click at [1127, 89] on div "# Avoid the ogres and grab the gem. hero . moveDown ( ) hero . moveRight ( step…" at bounding box center [1153, 326] width 263 height 577
click at [1189, 608] on button "Run" at bounding box center [1135, 603] width 313 height 44
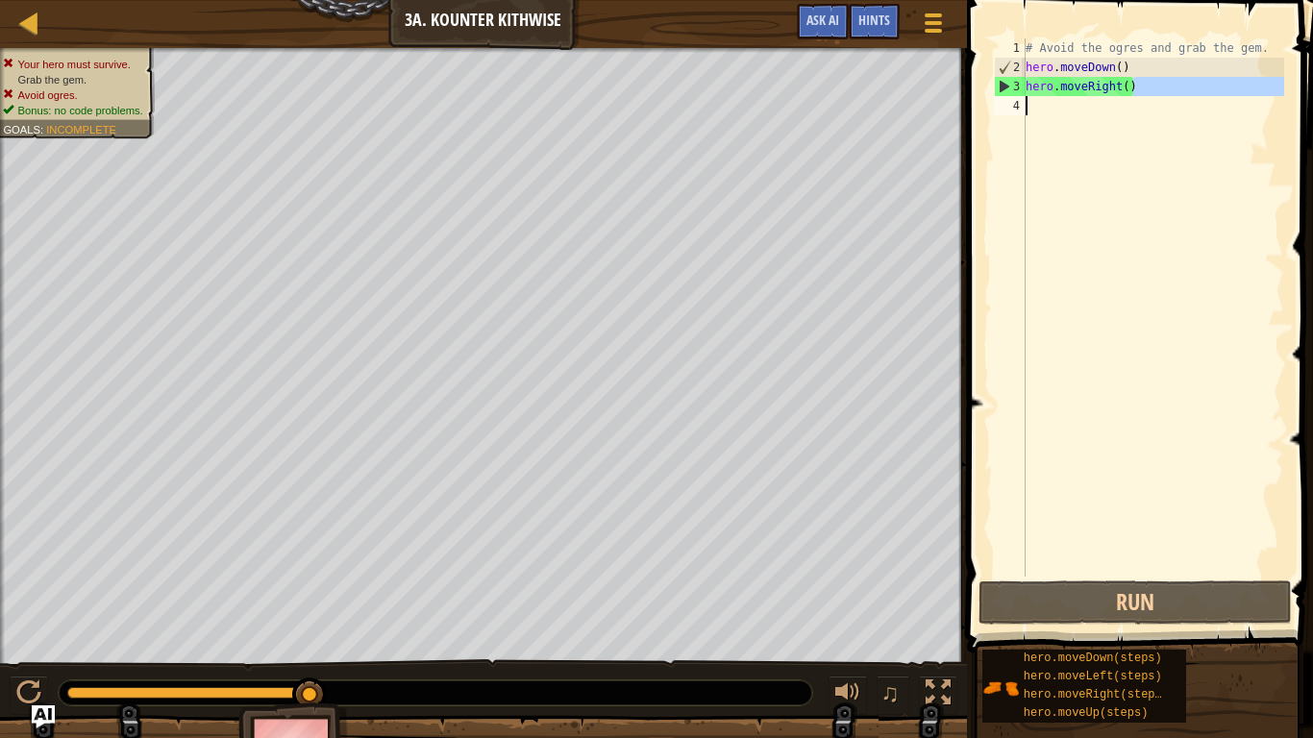
click at [743, 137] on div "Map Introduction to Computer Science 3a. Kounter Kithwise Game Menu Done Hints …" at bounding box center [656, 369] width 1313 height 738
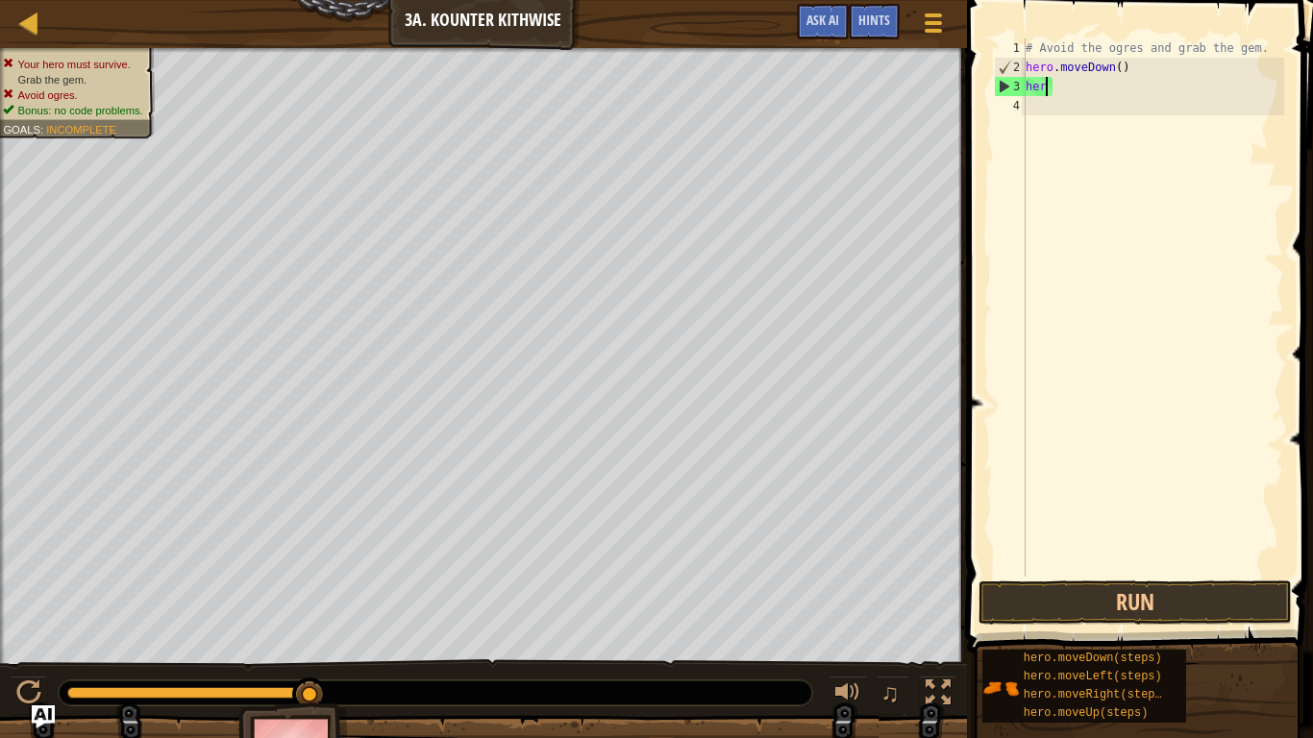
type textarea "h"
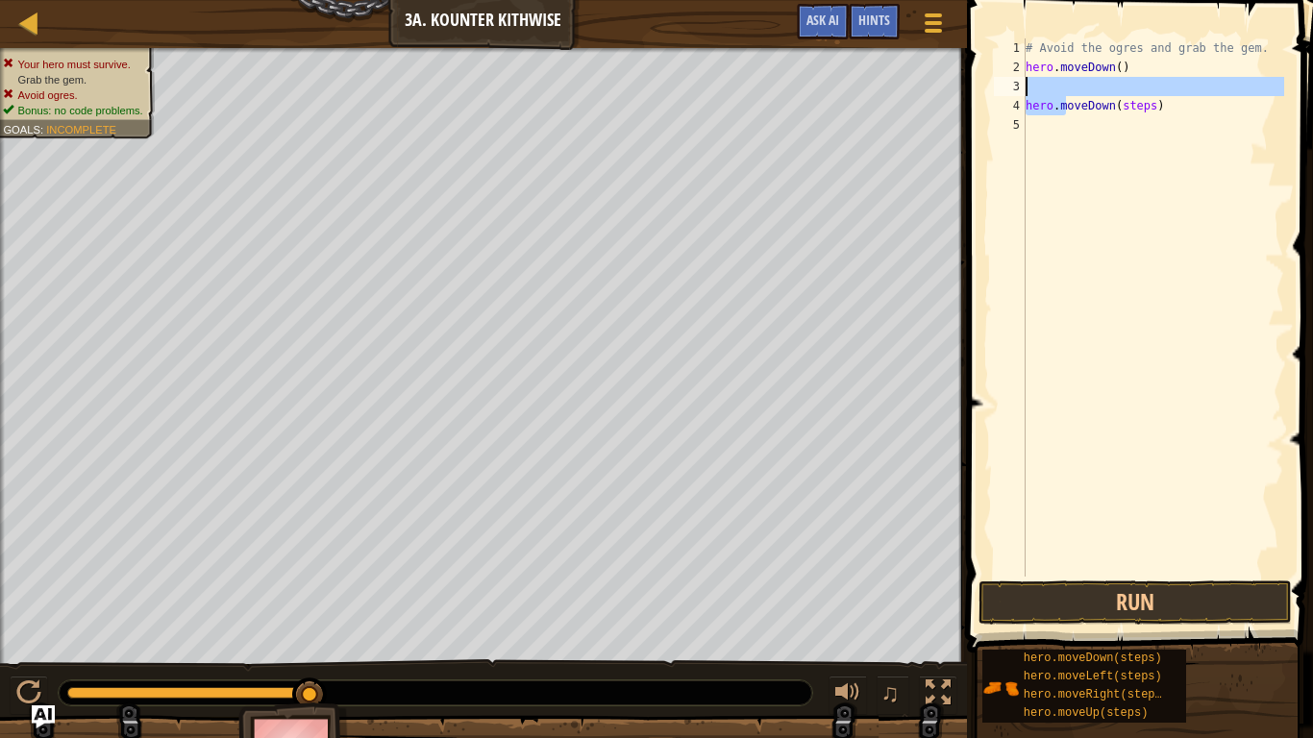
drag, startPoint x: 1068, startPoint y: 108, endPoint x: 1065, endPoint y: 83, distance: 25.2
click at [1065, 83] on div "# Avoid the ogres and grab the gem. hero . moveDown ( ) hero . moveDown ( steps…" at bounding box center [1153, 326] width 263 height 577
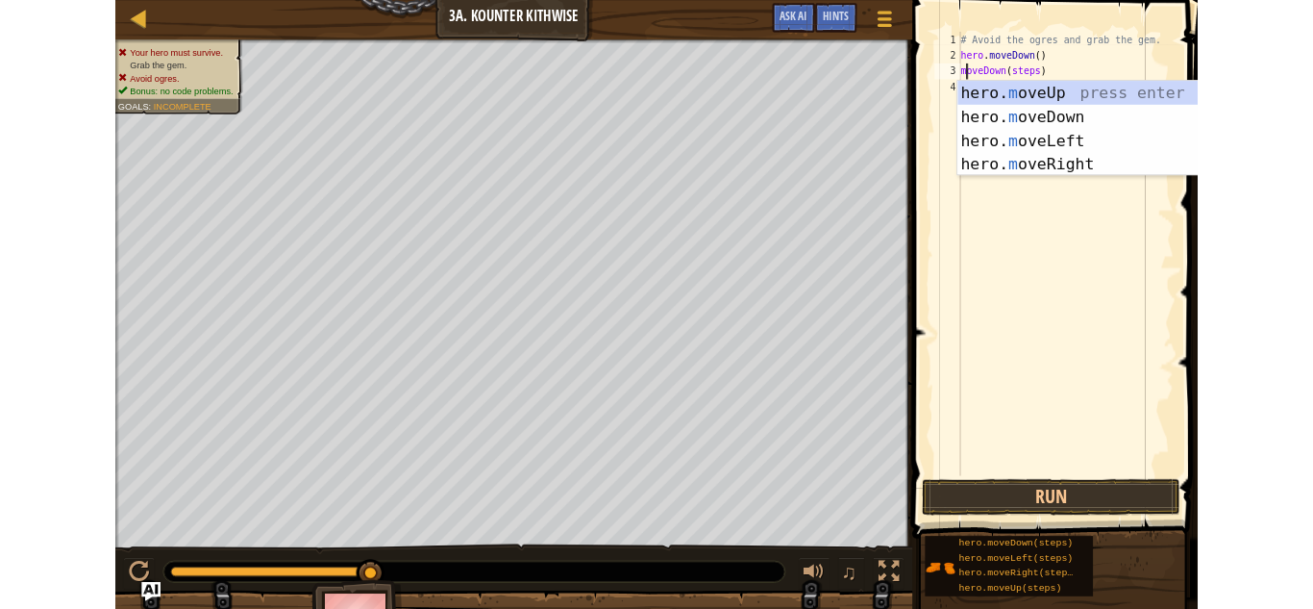
scroll to position [9, 1]
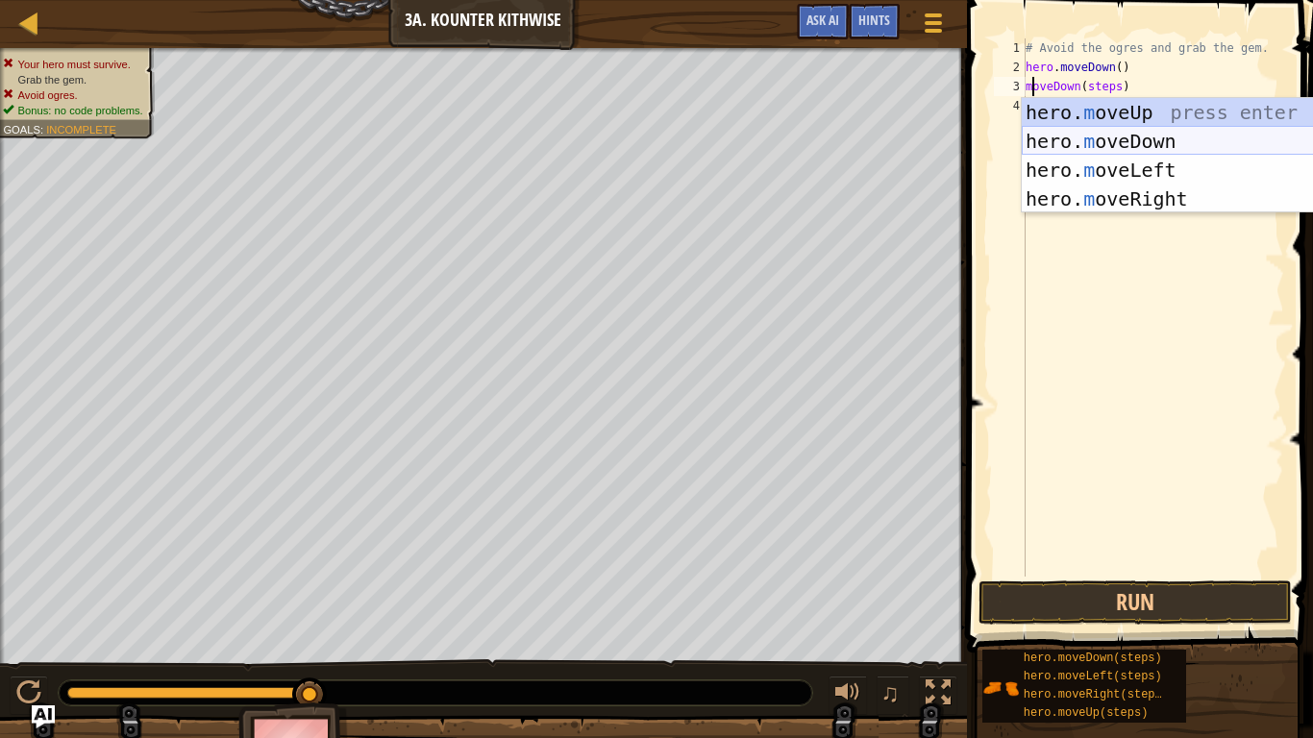
click at [1153, 131] on div "hero. m oveUp press enter hero. m oveDown press enter hero. m oveLeft press ent…" at bounding box center [1203, 184] width 363 height 173
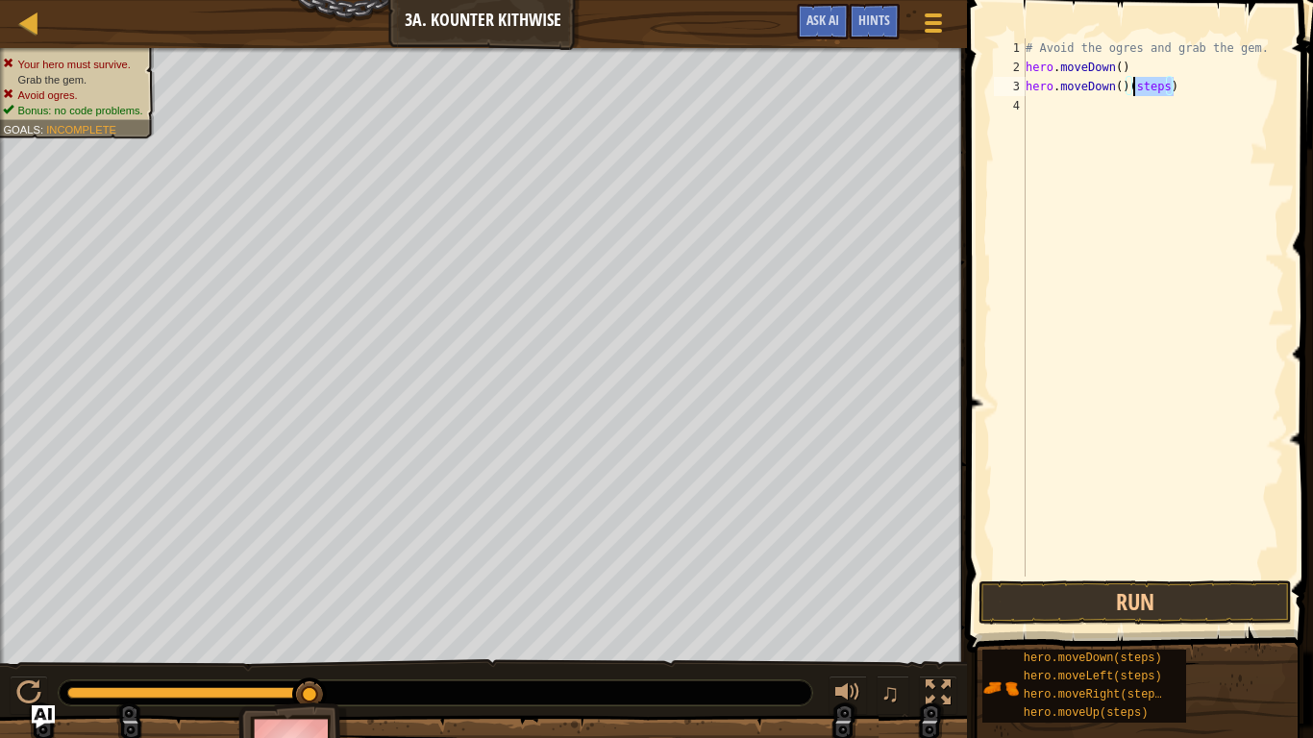
drag, startPoint x: 1172, startPoint y: 85, endPoint x: 1129, endPoint y: 83, distance: 43.3
click at [1129, 83] on div "# Avoid the ogres and grab the gem. hero . moveDown ( ) hero . moveDown ( ) ( s…" at bounding box center [1153, 326] width 263 height 577
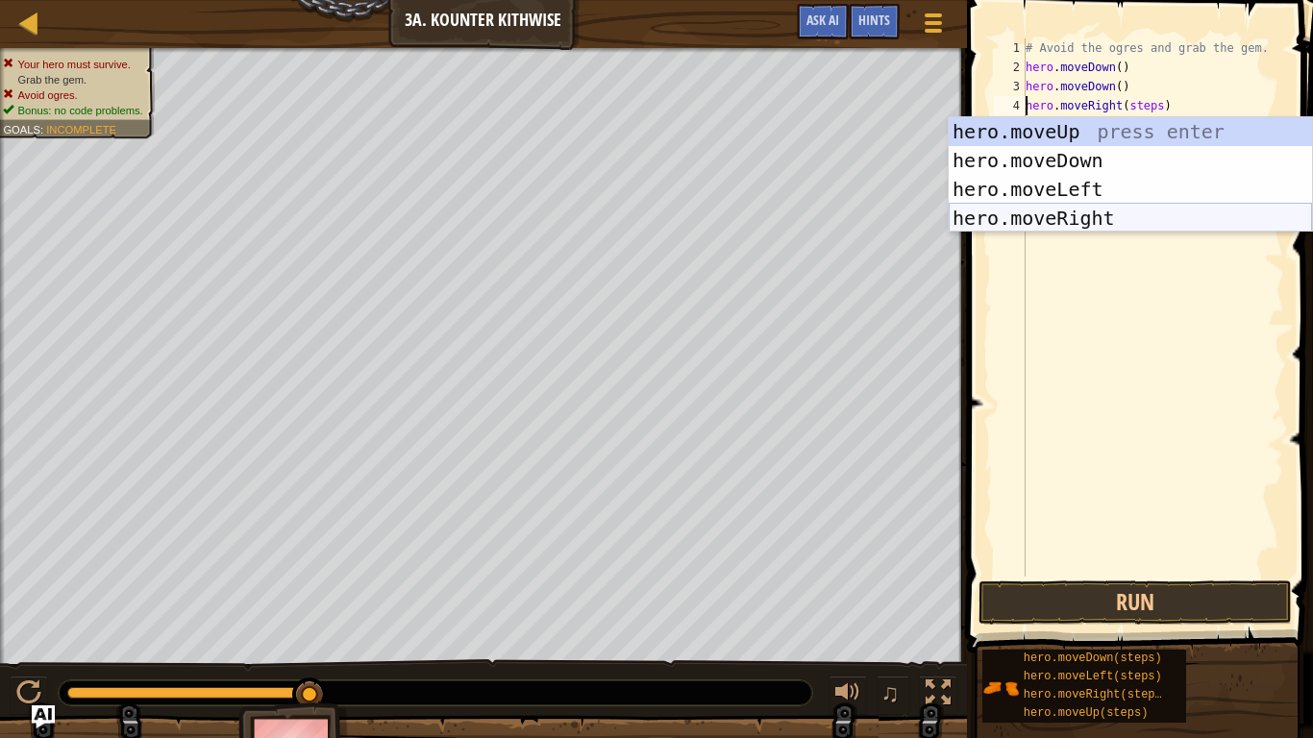
click at [1113, 209] on div "hero.moveUp press enter hero.moveDown press enter hero.moveLeft press enter her…" at bounding box center [1130, 203] width 363 height 173
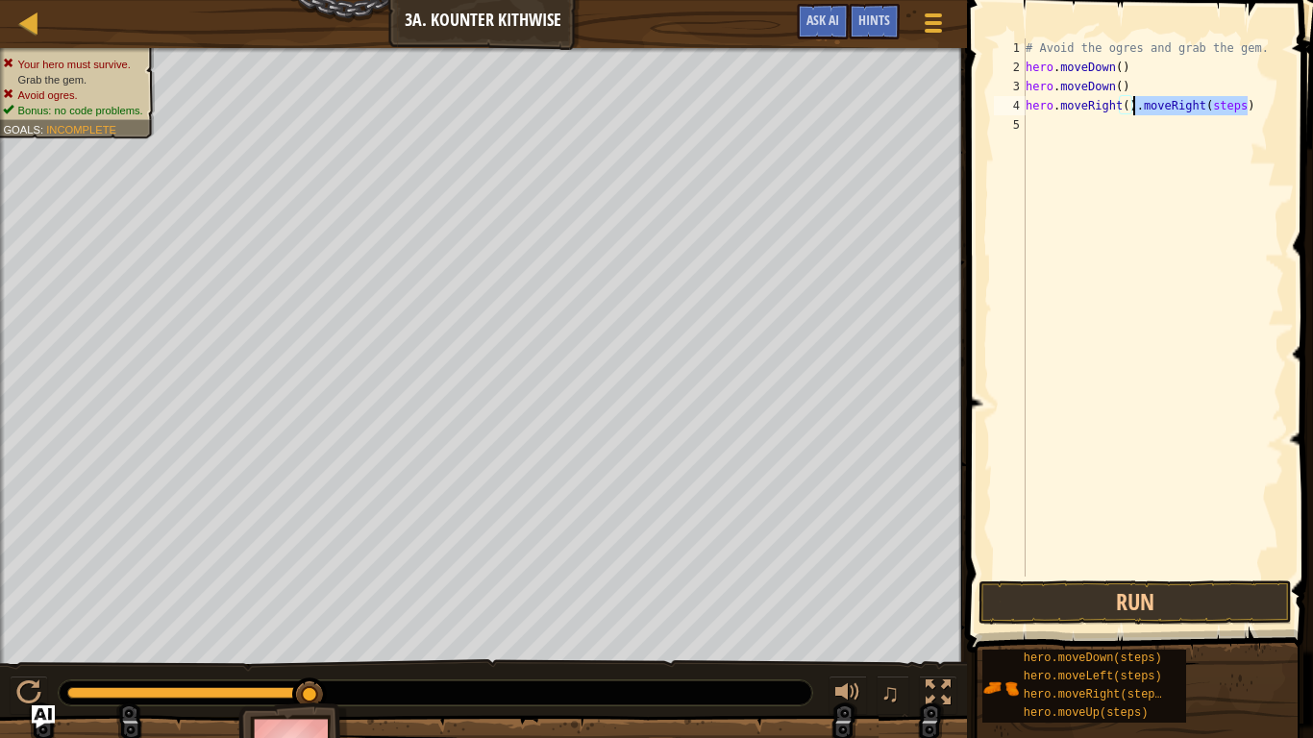
drag, startPoint x: 1252, startPoint y: 98, endPoint x: 1131, endPoint y: 112, distance: 121.9
click at [1131, 112] on div "# Avoid the ogres and grab the gem. hero . moveDown ( ) hero . moveDown ( ) her…" at bounding box center [1153, 326] width 263 height 577
click at [1269, 608] on button "Run" at bounding box center [1135, 603] width 313 height 44
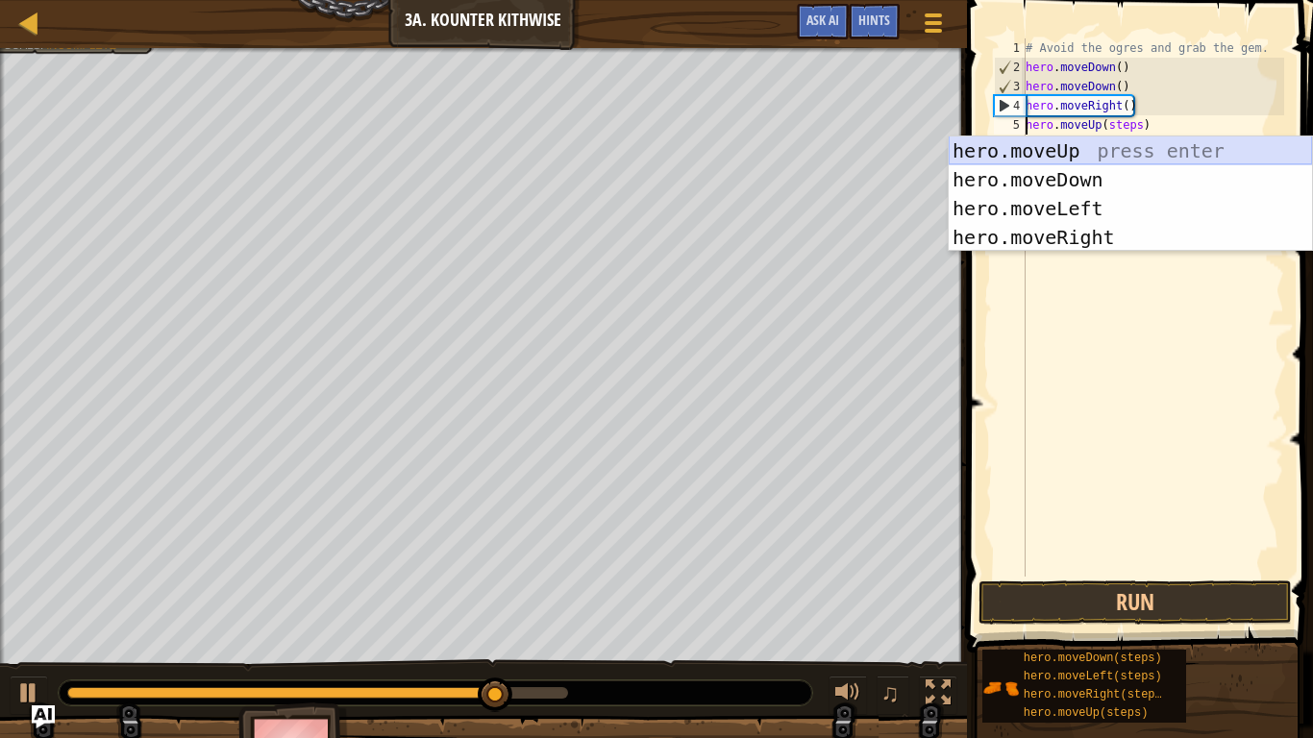
click at [1124, 154] on div "hero.moveUp press enter hero.moveDown press enter hero.moveLeft press enter her…" at bounding box center [1130, 223] width 363 height 173
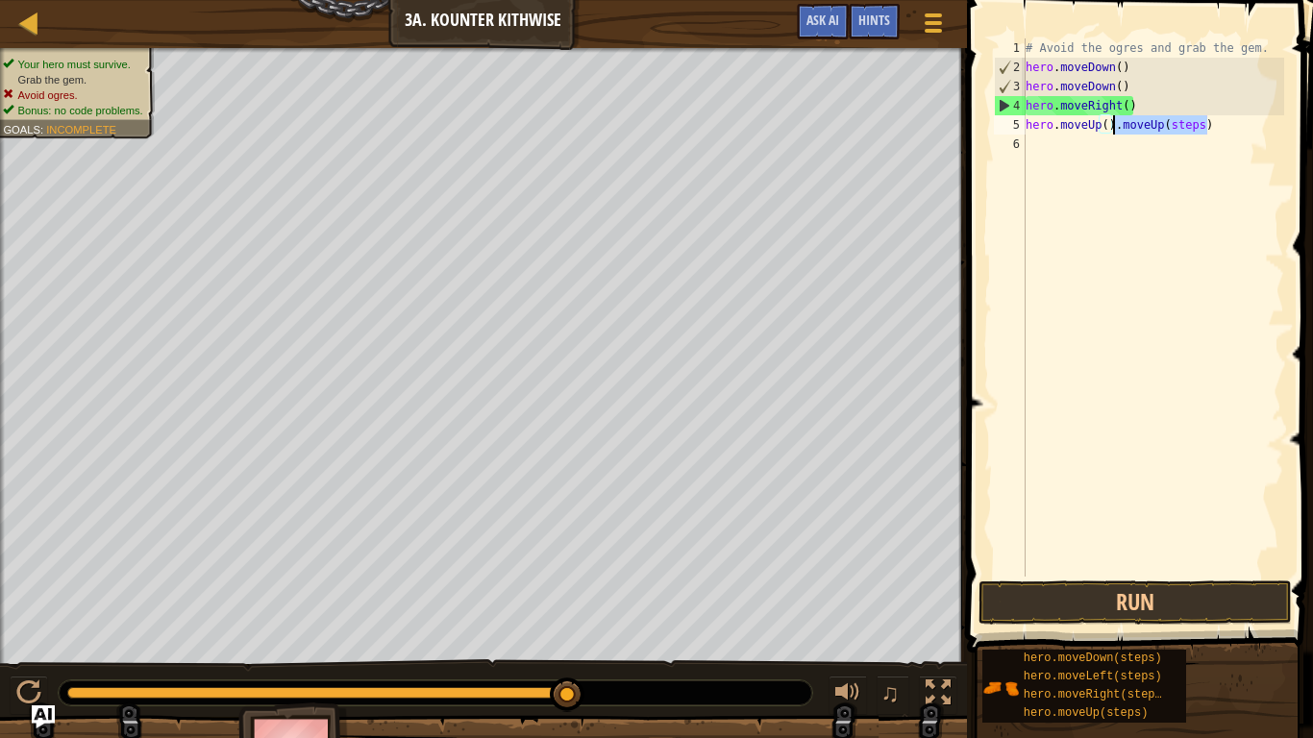
drag, startPoint x: 1217, startPoint y: 131, endPoint x: 1113, endPoint y: 128, distance: 103.9
click at [1113, 128] on div "# Avoid the ogres and grab the gem. hero . moveDown ( ) hero . moveDown ( ) her…" at bounding box center [1153, 326] width 263 height 577
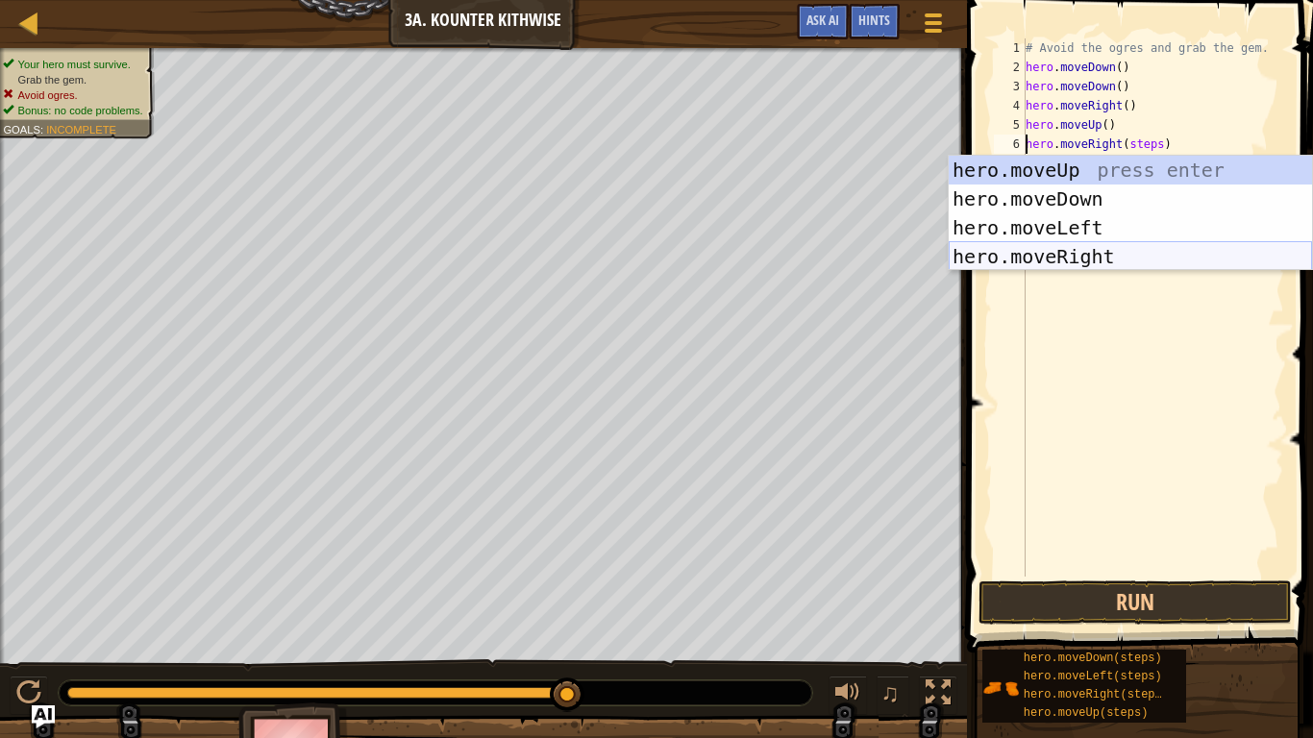
click at [1138, 260] on div "hero.moveUp press enter hero.moveDown press enter hero.moveLeft press enter her…" at bounding box center [1130, 242] width 363 height 173
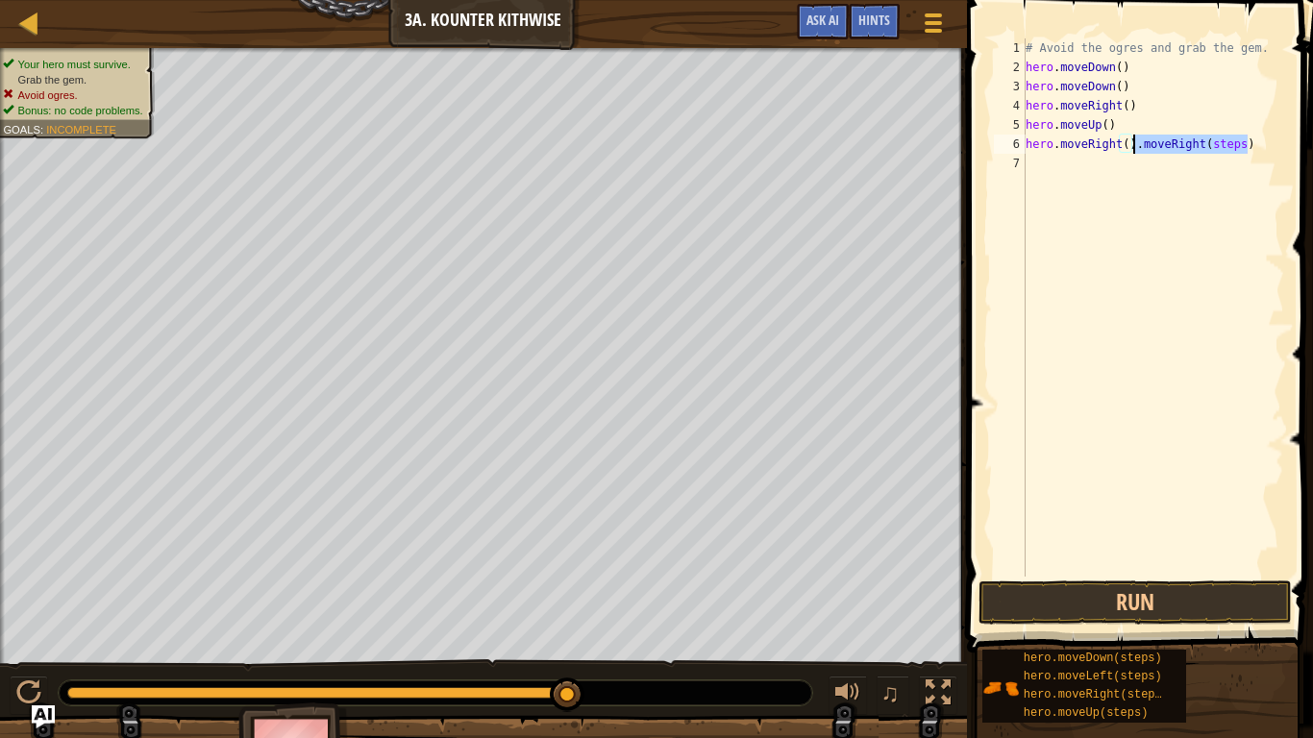
drag, startPoint x: 1250, startPoint y: 143, endPoint x: 1134, endPoint y: 143, distance: 116.3
click at [1134, 143] on div "# Avoid the ogres and grab the gem. hero . moveDown ( ) hero . moveDown ( ) her…" at bounding box center [1153, 326] width 263 height 577
click at [1109, 608] on button "Run" at bounding box center [1135, 603] width 313 height 44
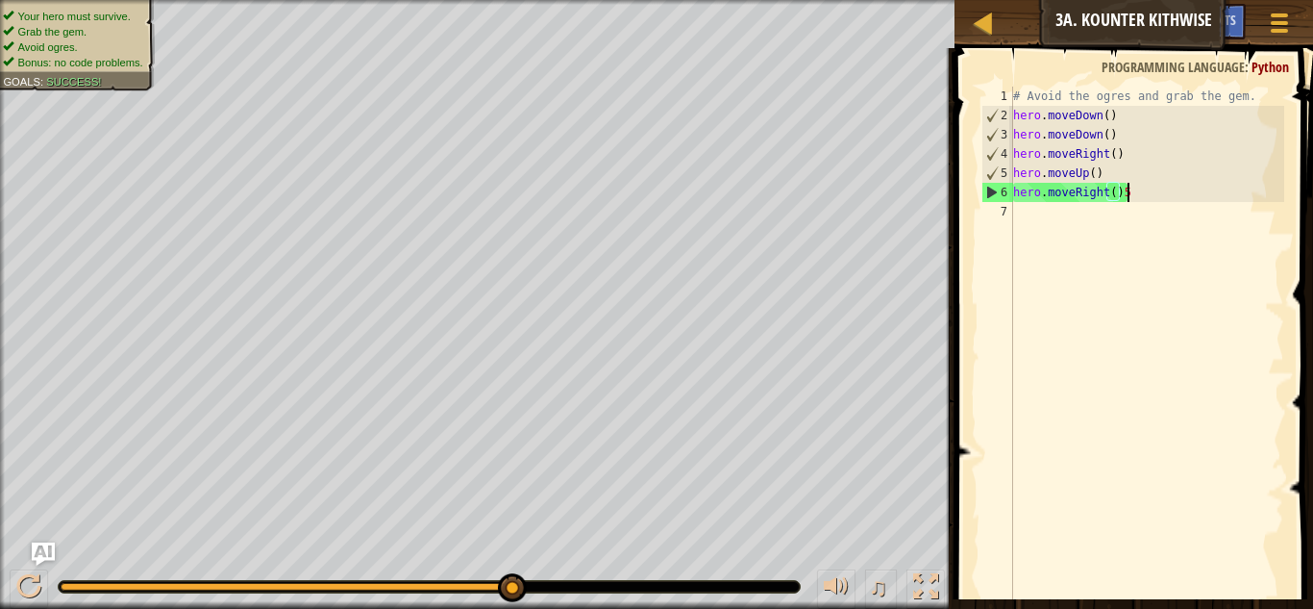
scroll to position [9, 15]
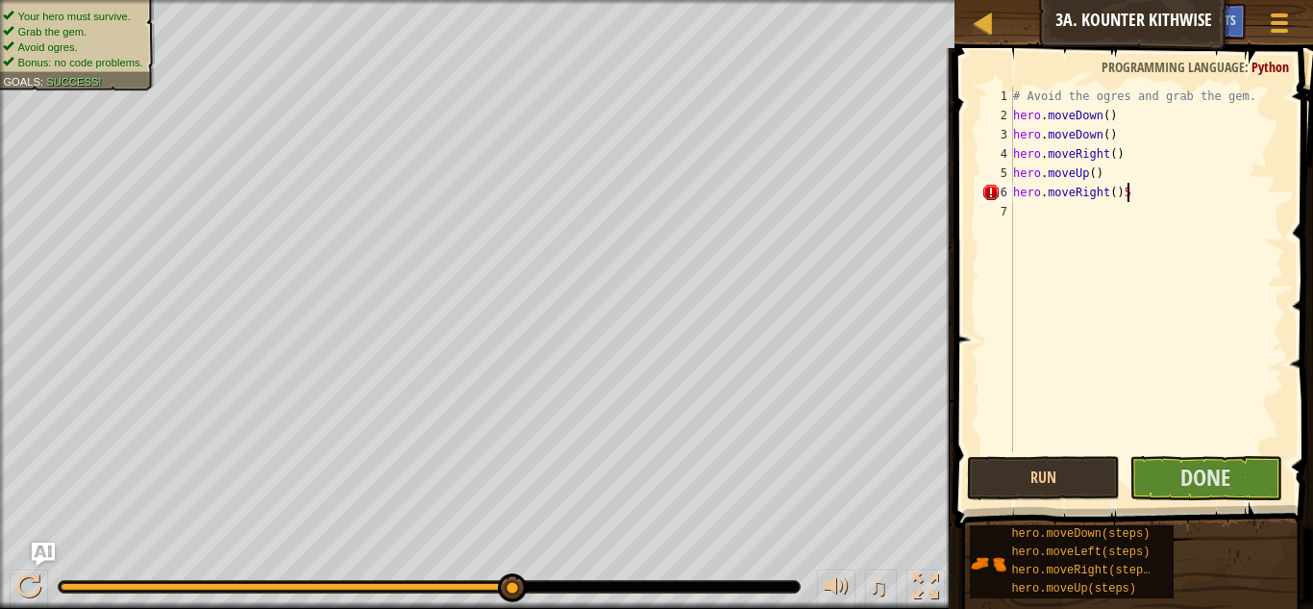
type textarea "hero.moveRight()5"
click at [1154, 491] on button "Done" at bounding box center [1206, 478] width 153 height 44
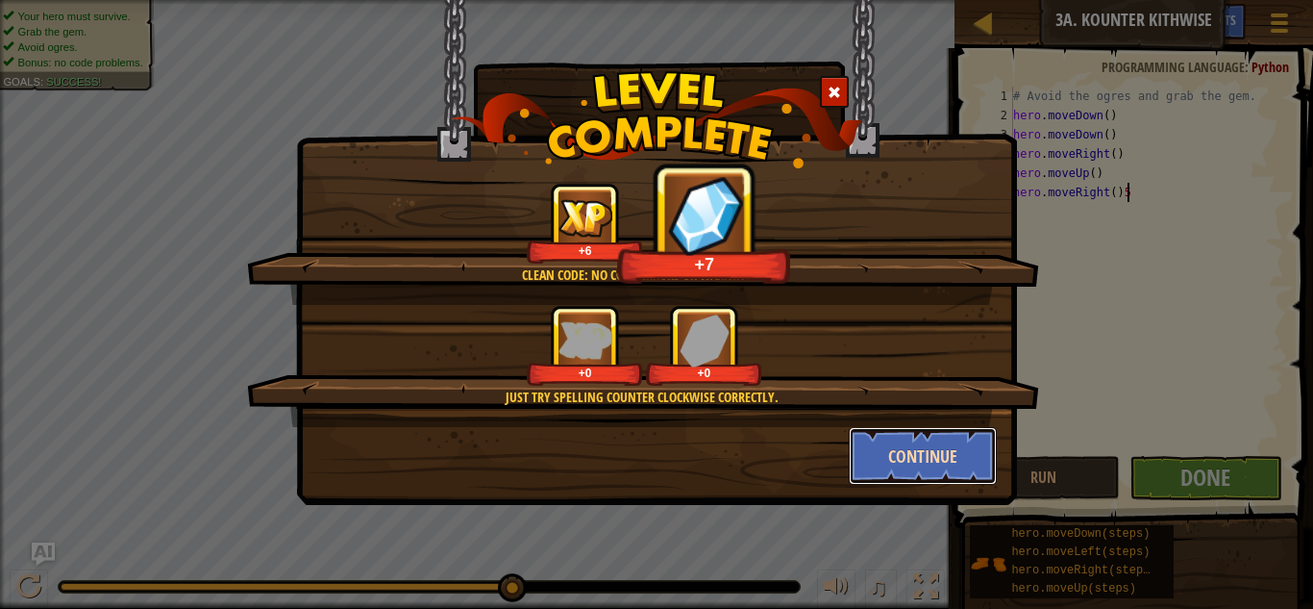
click at [870, 436] on button "Continue" at bounding box center [923, 456] width 149 height 58
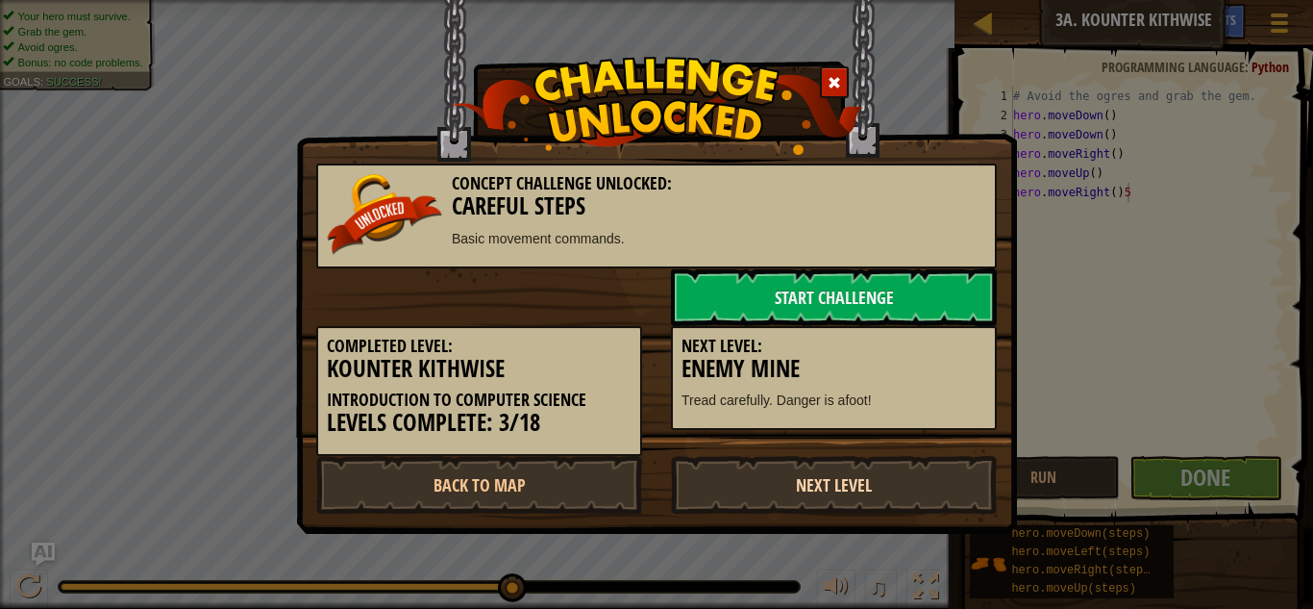
click at [768, 487] on link "Next Level" at bounding box center [834, 485] width 326 height 58
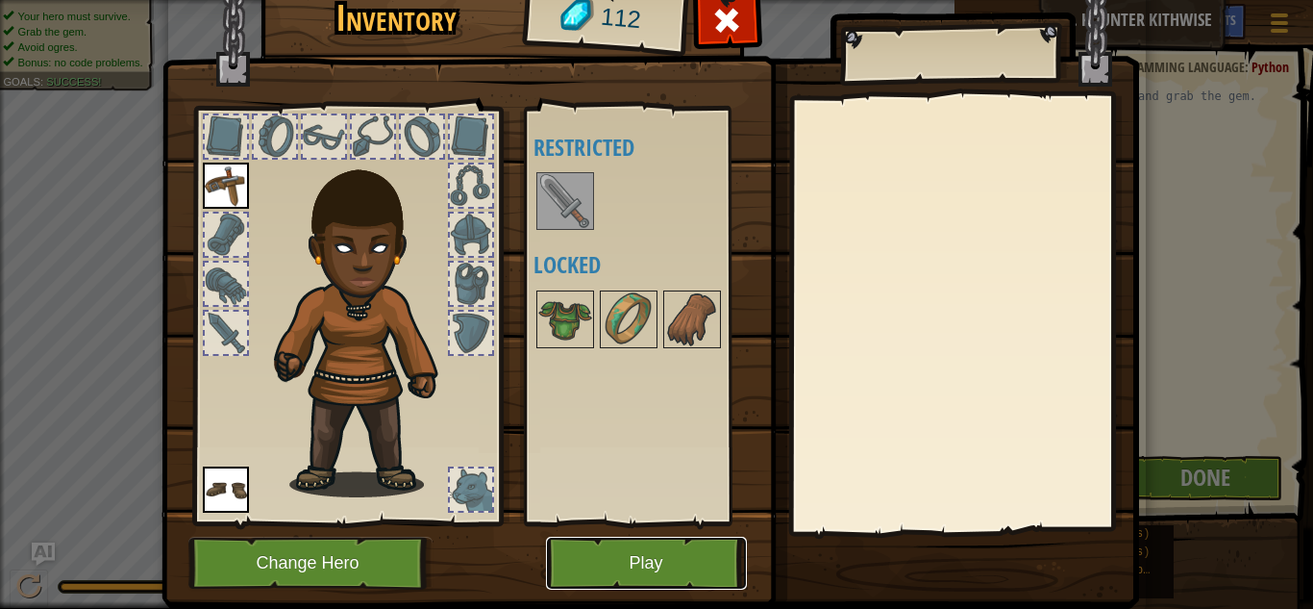
click at [692, 544] on button "Play" at bounding box center [646, 563] width 201 height 53
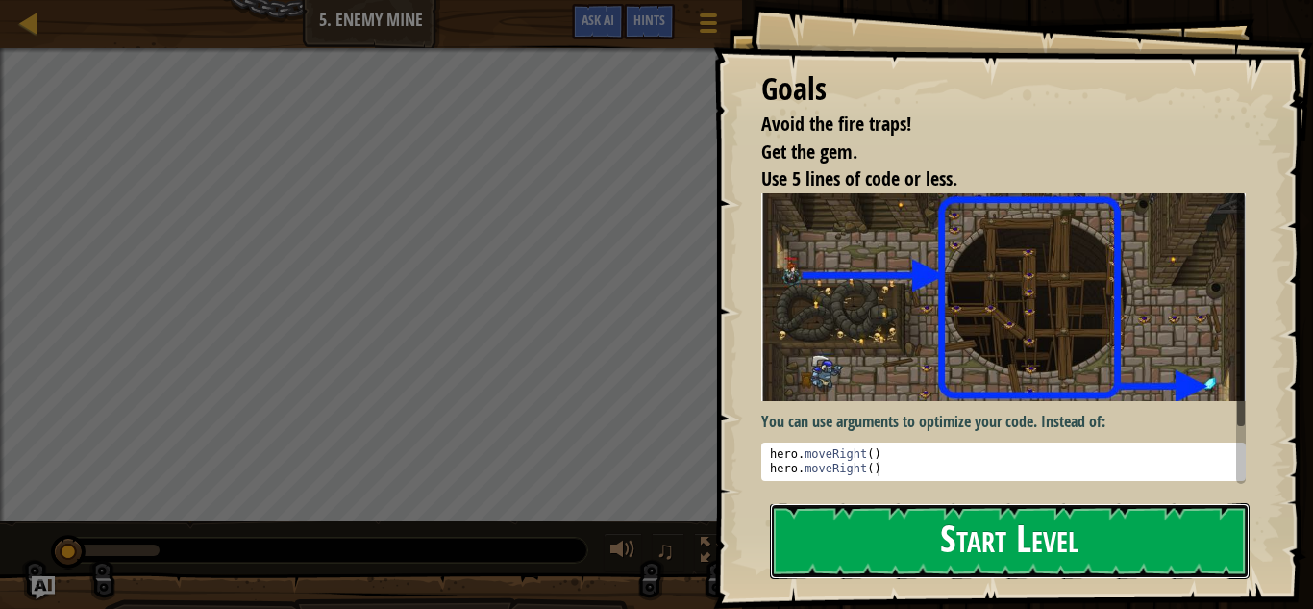
click at [863, 543] on button "Start Level" at bounding box center [1010, 541] width 480 height 76
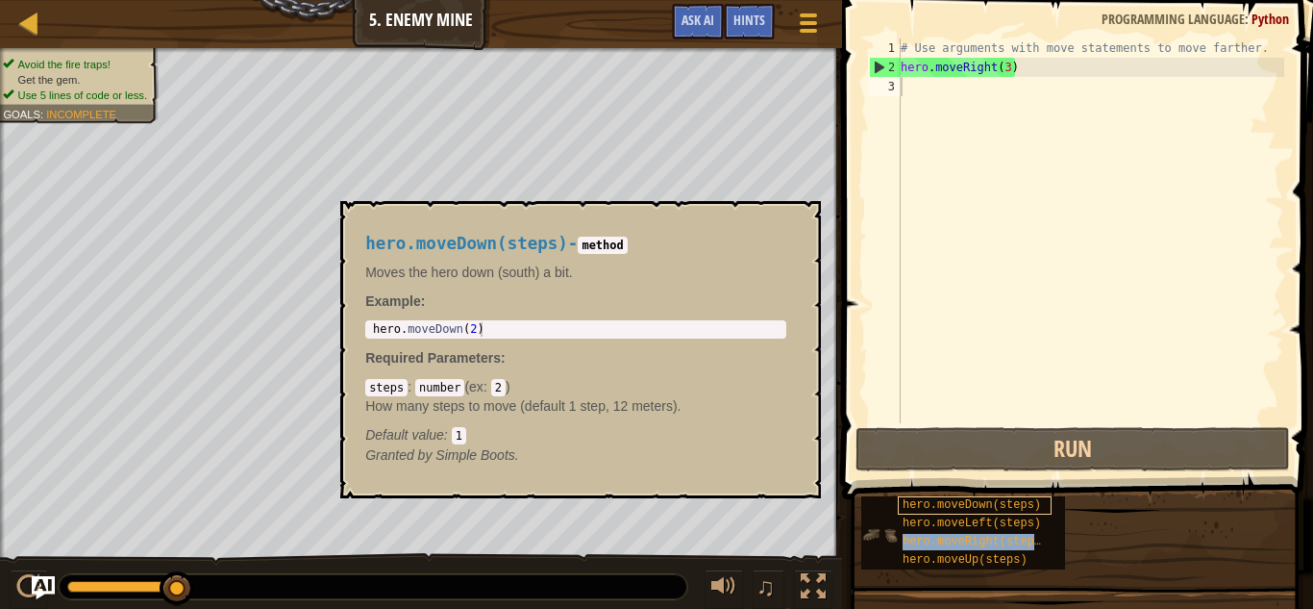
type textarea "hero.moveRight(steps)"
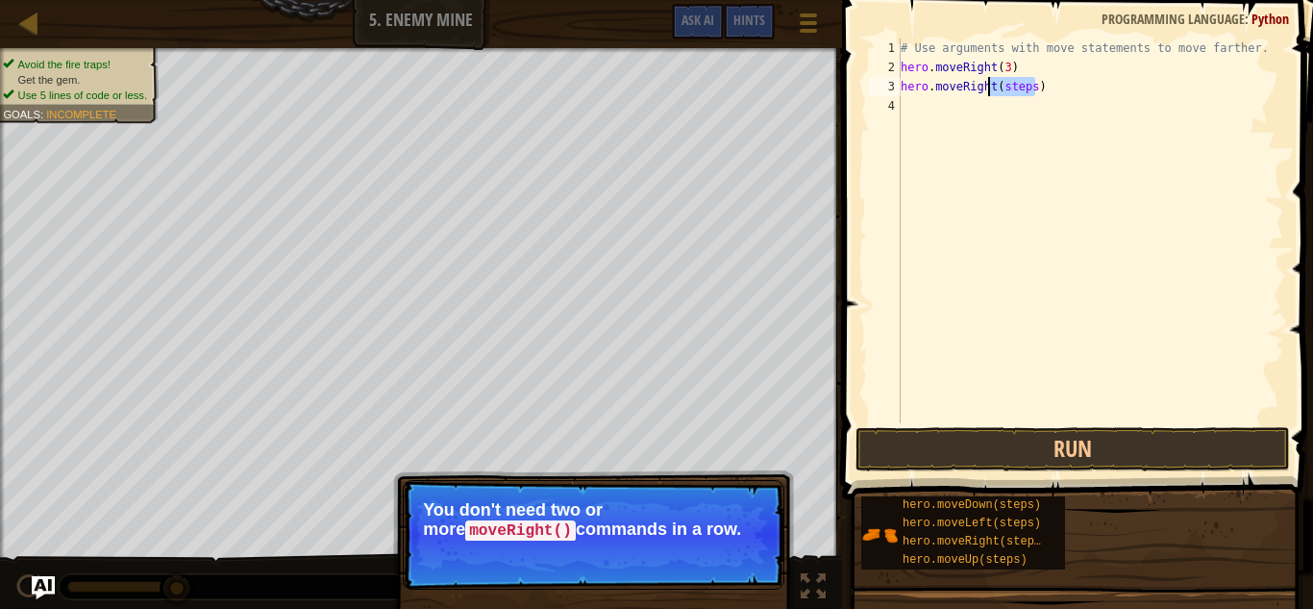
drag, startPoint x: 1036, startPoint y: 88, endPoint x: 990, endPoint y: 94, distance: 45.6
click at [990, 94] on div "# Use arguments with move statements to move farther. hero . moveRight ( 3 ) he…" at bounding box center [1091, 249] width 388 height 423
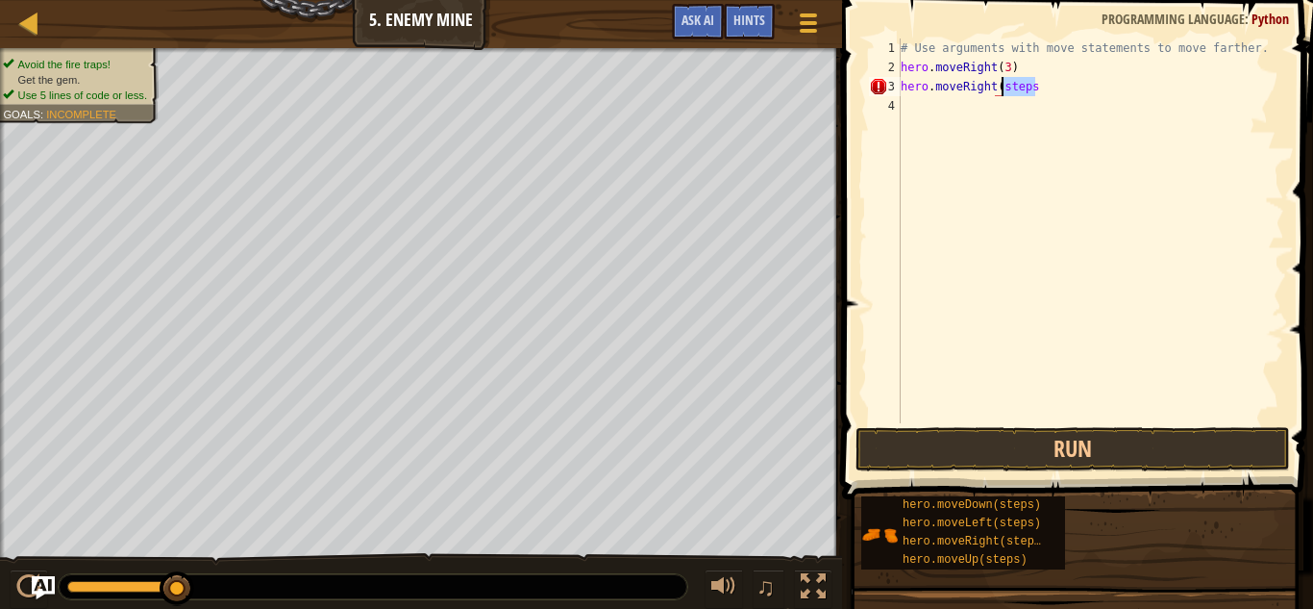
drag, startPoint x: 1038, startPoint y: 85, endPoint x: 1005, endPoint y: 82, distance: 33.8
click at [1005, 82] on div "# Use arguments with move statements to move farther. hero . moveRight ( 3 ) he…" at bounding box center [1091, 249] width 388 height 423
click at [1064, 439] on button "Run" at bounding box center [1073, 449] width 435 height 44
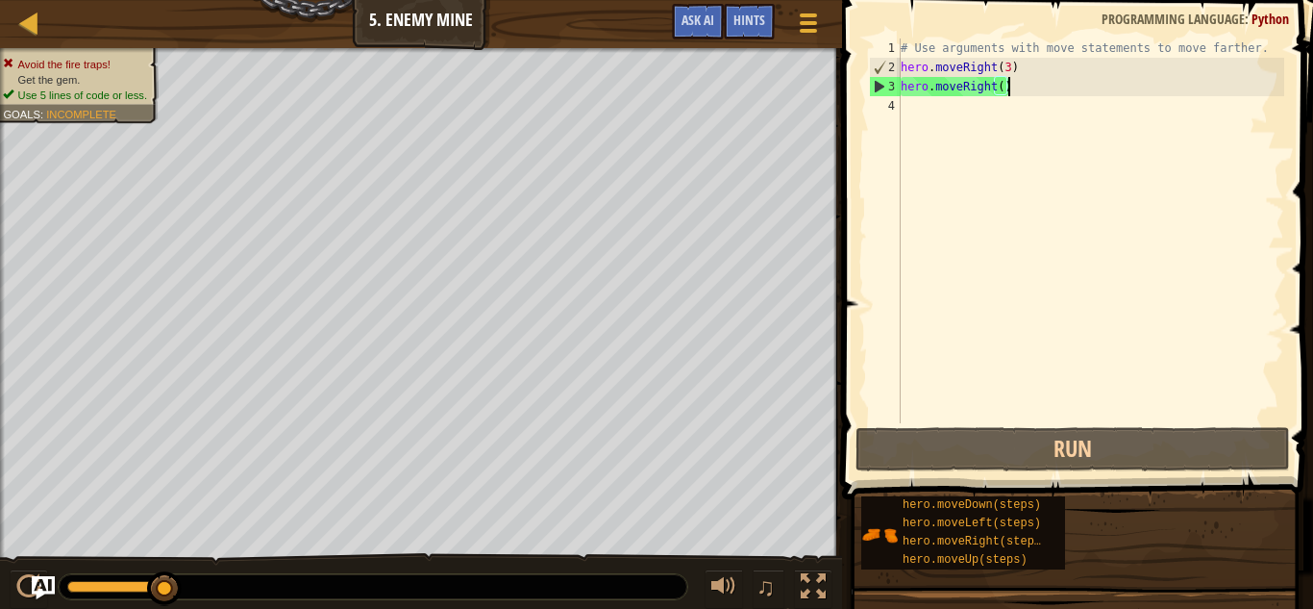
click at [1002, 86] on div "# Use arguments with move statements to move farther. hero . moveRight ( 3 ) he…" at bounding box center [1091, 249] width 388 height 423
drag, startPoint x: 993, startPoint y: 91, endPoint x: 963, endPoint y: 88, distance: 30.9
click at [963, 88] on div "# Use arguments with move statements to move farther. hero . moveRight ( 3 ) he…" at bounding box center [1091, 249] width 388 height 423
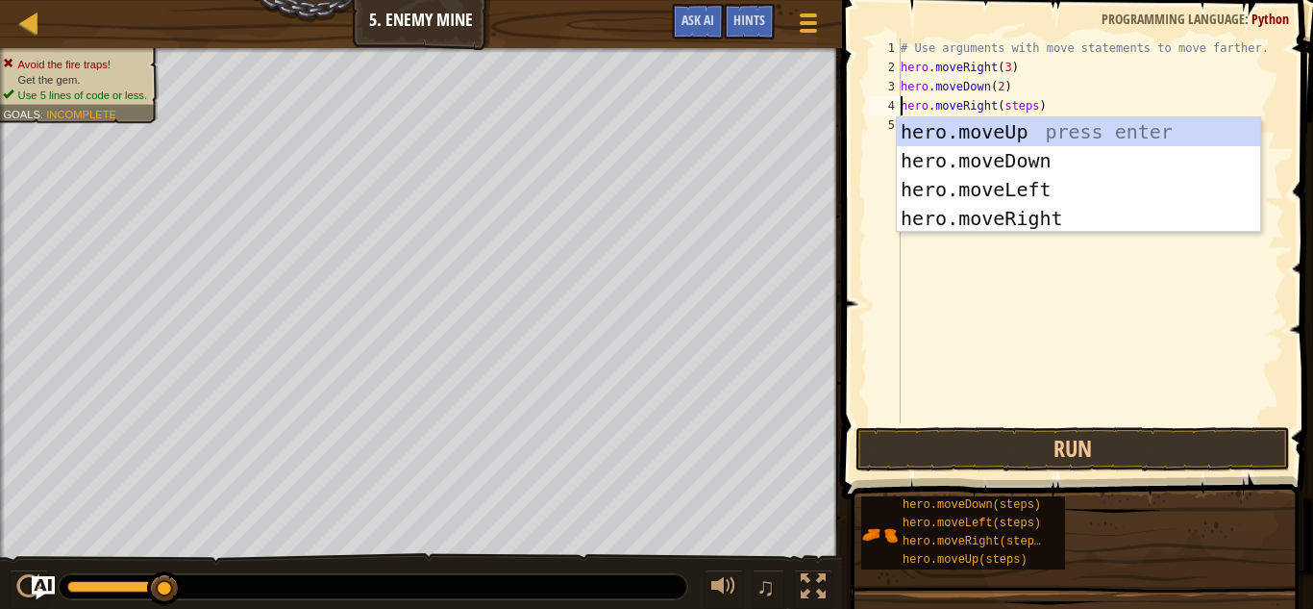
click at [1067, 224] on div "hero.moveUp press enter hero.moveDown press enter hero.moveLeft press enter her…" at bounding box center [1078, 203] width 363 height 173
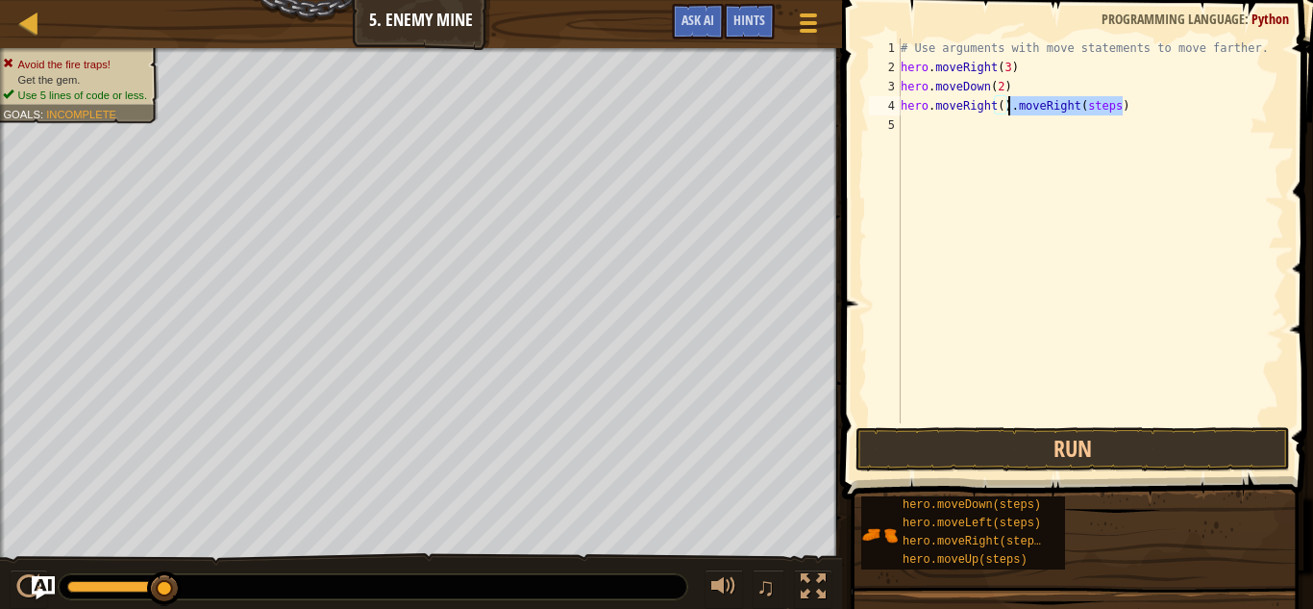
drag, startPoint x: 1132, startPoint y: 107, endPoint x: 1007, endPoint y: 107, distance: 125.0
click at [1007, 107] on div "# Use arguments with move statements to move farther. hero . moveRight ( 3 ) he…" at bounding box center [1091, 249] width 388 height 423
click at [999, 104] on div "# Use arguments with move statements to move farther. hero . moveRight ( 3 ) he…" at bounding box center [1091, 249] width 388 height 423
click at [0, 0] on div "hero.moveUp press enter hero.moveDown press enter hero.moveLeft press enter her…" at bounding box center [0, 0] width 0 height 0
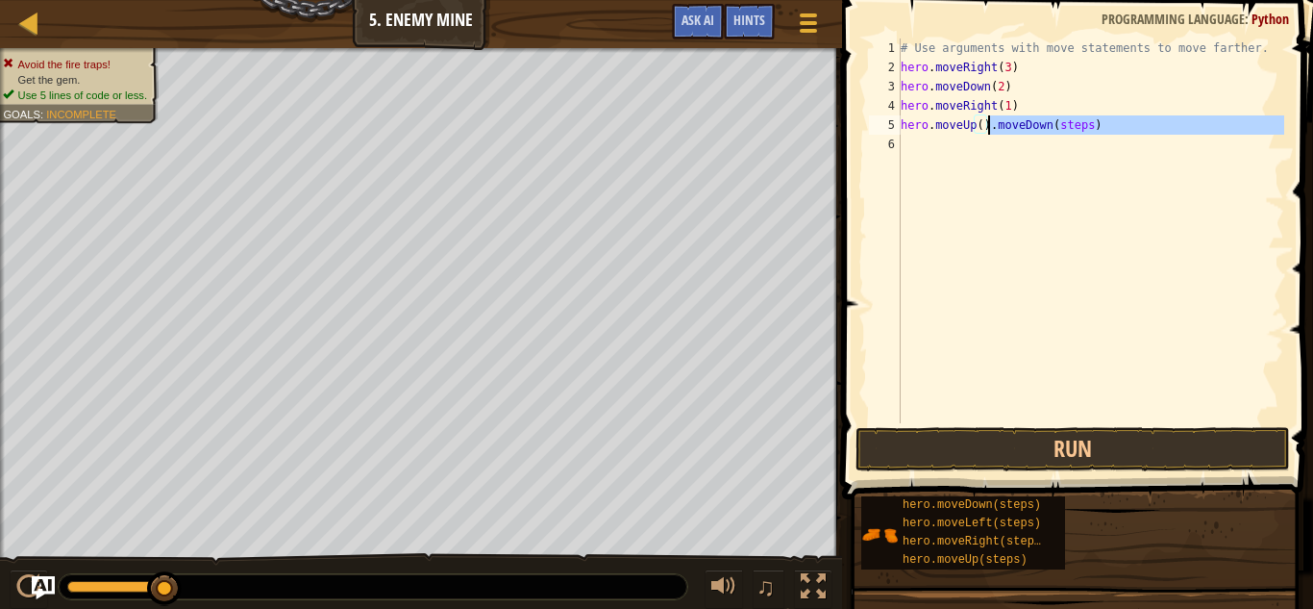
drag, startPoint x: 1106, startPoint y: 135, endPoint x: 990, endPoint y: 132, distance: 115.4
click at [990, 132] on div "# Use arguments with move statements to move farther. hero . moveRight ( 3 ) he…" at bounding box center [1091, 249] width 388 height 423
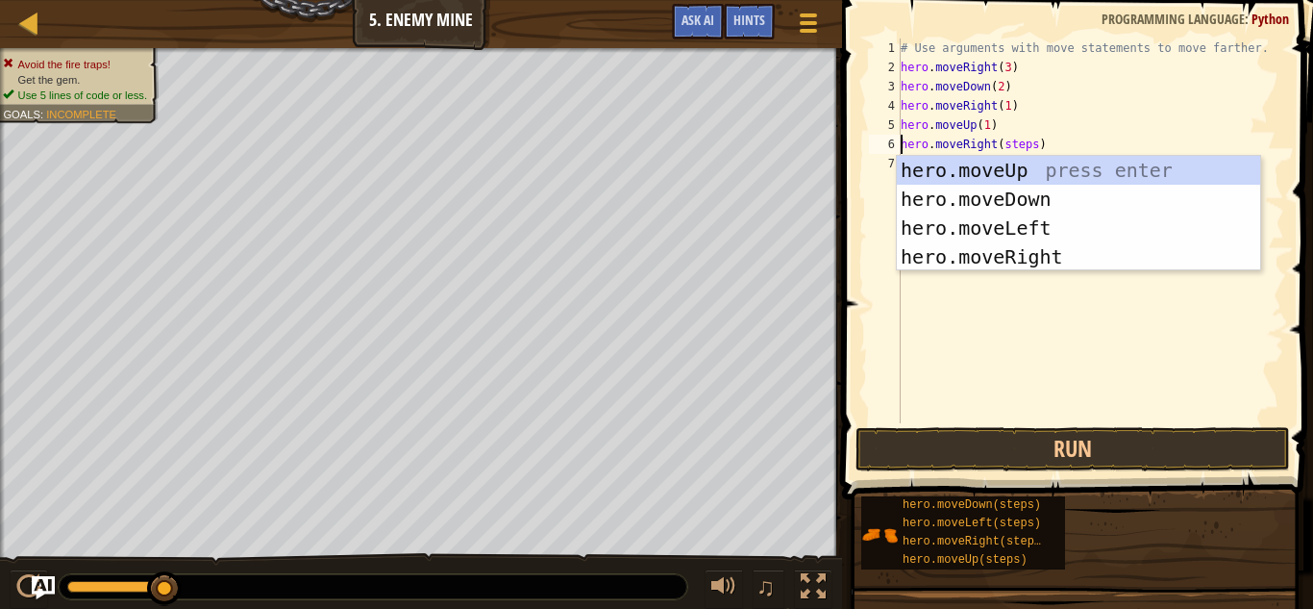
click at [1036, 146] on div "# Use arguments with move statements to move farther. hero . moveRight ( 3 ) he…" at bounding box center [1091, 249] width 388 height 423
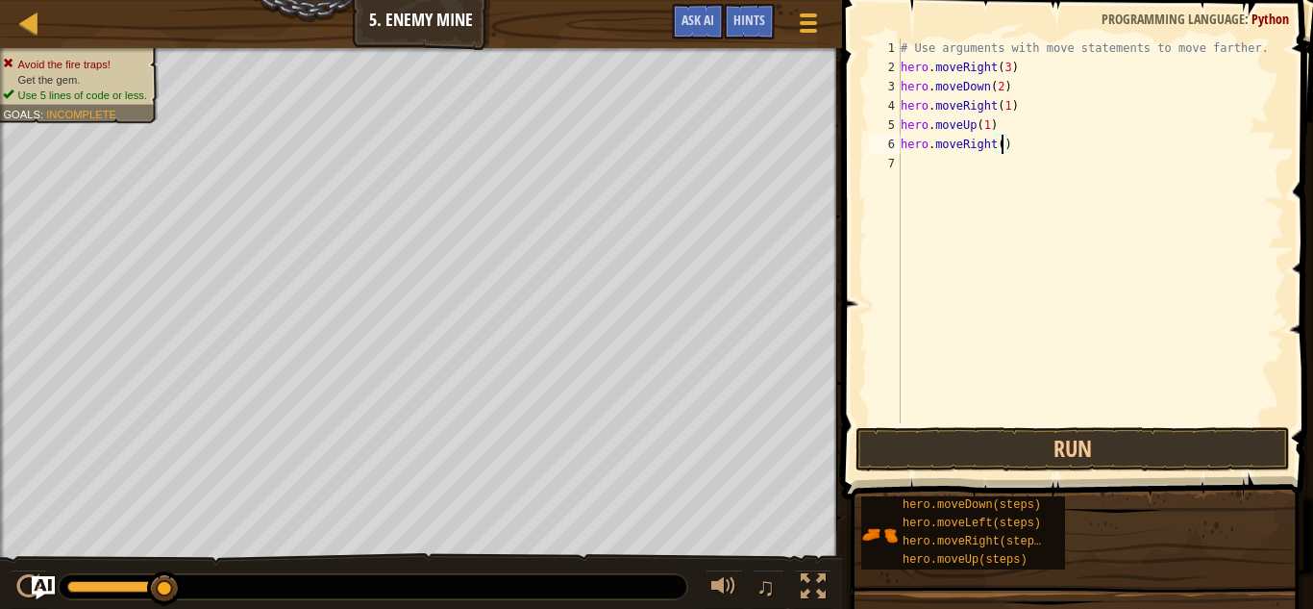
scroll to position [9, 15]
click at [1043, 441] on button "Run" at bounding box center [1073, 449] width 435 height 44
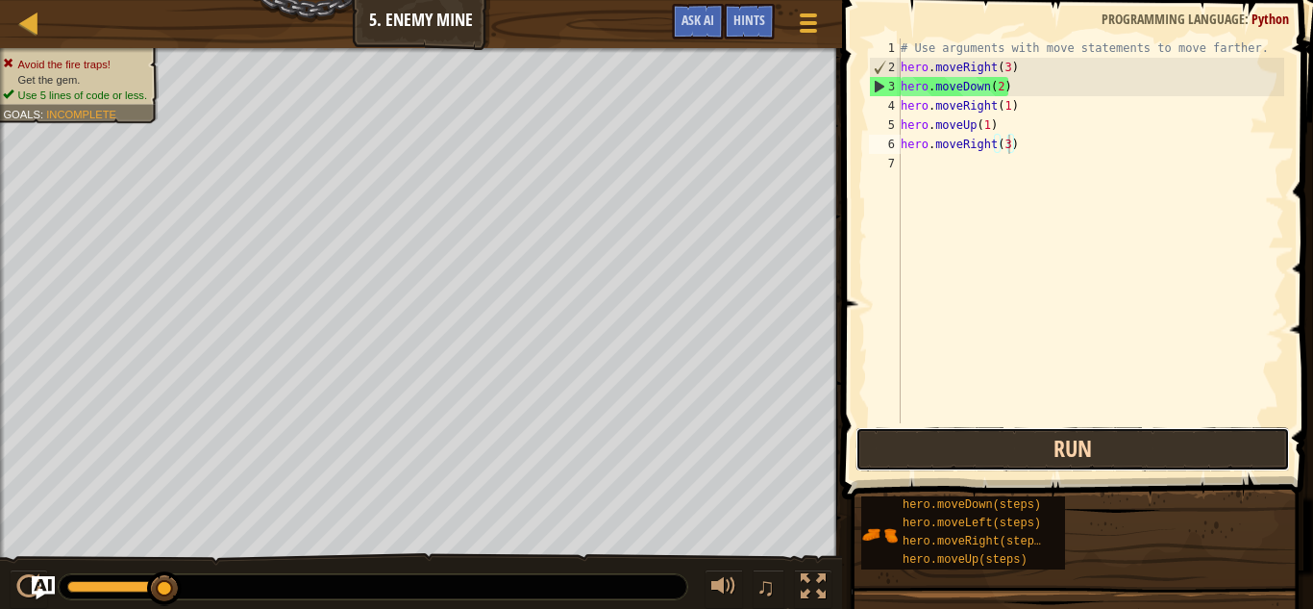
click at [957, 463] on button "Run" at bounding box center [1073, 449] width 435 height 44
click at [1027, 442] on button "Run" at bounding box center [1073, 449] width 435 height 44
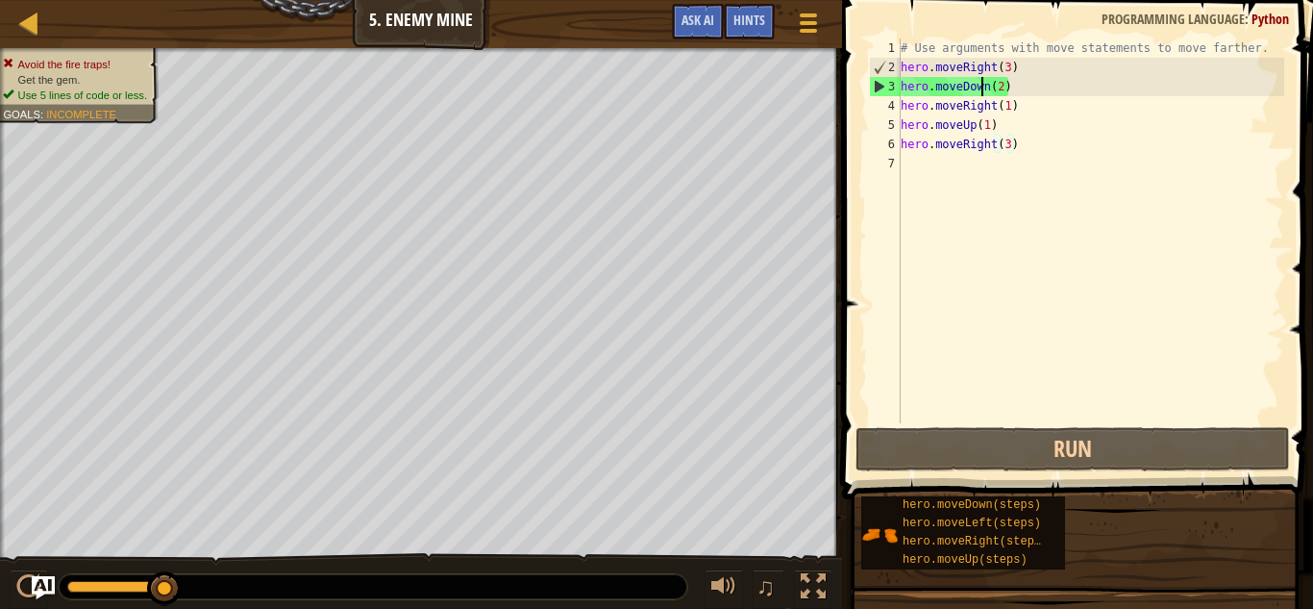
click at [985, 83] on div "# Use arguments with move statements to move farther. hero . moveRight ( 3 ) he…" at bounding box center [1091, 249] width 388 height 423
click at [989, 85] on div "# Use arguments with move statements to move farther. hero . moveRight ( 3 ) he…" at bounding box center [1091, 249] width 388 height 423
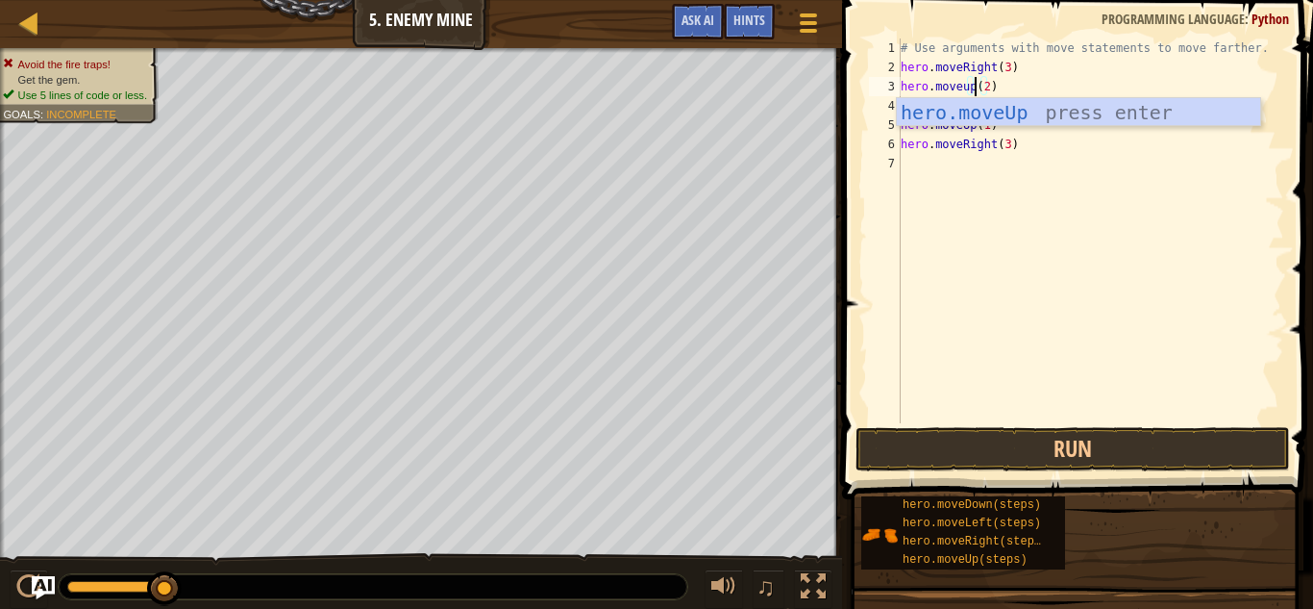
scroll to position [9, 12]
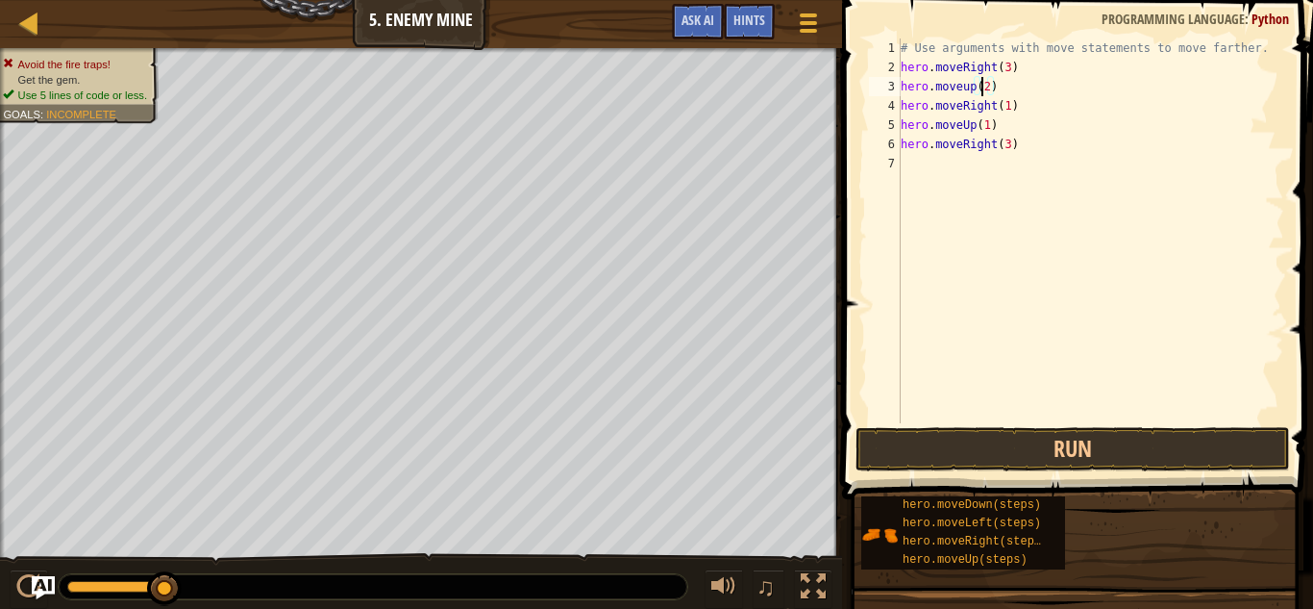
click at [984, 80] on div "# Use arguments with move statements to move farther. hero . moveRight ( 3 ) he…" at bounding box center [1091, 249] width 388 height 423
click at [990, 82] on div "# Use arguments with move statements to move farther. hero . moveRight ( 3 ) he…" at bounding box center [1091, 249] width 388 height 423
click at [973, 129] on div "# Use arguments with move statements to move farther. hero . moveRight ( 3 ) he…" at bounding box center [1091, 249] width 388 height 423
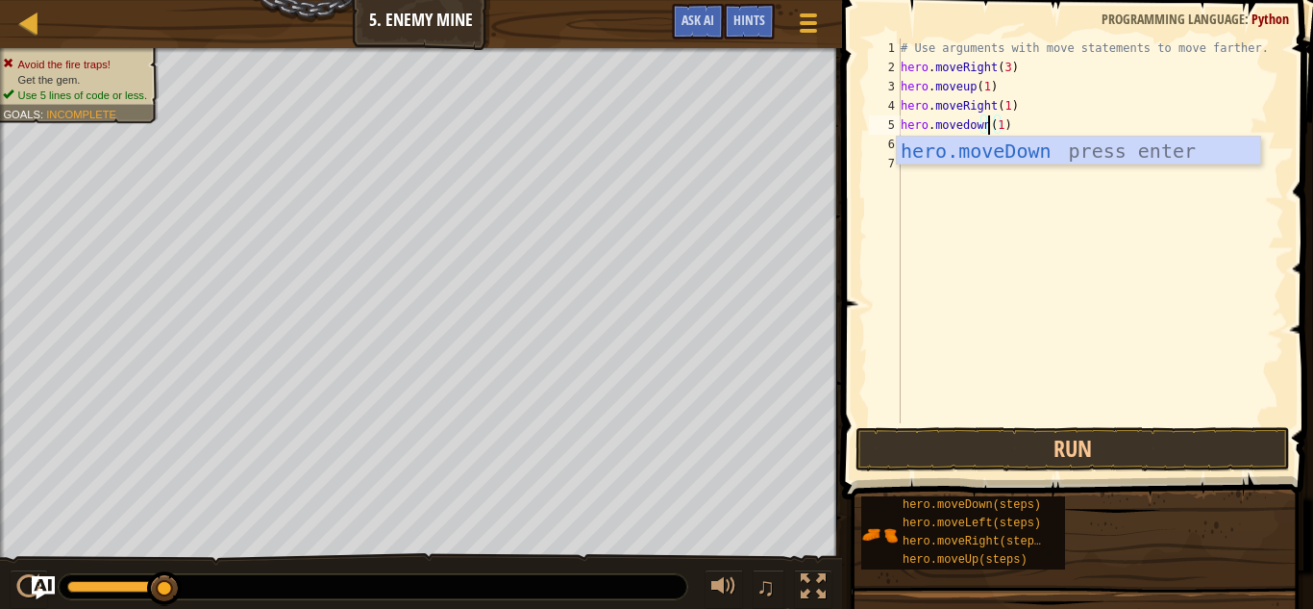
scroll to position [9, 13]
click at [1089, 103] on div "# Use arguments with move statements to move farther. hero . moveRight ( 3 ) he…" at bounding box center [1091, 249] width 388 height 423
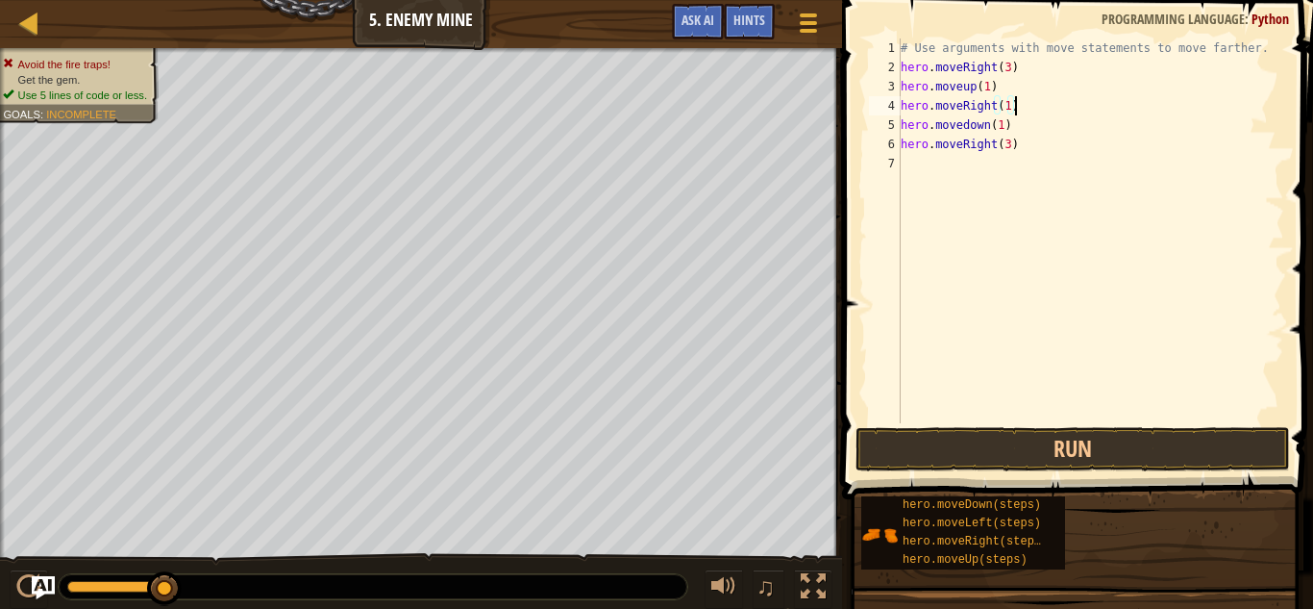
click at [966, 123] on div "# Use arguments with move statements to move farther. hero . moveRight ( 3 ) he…" at bounding box center [1091, 249] width 388 height 423
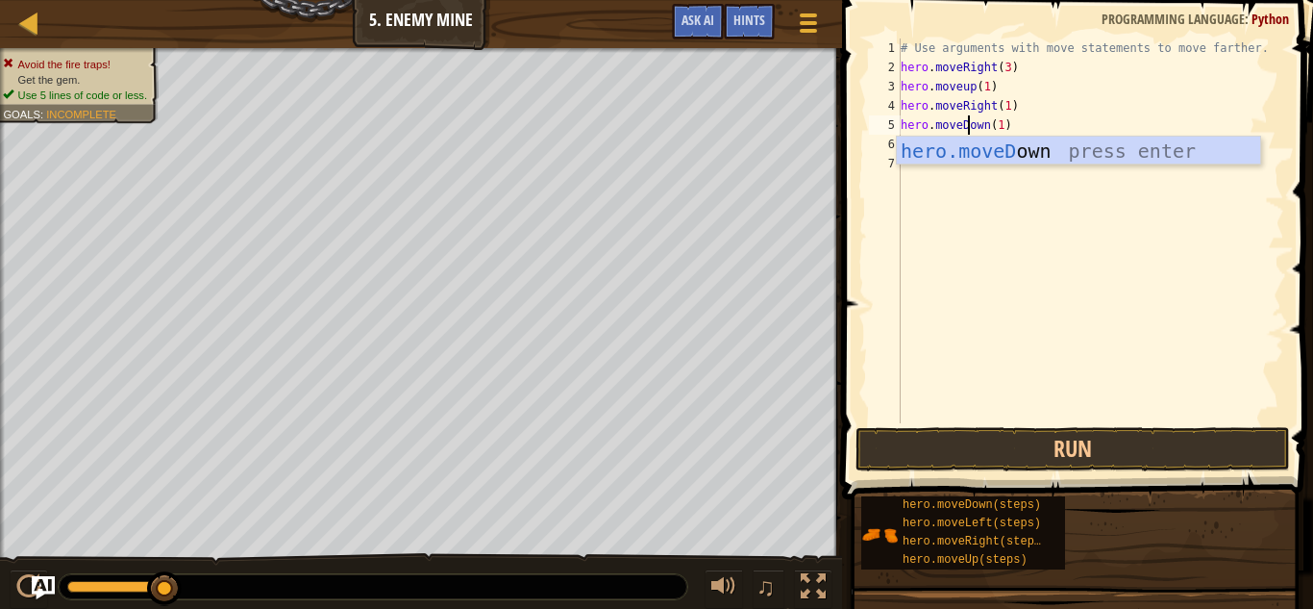
scroll to position [9, 11]
click at [1055, 111] on div "# Use arguments with move statements to move farther. hero . moveRight ( 3 ) he…" at bounding box center [1091, 249] width 388 height 423
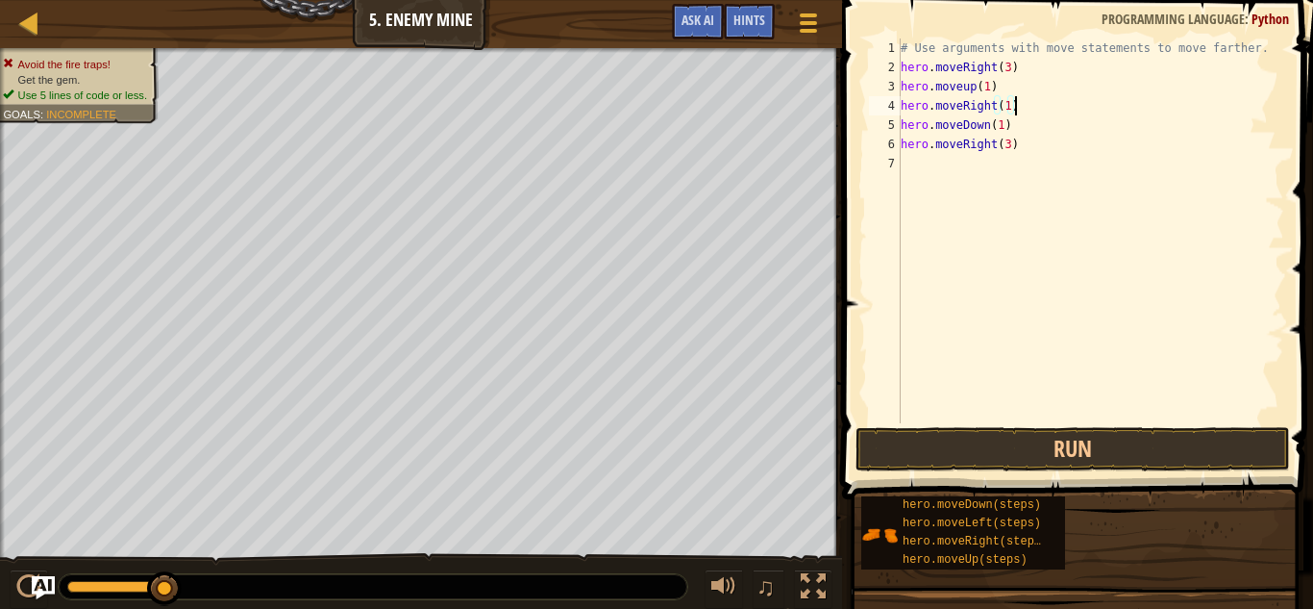
click at [1000, 123] on div "# Use arguments with move statements to move farther. hero . moveRight ( 3 ) he…" at bounding box center [1091, 249] width 388 height 423
click at [1008, 144] on div "# Use arguments with move statements to move farther. hero . moveRight ( 3 ) he…" at bounding box center [1091, 249] width 388 height 423
type textarea "hero.moveRight(2)"
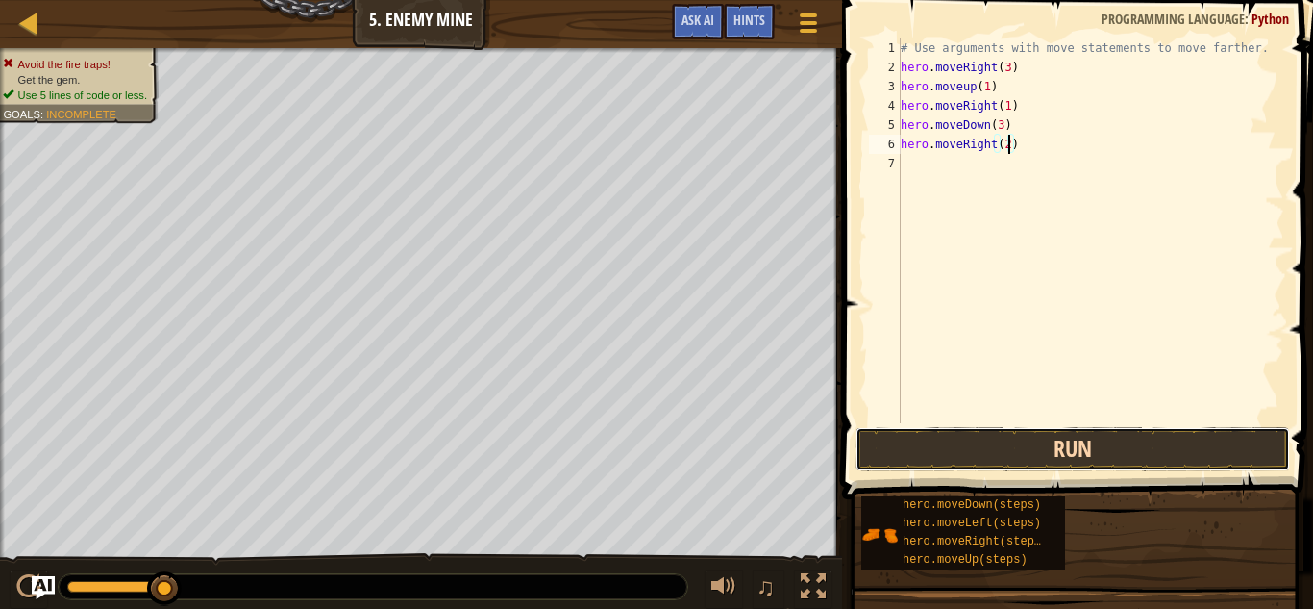
click at [1054, 444] on button "Run" at bounding box center [1073, 449] width 435 height 44
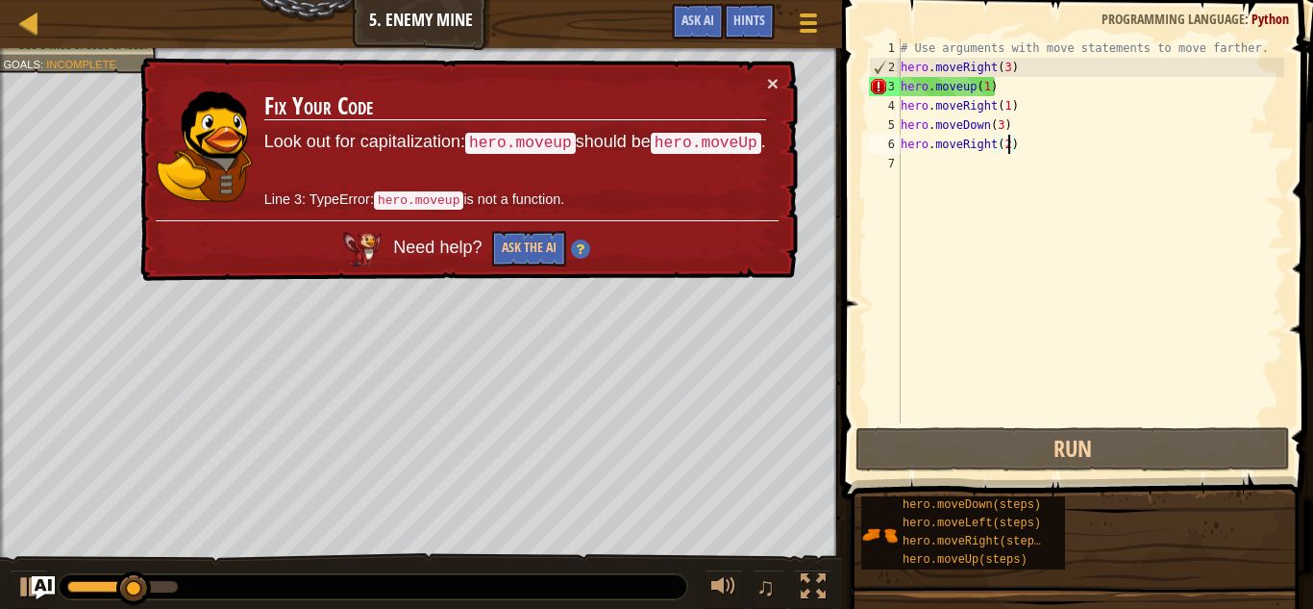
click at [1088, 197] on div "# Use arguments with move statements to move farther. hero . moveRight ( 3 ) he…" at bounding box center [1091, 249] width 388 height 423
click at [1020, 86] on div "# Use arguments with move statements to move farther. hero . moveRight ( 3 ) he…" at bounding box center [1091, 249] width 388 height 423
click at [989, 91] on div "# Use arguments with move statements to move farther. hero . moveRight ( 3 ) he…" at bounding box center [1091, 249] width 388 height 423
type textarea "hero.moveup()"
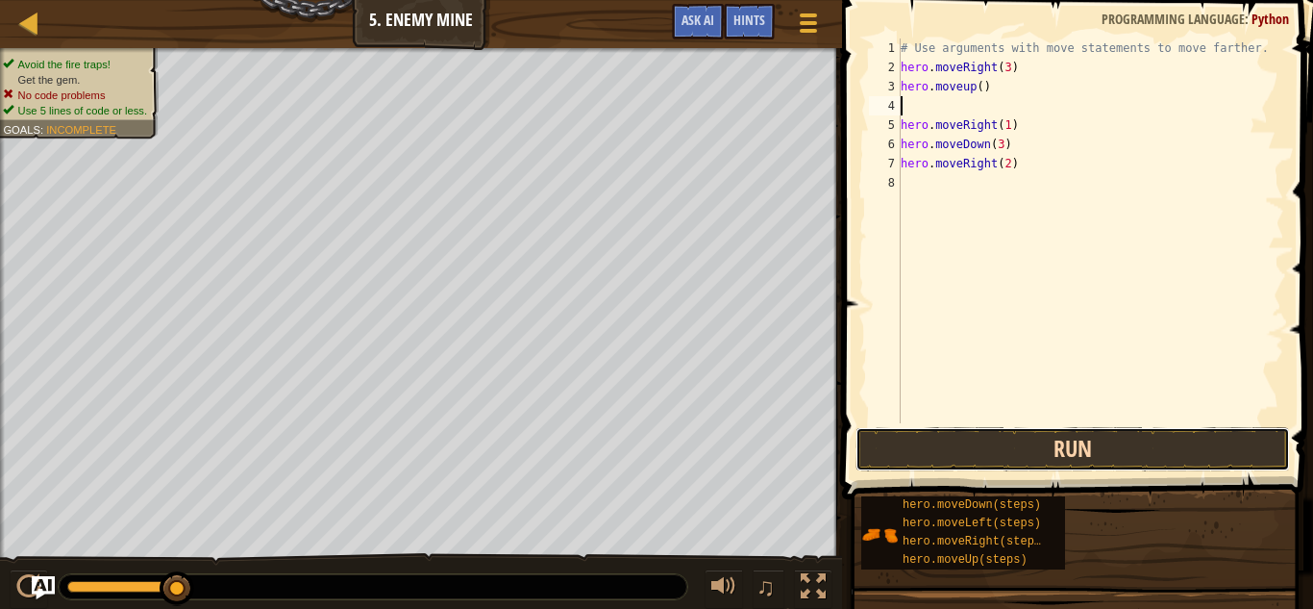
click at [969, 450] on button "Run" at bounding box center [1073, 449] width 435 height 44
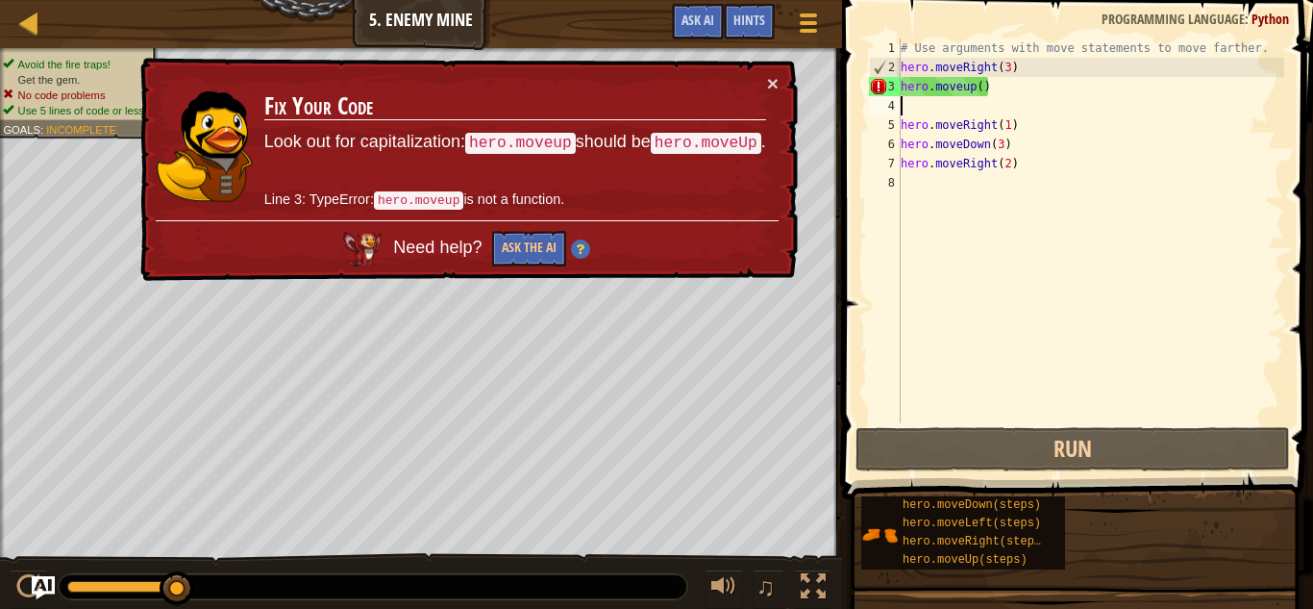
click at [973, 129] on div "# Use arguments with move statements to move farther. hero . moveRight ( 3 ) he…" at bounding box center [1091, 249] width 388 height 423
type textarea "hero.moveRight(1)"
click at [823, 133] on div "Map Introduction to Computer Science 5. Enemy Mine Game Menu Done Hints Ask AI …" at bounding box center [656, 304] width 1313 height 609
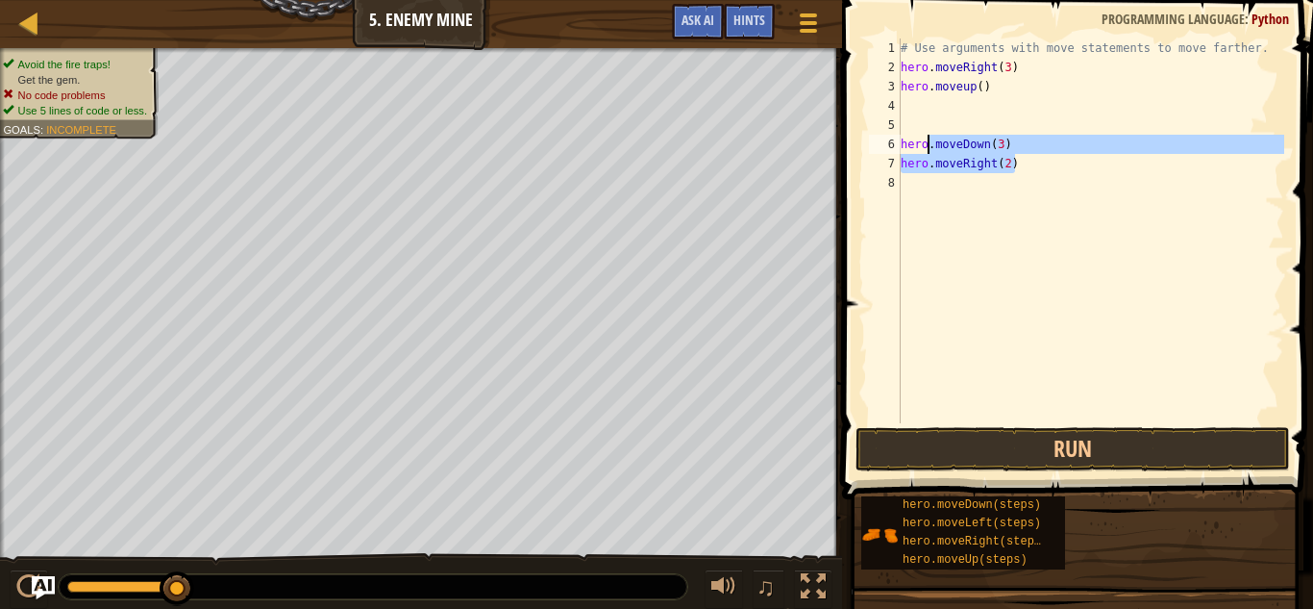
drag, startPoint x: 1022, startPoint y: 163, endPoint x: 914, endPoint y: 141, distance: 109.9
click at [914, 141] on div "# Use arguments with move statements to move farther. hero . moveRight ( 3 ) he…" at bounding box center [1091, 249] width 388 height 423
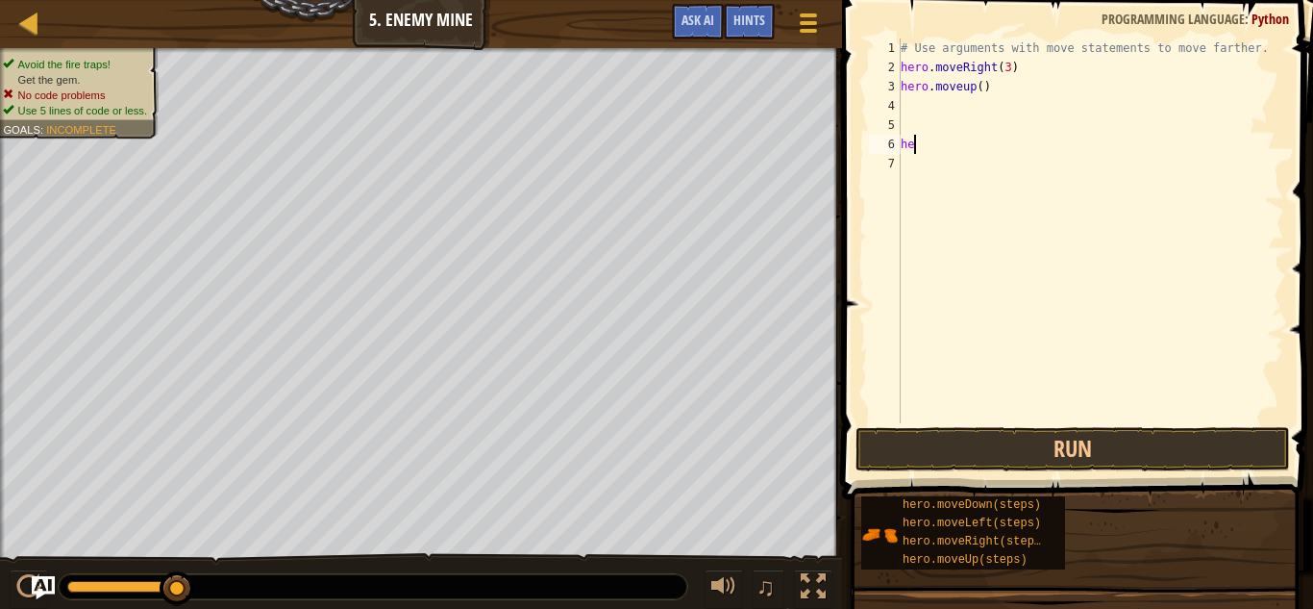
type textarea "h"
click at [981, 88] on div "# Use arguments with move statements to move farther. hero . moveRight ( 3 ) he…" at bounding box center [1091, 249] width 388 height 423
click at [1038, 106] on div "# Use arguments with move statements to move farther. hero . moveRight ( 3 ) he…" at bounding box center [1091, 230] width 388 height 385
click at [1020, 124] on div "# Use arguments with move statements to move farther. hero . moveRight ( 3 ) he…" at bounding box center [1091, 230] width 388 height 385
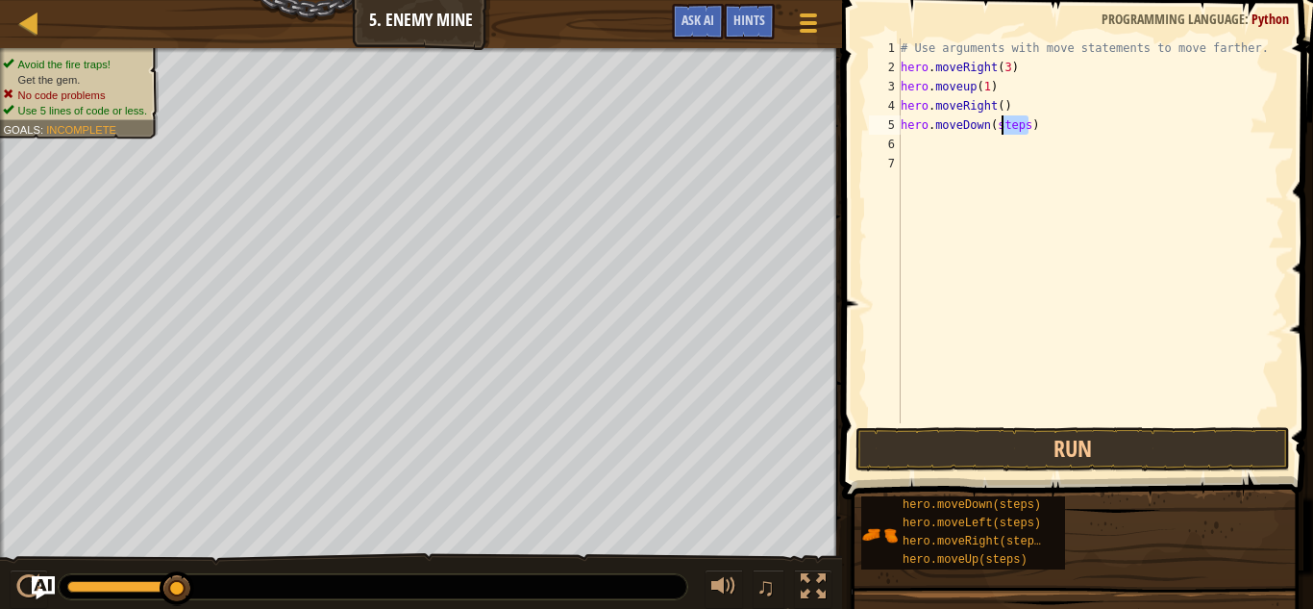
drag, startPoint x: 1030, startPoint y: 127, endPoint x: 1000, endPoint y: 130, distance: 29.9
click at [1000, 130] on div "# Use arguments with move statements to move farther. hero . moveRight ( 3 ) he…" at bounding box center [1091, 249] width 388 height 423
click at [1000, 130] on div "# Use arguments with move statements to move farther. hero . moveRight ( 3 ) he…" at bounding box center [1091, 230] width 388 height 385
click at [1024, 131] on div "# Use arguments with move statements to move farther. hero . moveRight ( 3 ) he…" at bounding box center [1091, 249] width 388 height 423
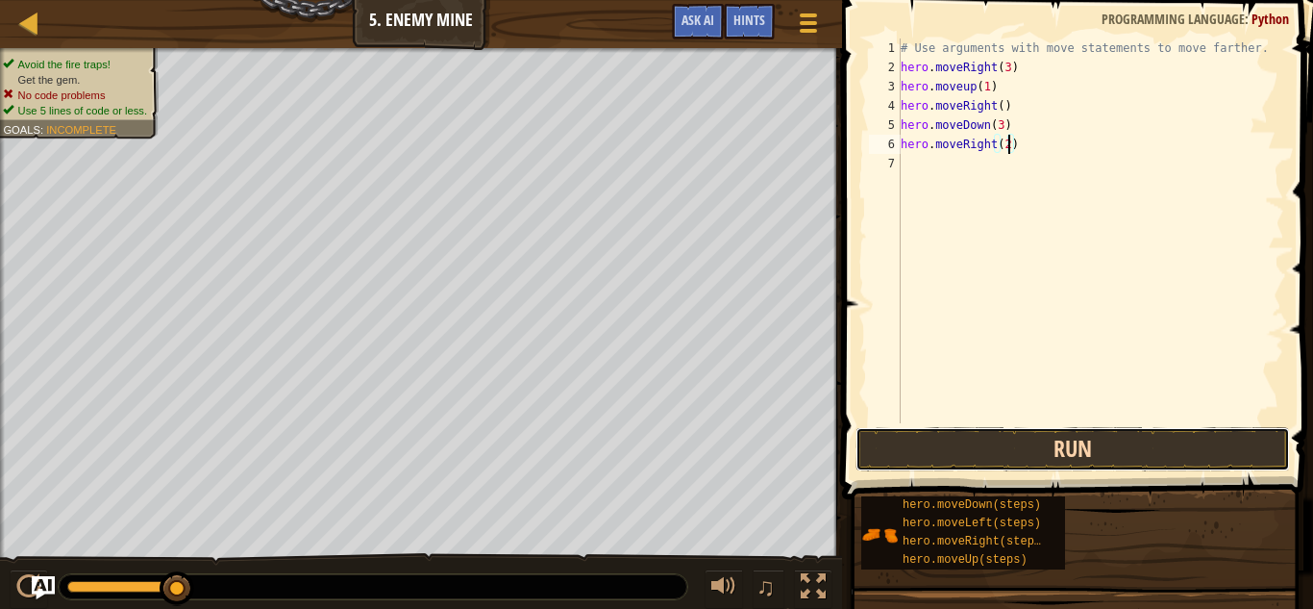
click at [1050, 452] on button "Run" at bounding box center [1073, 449] width 435 height 44
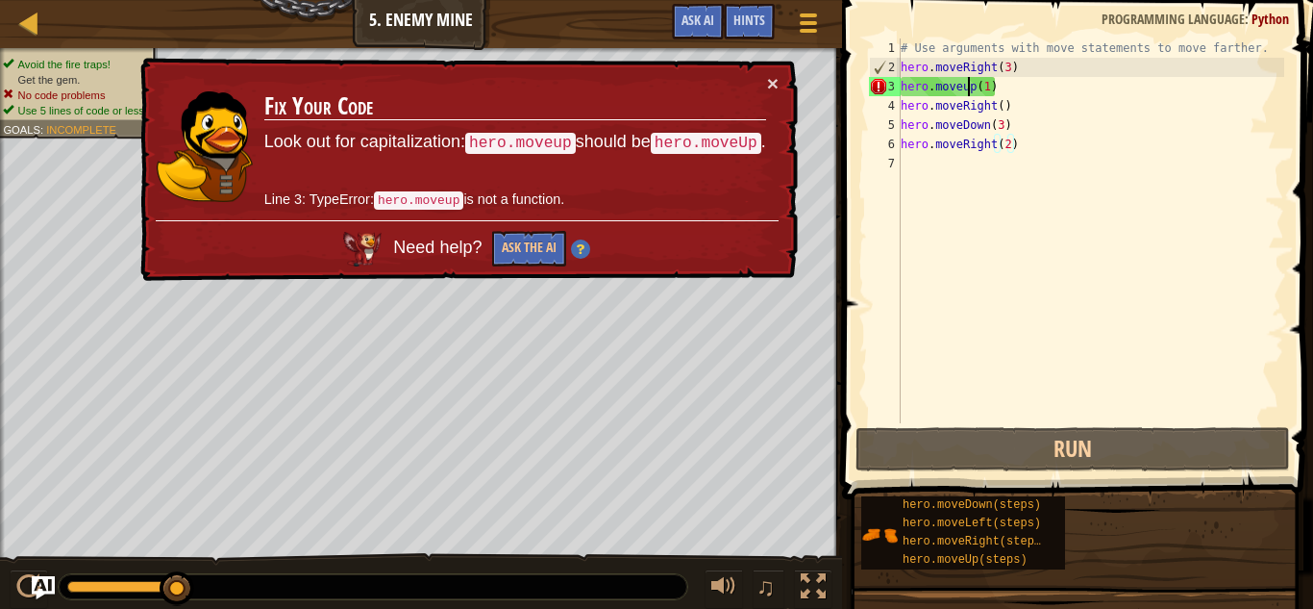
click at [967, 92] on div "# Use arguments with move statements to move farther. hero . moveRight ( 3 ) he…" at bounding box center [1091, 249] width 388 height 423
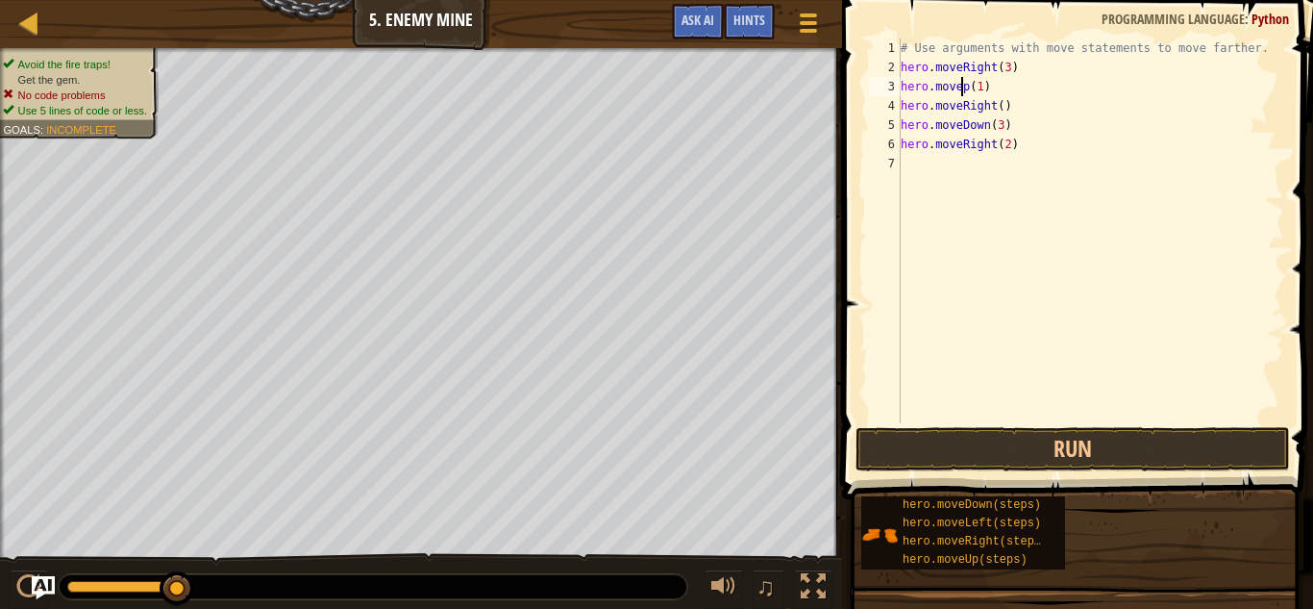
scroll to position [9, 11]
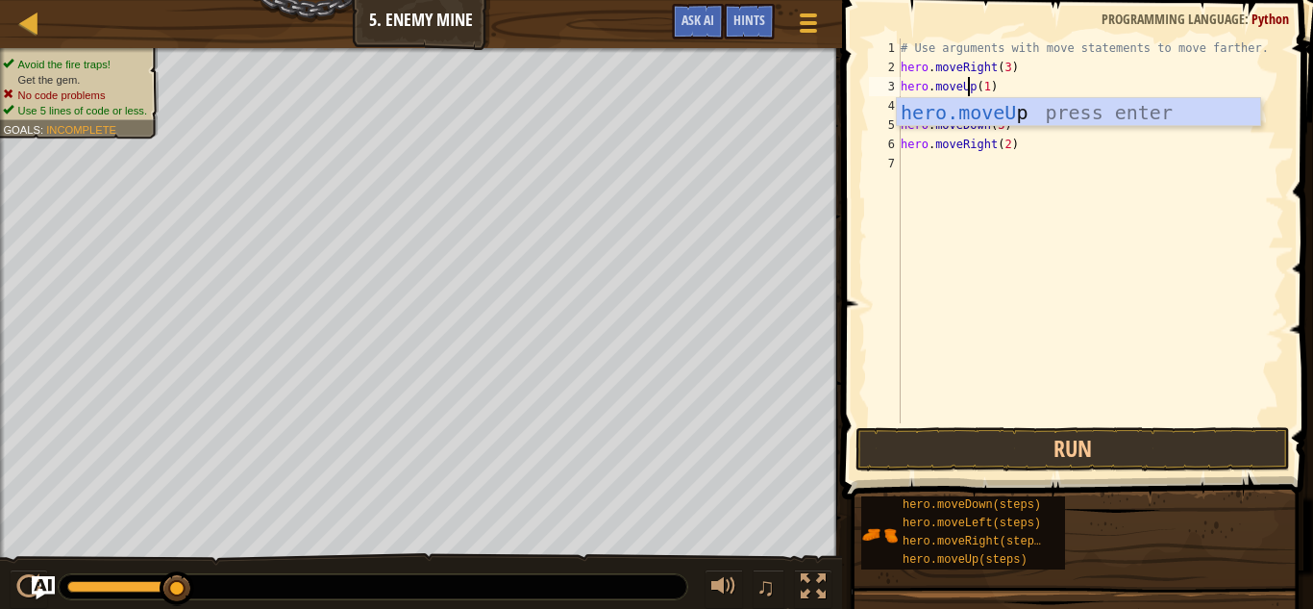
type textarea "hero.moveUp(1)"
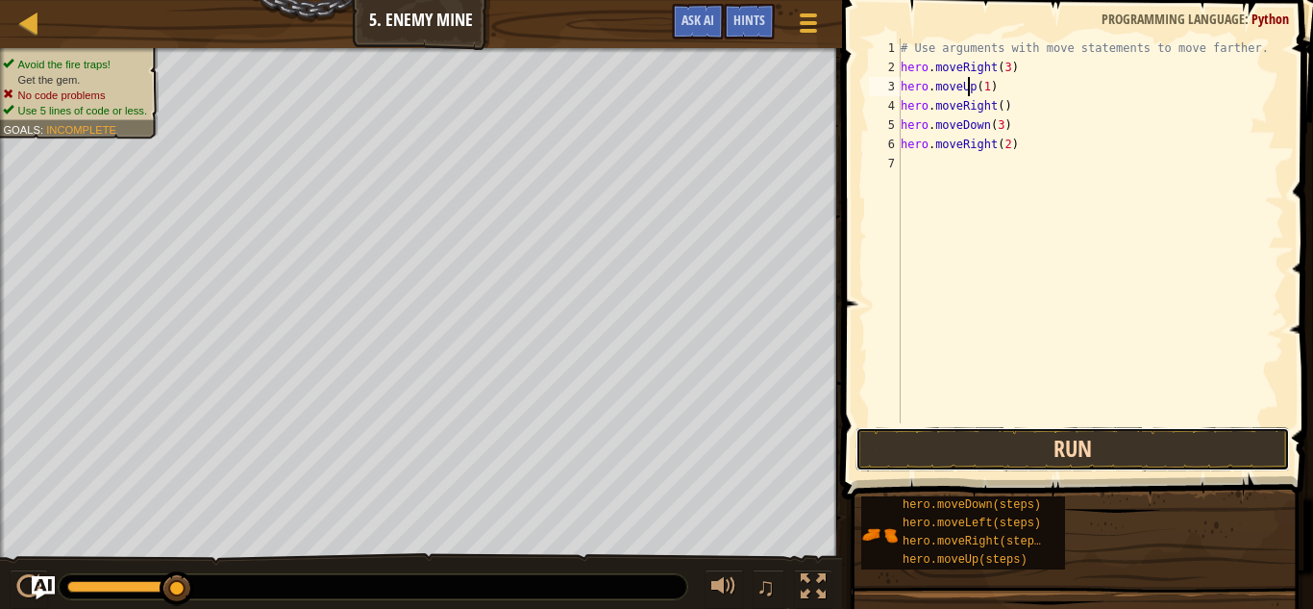
click at [1024, 459] on button "Run" at bounding box center [1073, 449] width 435 height 44
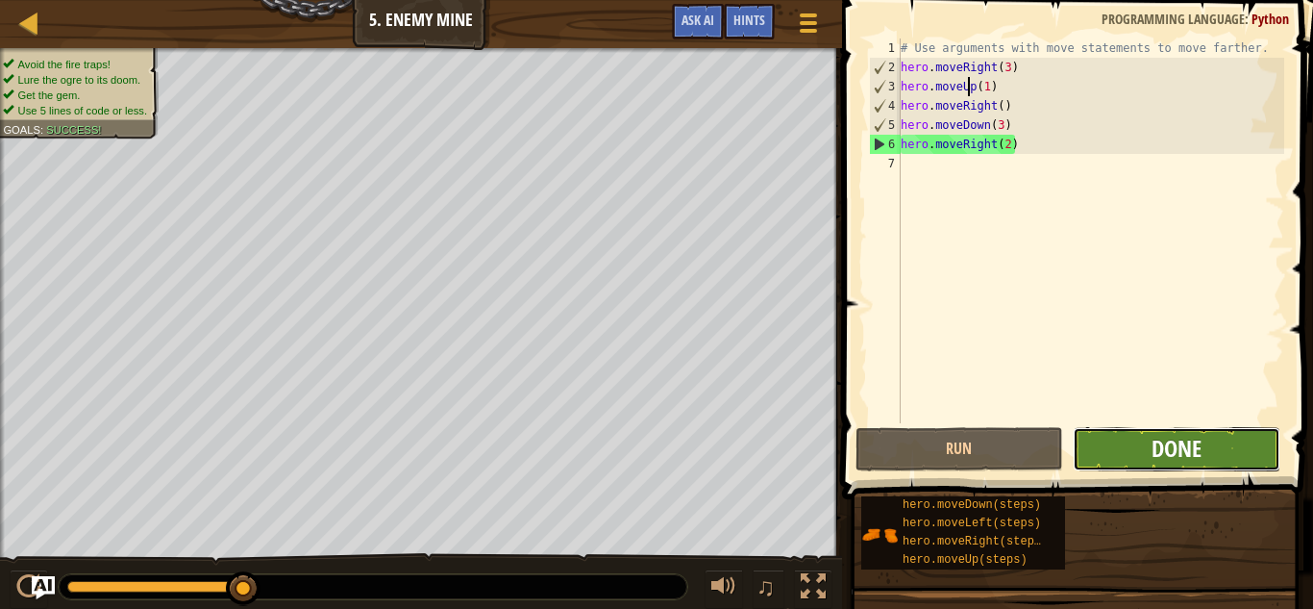
click at [1183, 456] on span "Done" at bounding box center [1177, 448] width 50 height 31
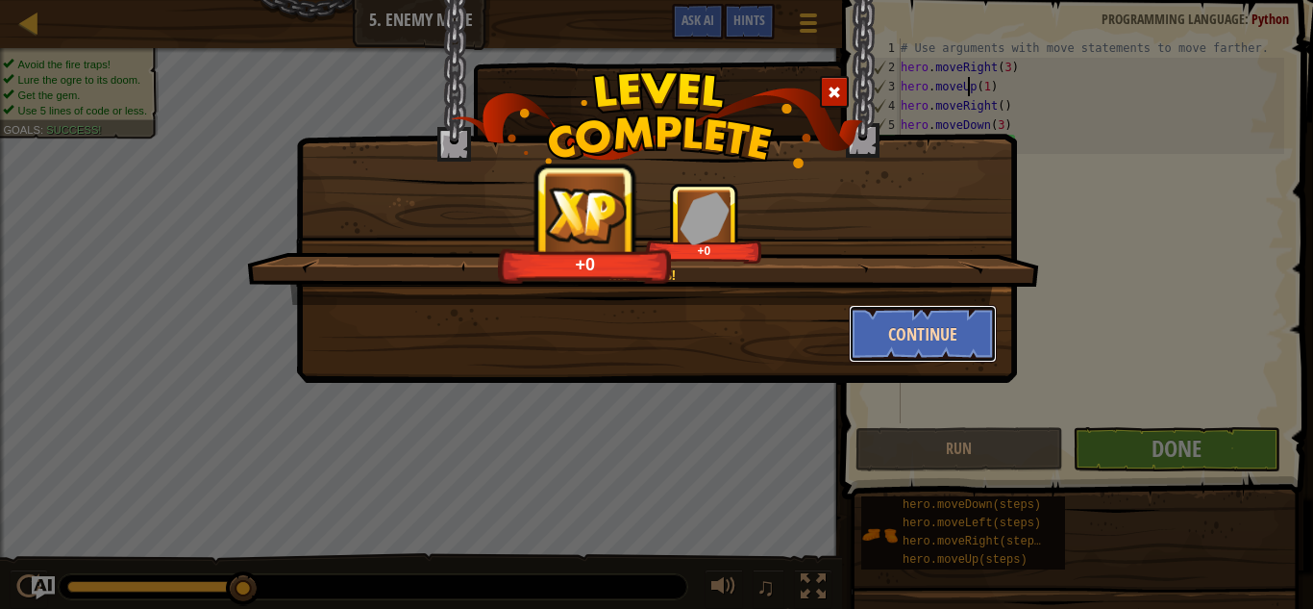
click at [949, 346] on button "Continue" at bounding box center [923, 334] width 149 height 58
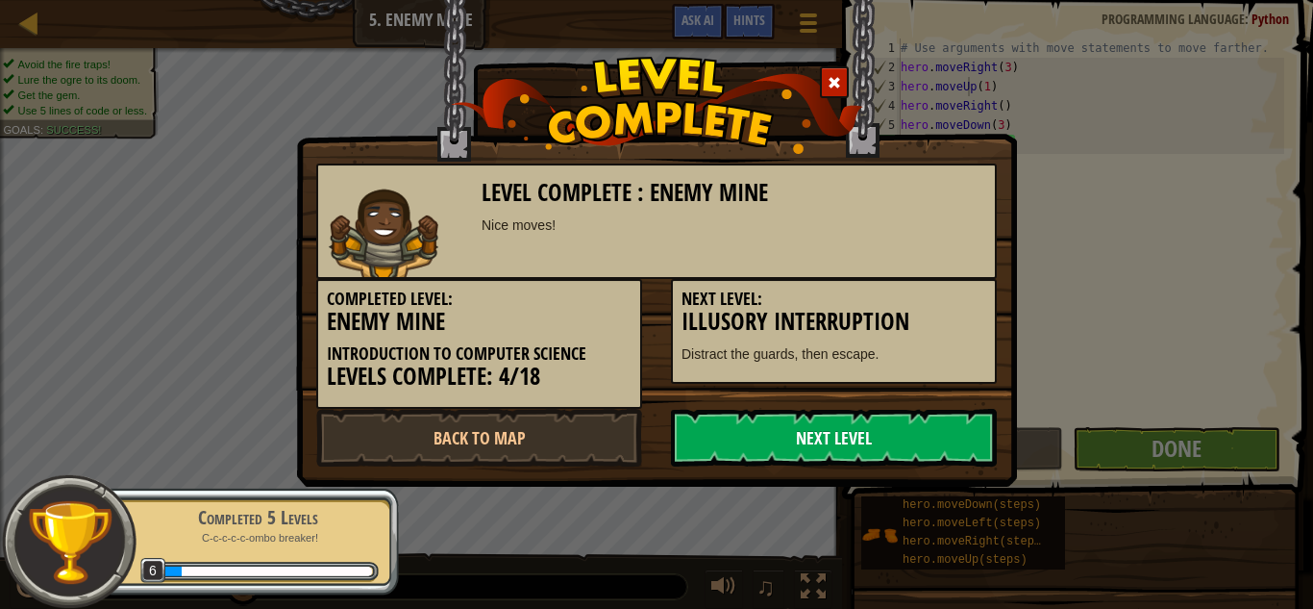
click at [819, 426] on link "Next Level" at bounding box center [834, 438] width 326 height 58
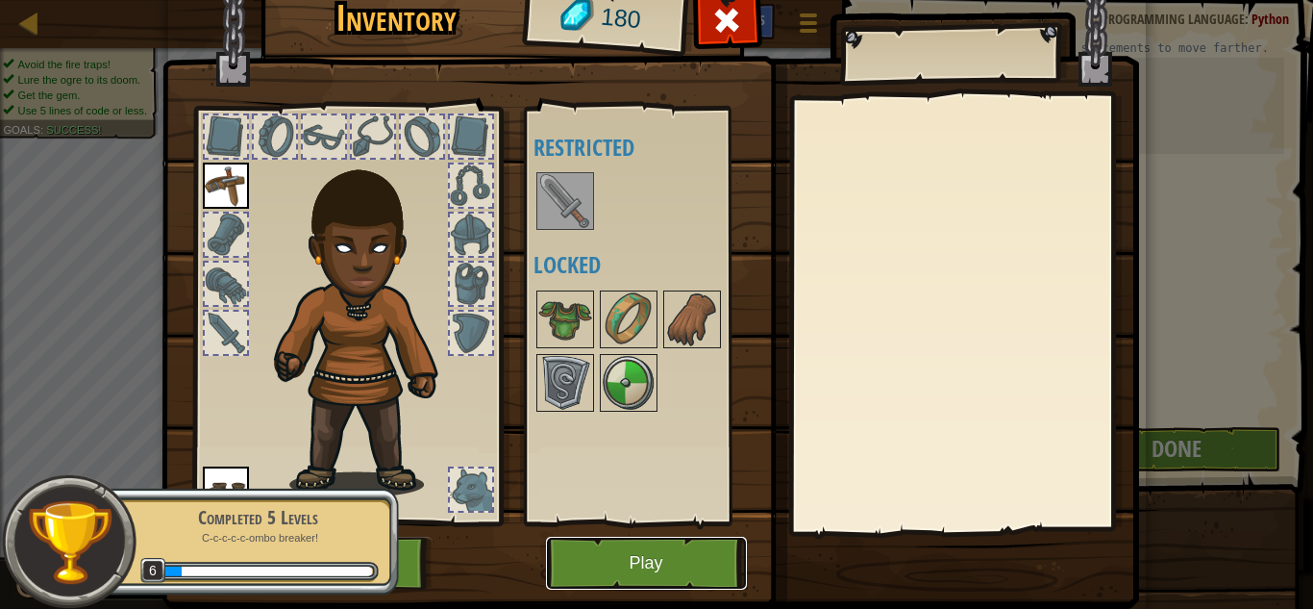
click at [658, 547] on button "Play" at bounding box center [646, 563] width 201 height 53
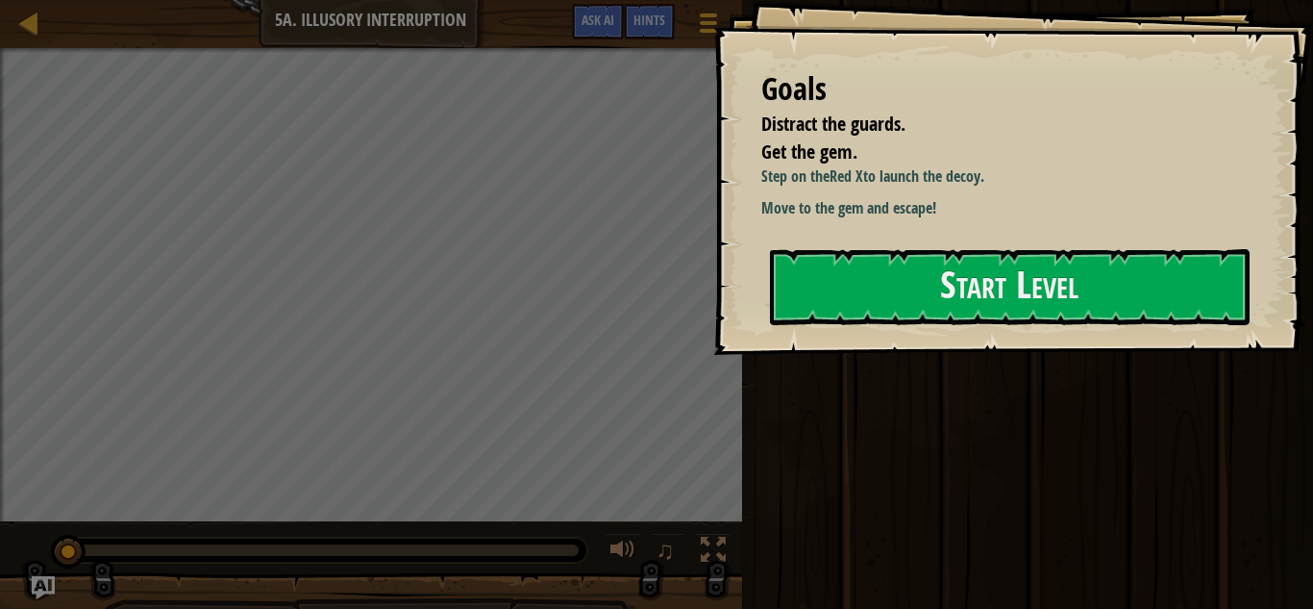
click at [878, 344] on div at bounding box center [1010, 365] width 480 height 43
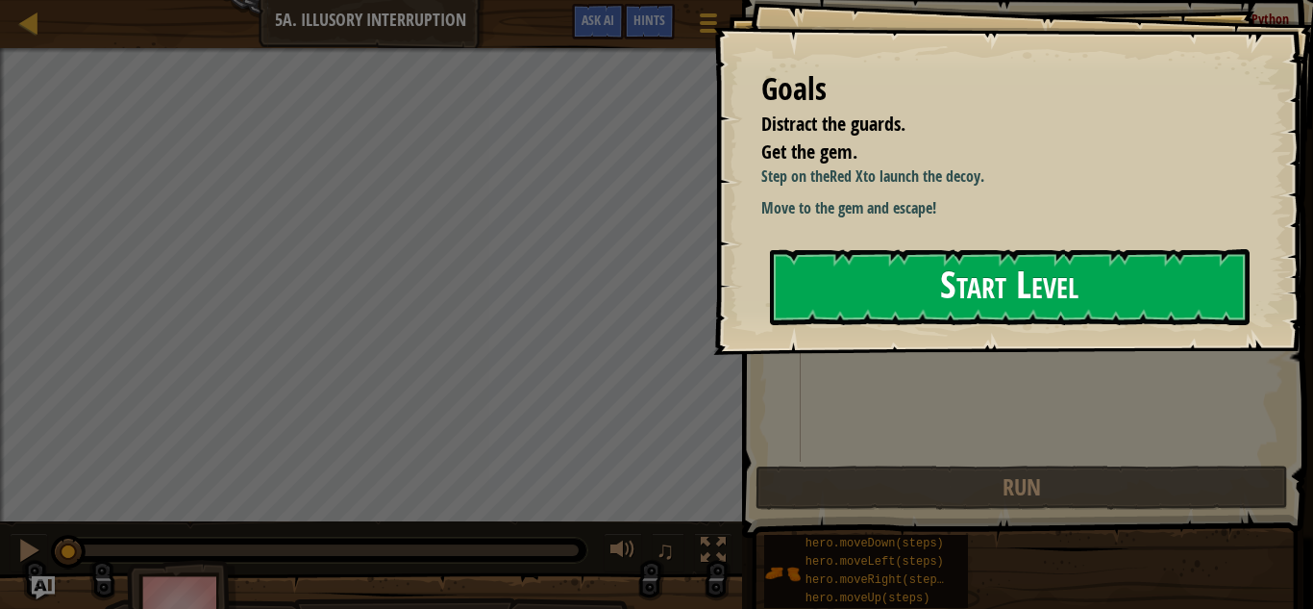
click at [854, 298] on button "Start Level" at bounding box center [1010, 287] width 480 height 76
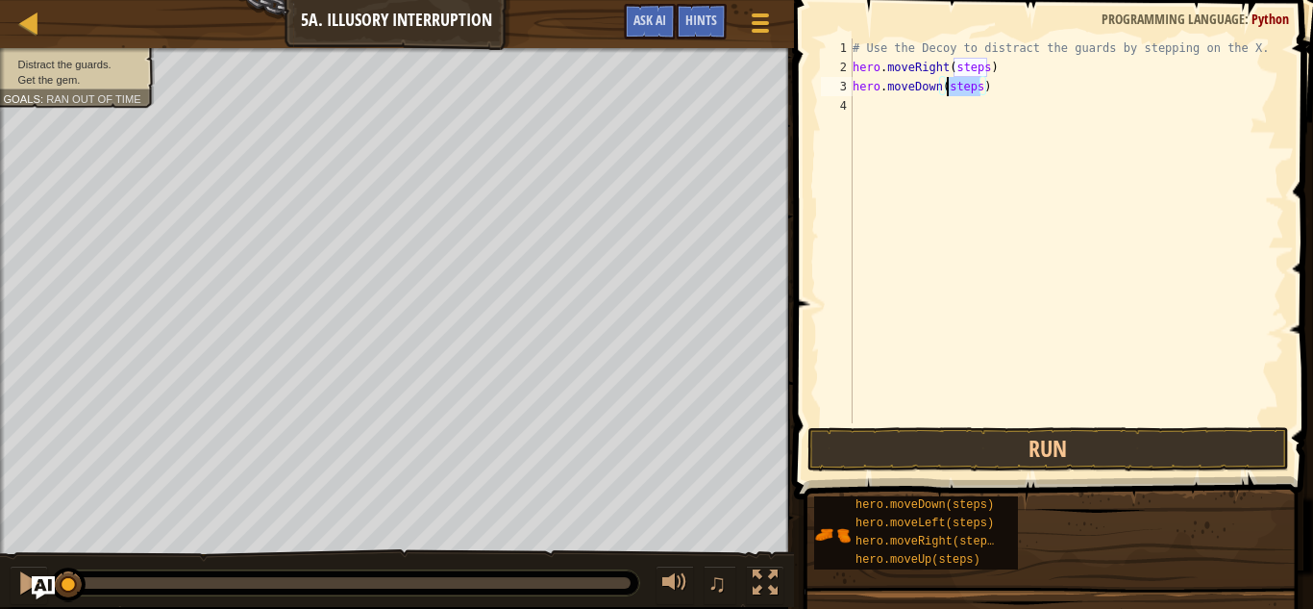
drag, startPoint x: 982, startPoint y: 86, endPoint x: 945, endPoint y: 85, distance: 36.6
click at [945, 85] on div "# Use the Decoy to distract the guards by stepping on the X. hero . moveRight (…" at bounding box center [1067, 249] width 436 height 423
type textarea "hero.moveRight(steps)"
drag, startPoint x: 985, startPoint y: 126, endPoint x: 954, endPoint y: 133, distance: 31.5
click at [954, 133] on div "# Use the Decoy to distract the guards by stepping on the X. hero . moveRight (…" at bounding box center [1067, 249] width 436 height 423
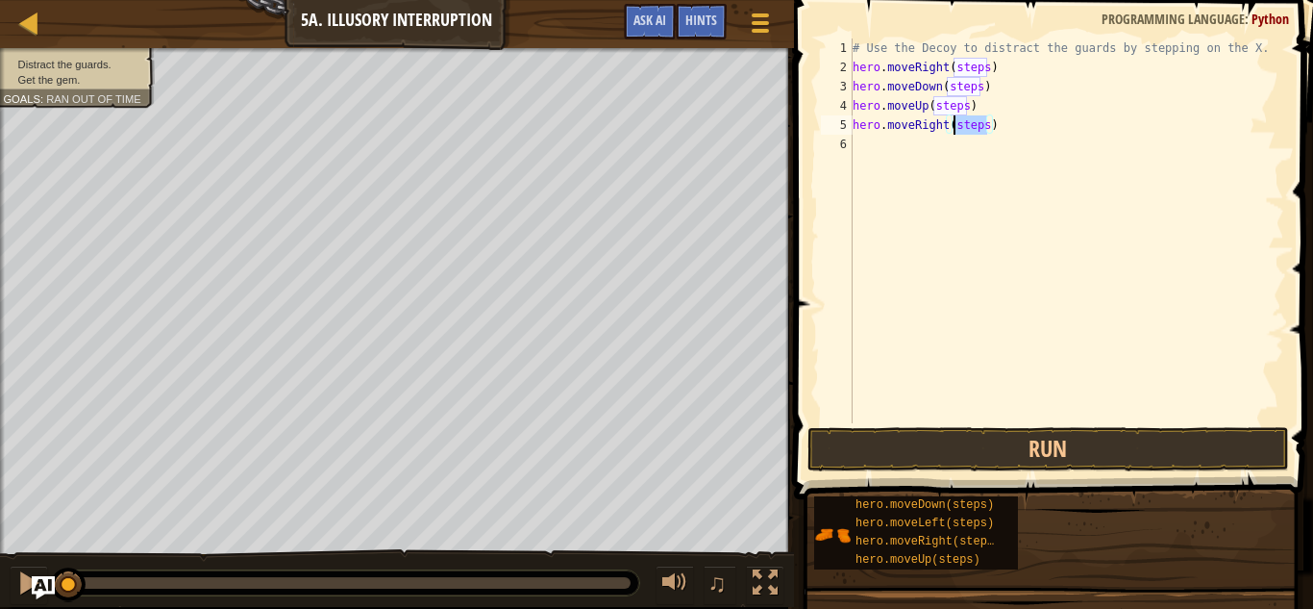
click at [1158, 139] on div "# Use the Decoy to distract the guards by stepping on the X. hero . moveRight (…" at bounding box center [1067, 249] width 436 height 423
drag, startPoint x: 985, startPoint y: 127, endPoint x: 955, endPoint y: 129, distance: 29.9
click at [955, 129] on div "# Use the Decoy to distract the guards by stepping on the X. hero . moveRight (…" at bounding box center [1067, 249] width 436 height 423
drag, startPoint x: 964, startPoint y: 101, endPoint x: 933, endPoint y: 106, distance: 32.1
click at [933, 106] on div "# Use the Decoy to distract the guards by stepping on the X. hero . moveRight (…" at bounding box center [1067, 249] width 436 height 423
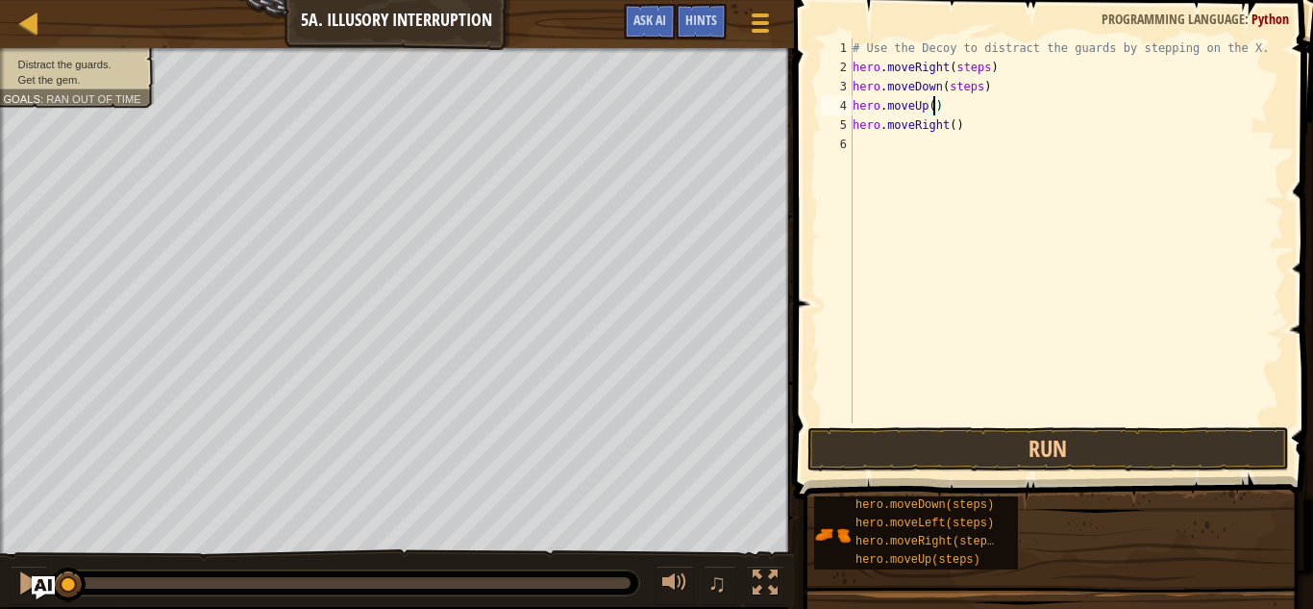
scroll to position [9, 12]
drag, startPoint x: 980, startPoint y: 86, endPoint x: 945, endPoint y: 88, distance: 34.7
click at [945, 88] on div "# Use the Decoy to distract the guards by stepping on the X. hero . moveRight (…" at bounding box center [1067, 249] width 436 height 423
drag, startPoint x: 988, startPoint y: 64, endPoint x: 955, endPoint y: 66, distance: 32.7
click at [955, 66] on div "# Use the Decoy to distract the guards by stepping on the X. hero . moveRight (…" at bounding box center [1067, 249] width 436 height 423
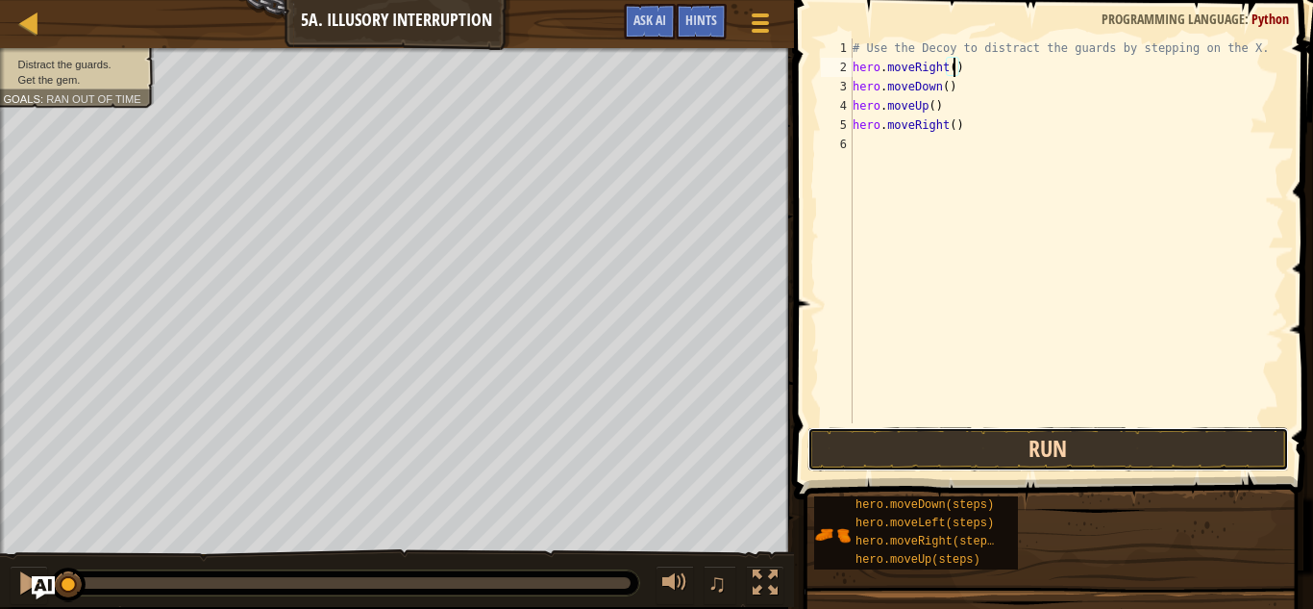
click at [1073, 439] on button "Run" at bounding box center [1049, 449] width 482 height 44
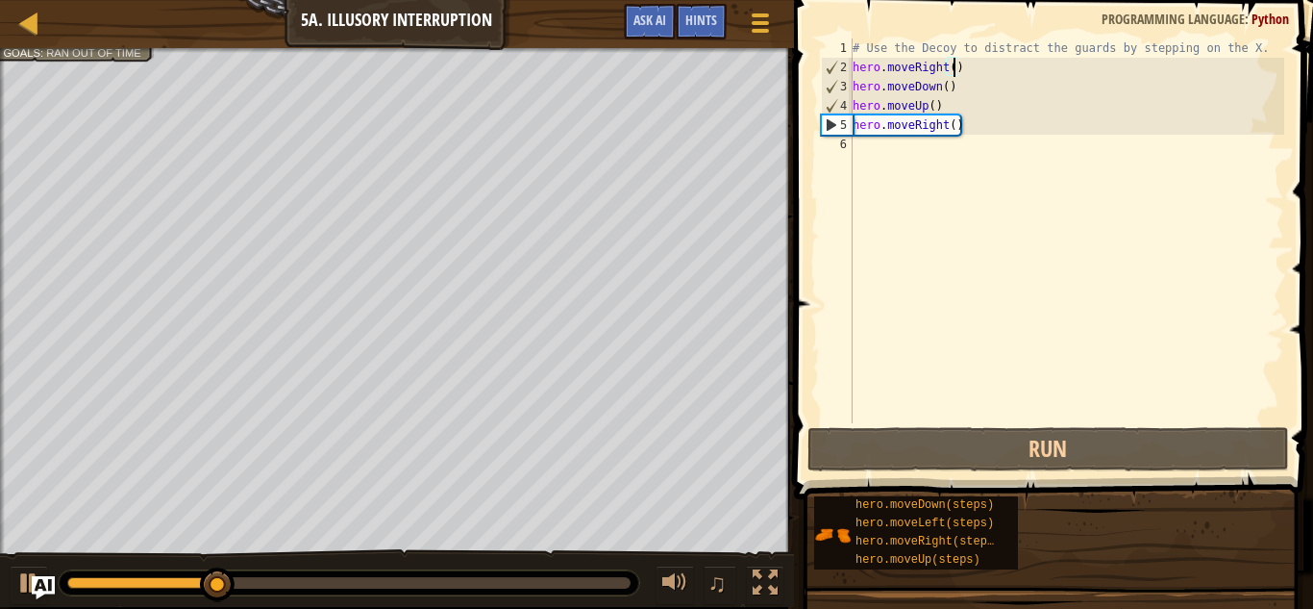
click at [947, 88] on div "# Use the Decoy to distract the guards by stepping on the X. hero . moveRight (…" at bounding box center [1067, 249] width 436 height 423
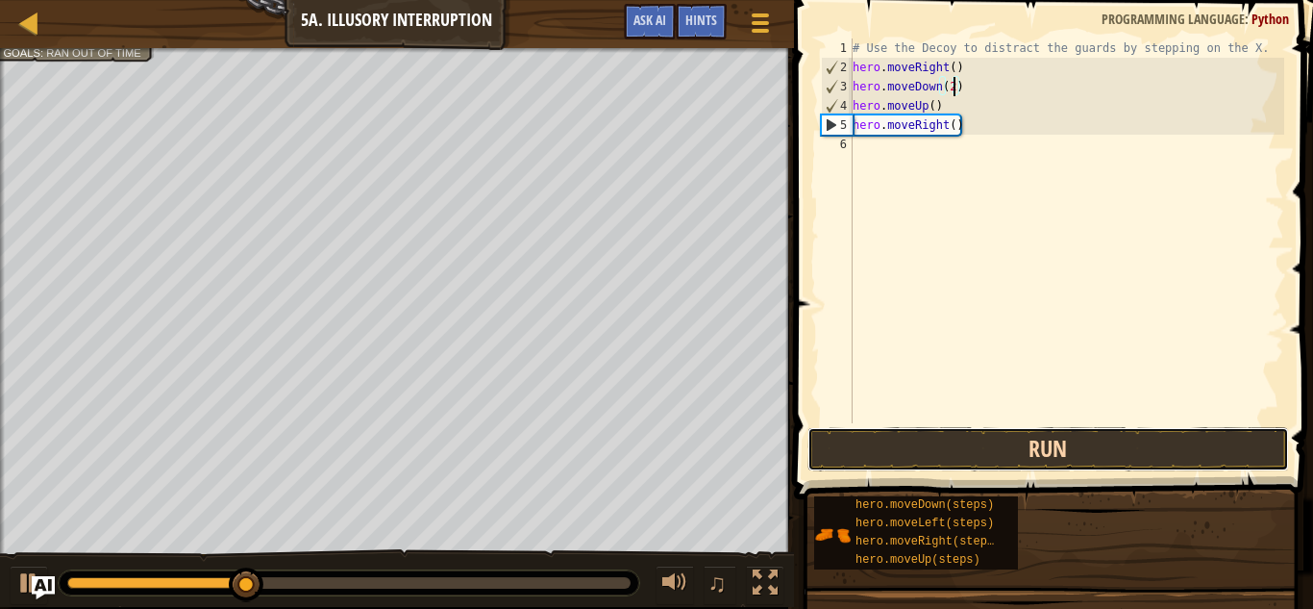
click at [1049, 452] on button "Run" at bounding box center [1049, 449] width 482 height 44
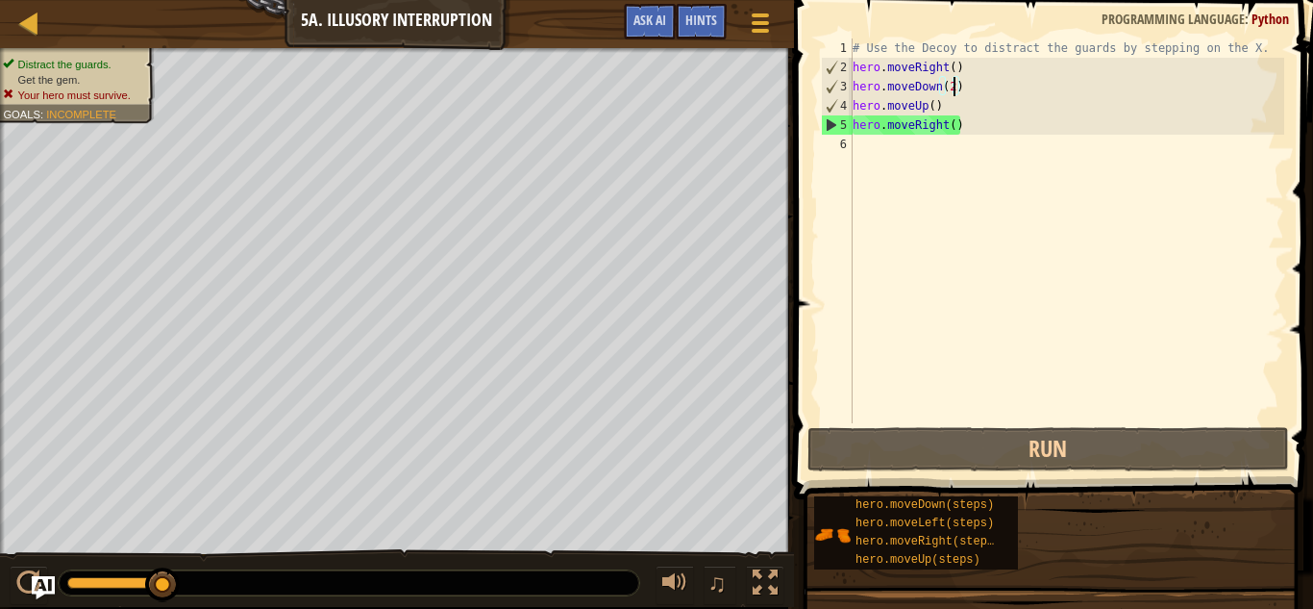
click at [936, 106] on div "# Use the Decoy to distract the guards by stepping on the X. hero . moveRight (…" at bounding box center [1067, 249] width 436 height 423
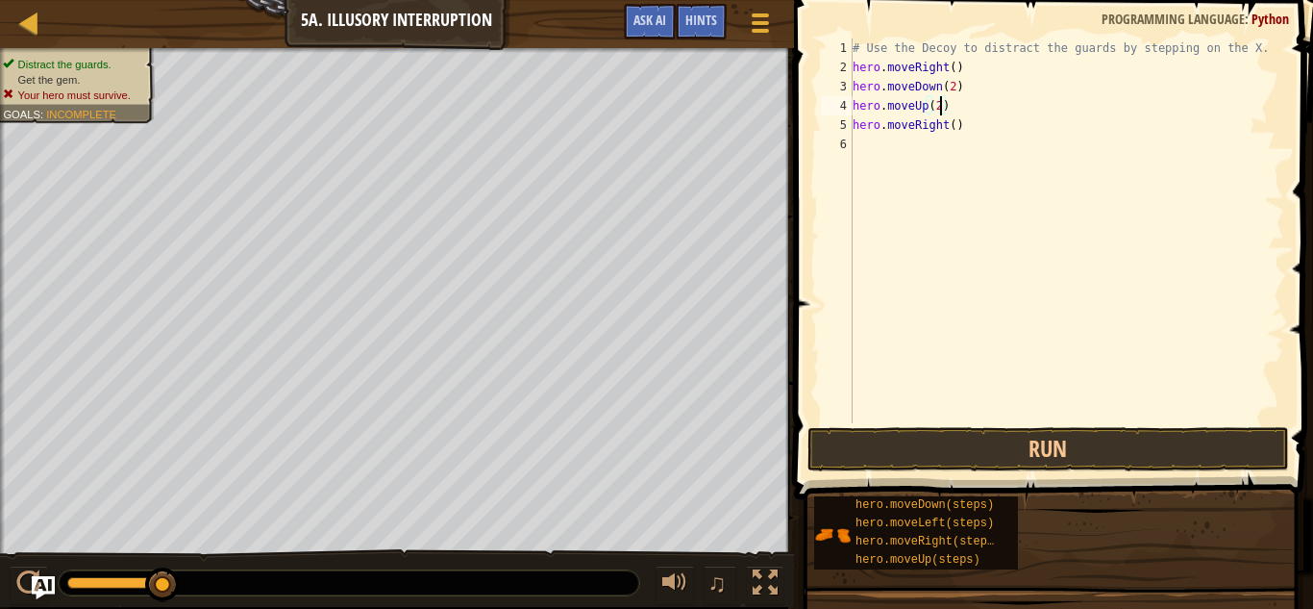
click at [950, 127] on div "# Use the Decoy to distract the guards by stepping on the X. hero . moveRight (…" at bounding box center [1067, 249] width 436 height 423
click at [955, 126] on div "# Use the Decoy to distract the guards by stepping on the X. hero . moveRight (…" at bounding box center [1067, 249] width 436 height 423
type textarea "hero.moveRight(3)"
click at [1043, 440] on button "Run" at bounding box center [1049, 449] width 482 height 44
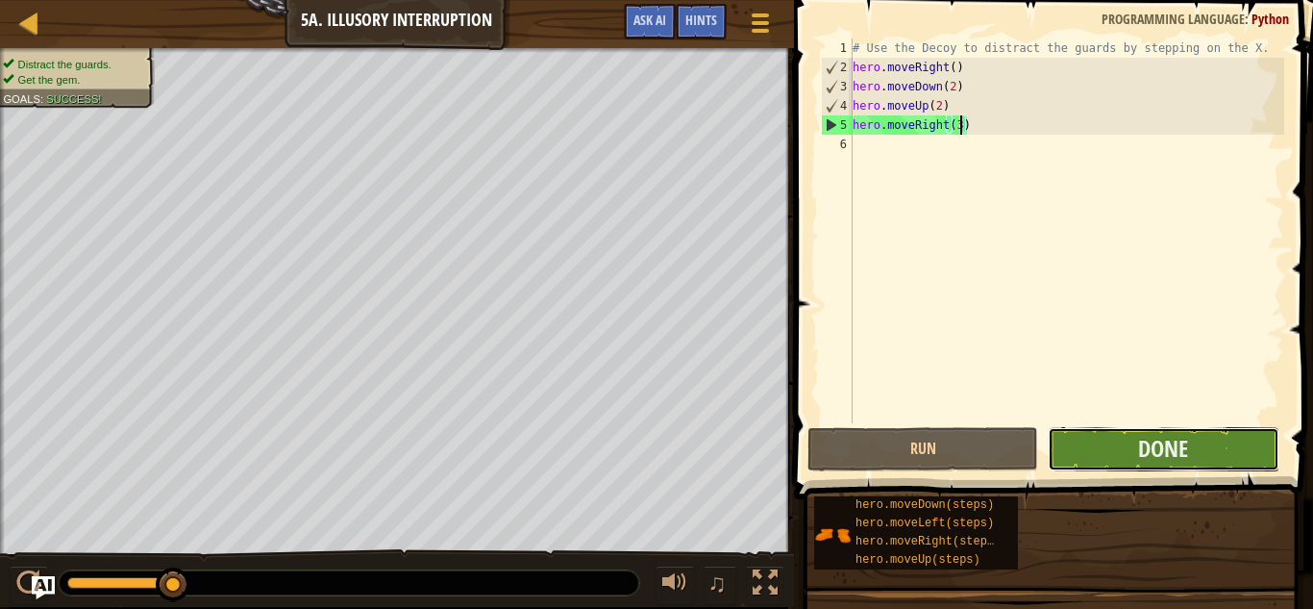
click at [1074, 444] on button "Done" at bounding box center [1163, 449] width 231 height 44
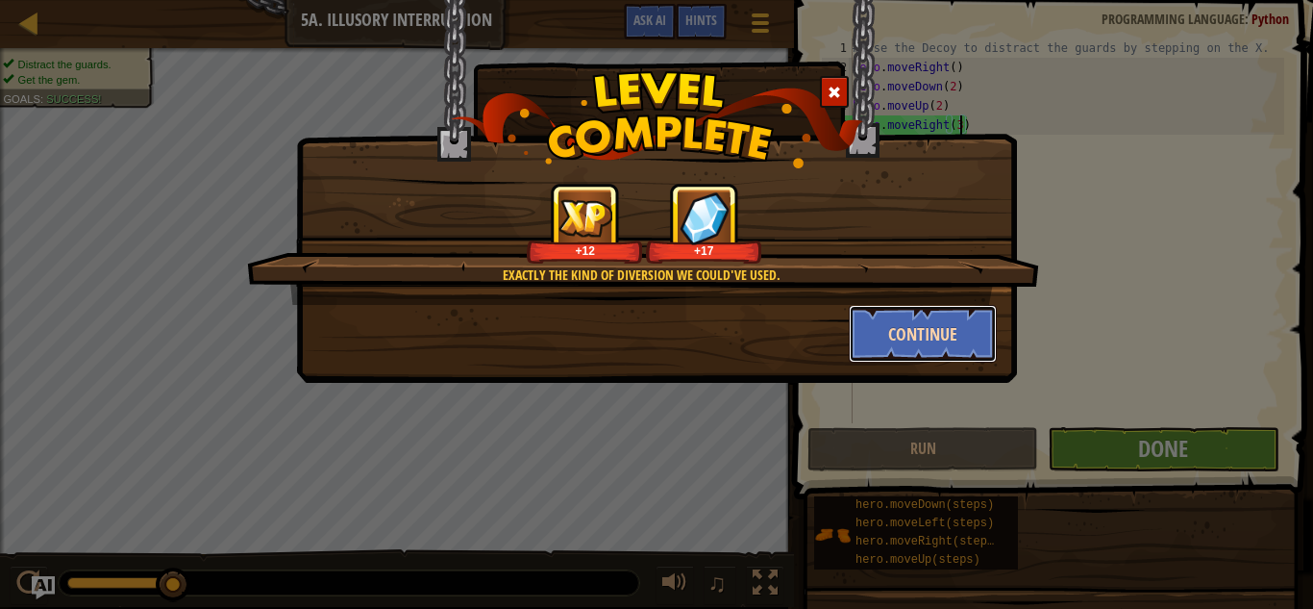
click at [896, 327] on button "Continue" at bounding box center [923, 334] width 149 height 58
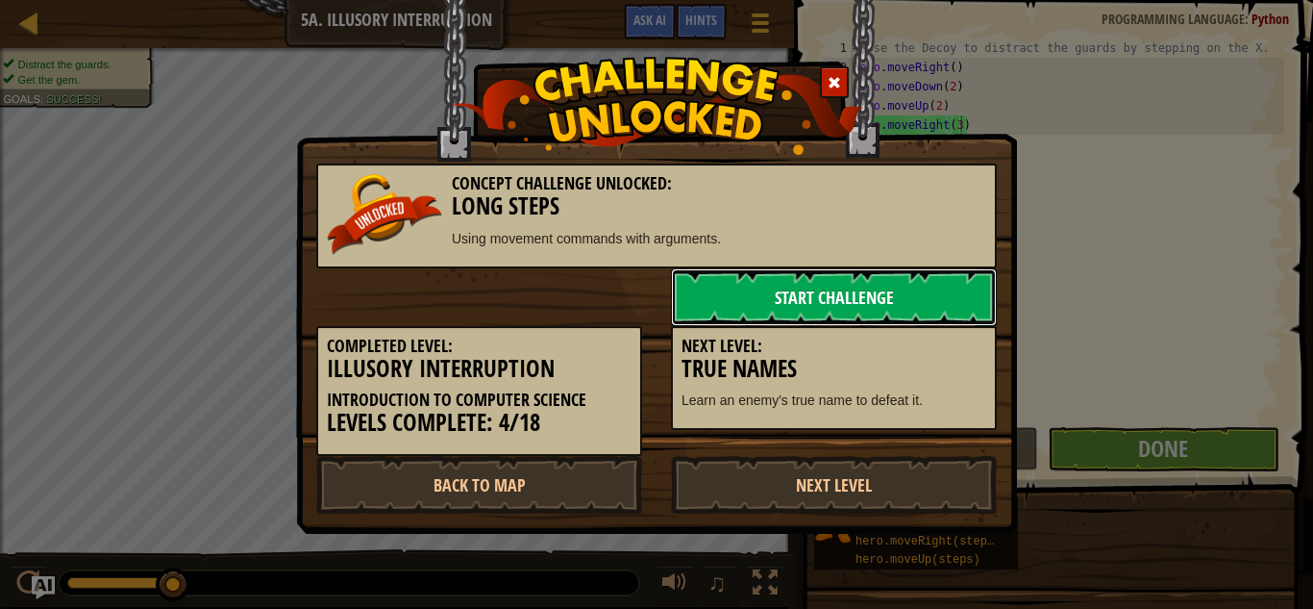
click at [913, 299] on link "Start Challenge" at bounding box center [834, 297] width 326 height 58
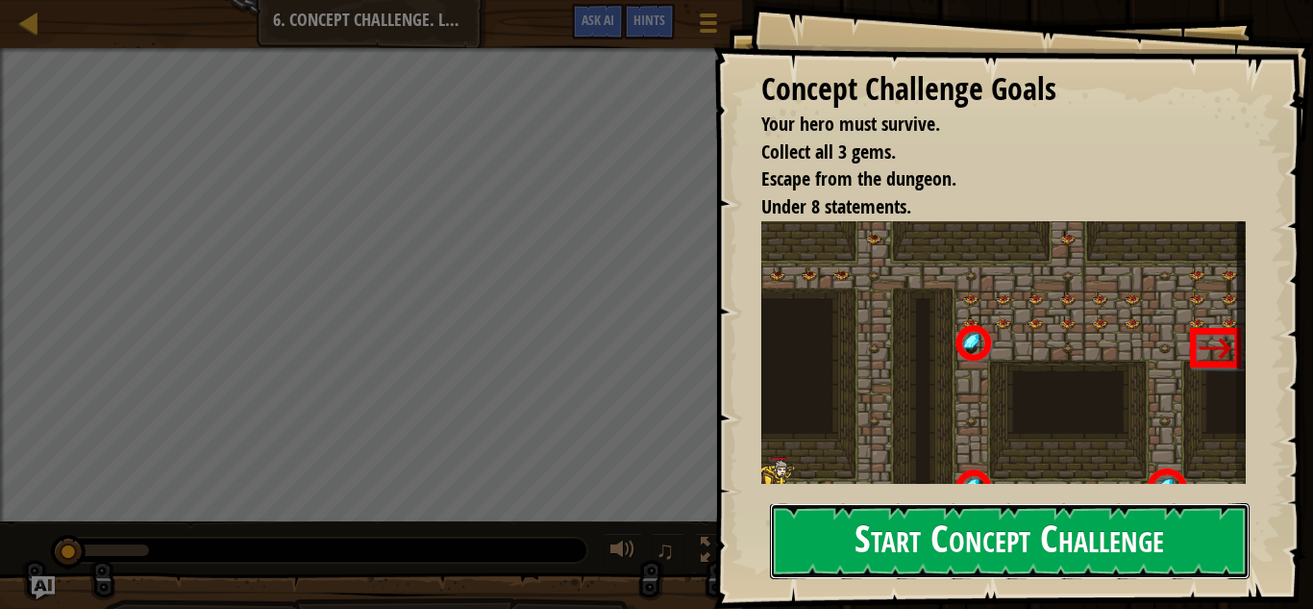
click at [948, 559] on button "Start Concept Challenge" at bounding box center [1010, 541] width 480 height 76
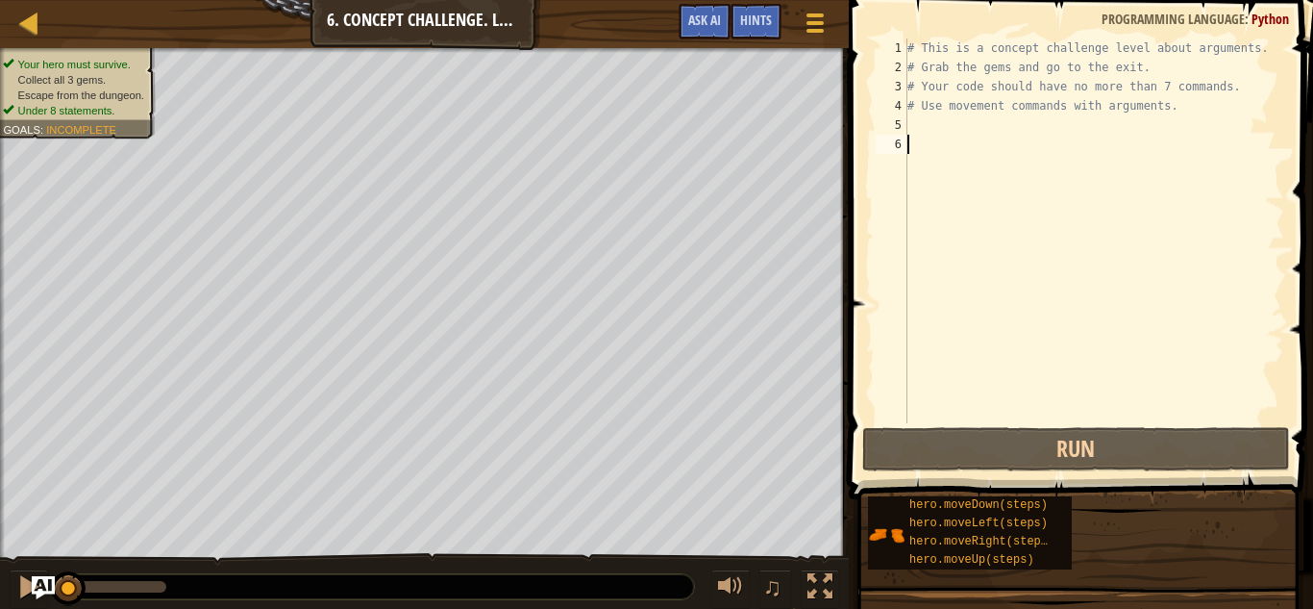
click at [919, 120] on div "# This is a concept challenge level about arguments. # Grab the gems and go to …" at bounding box center [1094, 249] width 381 height 423
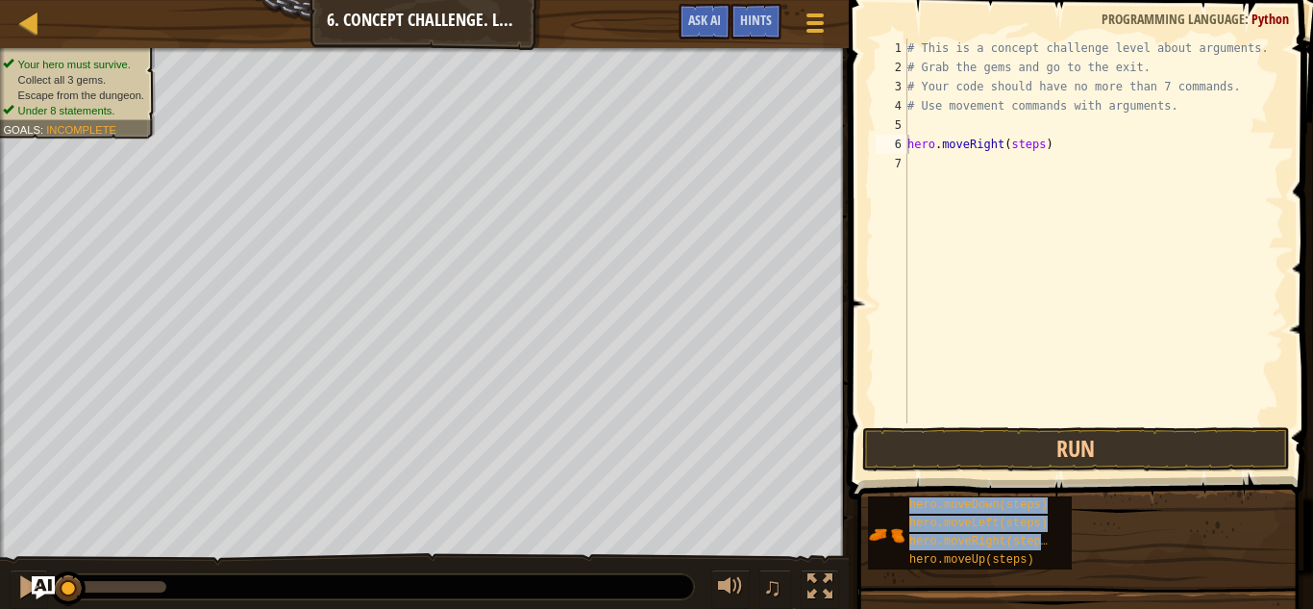
drag, startPoint x: 996, startPoint y: 550, endPoint x: 955, endPoint y: 135, distance: 417.4
click at [955, 135] on div "Hints Videos hero.moveRight(steps) 1 2 3 4 5 6 7 # This is a concept challenge …" at bounding box center [1078, 299] width 470 height 599
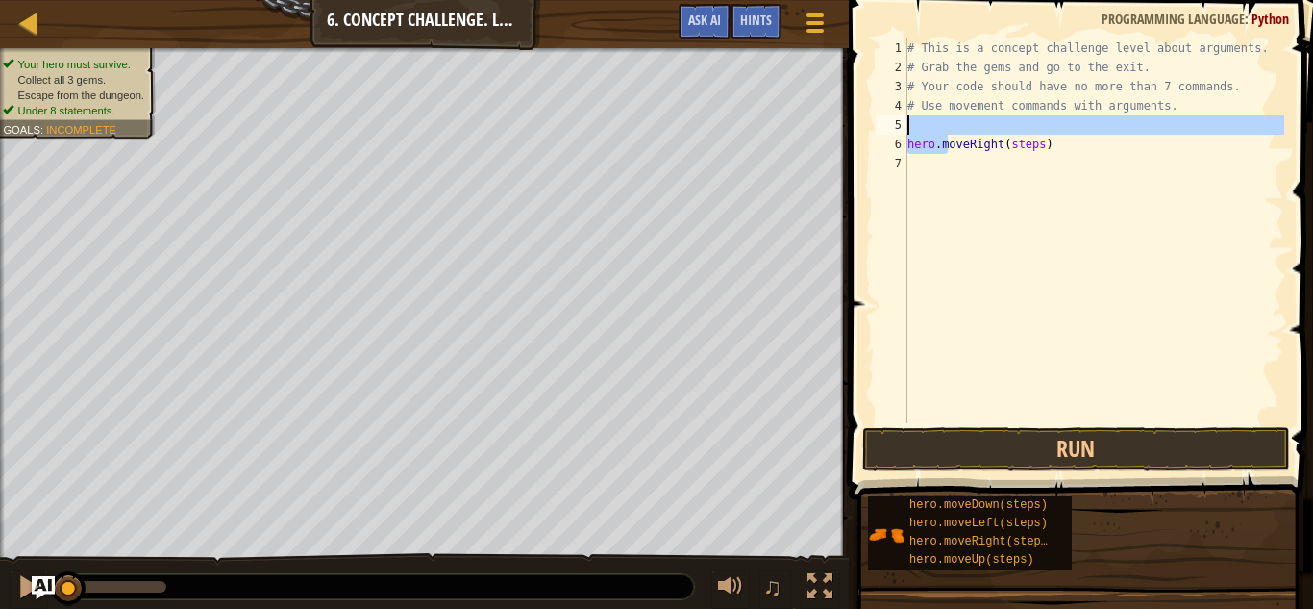
drag, startPoint x: 950, startPoint y: 141, endPoint x: 944, endPoint y: 115, distance: 26.6
click at [944, 115] on div "# This is a concept challenge level about arguments. # Grab the gems and go to …" at bounding box center [1094, 249] width 381 height 423
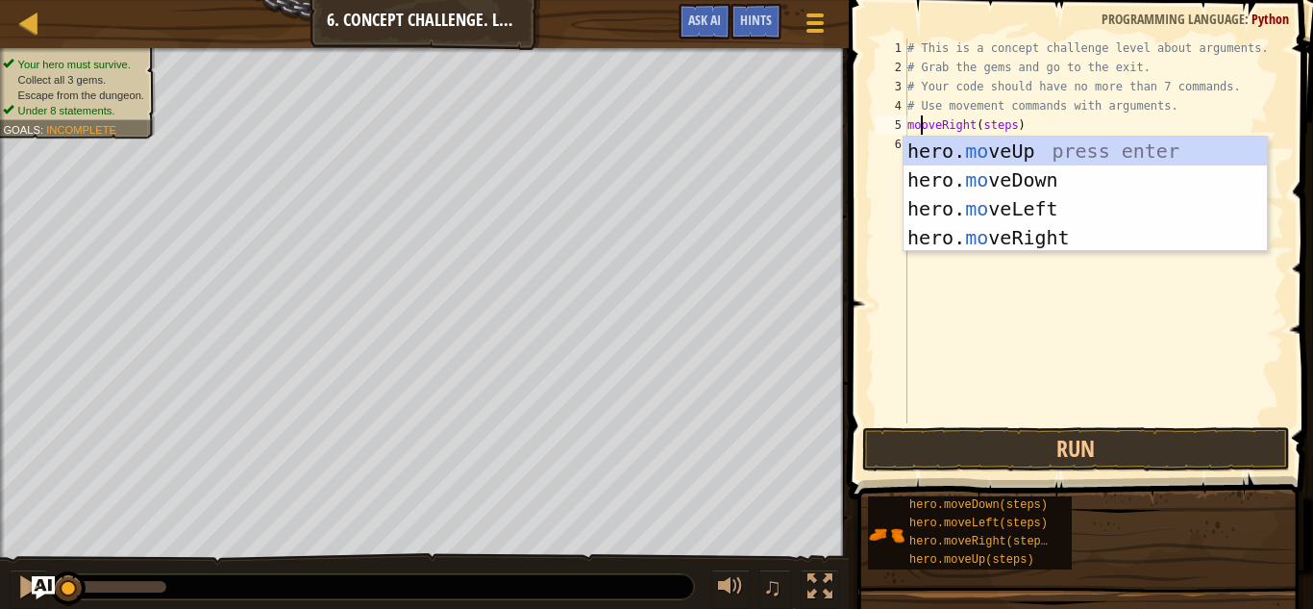
scroll to position [9, 3]
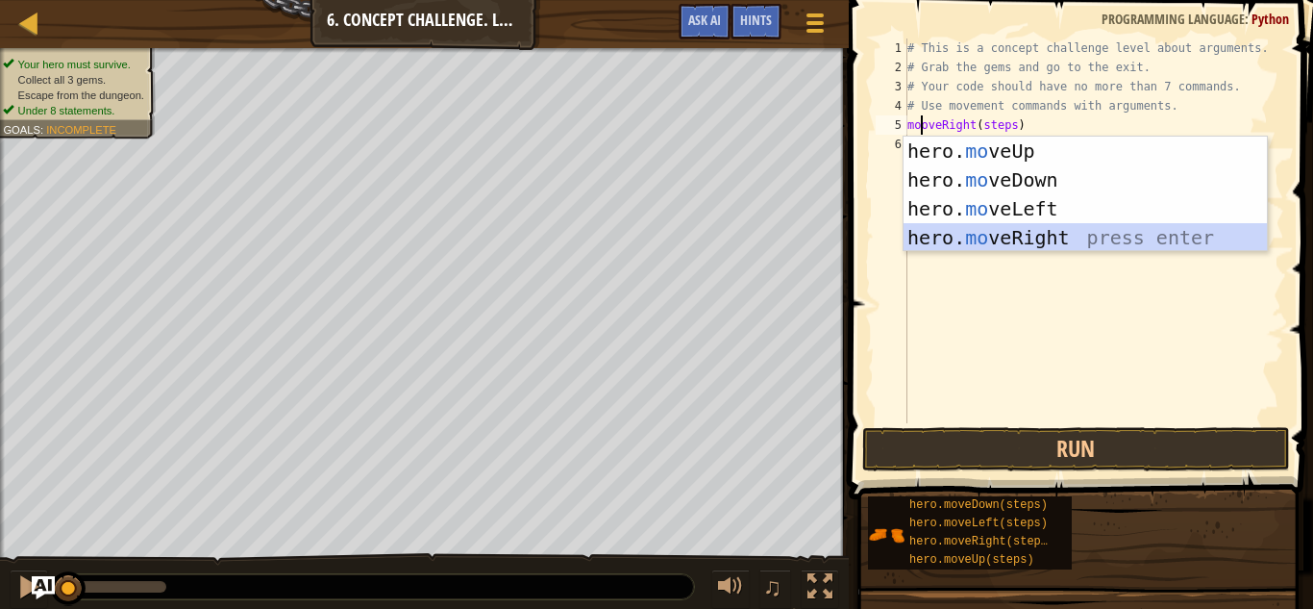
click at [1034, 238] on div "hero. mo veUp press enter hero. mo veDown press enter hero. mo veLeft press ent…" at bounding box center [1085, 223] width 363 height 173
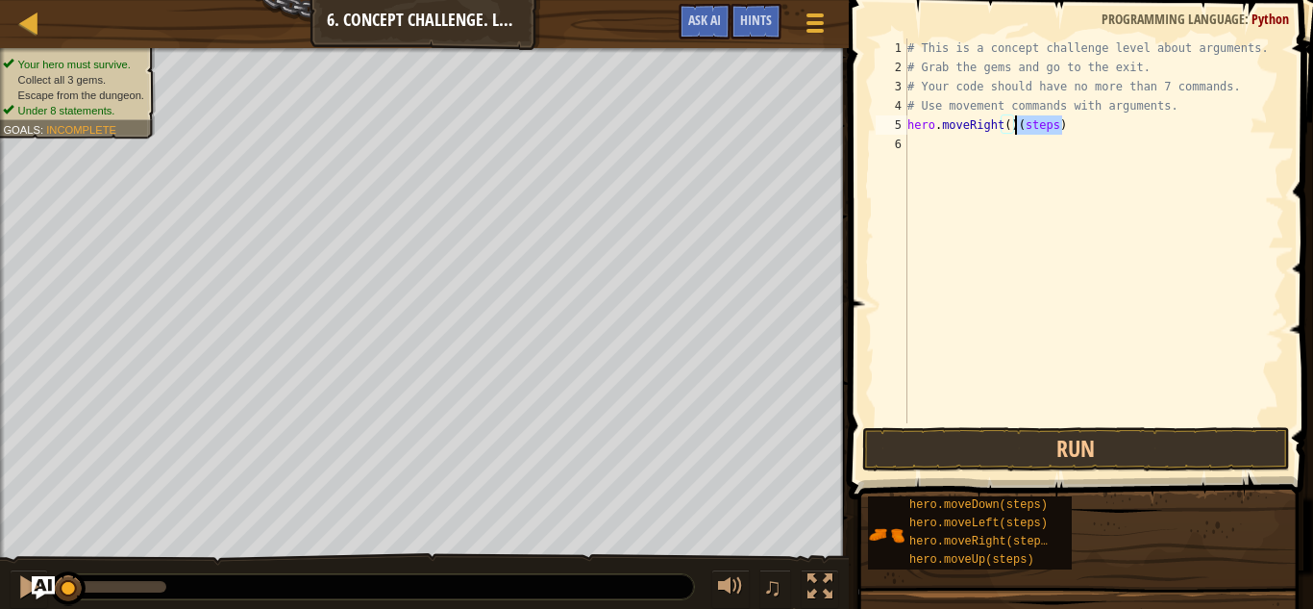
drag, startPoint x: 1063, startPoint y: 124, endPoint x: 1014, endPoint y: 122, distance: 48.1
click at [1014, 122] on div "# This is a concept challenge level about arguments. # Grab the gems and go to …" at bounding box center [1094, 249] width 381 height 423
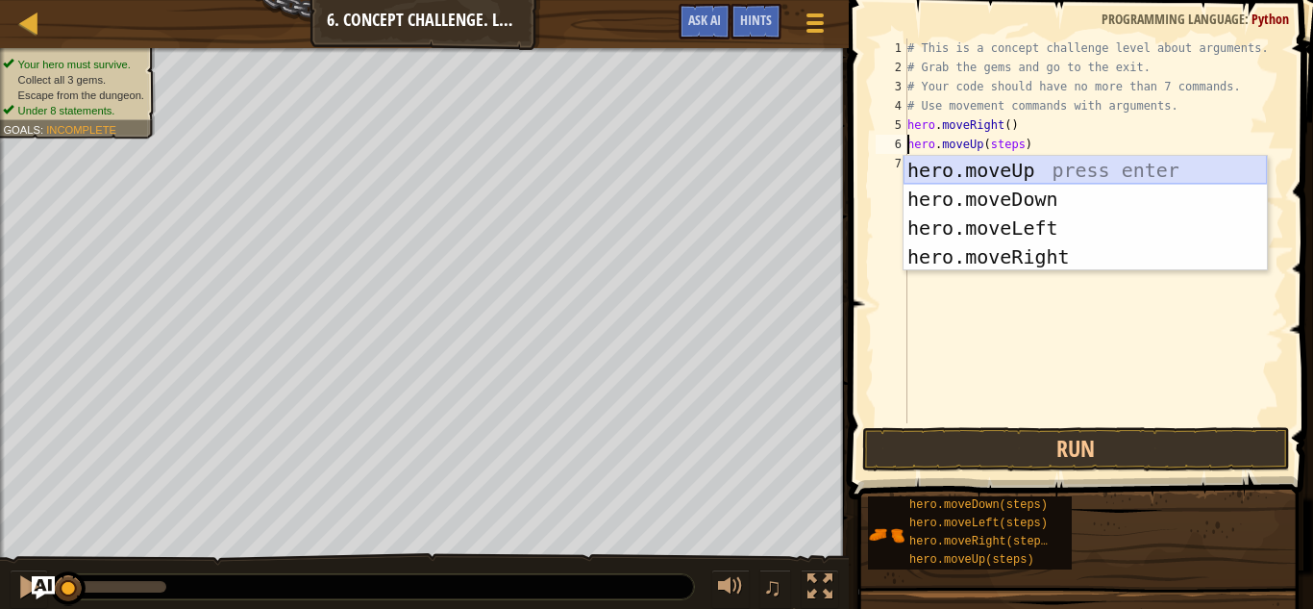
click at [1036, 169] on div "hero.moveUp press enter hero.moveDown press enter hero.moveLeft press enter her…" at bounding box center [1085, 242] width 363 height 173
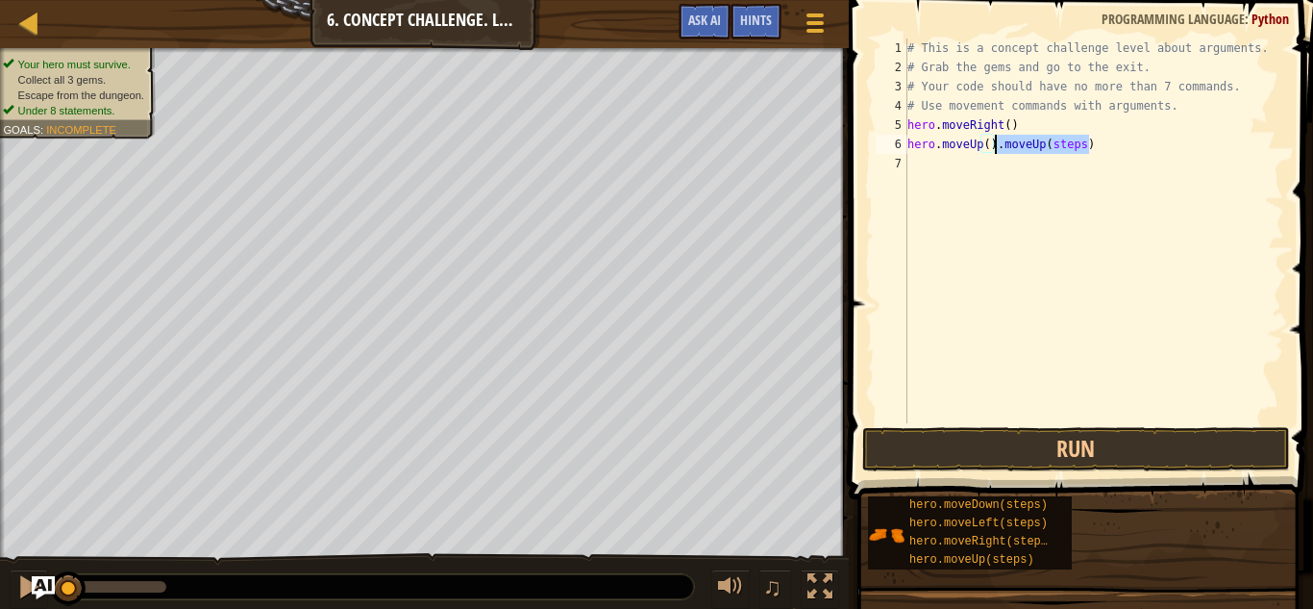
drag, startPoint x: 1102, startPoint y: 145, endPoint x: 997, endPoint y: 138, distance: 105.0
click at [997, 138] on div "# This is a concept challenge level about arguments. # Grab the gems and go to …" at bounding box center [1094, 249] width 381 height 423
type textarea "hero.moveUp()"
click at [918, 168] on div "# This is a concept challenge level about arguments. # Grab the gems and go to …" at bounding box center [1094, 249] width 381 height 423
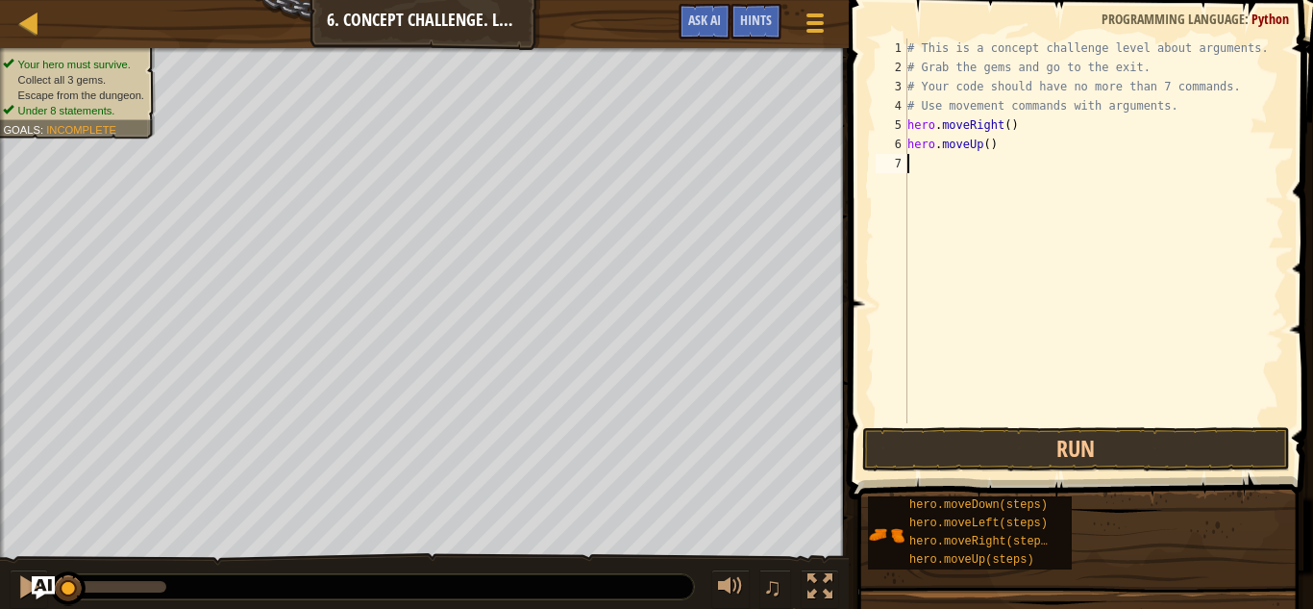
click at [1008, 126] on div "# This is a concept challenge level about arguments. # Grab the gems and go to …" at bounding box center [1094, 249] width 381 height 423
click at [986, 144] on div "# This is a concept challenge level about arguments. # Grab the gems and go to …" at bounding box center [1094, 249] width 381 height 423
click at [1103, 510] on div "hero.moveDown(steps) hero.moveLeft(steps) hero.moveRight(steps) hero.moveUp(ste…" at bounding box center [1083, 532] width 433 height 75
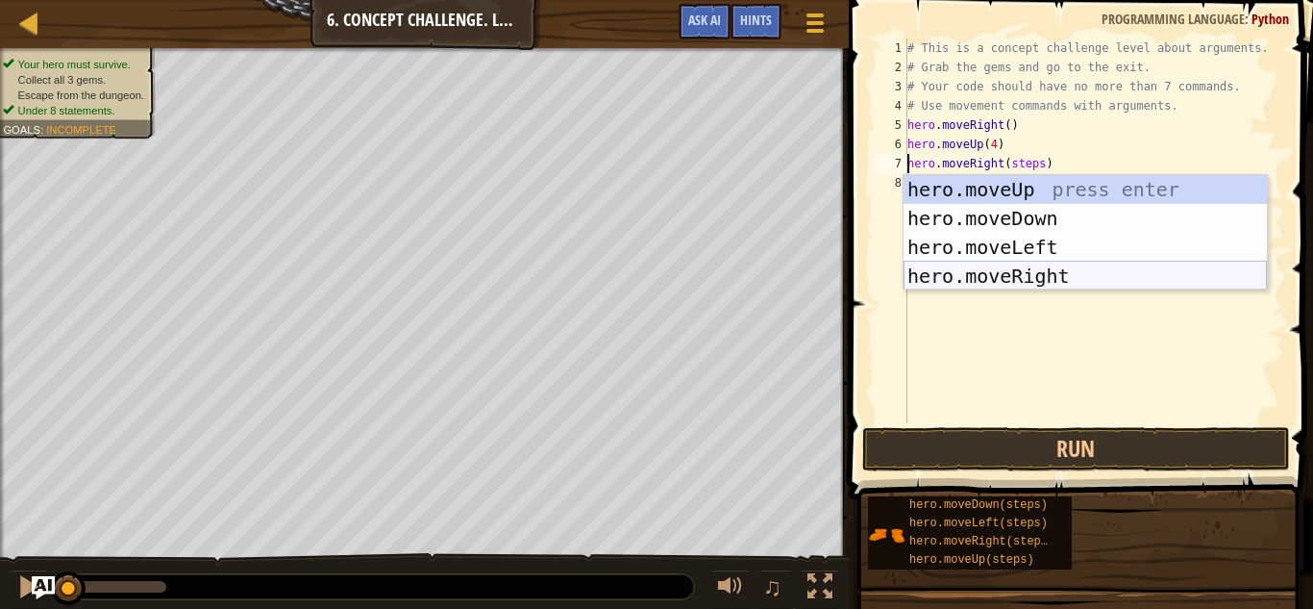
click at [1048, 271] on div "hero.moveUp press enter hero.moveDown press enter hero.moveLeft press enter her…" at bounding box center [1085, 261] width 363 height 173
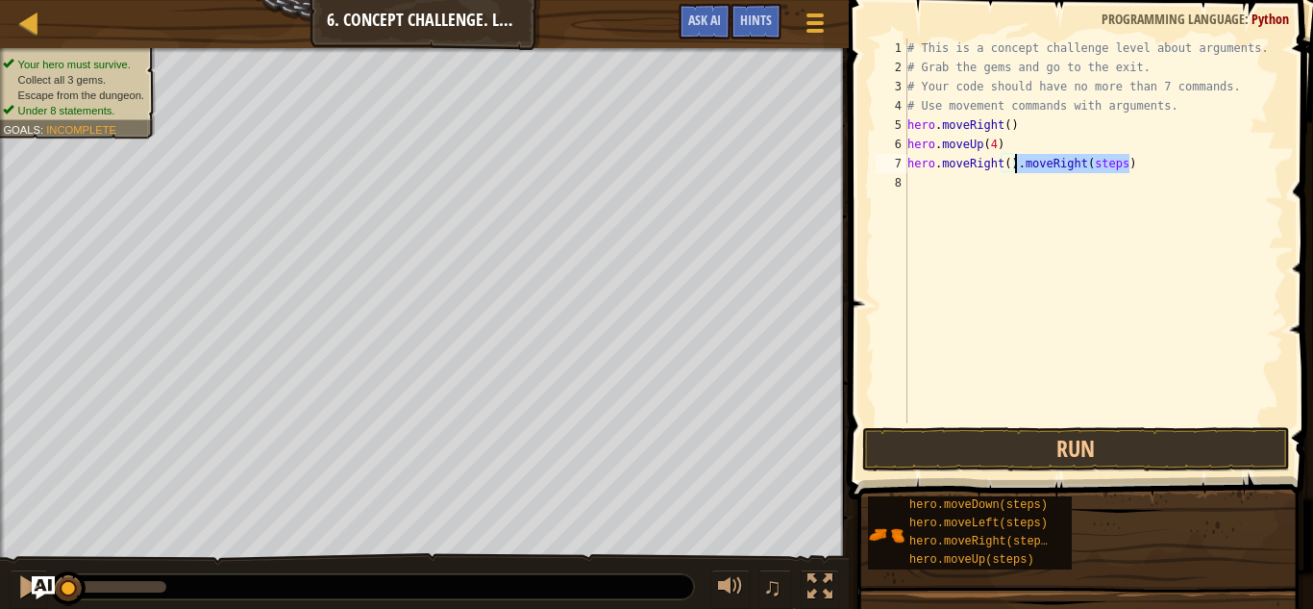
drag, startPoint x: 1128, startPoint y: 167, endPoint x: 1016, endPoint y: 166, distance: 111.5
click at [1016, 166] on div "# This is a concept challenge level about arguments. # Grab the gems and go to …" at bounding box center [1094, 249] width 381 height 423
click at [1007, 163] on div "# This is a concept challenge level about arguments. # Grab the gems and go to …" at bounding box center [1094, 249] width 381 height 423
type textarea "hero.moveDown(steps)"
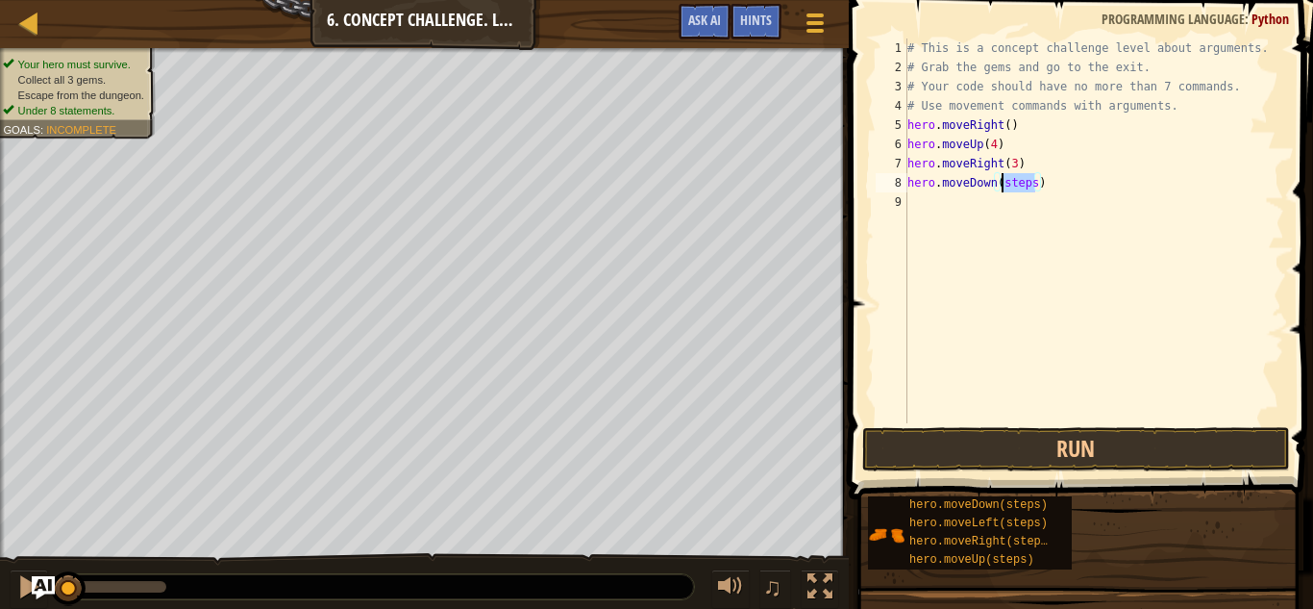
drag, startPoint x: 1035, startPoint y: 184, endPoint x: 997, endPoint y: 185, distance: 37.5
click at [997, 185] on div "# This is a concept challenge level about arguments. # Grab the gems and go to …" at bounding box center [1094, 249] width 381 height 423
click at [1062, 209] on div "# This is a concept challenge level about arguments. # Grab the gems and go to …" at bounding box center [1094, 249] width 381 height 423
drag, startPoint x: 1034, startPoint y: 185, endPoint x: 1000, endPoint y: 189, distance: 34.0
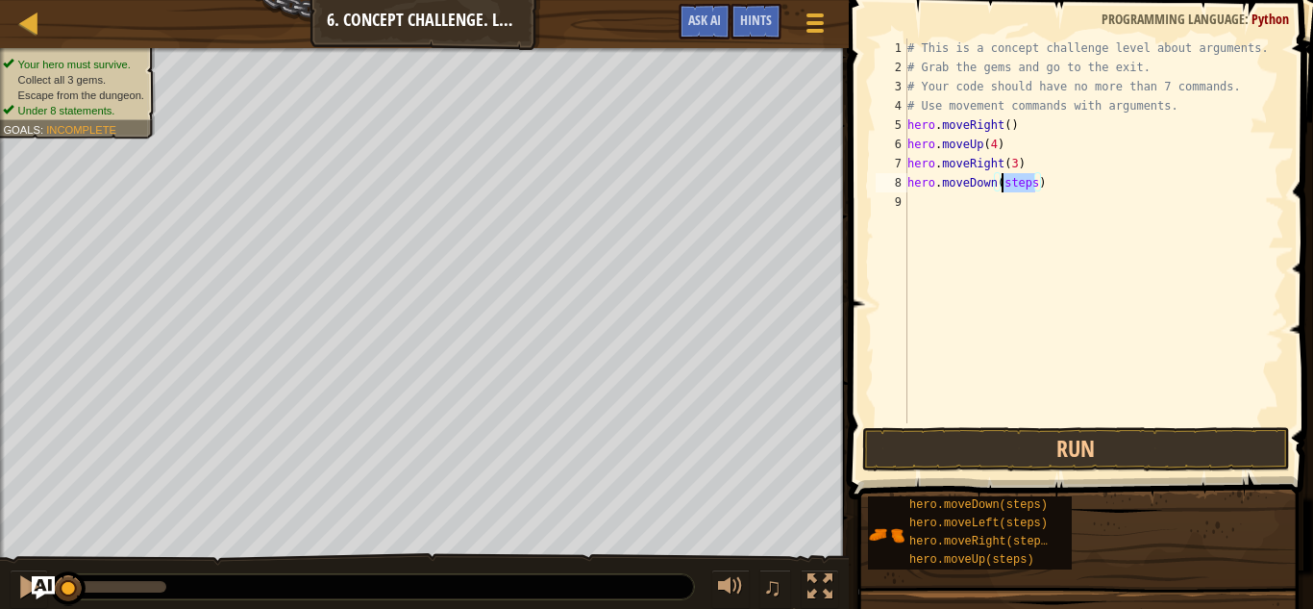
click at [1000, 189] on div "# This is a concept challenge level about arguments. # Grab the gems and go to …" at bounding box center [1094, 249] width 381 height 423
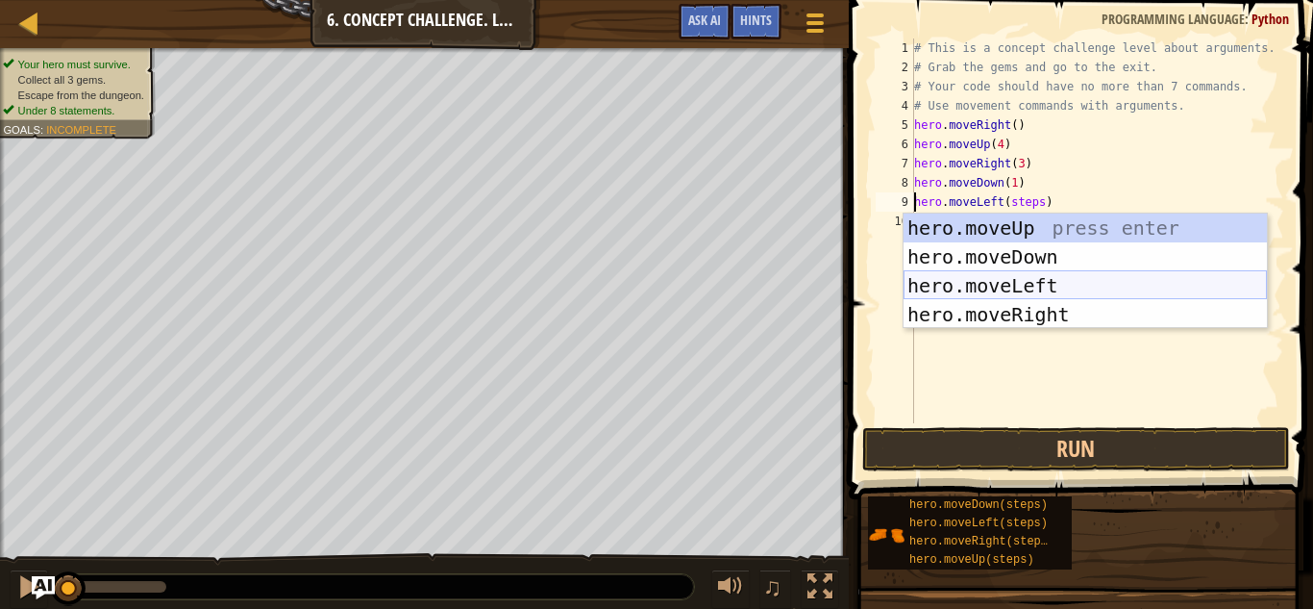
click at [1028, 286] on div "hero.moveUp press enter hero.moveDown press enter hero.moveLeft press enter her…" at bounding box center [1085, 299] width 363 height 173
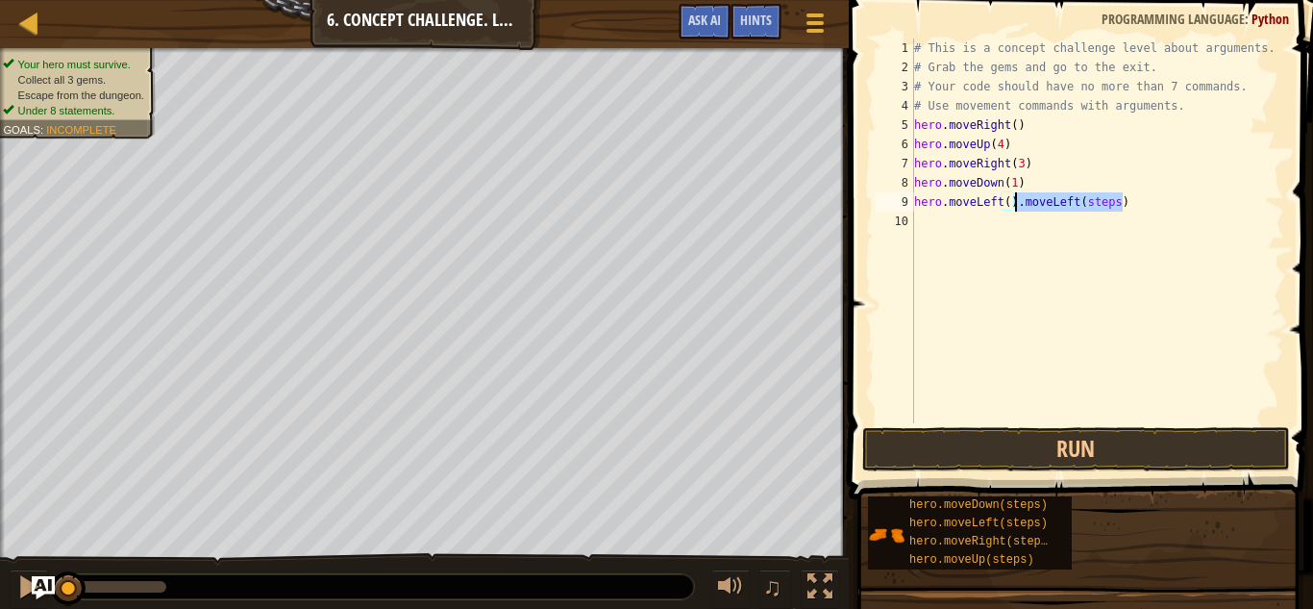
drag, startPoint x: 1135, startPoint y: 207, endPoint x: 1017, endPoint y: 206, distance: 117.3
click at [1017, 206] on div "# This is a concept challenge level about arguments. # Grab the gems and go to …" at bounding box center [1098, 249] width 374 height 423
click at [1009, 201] on div "# This is a concept challenge level about arguments. # Grab the gems and go to …" at bounding box center [1098, 249] width 374 height 423
type textarea "hero.moveLeft(1)"
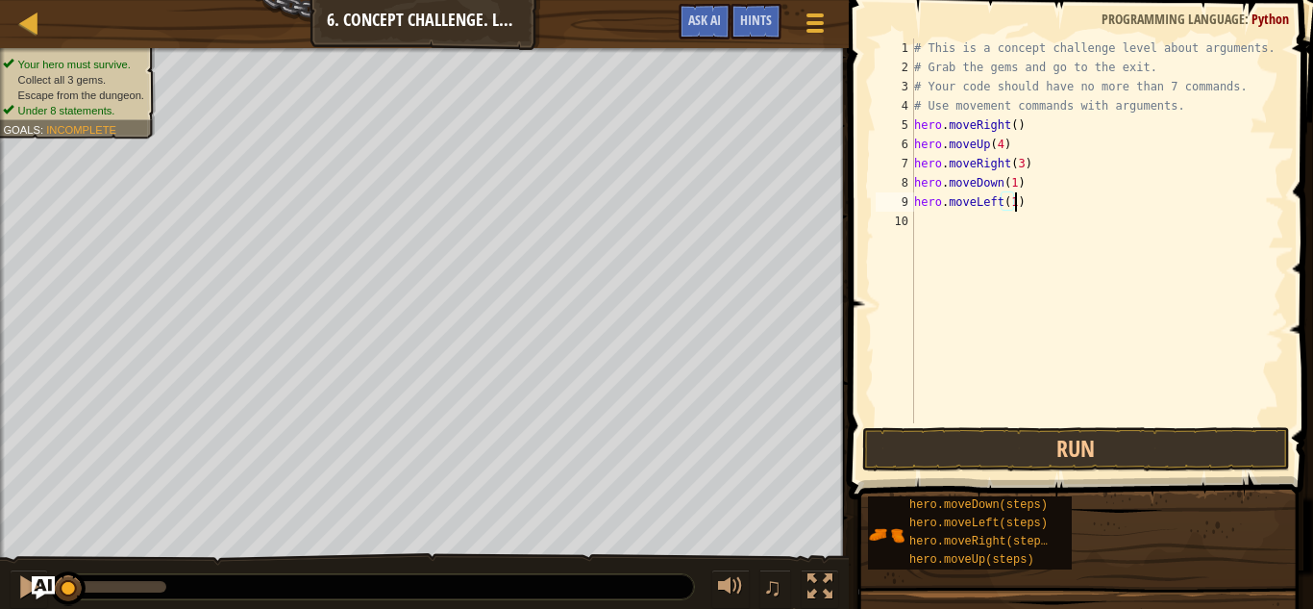
scroll to position [9, 14]
click at [934, 227] on div "# This is a concept challenge level about arguments. # Grab the gems and go to …" at bounding box center [1098, 249] width 374 height 423
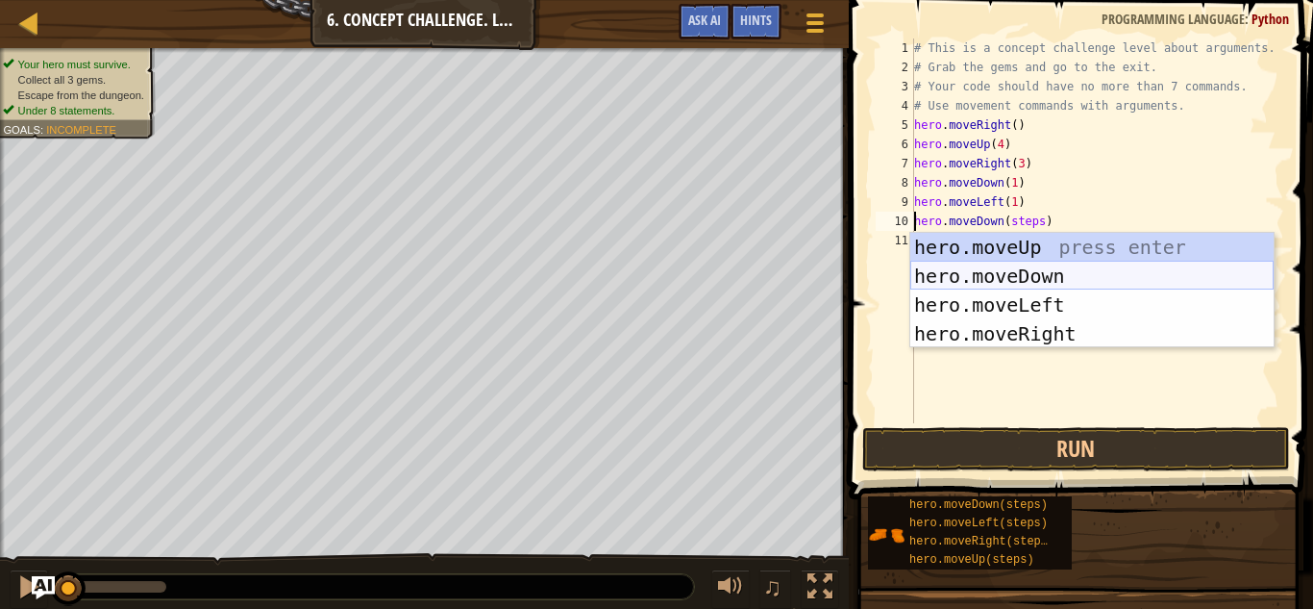
click at [1023, 279] on div "hero.moveUp press enter hero.moveDown press enter hero.moveLeft press enter her…" at bounding box center [1092, 319] width 363 height 173
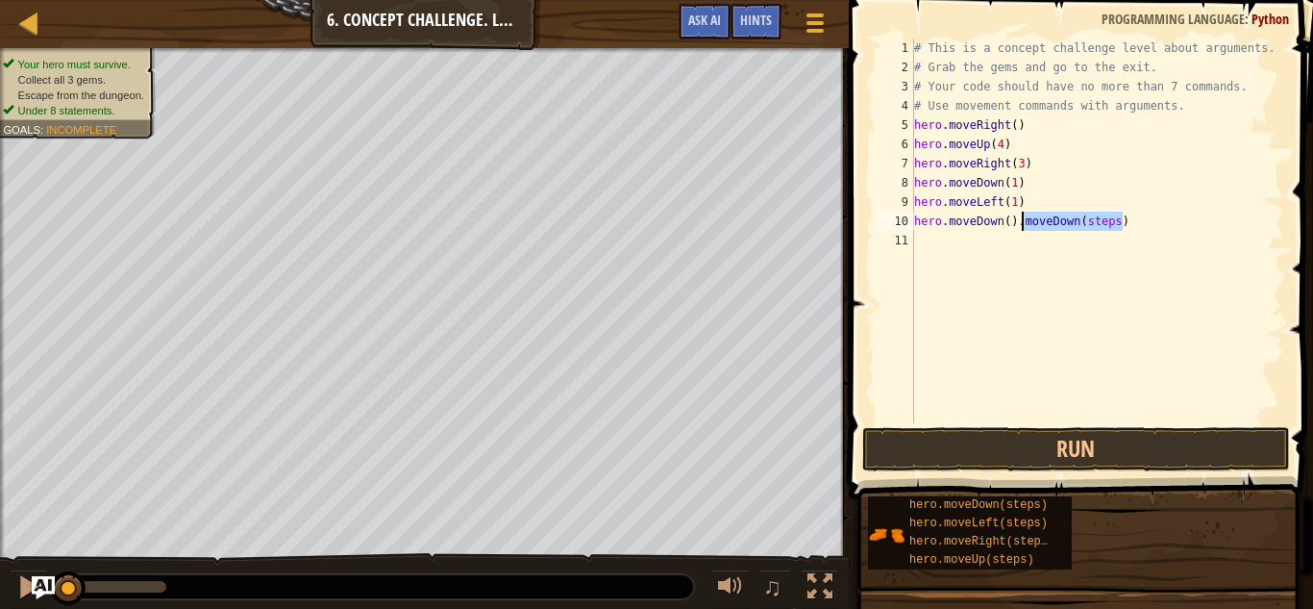
drag, startPoint x: 1124, startPoint y: 226, endPoint x: 1018, endPoint y: 226, distance: 105.8
click at [1018, 226] on div "# This is a concept challenge level about arguments. # Grab the gems and go to …" at bounding box center [1098, 249] width 374 height 423
click at [1006, 222] on div "# This is a concept challenge level about arguments. # Grab the gems and go to …" at bounding box center [1098, 249] width 374 height 423
type textarea "hero.moveDown(2)"
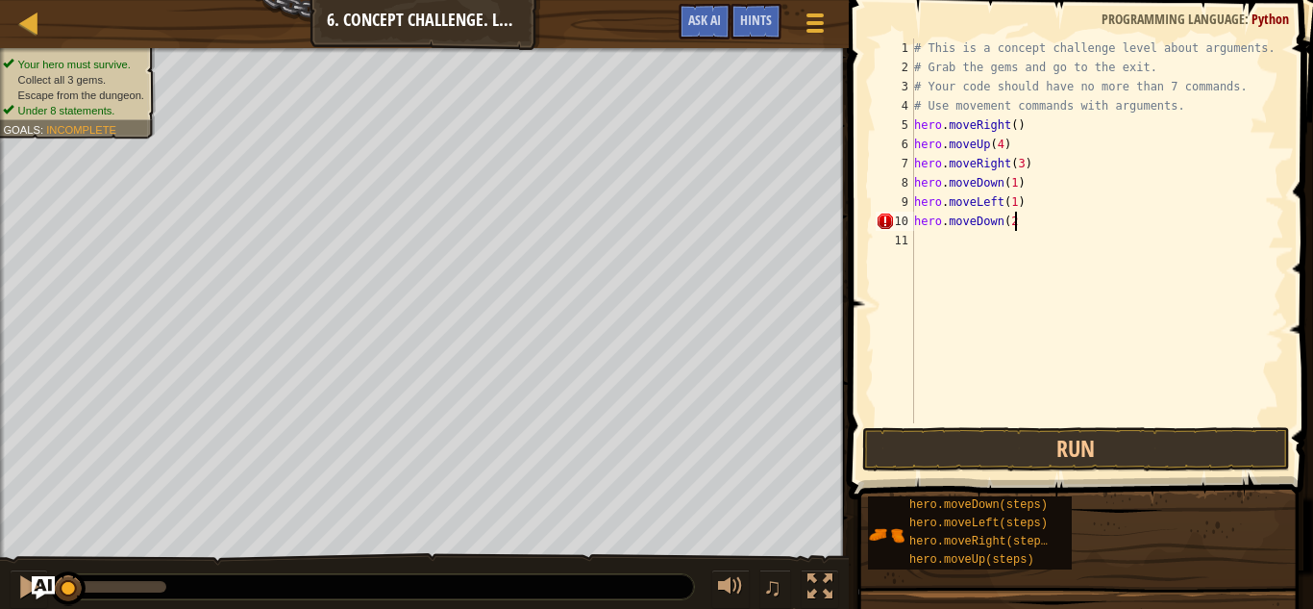
scroll to position [9, 14]
click at [941, 236] on div "# This is a concept challenge level about arguments. # Grab the gems and go to …" at bounding box center [1098, 249] width 374 height 423
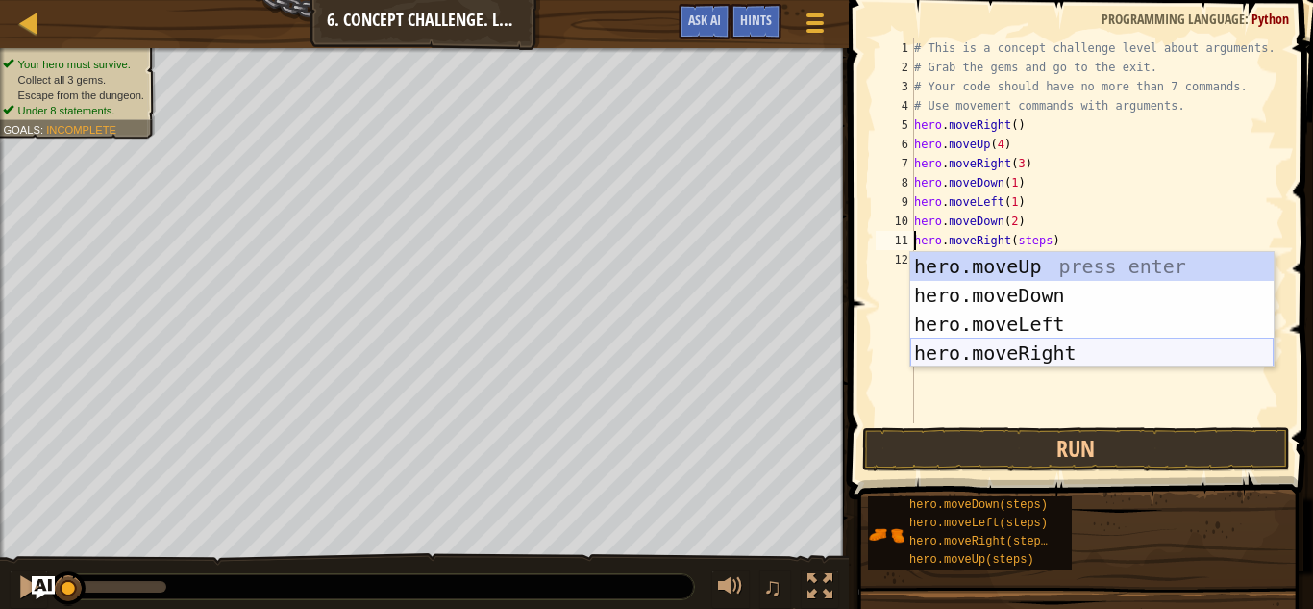
click at [1037, 342] on div "hero.moveUp press enter hero.moveDown press enter hero.moveLeft press enter her…" at bounding box center [1092, 338] width 363 height 173
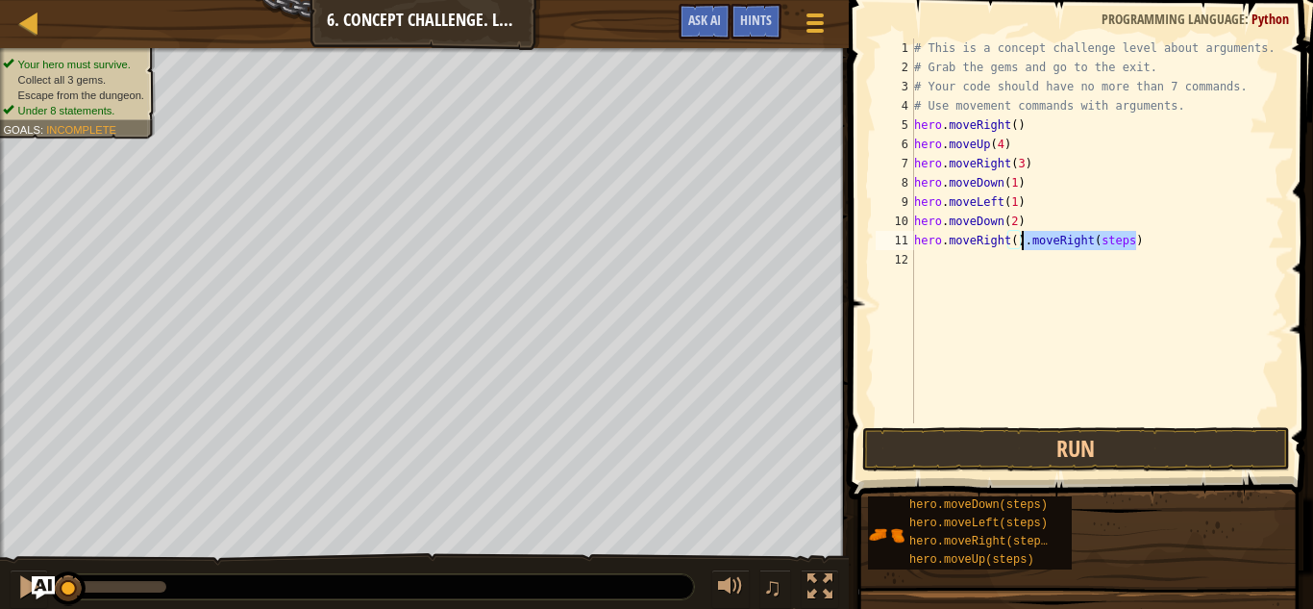
drag, startPoint x: 1148, startPoint y: 245, endPoint x: 1023, endPoint y: 248, distance: 125.0
click at [1023, 248] on div "# This is a concept challenge level about arguments. # Grab the gems and go to …" at bounding box center [1098, 249] width 374 height 423
click at [1014, 240] on div "# This is a concept challenge level about arguments. # Grab the gems and go to …" at bounding box center [1098, 249] width 374 height 423
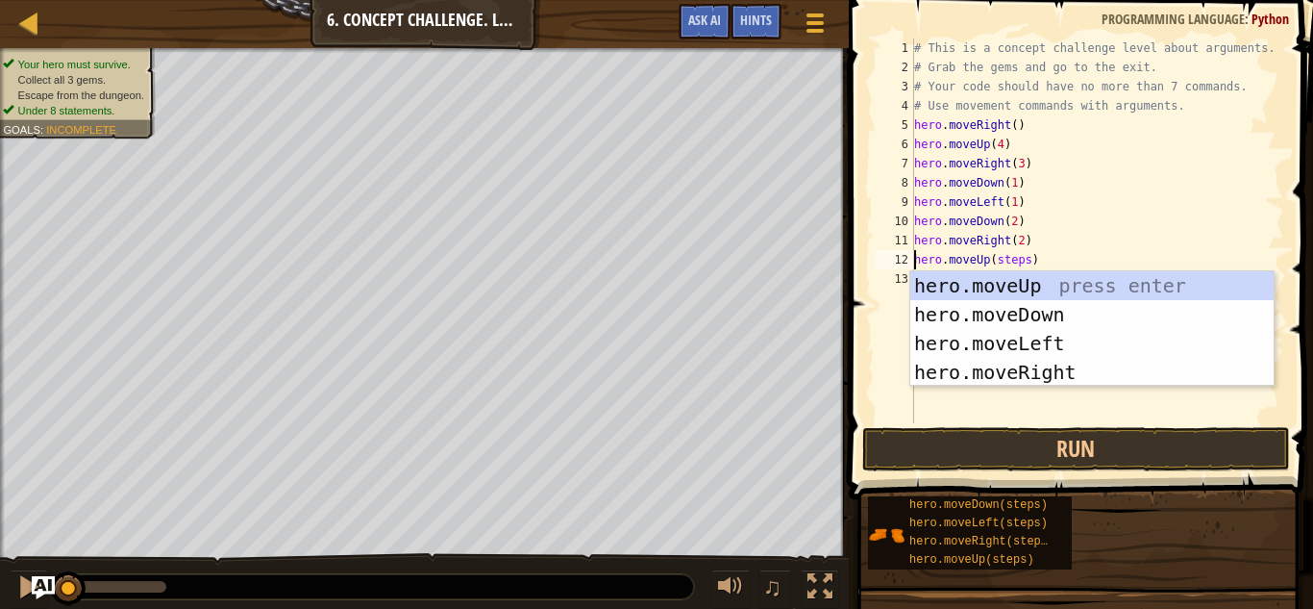
click at [1201, 225] on div "# This is a concept challenge level about arguments. # Grab the gems and go to …" at bounding box center [1098, 249] width 374 height 423
type textarea "hero.moveDown(2)"
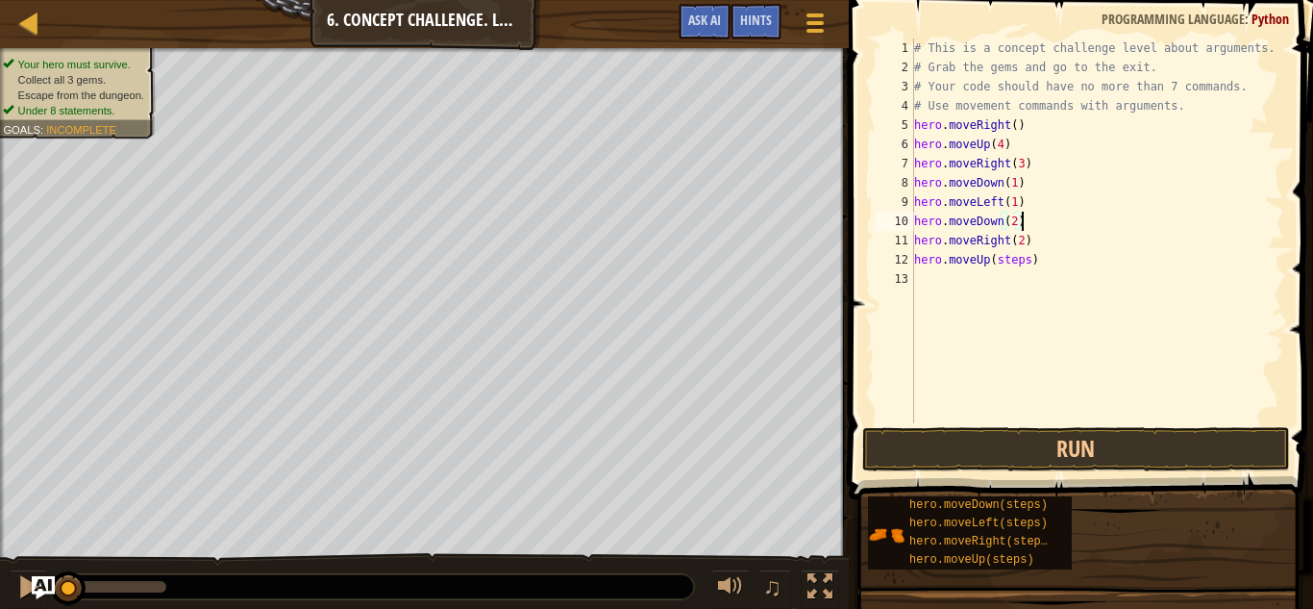
scroll to position [9, 14]
click at [918, 283] on div "# This is a concept challenge level about arguments. # Grab the gems and go to …" at bounding box center [1098, 249] width 374 height 423
drag, startPoint x: 1028, startPoint y: 261, endPoint x: 991, endPoint y: 261, distance: 36.5
click at [991, 261] on div "# This is a concept challenge level about arguments. # Grab the gems and go to …" at bounding box center [1098, 249] width 374 height 423
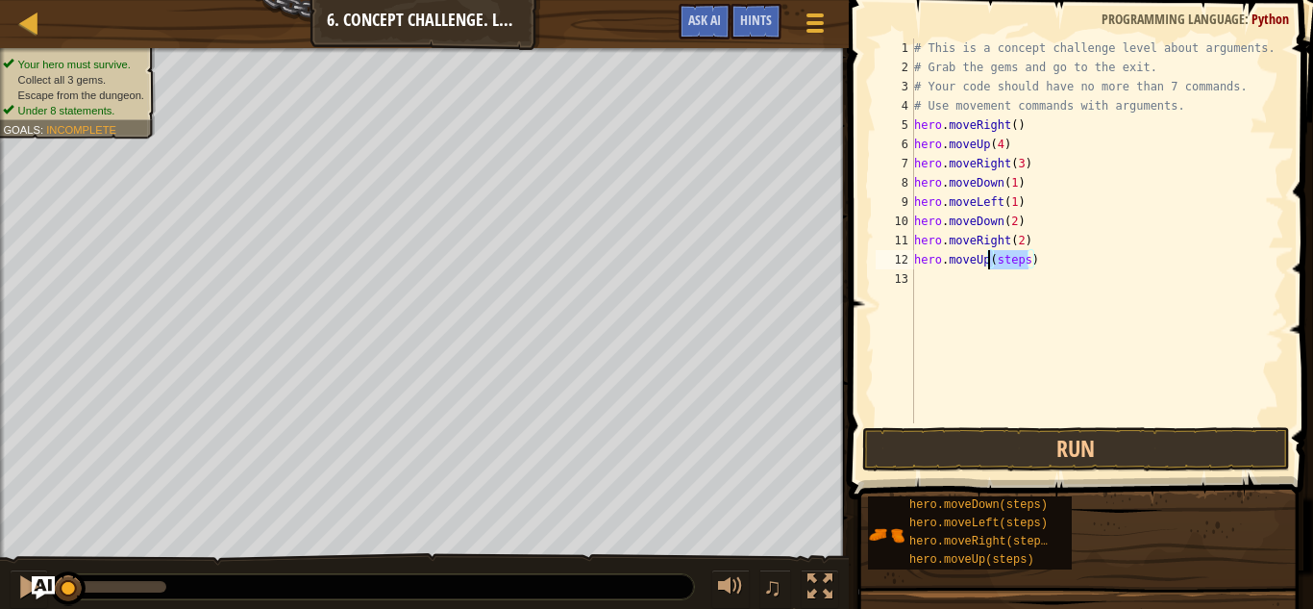
click at [1020, 263] on div "# This is a concept challenge level about arguments. # Grab the gems and go to …" at bounding box center [1098, 230] width 374 height 385
drag, startPoint x: 1029, startPoint y: 260, endPoint x: 995, endPoint y: 264, distance: 34.0
click at [995, 264] on div "# This is a concept challenge level about arguments. # Grab the gems and go to …" at bounding box center [1098, 249] width 374 height 423
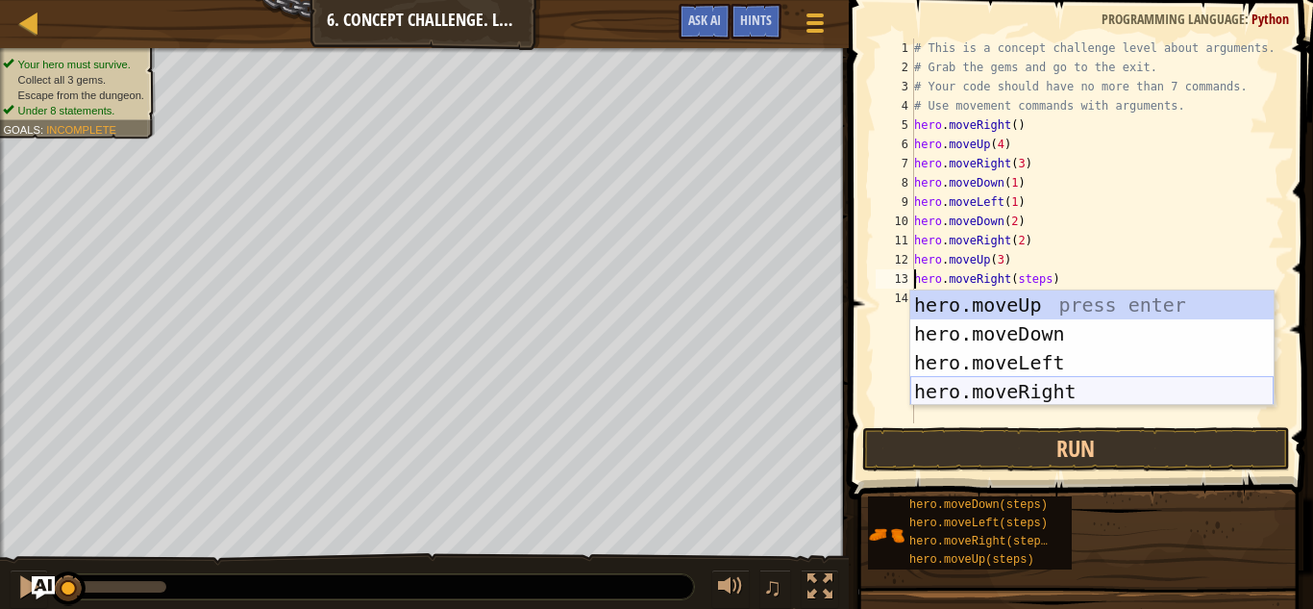
click at [1064, 381] on div "hero.moveUp press enter hero.moveDown press enter hero.moveLeft press enter her…" at bounding box center [1092, 376] width 363 height 173
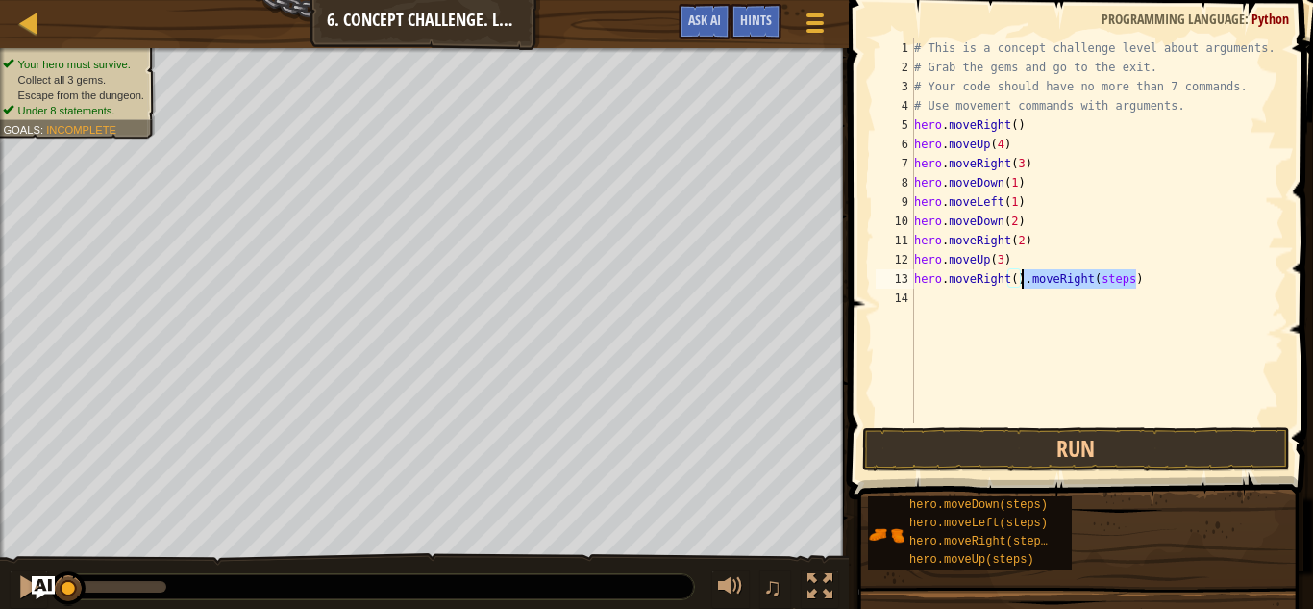
drag, startPoint x: 1151, startPoint y: 286, endPoint x: 1021, endPoint y: 280, distance: 129.9
click at [1021, 280] on div "# This is a concept challenge level about arguments. # Grab the gems and go to …" at bounding box center [1098, 249] width 374 height 423
click at [1015, 281] on div "# This is a concept challenge level about arguments. # Grab the gems and go to …" at bounding box center [1098, 249] width 374 height 423
click at [1070, 453] on button "Run" at bounding box center [1077, 449] width 428 height 44
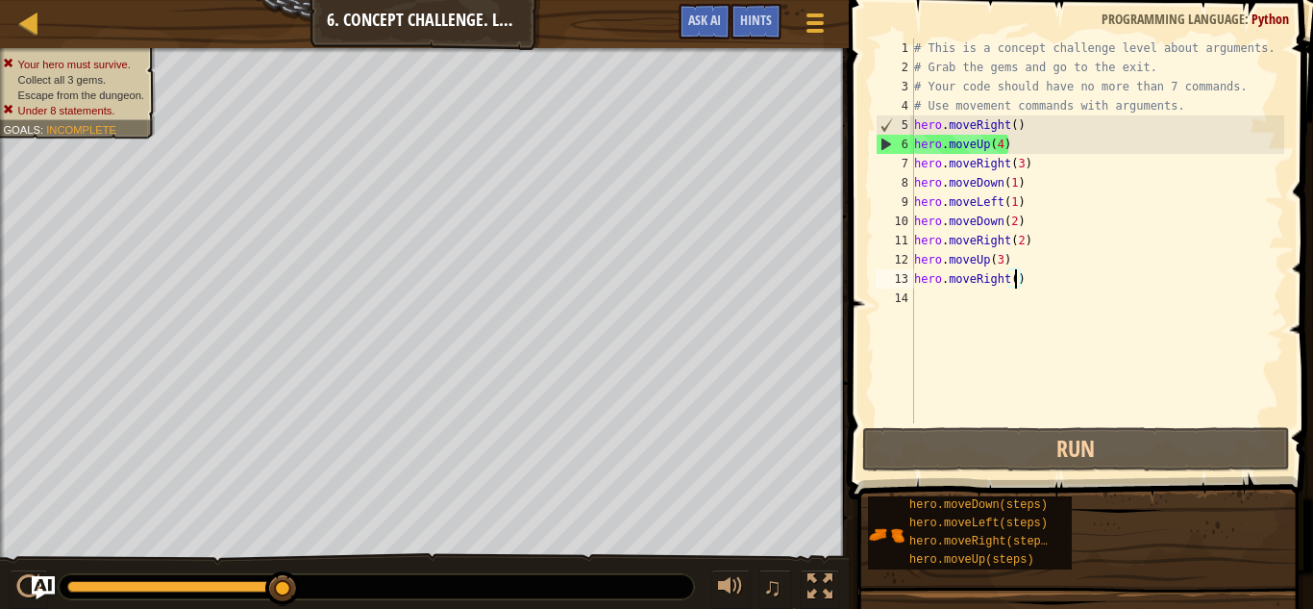
click at [1001, 147] on div "# This is a concept challenge level about arguments. # Grab the gems and go to …" at bounding box center [1098, 249] width 374 height 423
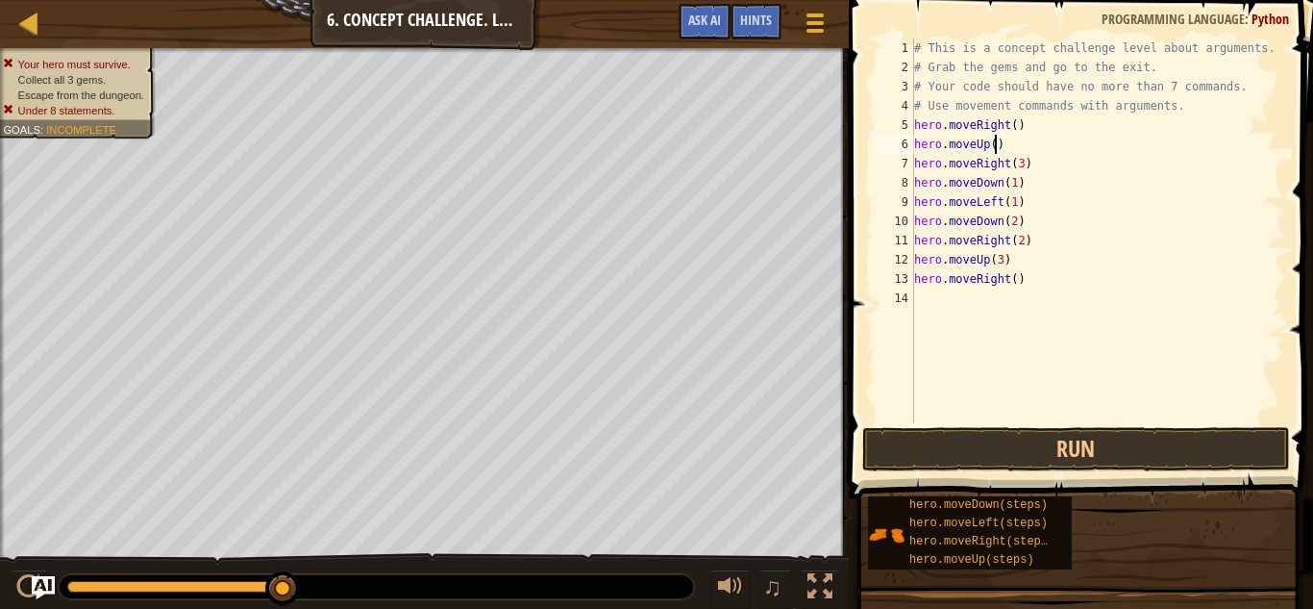
scroll to position [9, 13]
click at [1056, 450] on button "Run" at bounding box center [1077, 449] width 428 height 44
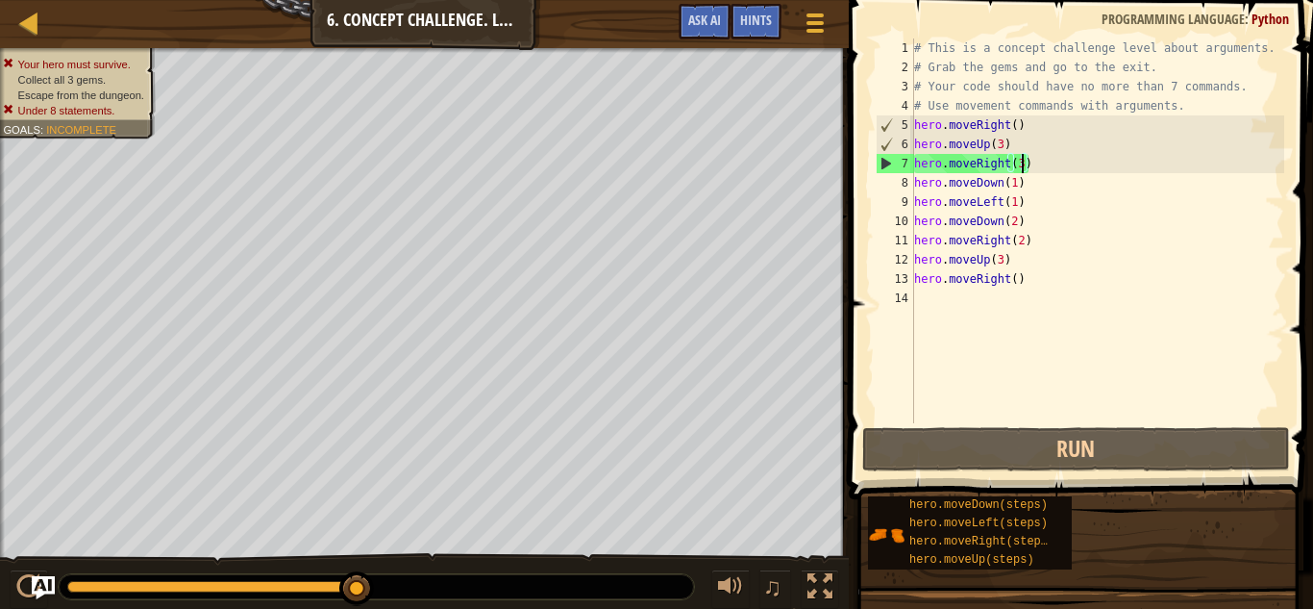
click at [1025, 163] on div "# This is a concept challenge level about arguments. # Grab the gems and go to …" at bounding box center [1098, 249] width 374 height 423
click at [1021, 163] on div "# This is a concept challenge level about arguments. # Grab the gems and go to …" at bounding box center [1098, 249] width 374 height 423
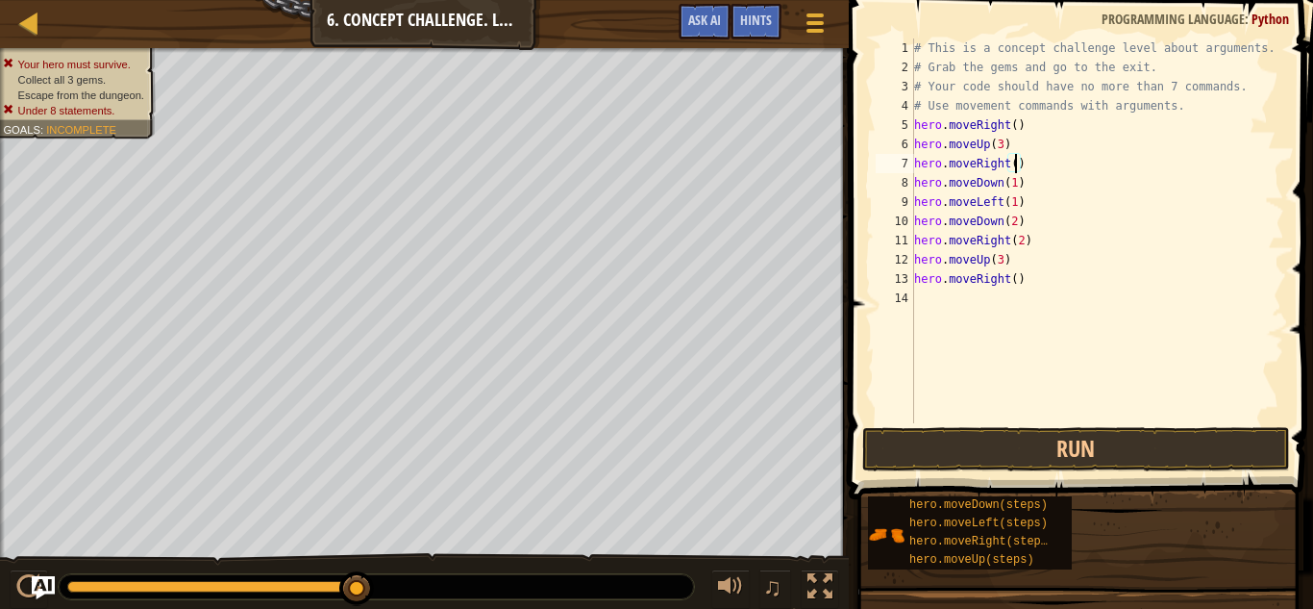
scroll to position [9, 15]
click at [1015, 187] on div "# This is a concept challenge level about arguments. # Grab the gems and go to …" at bounding box center [1098, 249] width 374 height 423
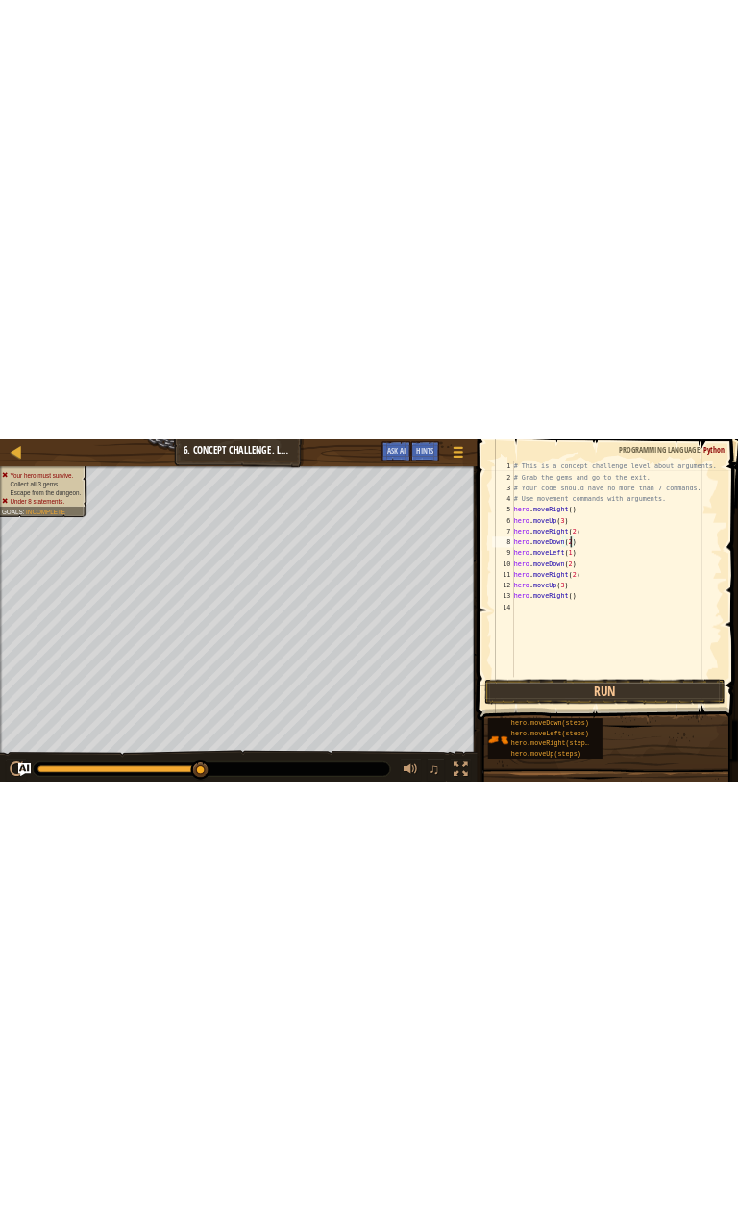
scroll to position [9, 14]
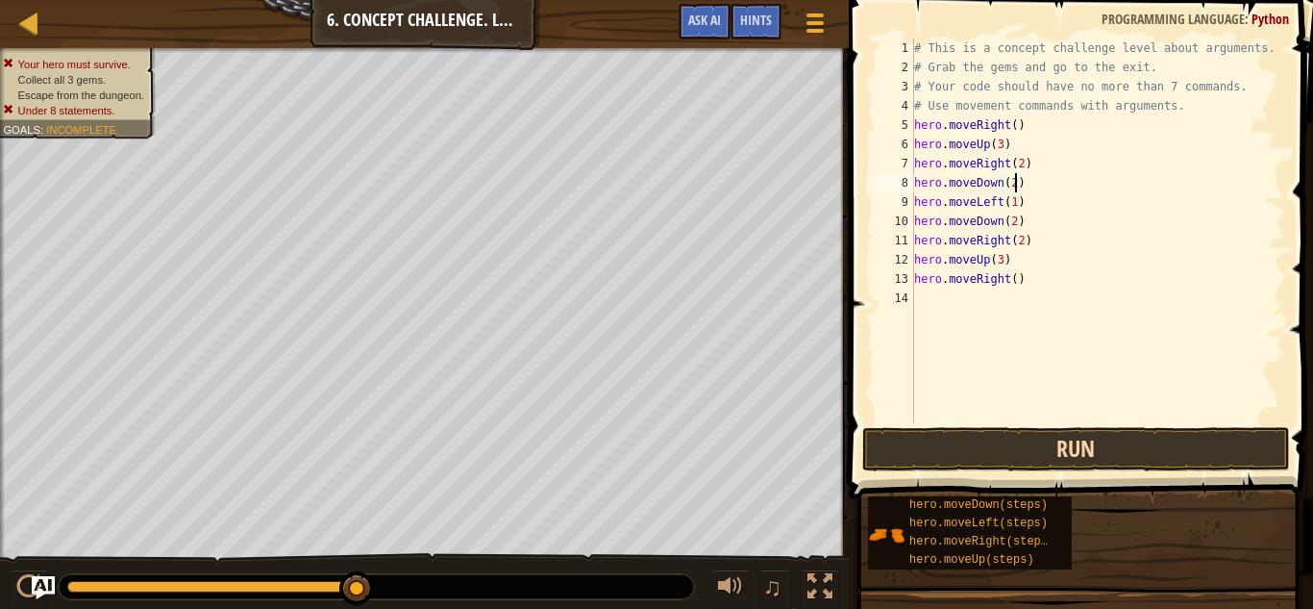
type textarea "hero.moveDown(2)"
click at [1120, 469] on button "Run" at bounding box center [1077, 449] width 428 height 44
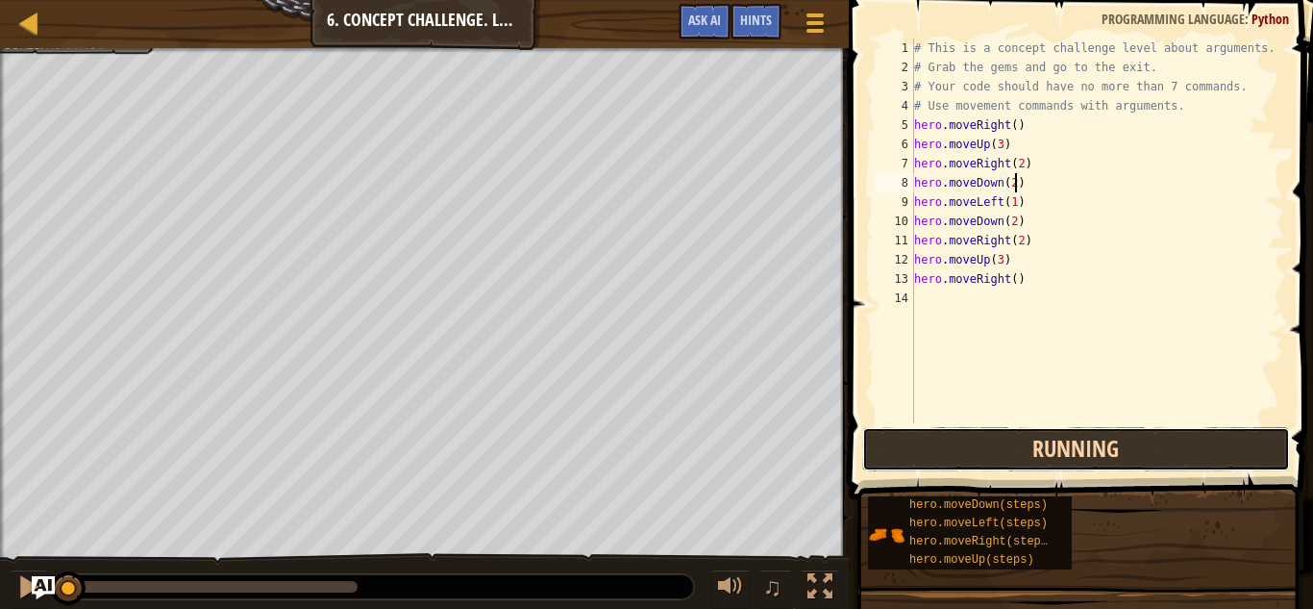
click at [1115, 453] on button "Running" at bounding box center [1077, 449] width 428 height 44
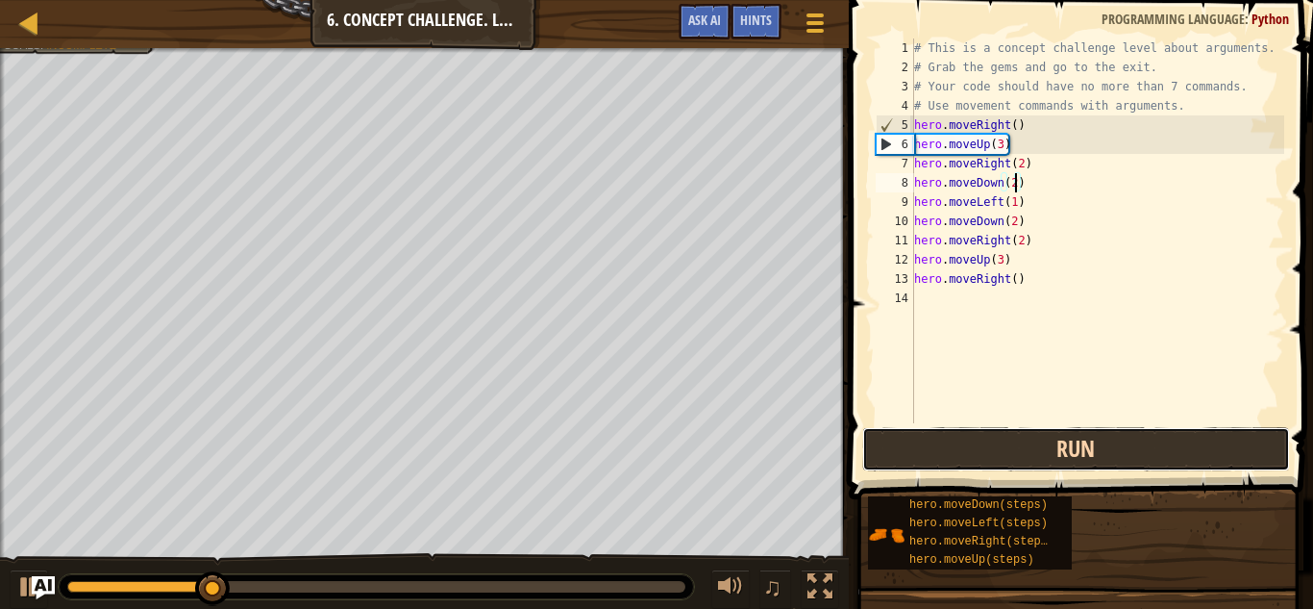
click at [1105, 454] on button "Run" at bounding box center [1077, 449] width 428 height 44
